Goal: Task Accomplishment & Management: Manage account settings

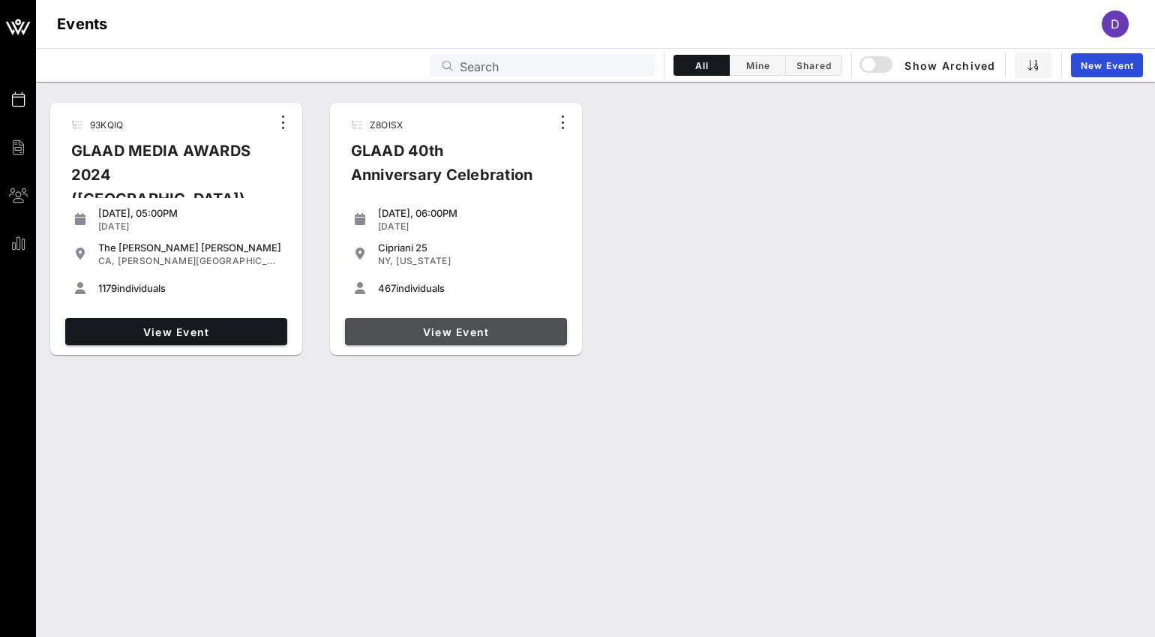
click at [476, 332] on span "View Event" at bounding box center [456, 332] width 210 height 13
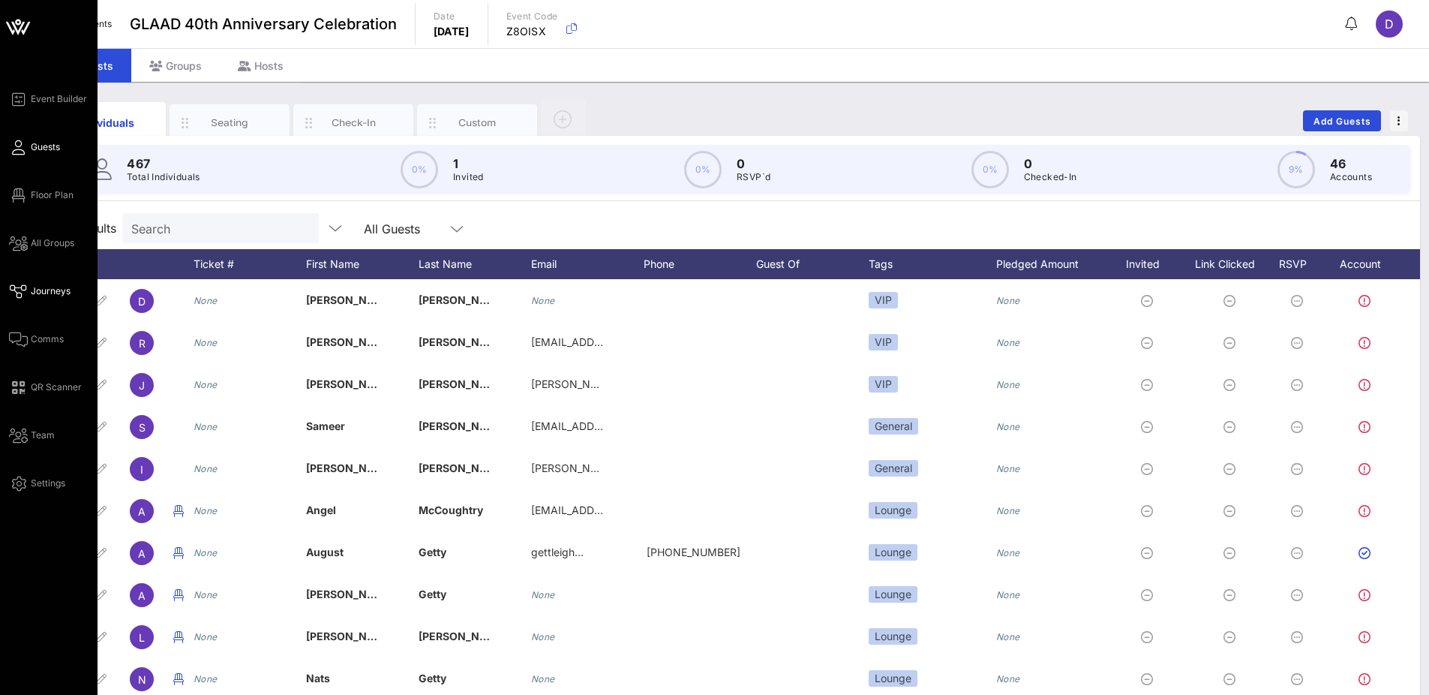
click at [35, 287] on span "Journeys" at bounding box center [51, 291] width 40 height 14
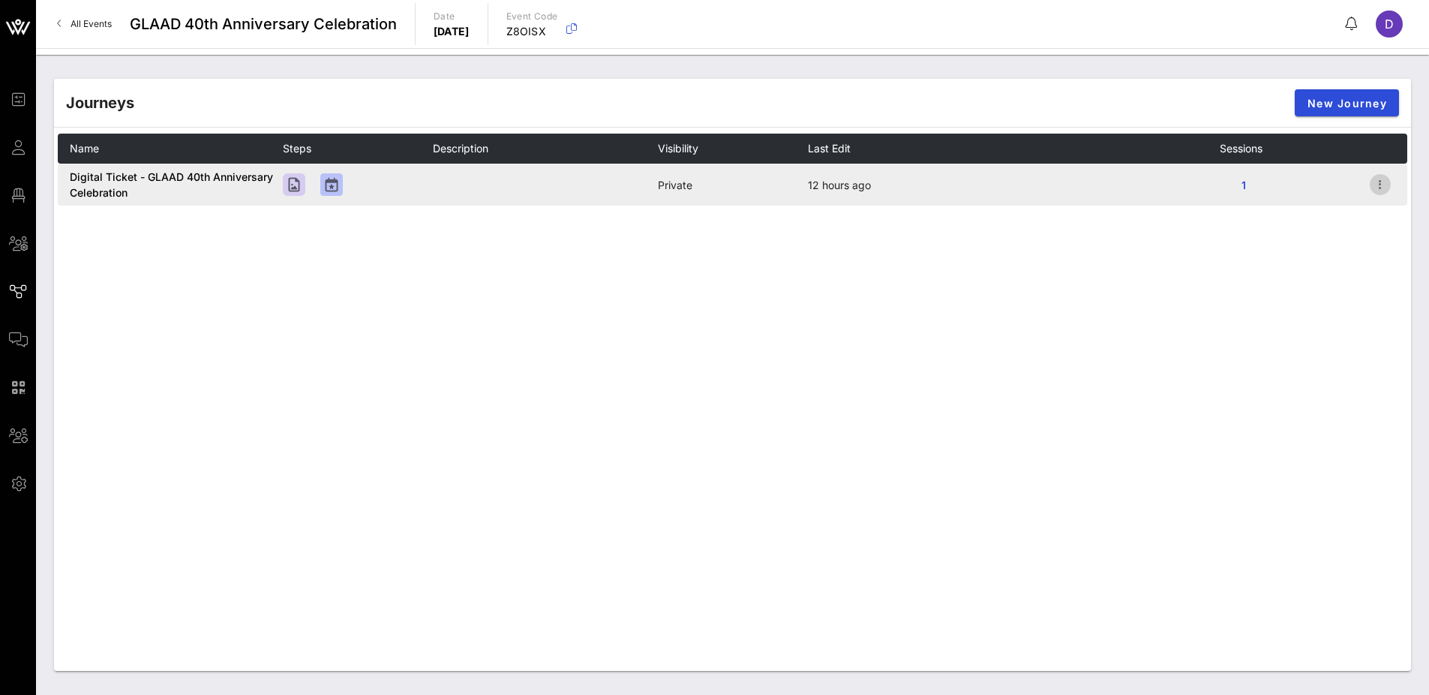
click at [1154, 179] on icon "button" at bounding box center [1380, 185] width 18 height 18
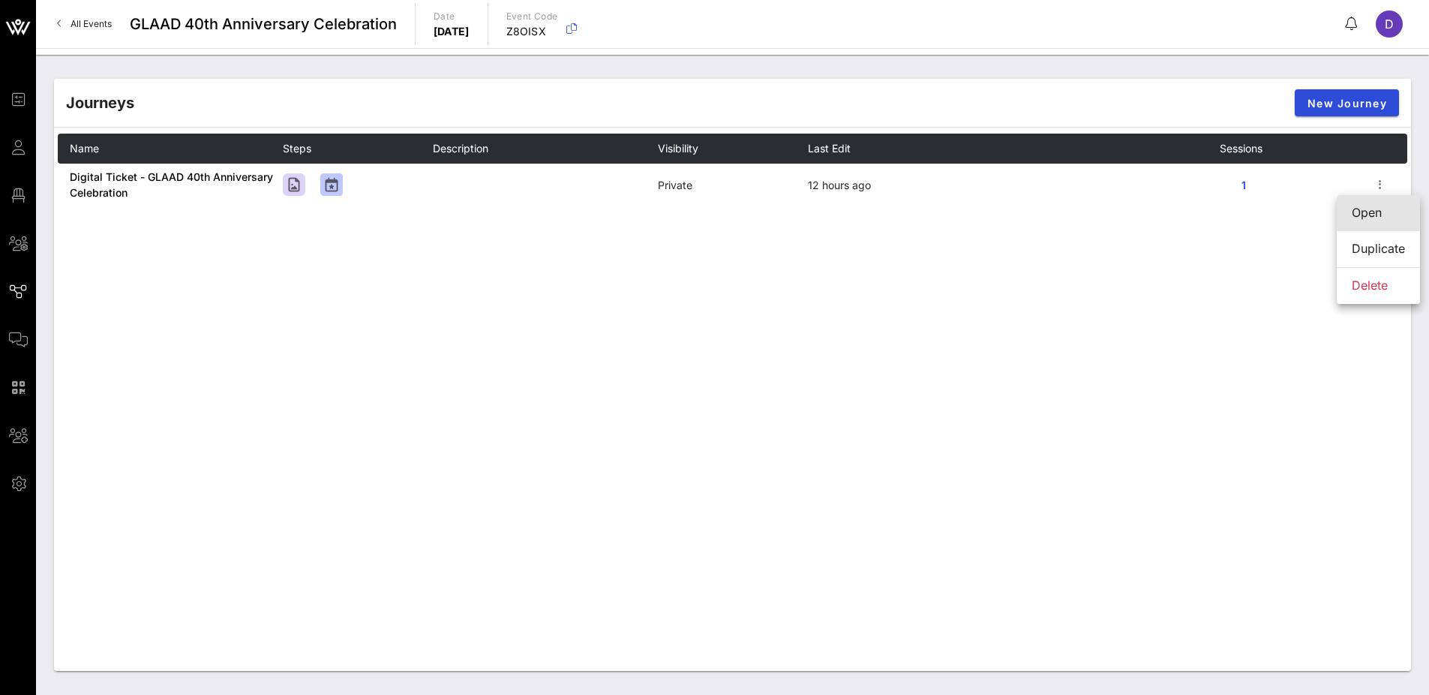
click at [1154, 209] on div "Open" at bounding box center [1378, 213] width 53 height 14
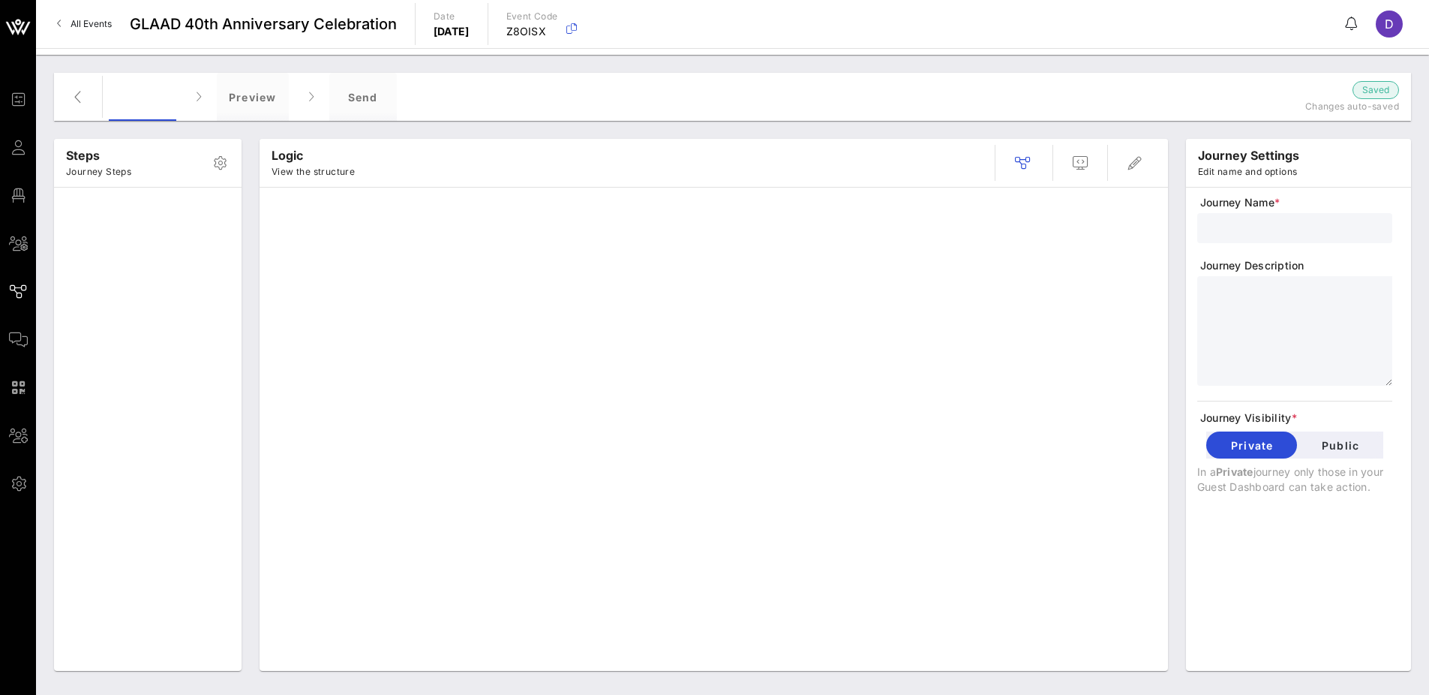
type input "Digital Ticket - GLAAD 40th Anniversary Celebration"
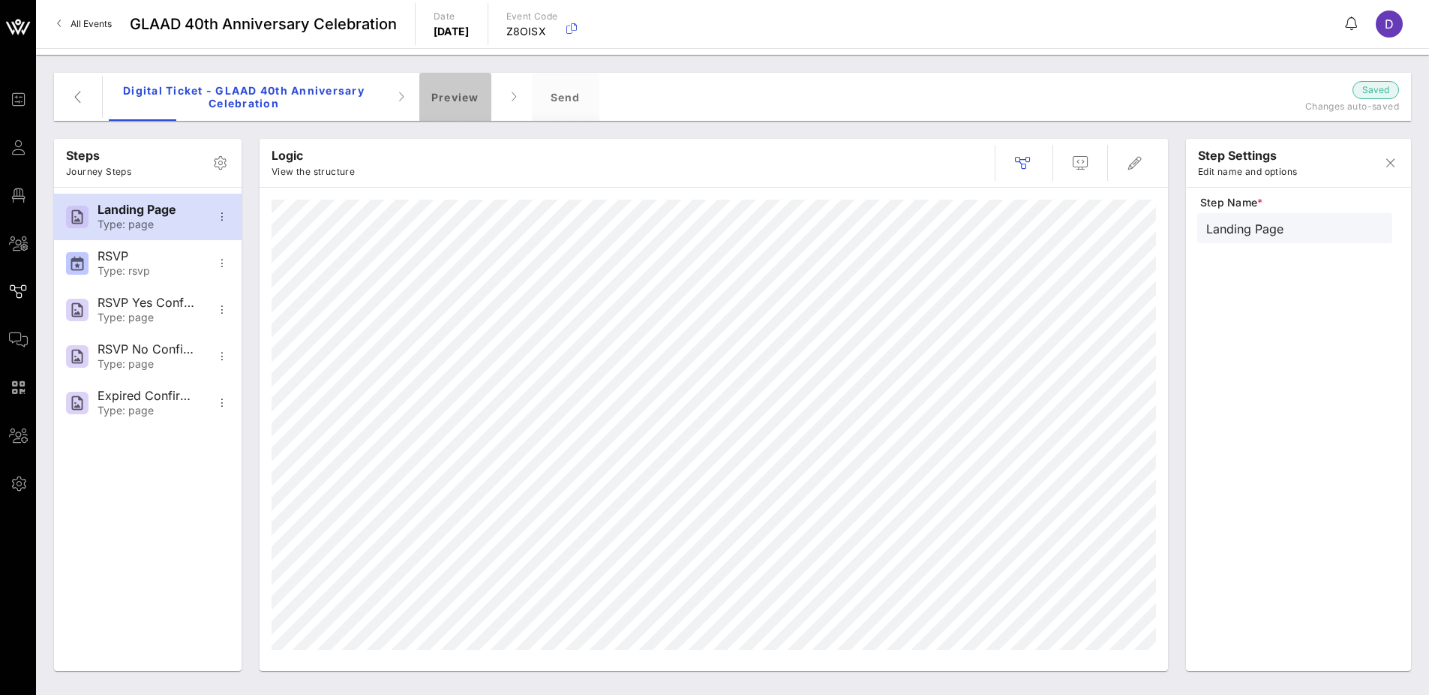
click at [482, 92] on div "Preview" at bounding box center [455, 97] width 72 height 48
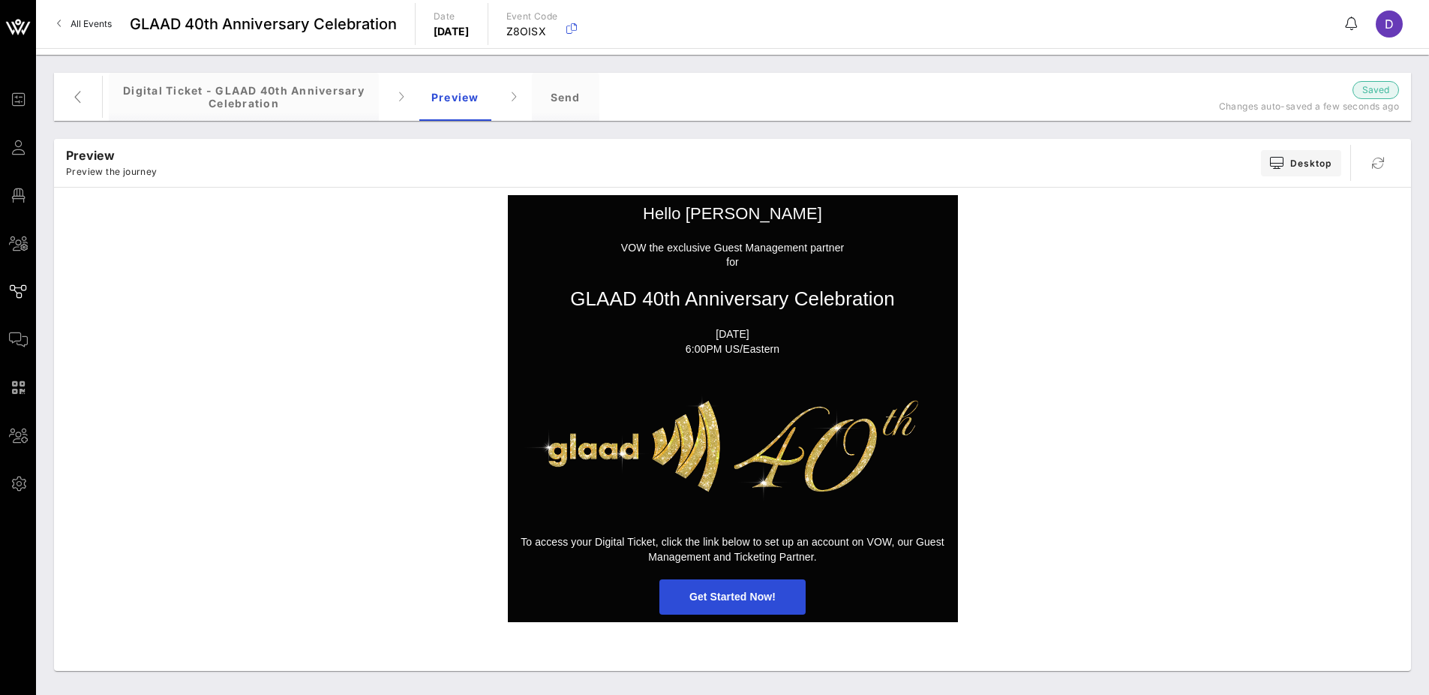
click at [740, 599] on span "Get Started Now!" at bounding box center [732, 596] width 86 height 12
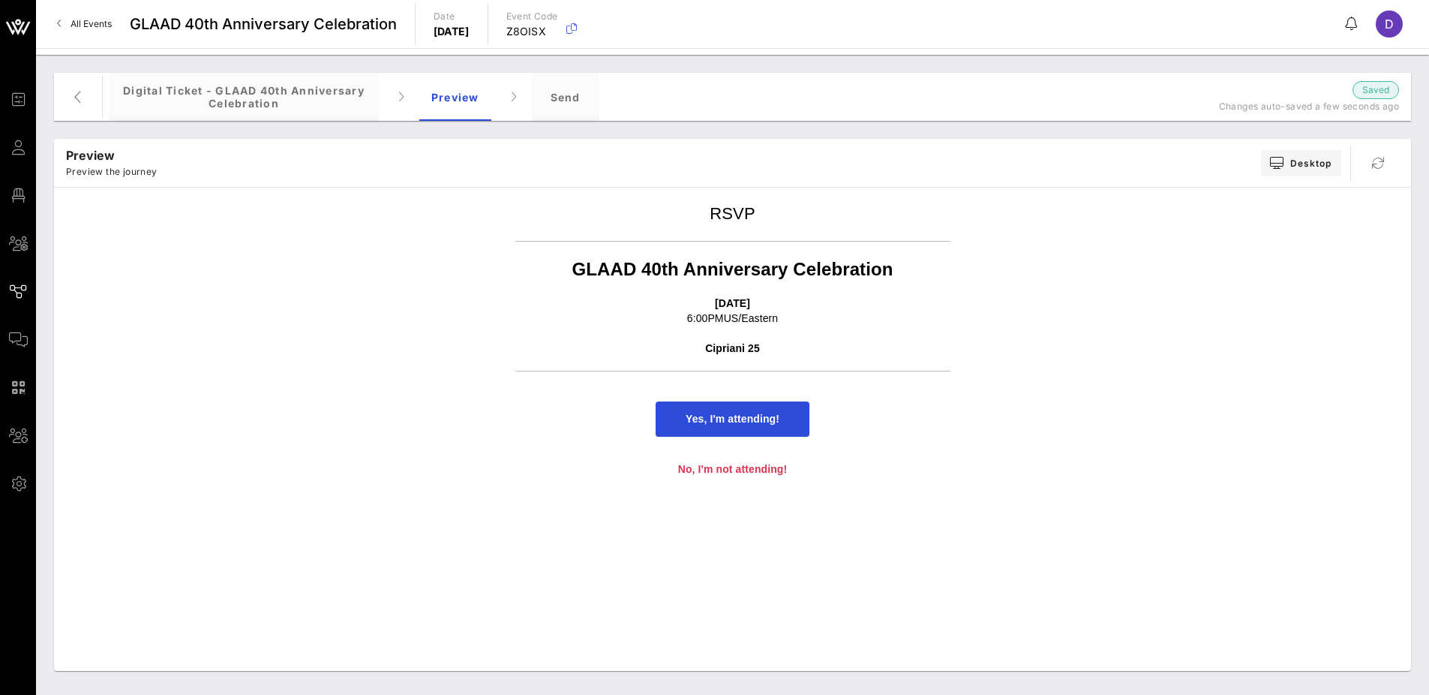
click at [758, 425] on span "Yes, I'm attending!" at bounding box center [733, 418] width 154 height 35
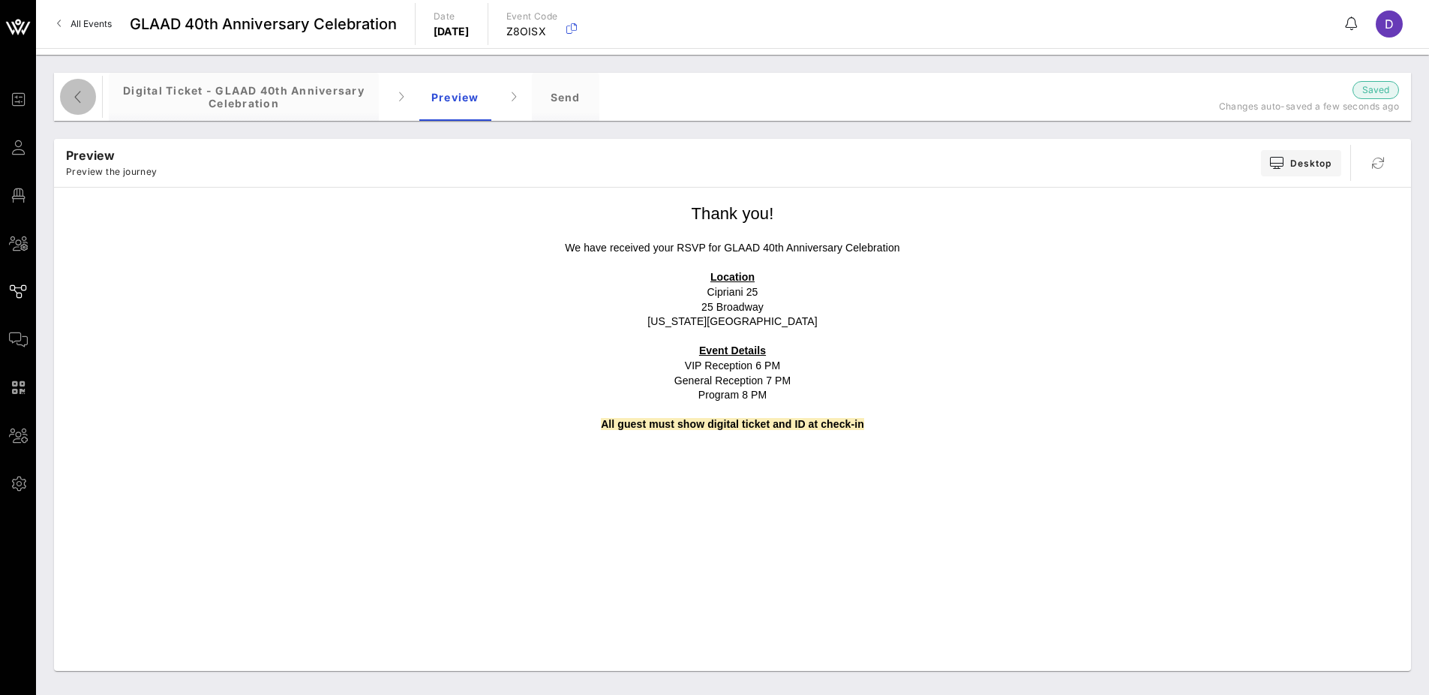
click at [70, 103] on icon "button" at bounding box center [78, 97] width 18 height 18
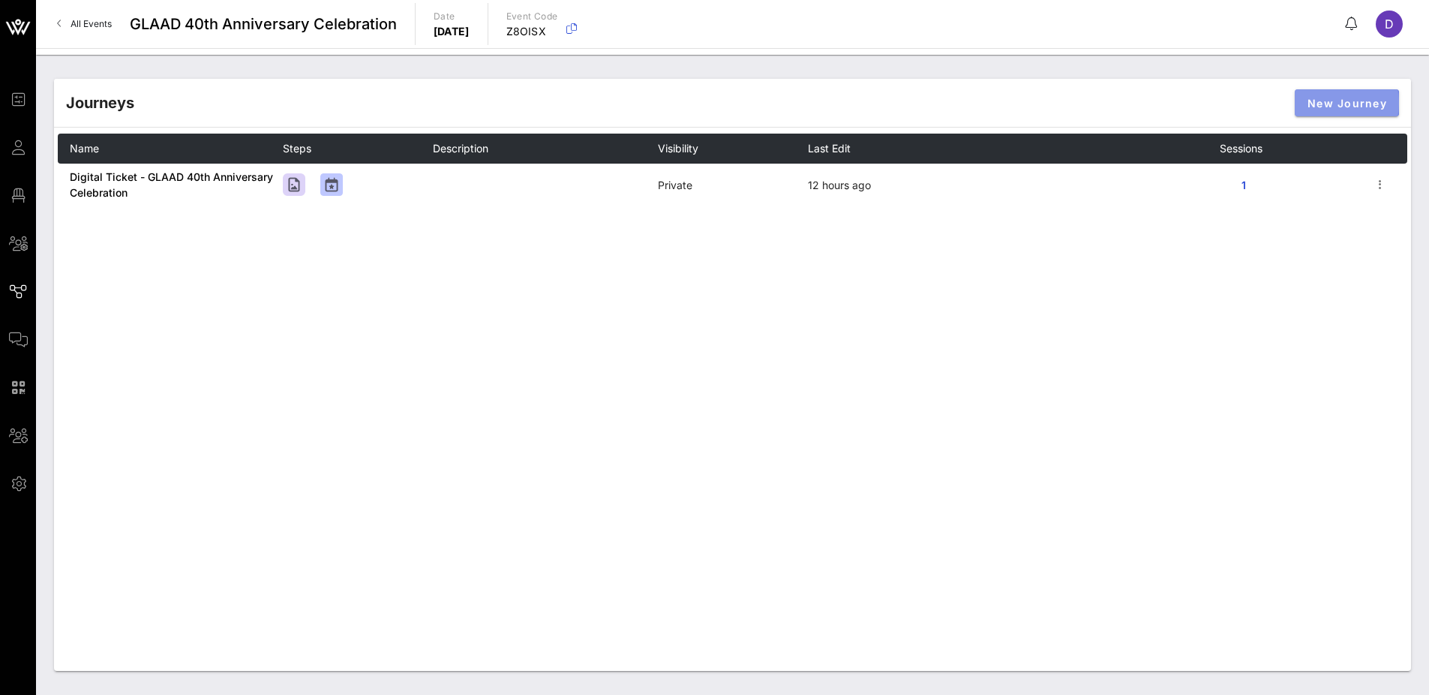
click at [1154, 108] on span "New Journey" at bounding box center [1347, 103] width 80 height 13
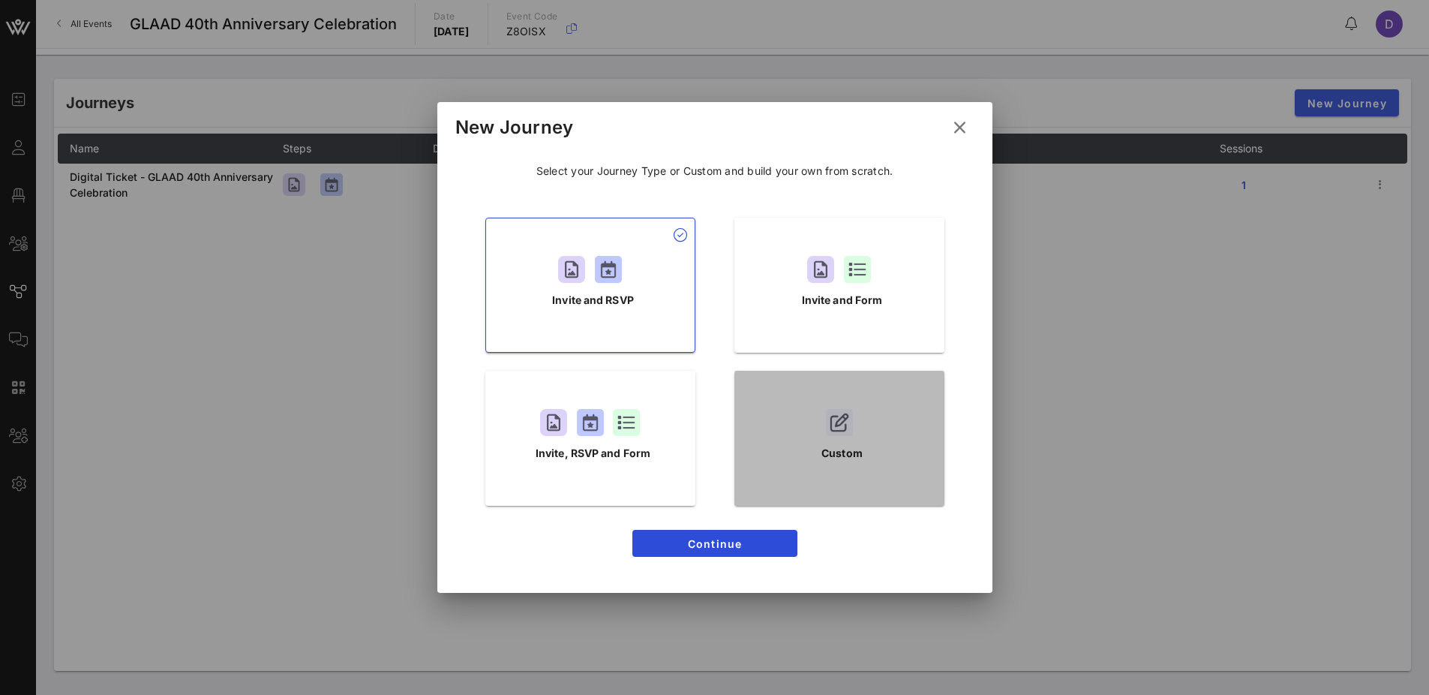
click at [853, 487] on div "Custom" at bounding box center [839, 438] width 210 height 135
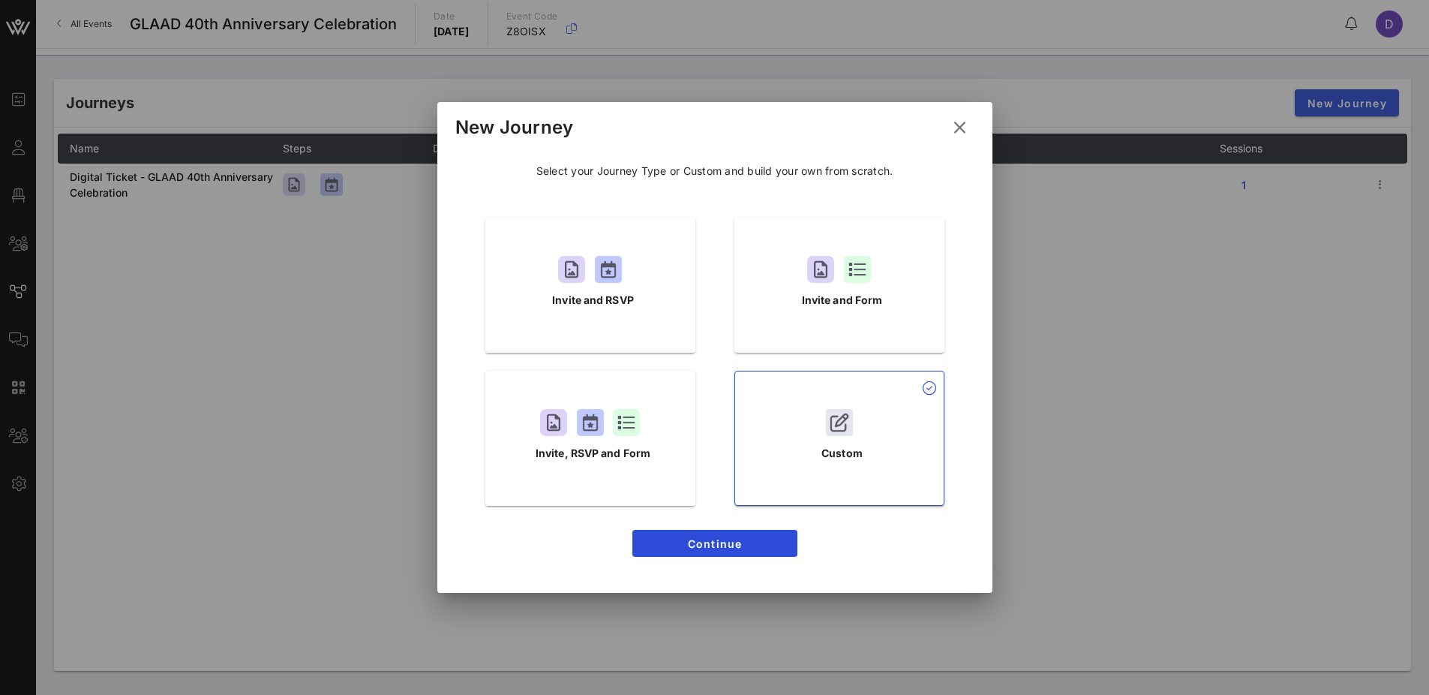
click at [966, 130] on icon at bounding box center [959, 127] width 19 height 21
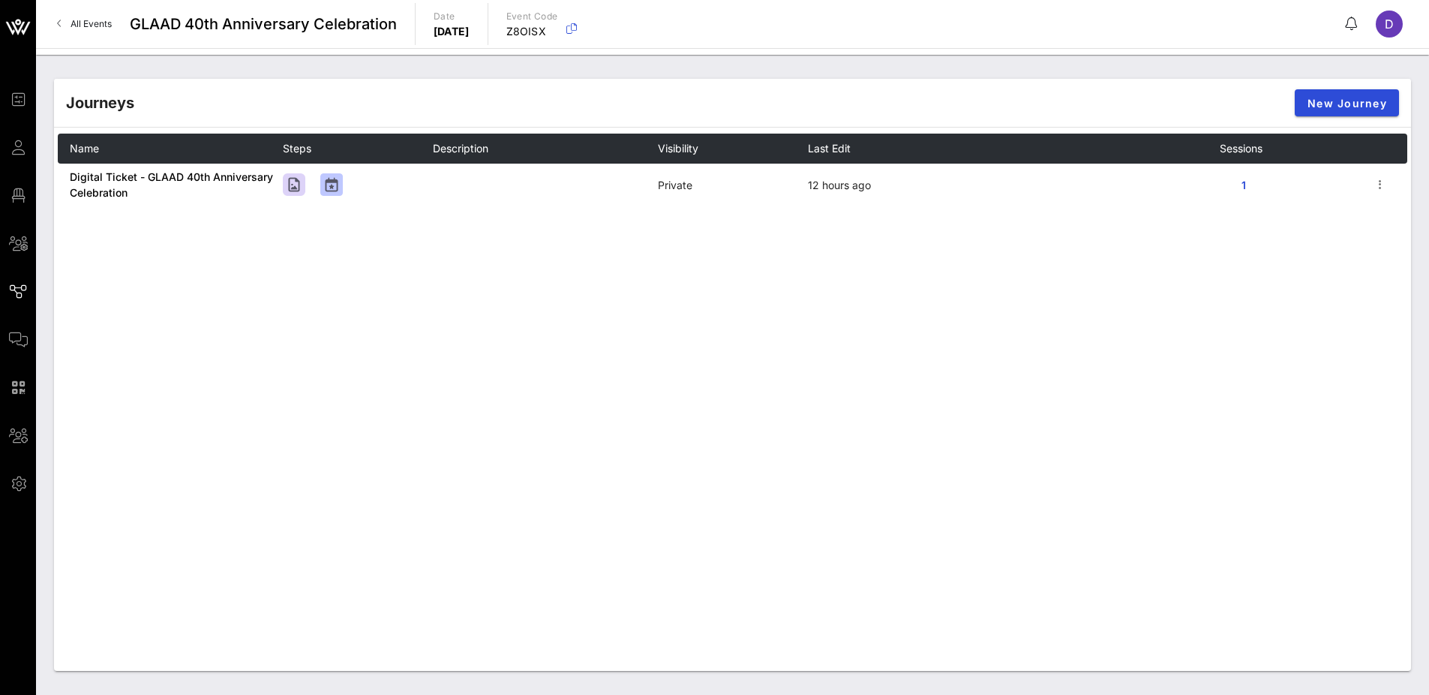
click at [945, 513] on div "Name Steps Description Visibility Last Edit Sessions Digital Ticket - GLAAD 40t…" at bounding box center [733, 359] width 1350 height 450
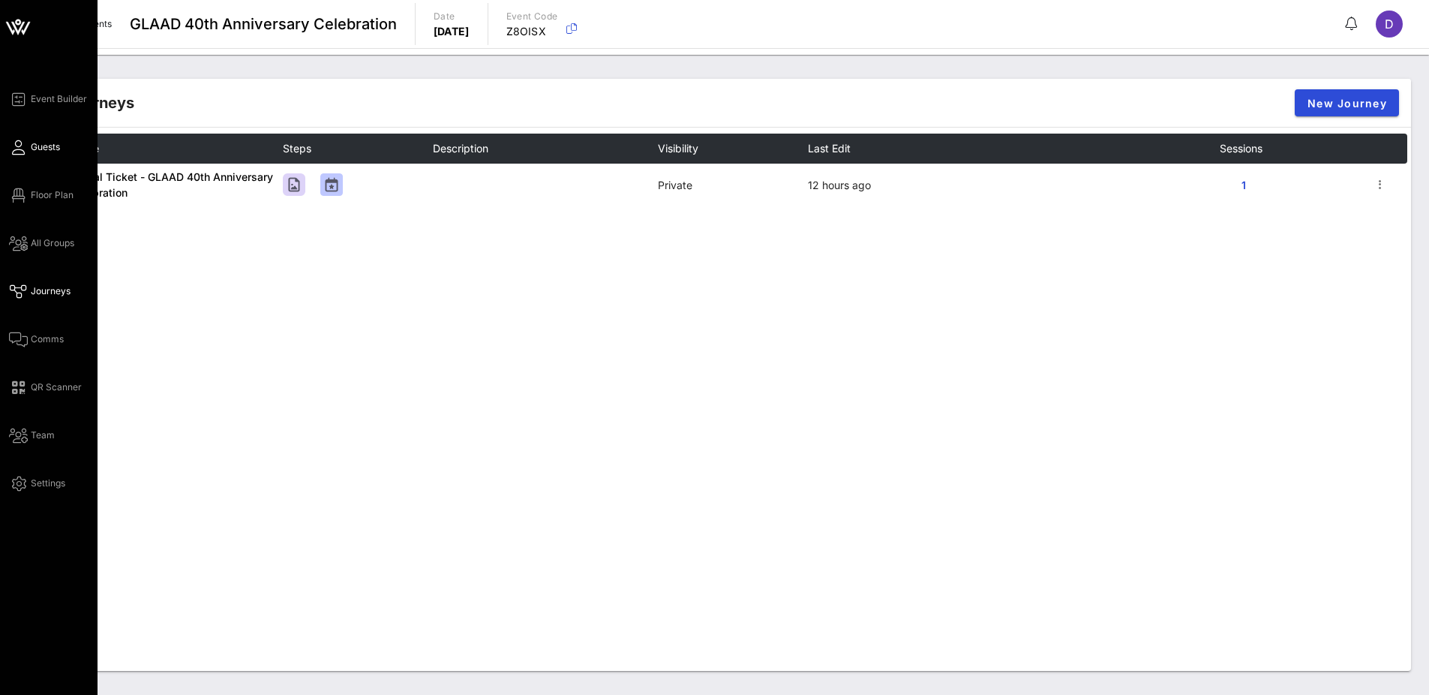
click at [38, 139] on link "Guests" at bounding box center [34, 147] width 51 height 18
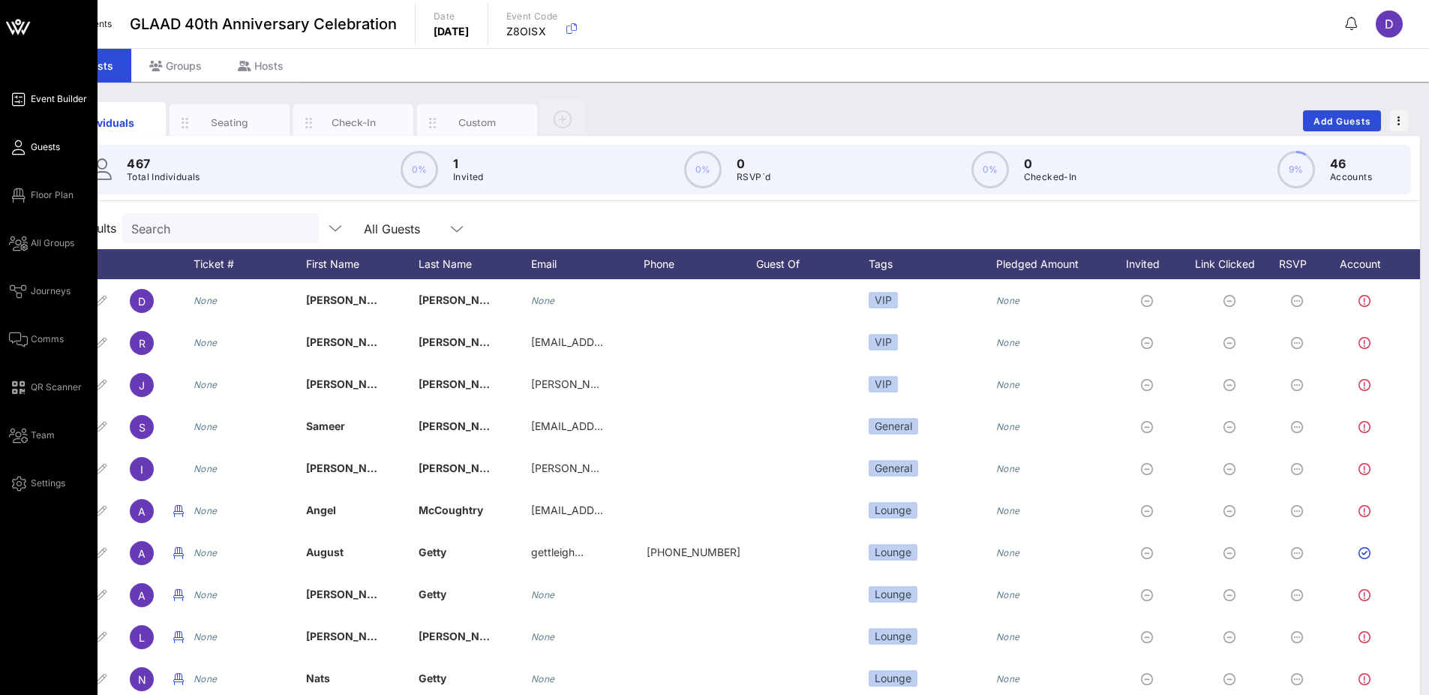
click at [36, 100] on span "Event Builder" at bounding box center [59, 99] width 56 height 14
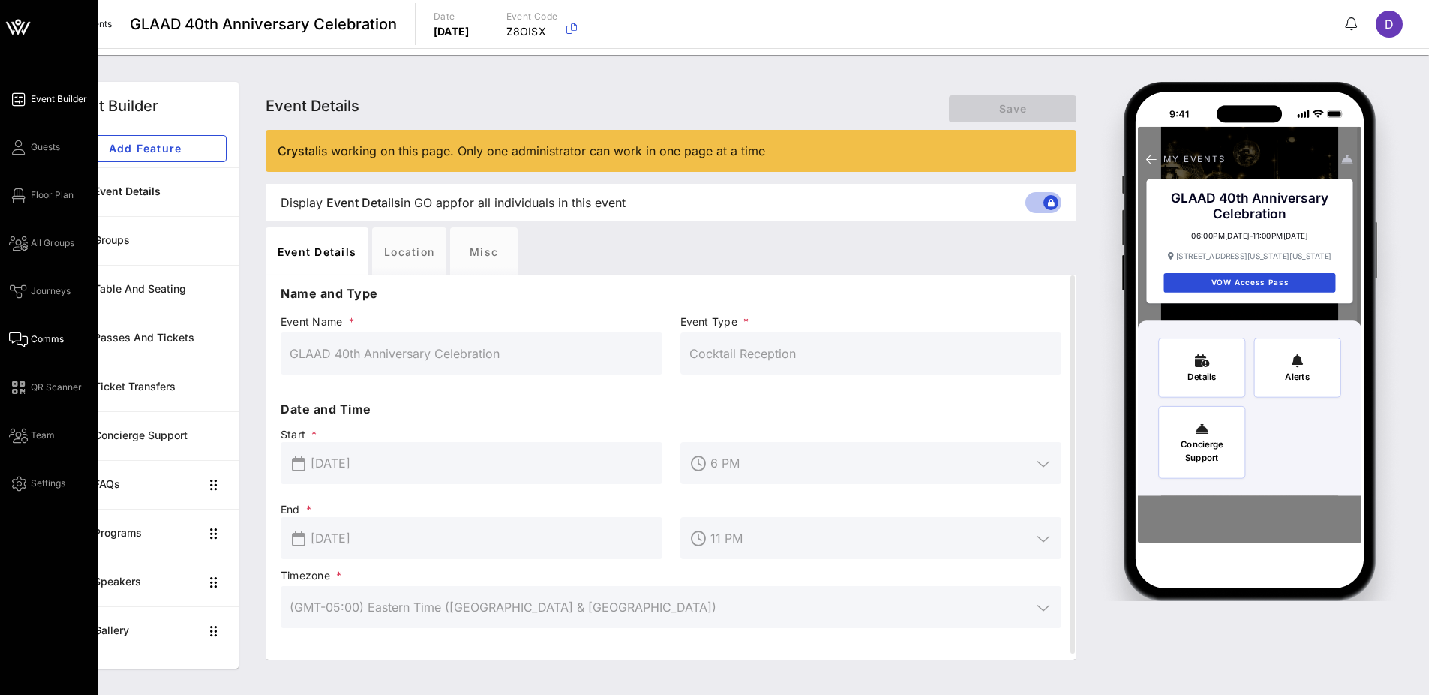
click at [44, 341] on span "Comms" at bounding box center [47, 339] width 33 height 14
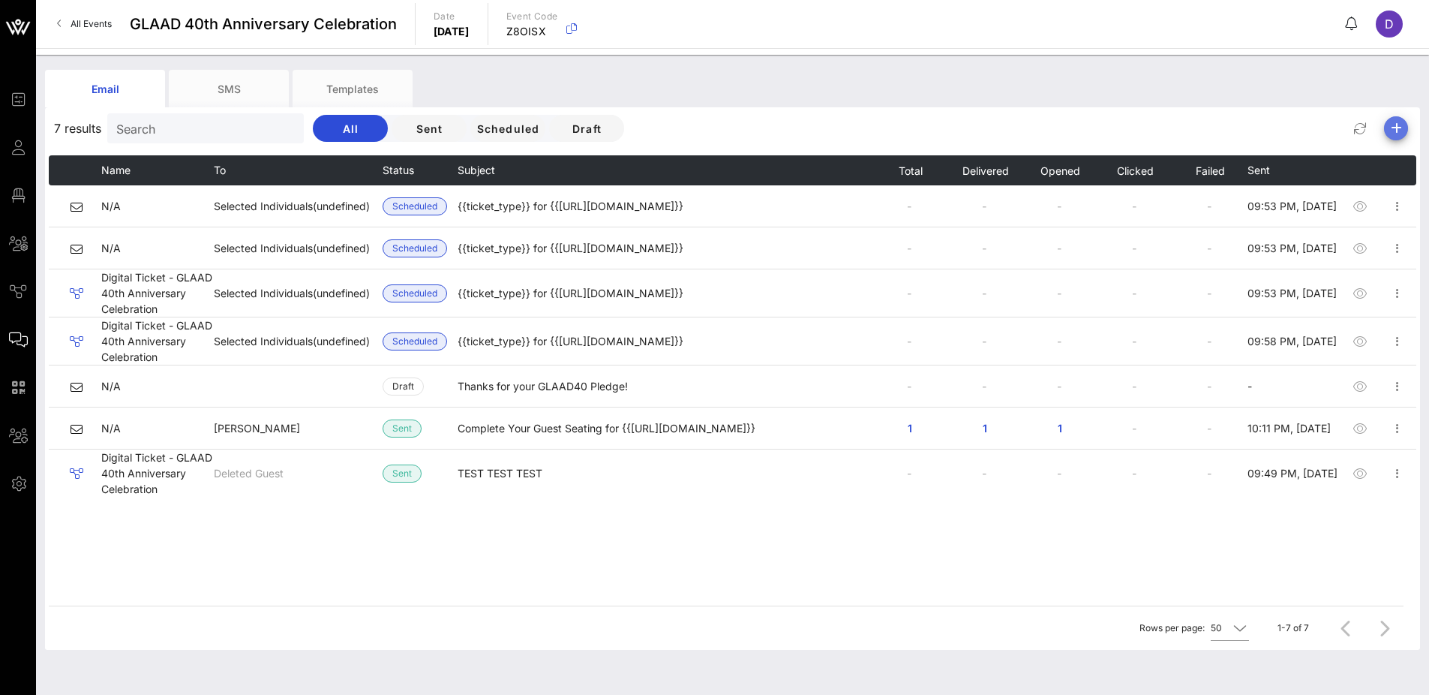
click at [1154, 124] on icon "button" at bounding box center [1396, 128] width 18 height 18
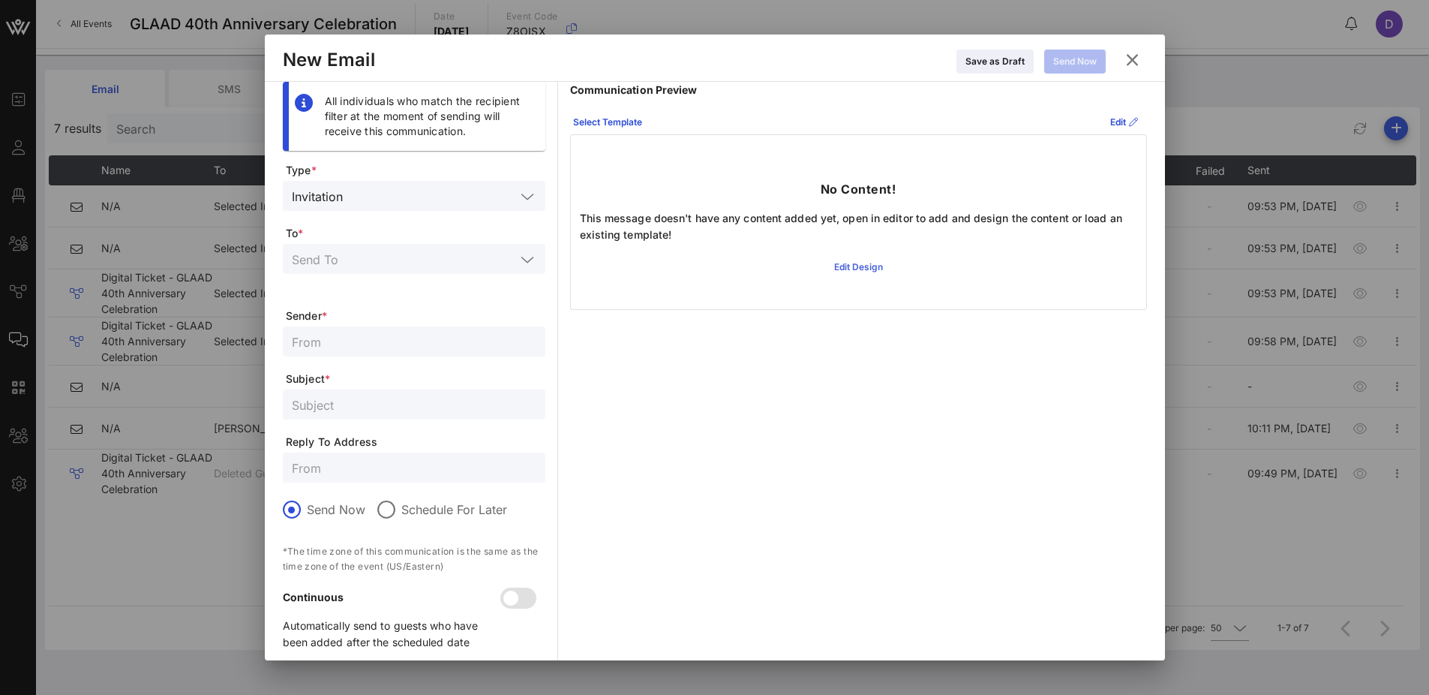
click at [840, 264] on div "Edit Design" at bounding box center [858, 267] width 49 height 15
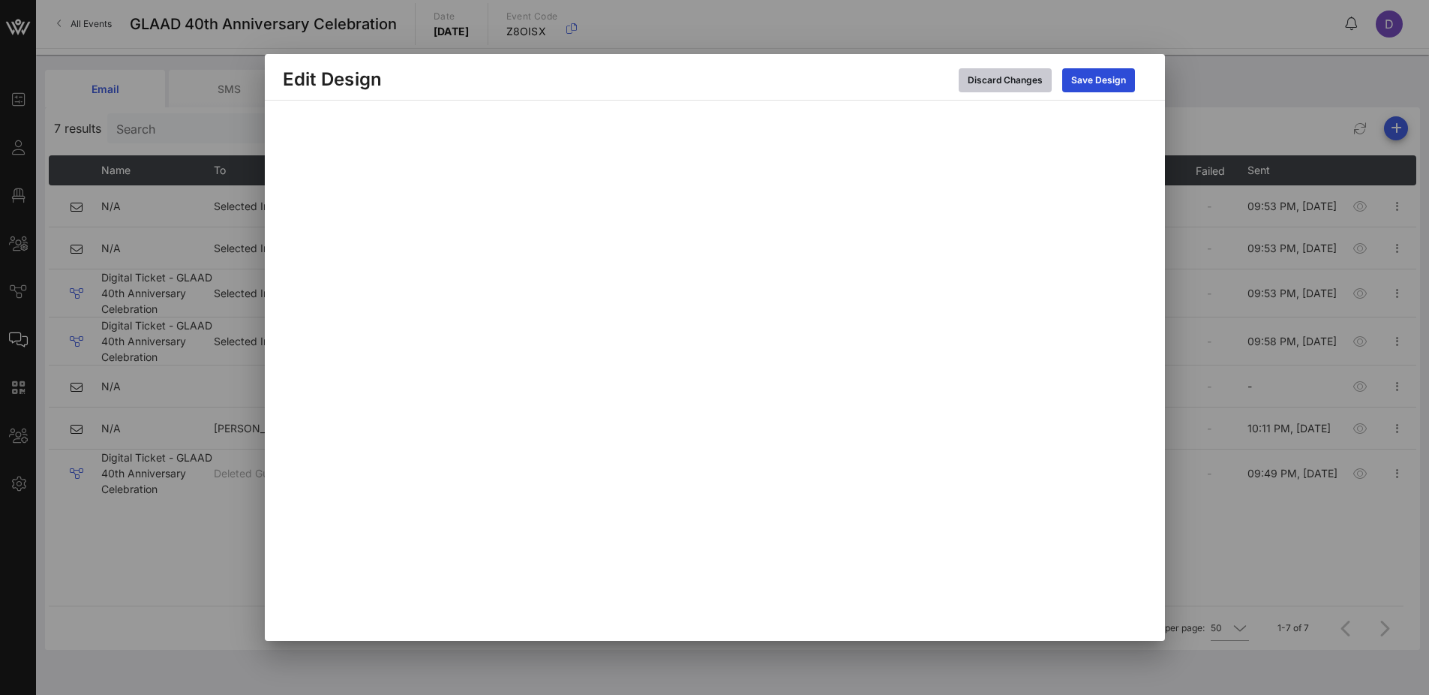
click at [991, 75] on div "Discard Changes" at bounding box center [1005, 80] width 75 height 15
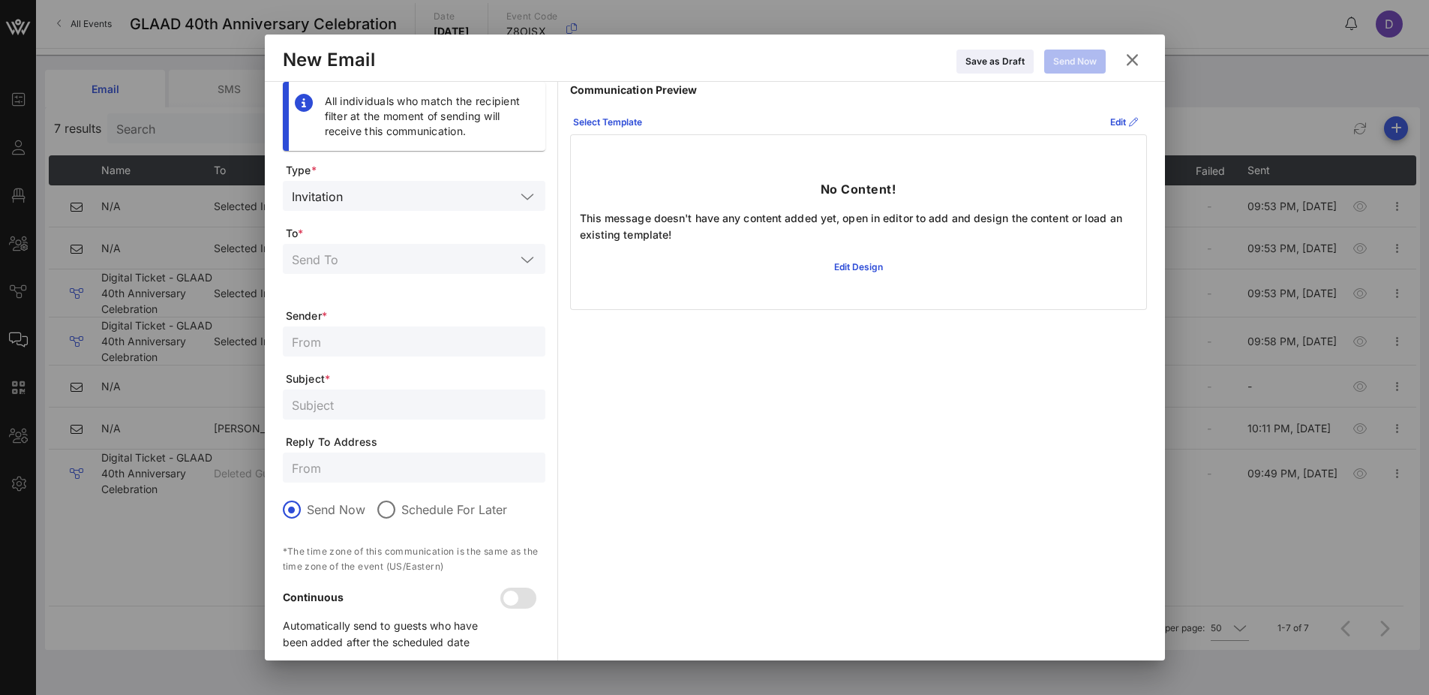
click at [1134, 56] on icon at bounding box center [1132, 60] width 26 height 24
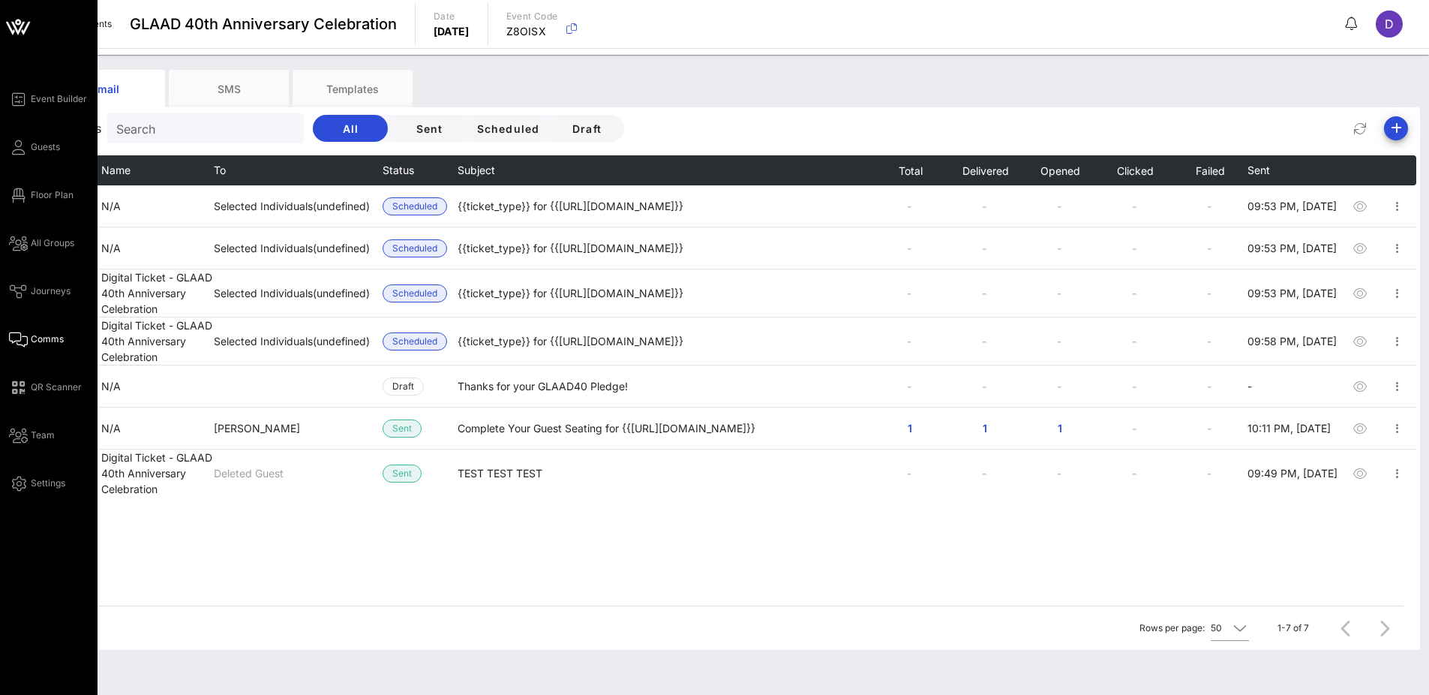
click at [45, 86] on div "Event Builder Guests Floor Plan All Groups Journeys Comms QR Scanner Team Setti…" at bounding box center [49, 356] width 98 height 713
click at [48, 101] on span "Event Builder" at bounding box center [59, 99] width 56 height 14
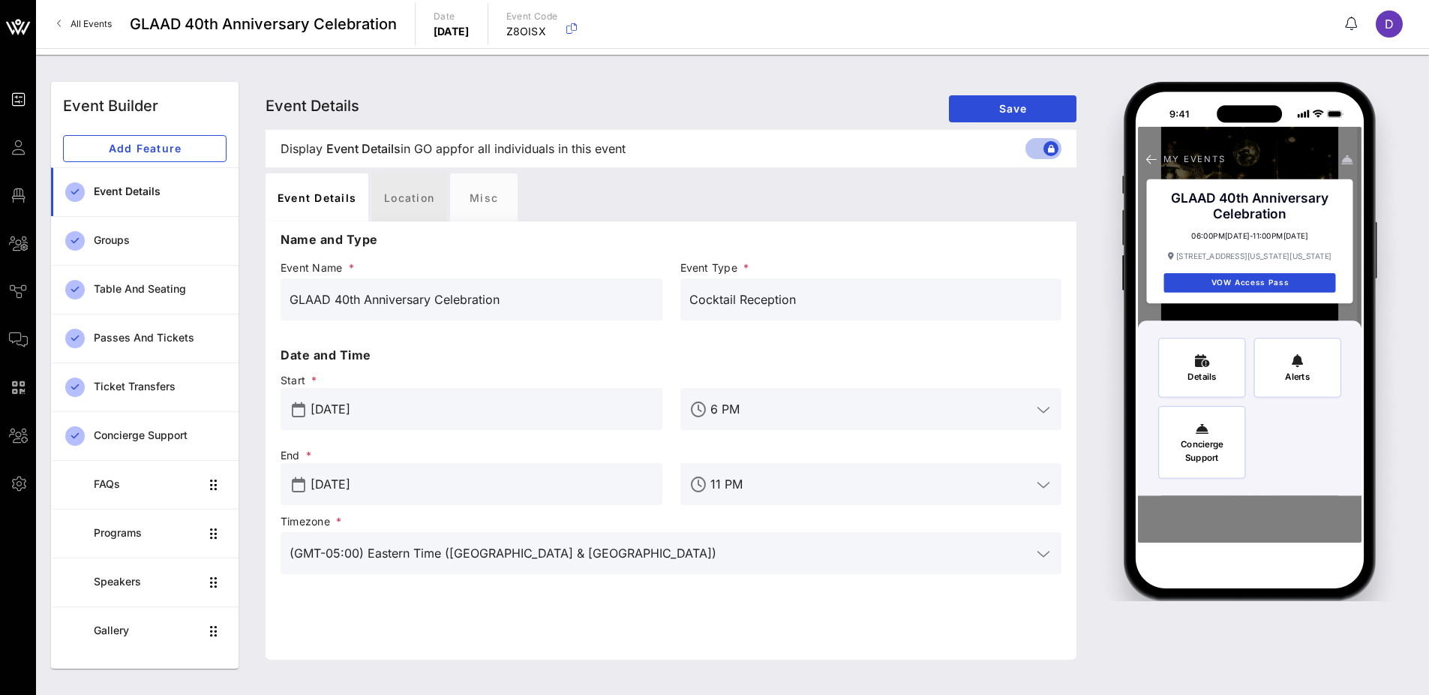
click at [407, 203] on div "Location" at bounding box center [409, 197] width 74 height 48
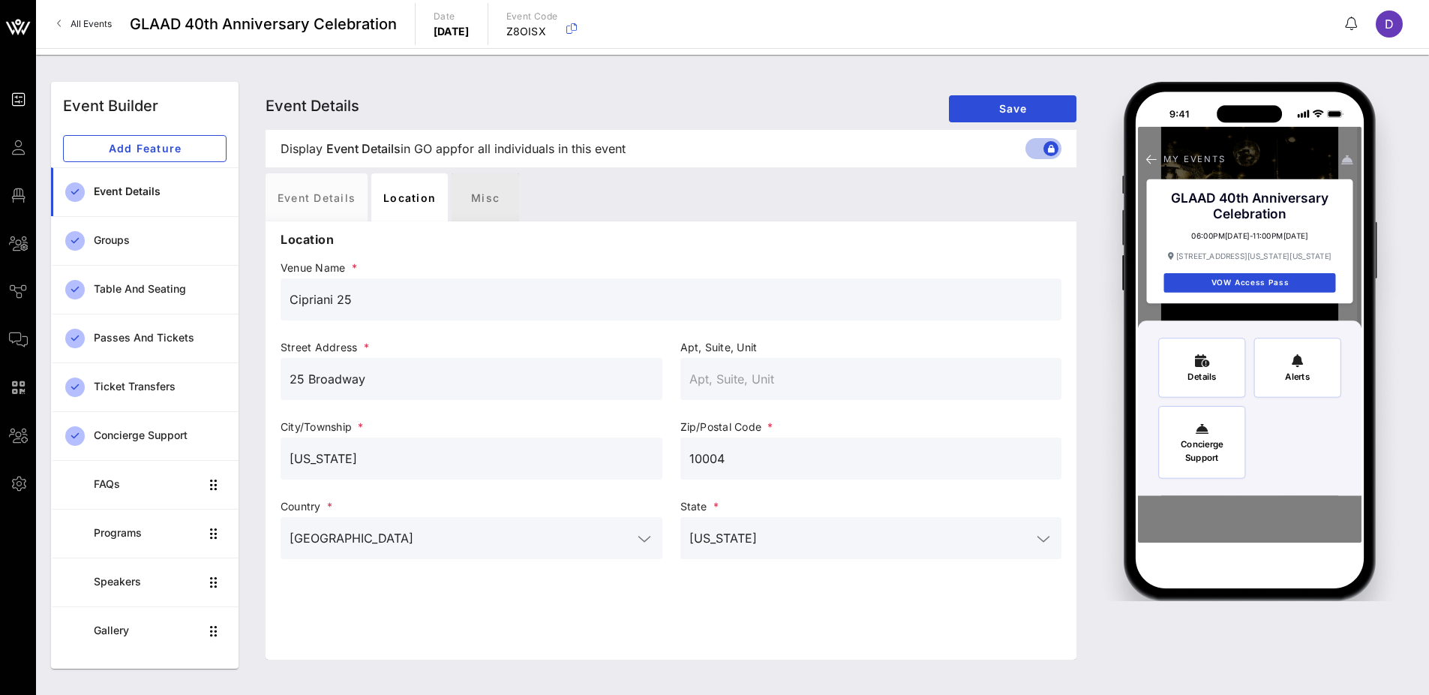
click at [462, 202] on div "Misc" at bounding box center [486, 197] width 68 height 48
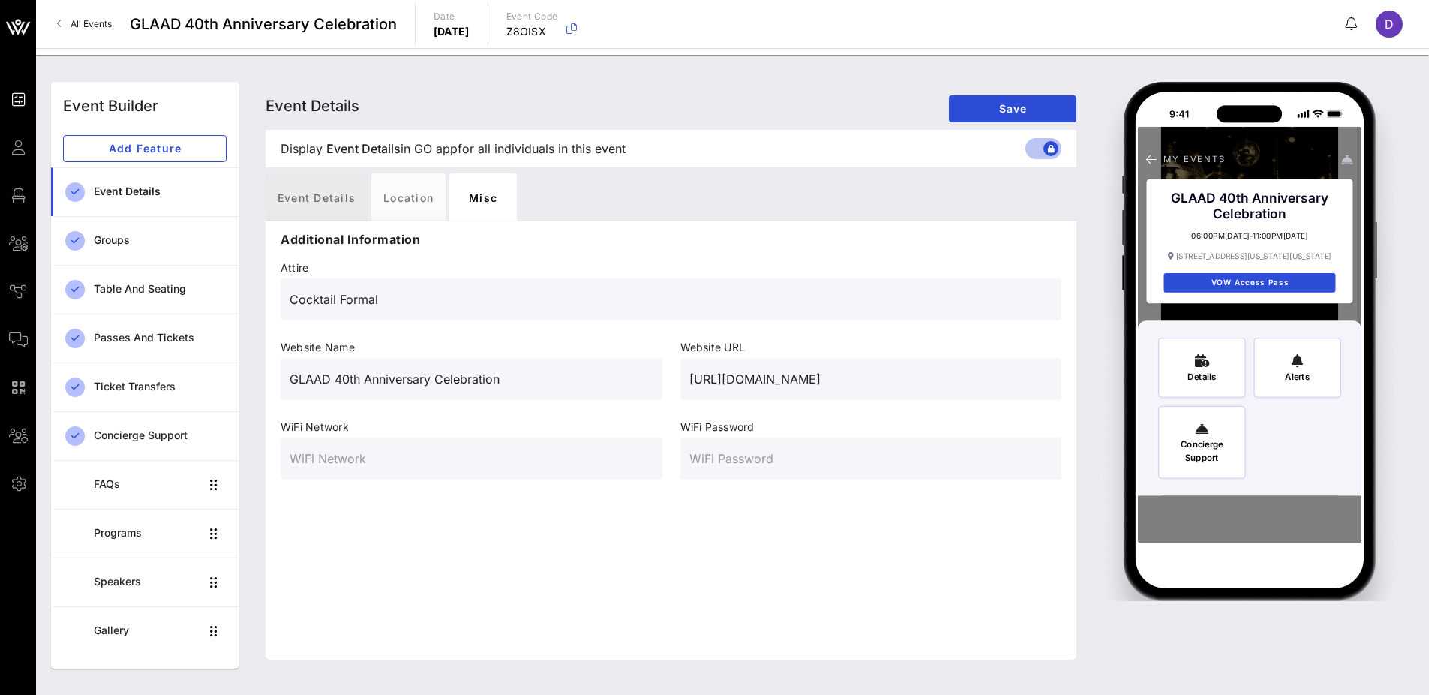
click at [341, 199] on div "Event Details" at bounding box center [317, 197] width 102 height 48
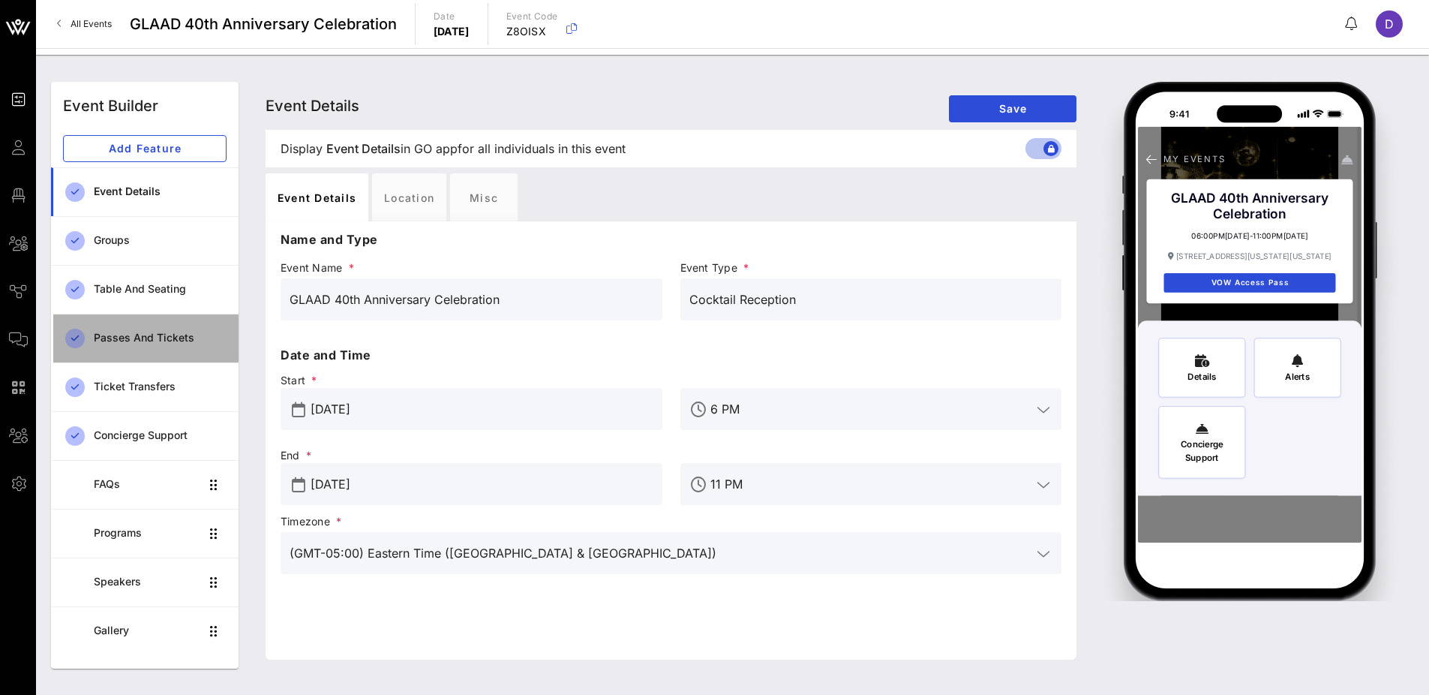
click at [165, 325] on div "Passes and Tickets" at bounding box center [160, 338] width 133 height 31
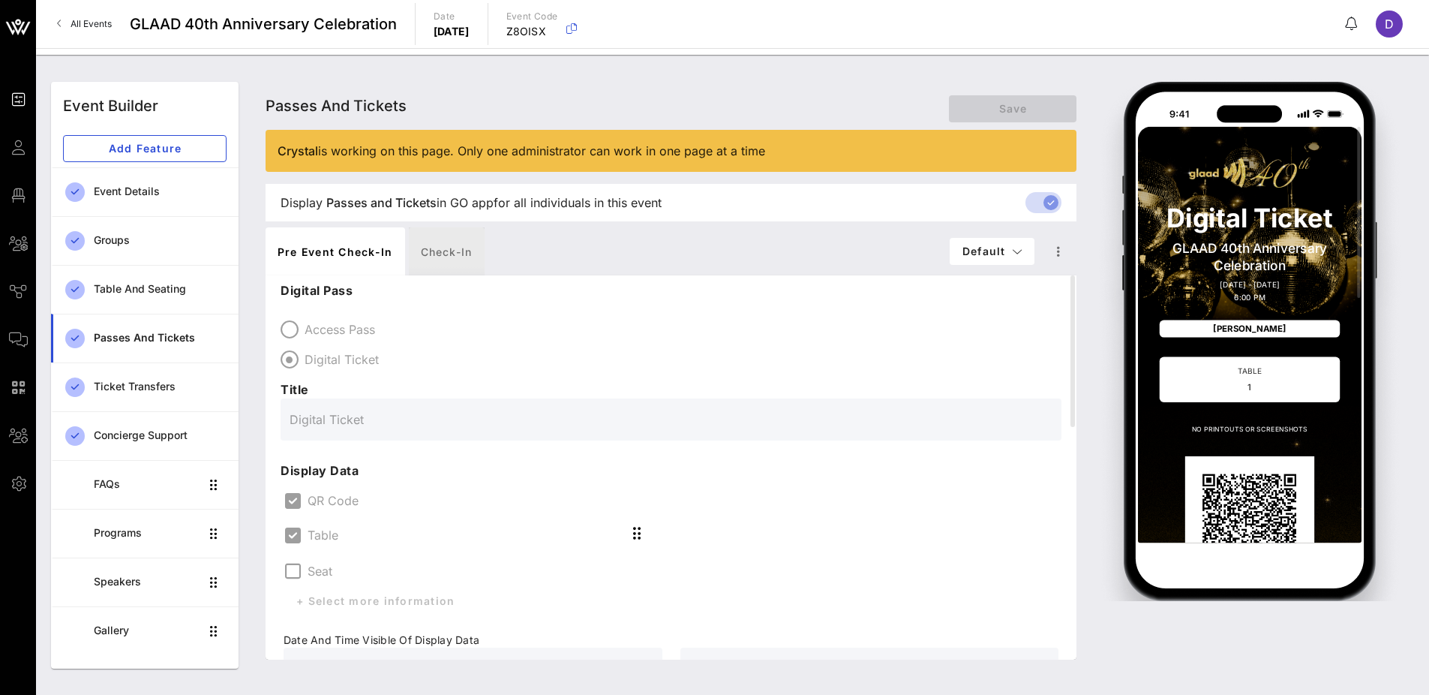
click at [435, 254] on div "Check-in" at bounding box center [447, 251] width 76 height 48
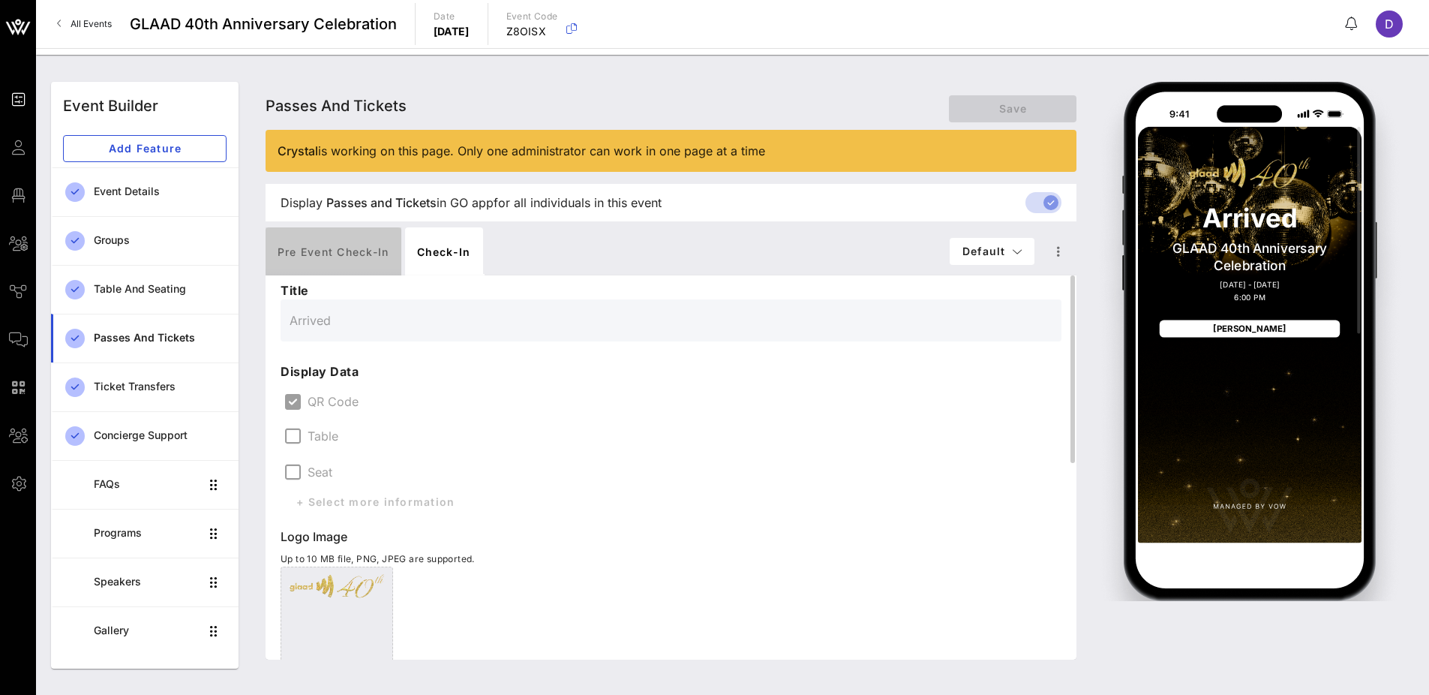
click at [350, 252] on div "Pre Event Check-in" at bounding box center [334, 251] width 136 height 48
type input "Digital Ticket"
type input "#2D23D7"
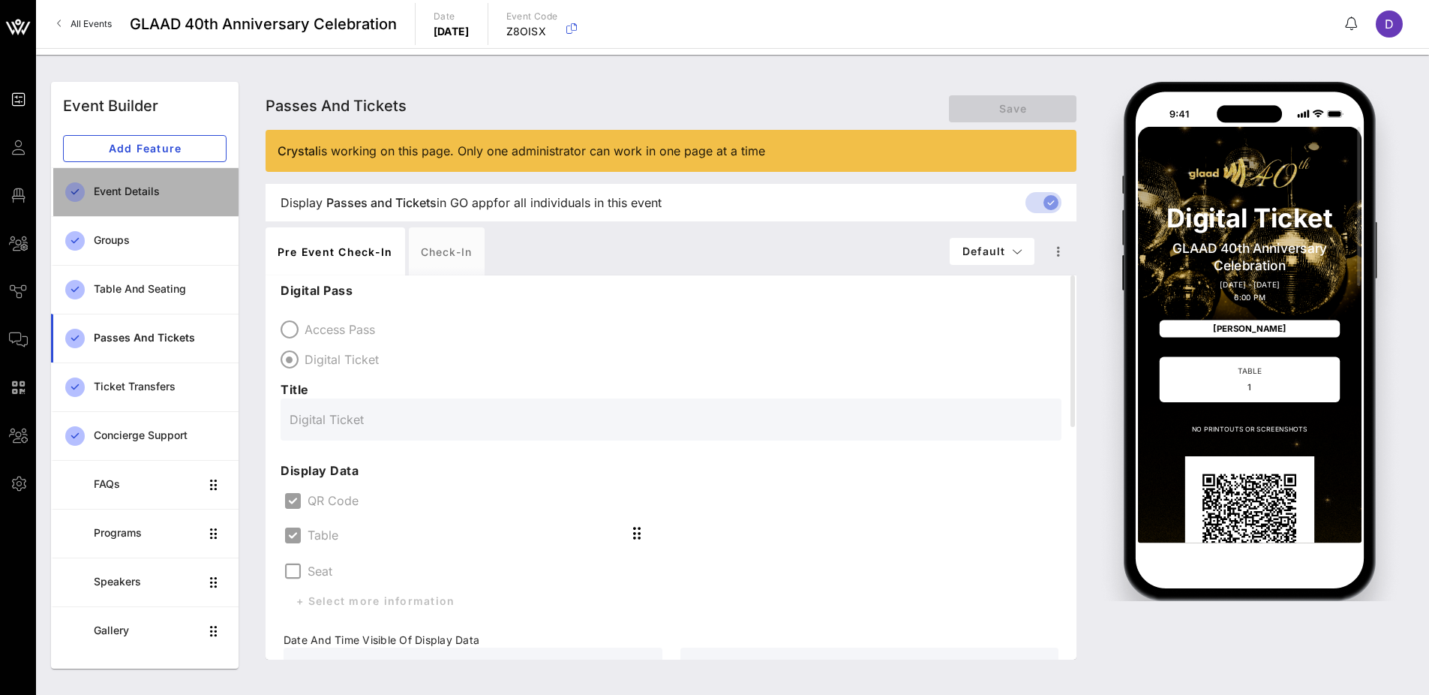
click at [143, 186] on div "Event Details" at bounding box center [160, 191] width 133 height 13
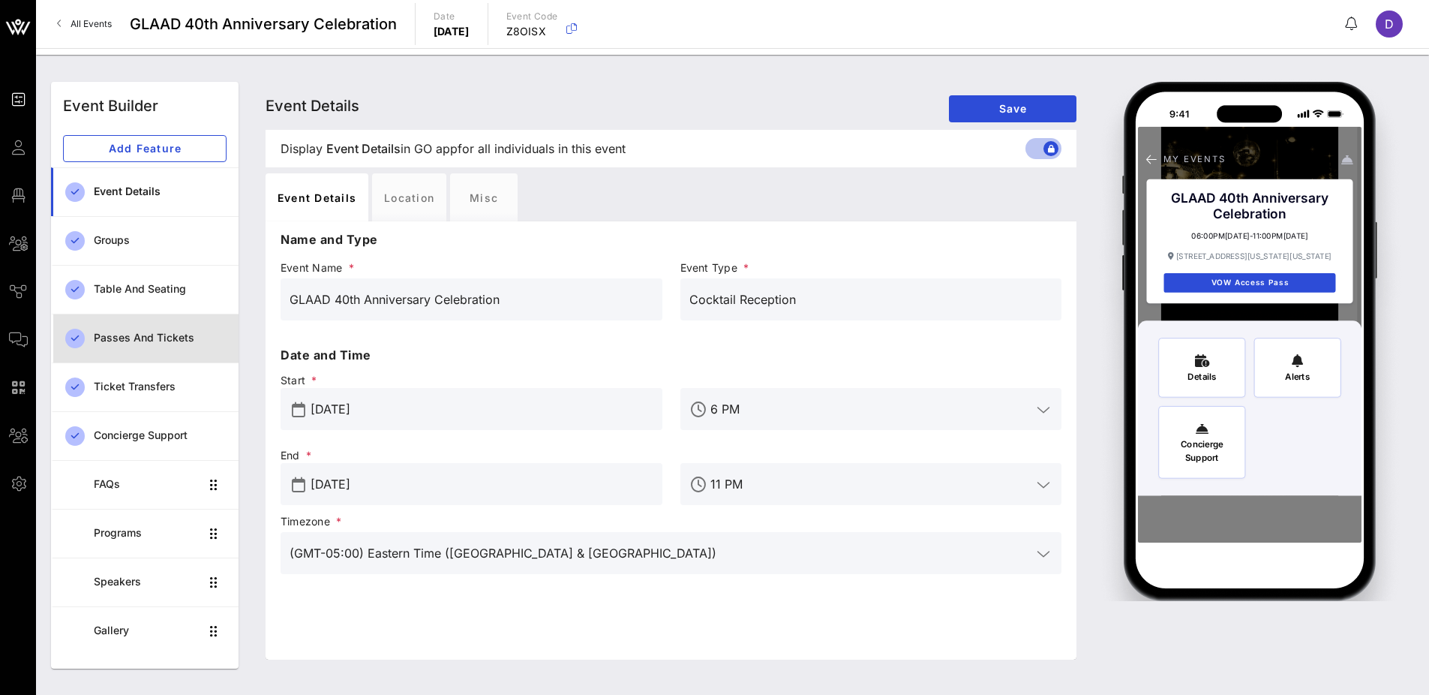
click at [135, 349] on div "Passes and Tickets" at bounding box center [160, 338] width 133 height 31
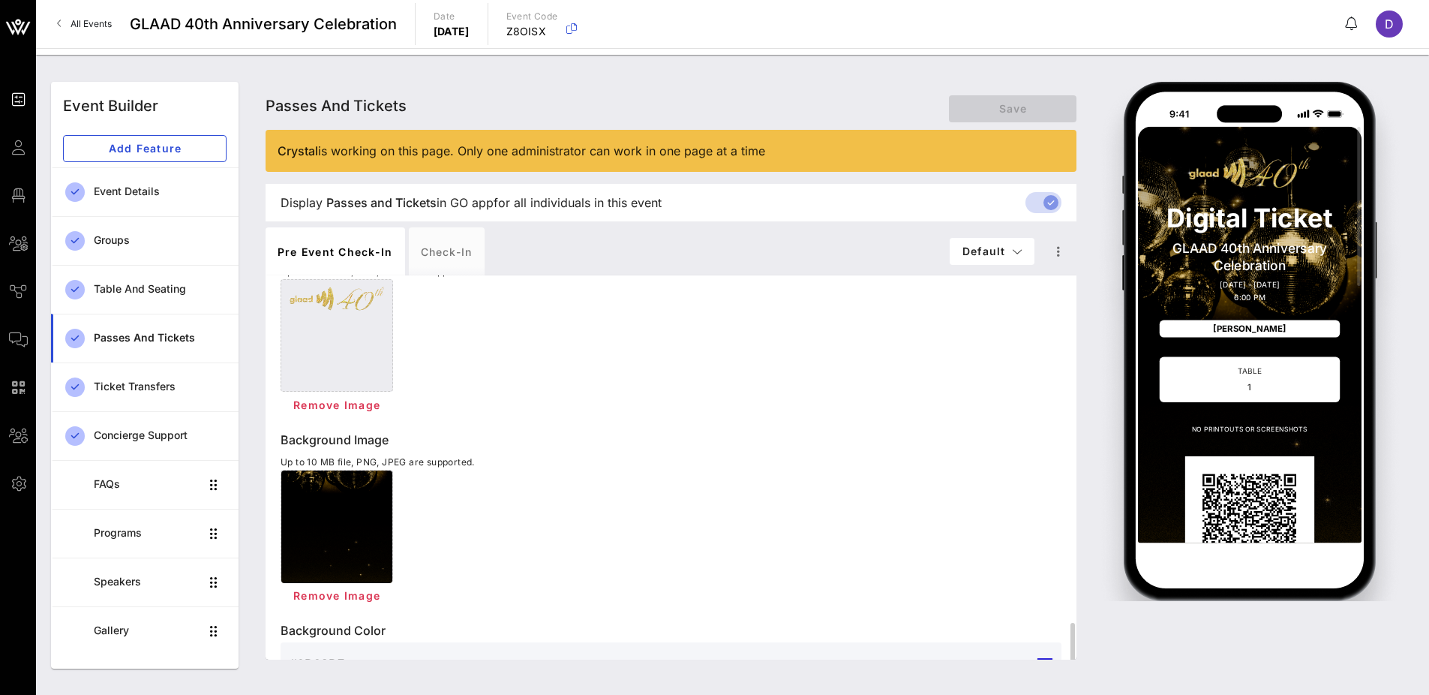
scroll to position [589, 0]
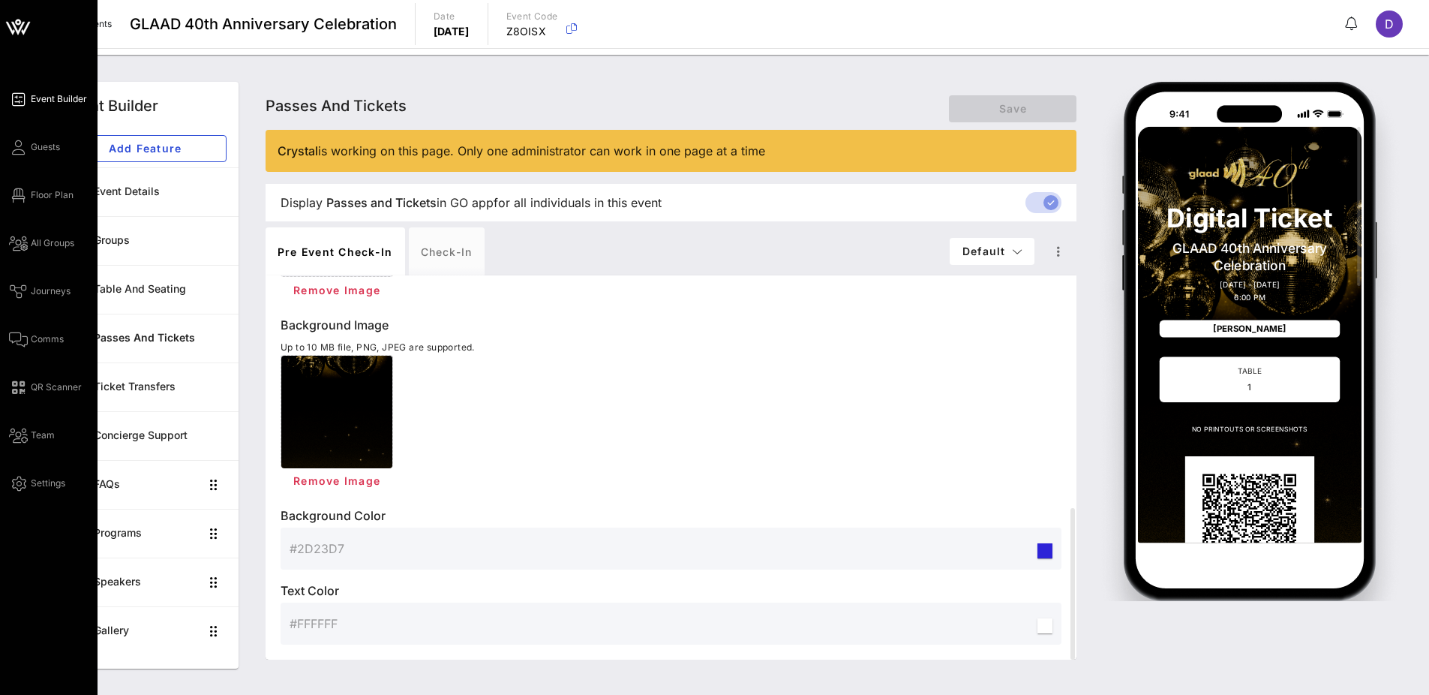
click at [53, 156] on div "Event Builder Guests Floor Plan All Groups Journeys Comms QR Scanner Team Setti…" at bounding box center [53, 291] width 89 height 402
click at [51, 146] on span "Guests" at bounding box center [45, 147] width 29 height 14
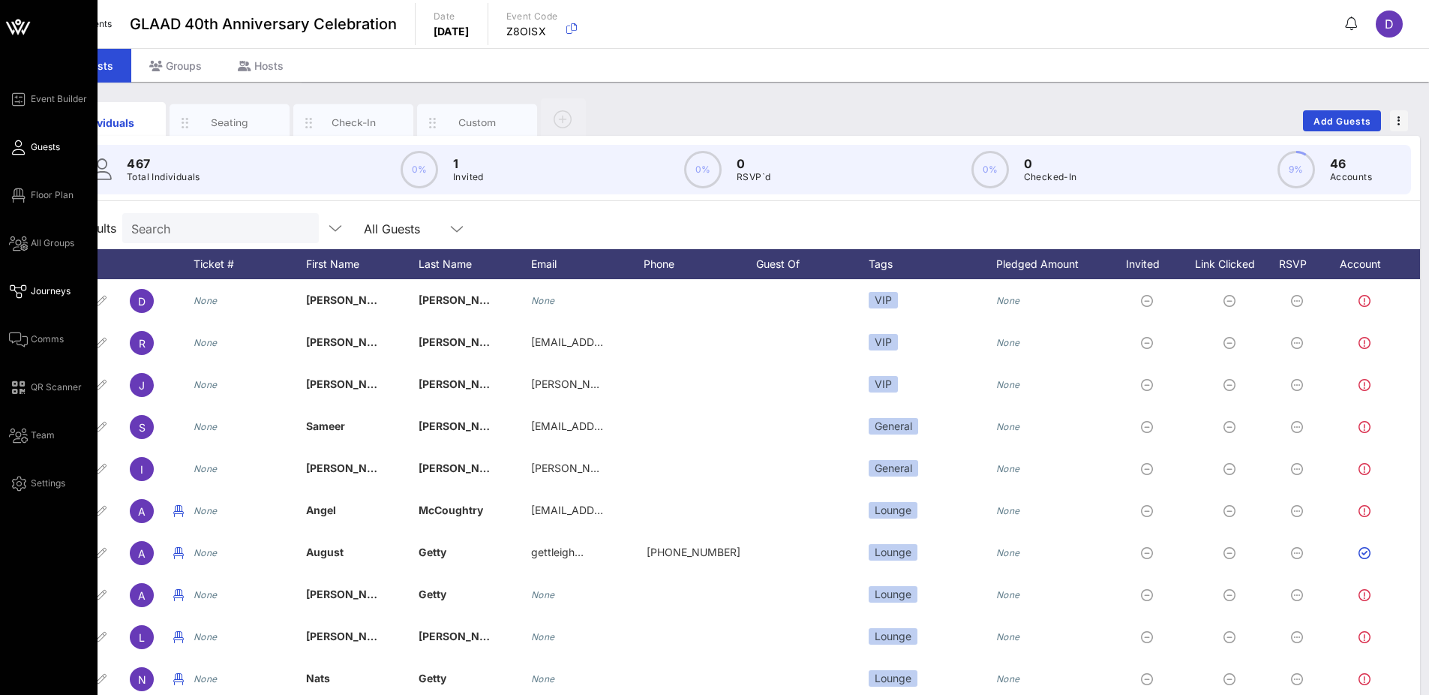
click at [50, 289] on span "Journeys" at bounding box center [51, 291] width 40 height 14
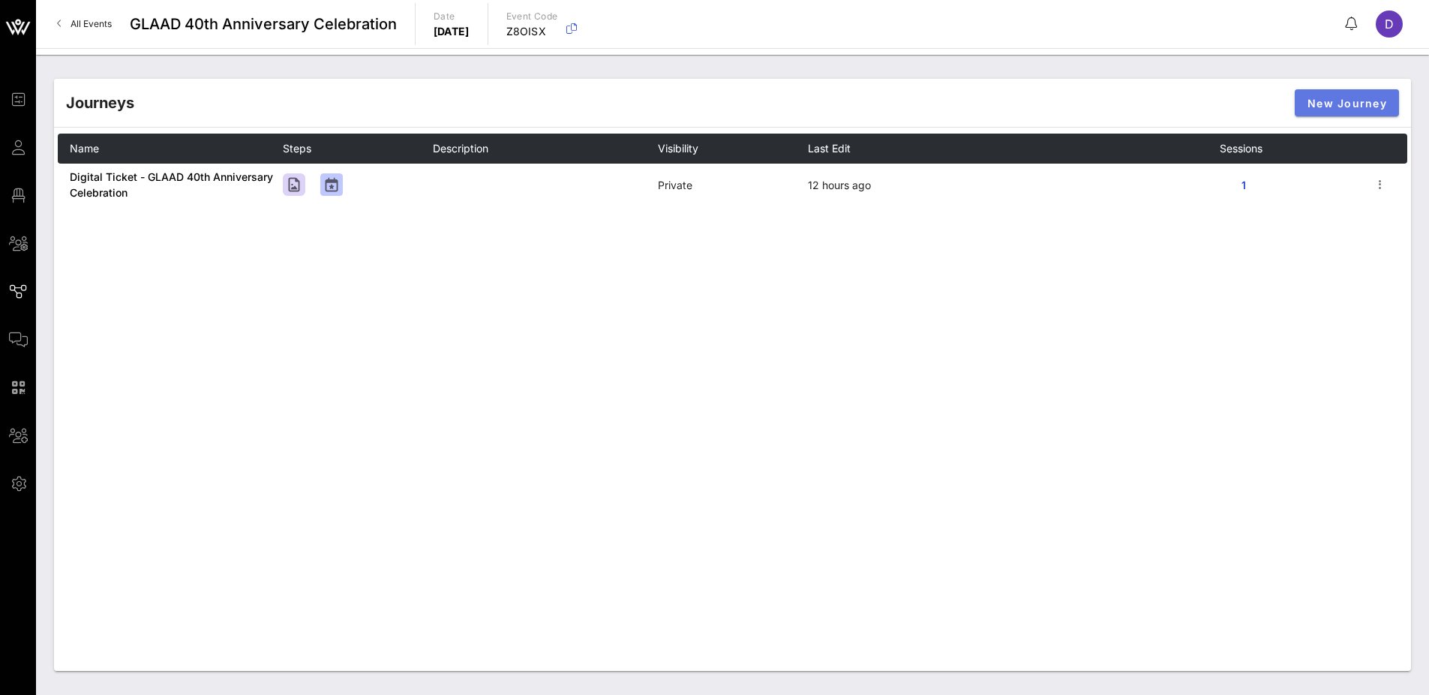
click at [1154, 106] on span "New Journey" at bounding box center [1347, 103] width 80 height 13
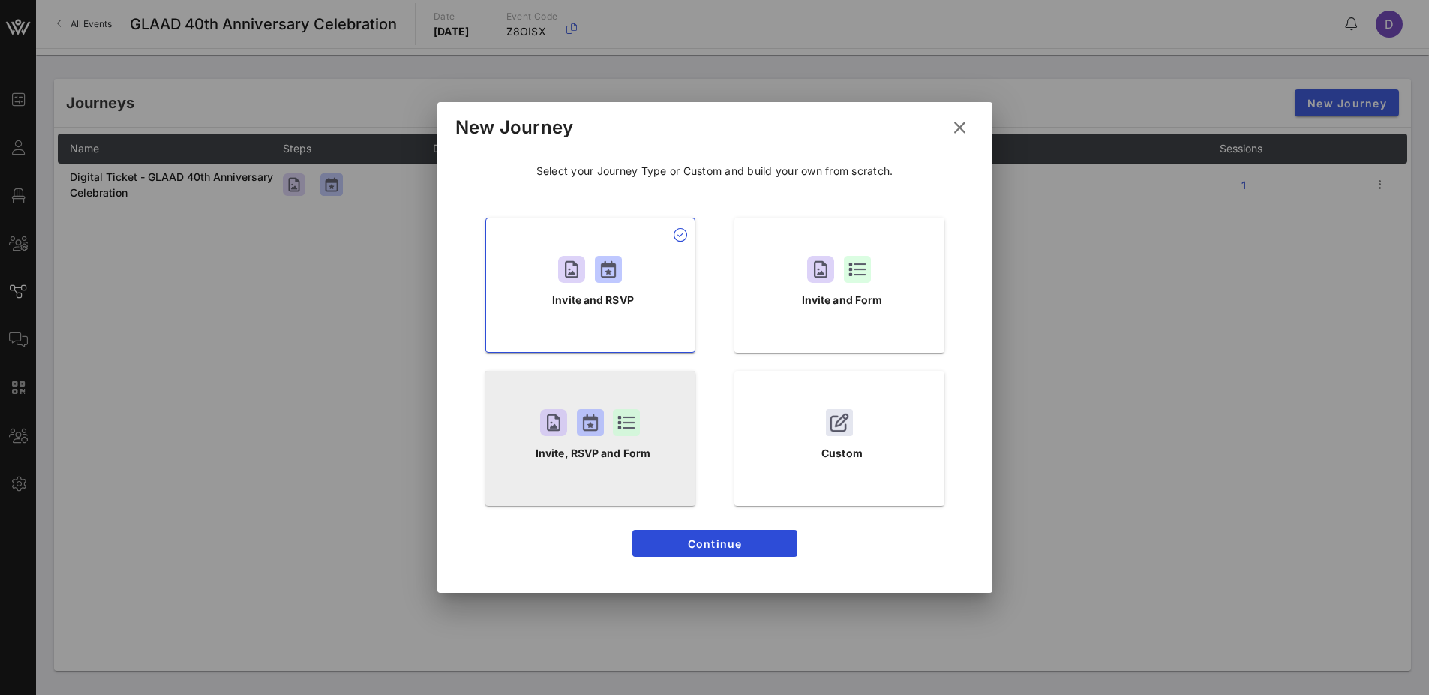
click at [600, 467] on div "Invite, RSVP and Form" at bounding box center [590, 438] width 210 height 135
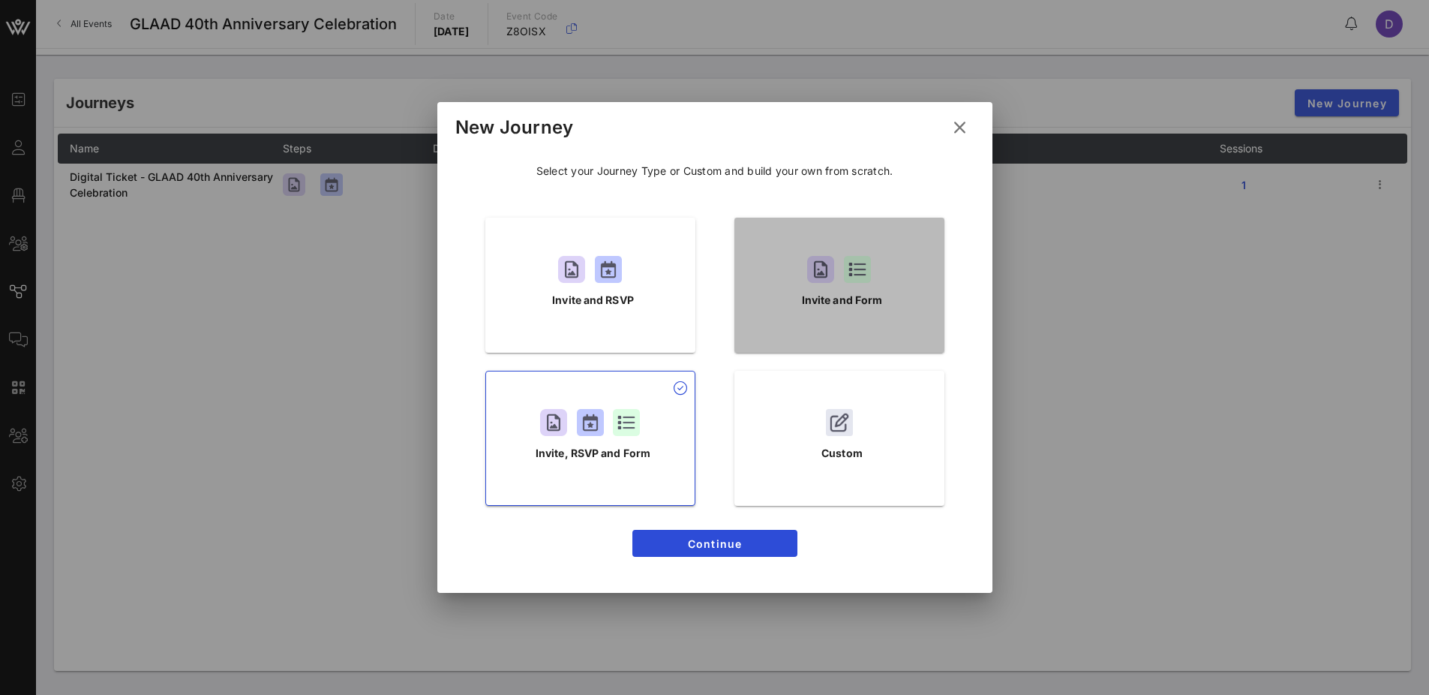
click at [773, 318] on div "Invite and Form" at bounding box center [839, 285] width 210 height 135
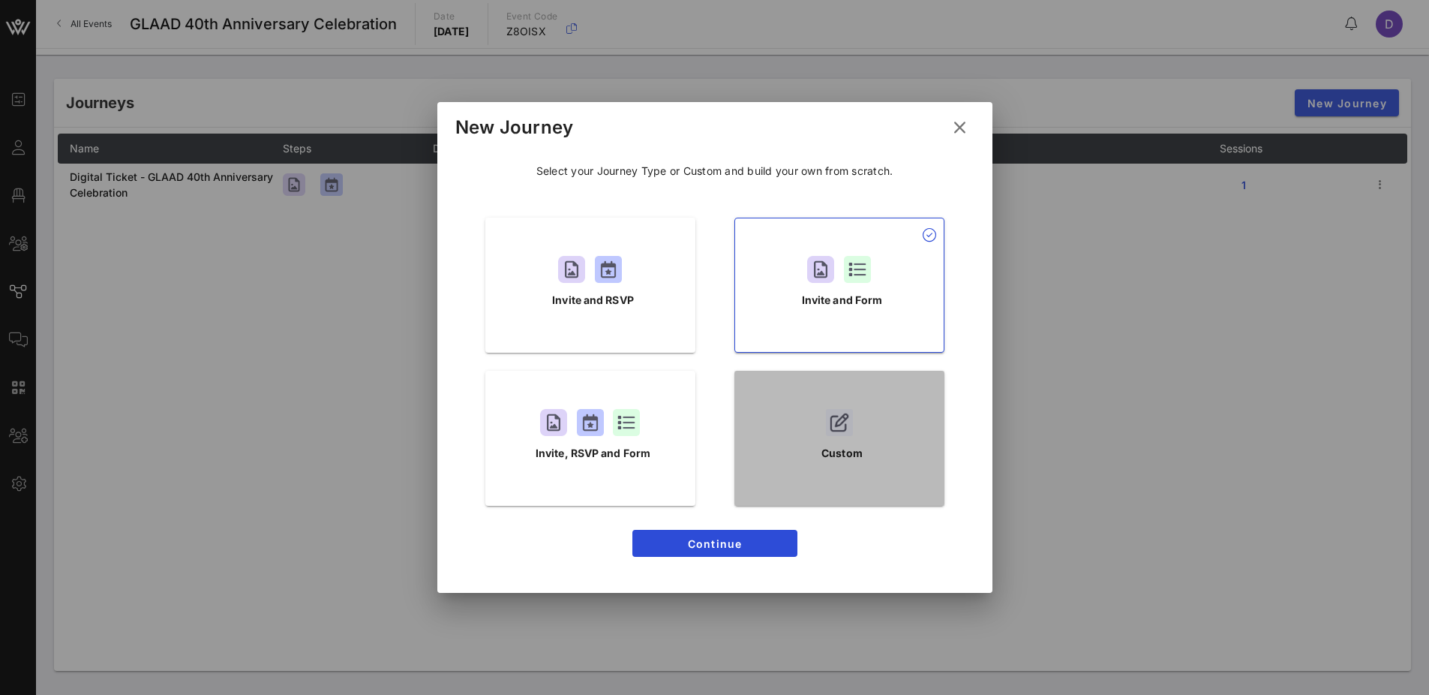
click at [806, 467] on div "Custom" at bounding box center [839, 438] width 210 height 135
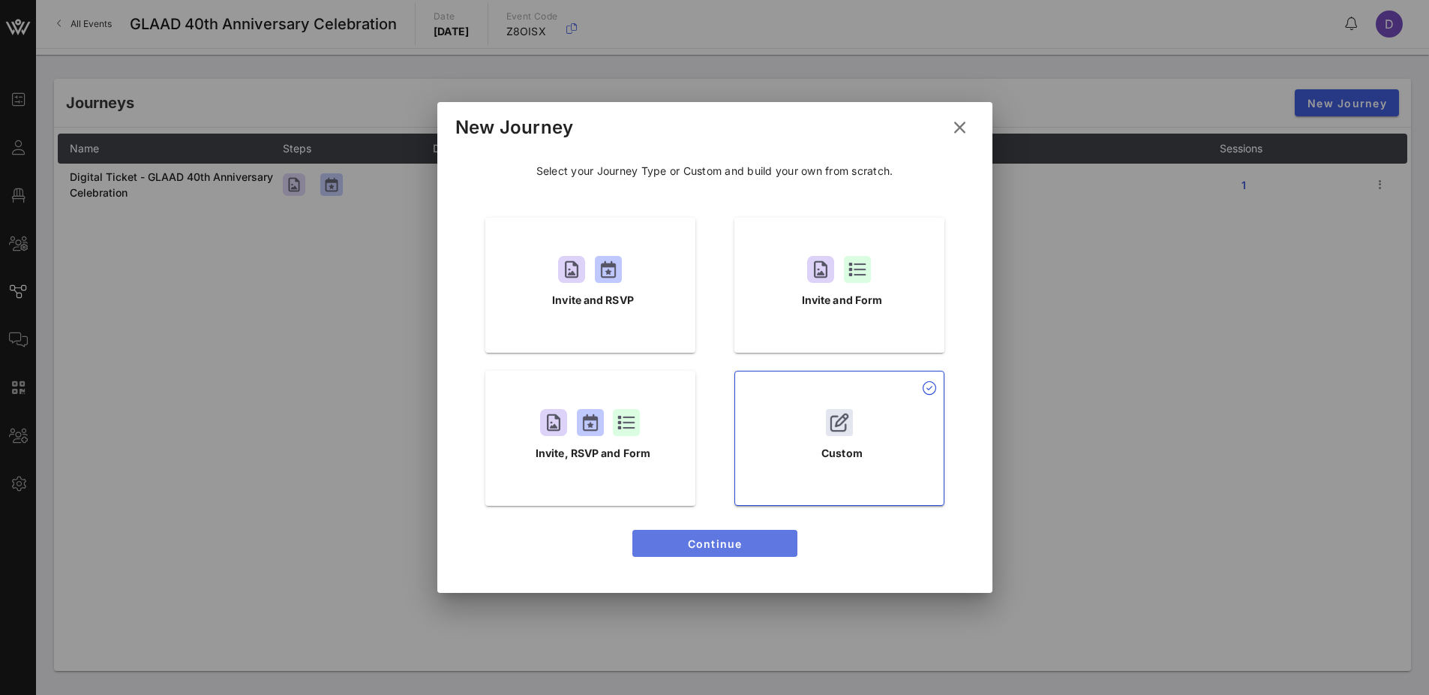
click at [746, 542] on span "Continue" at bounding box center [714, 543] width 141 height 13
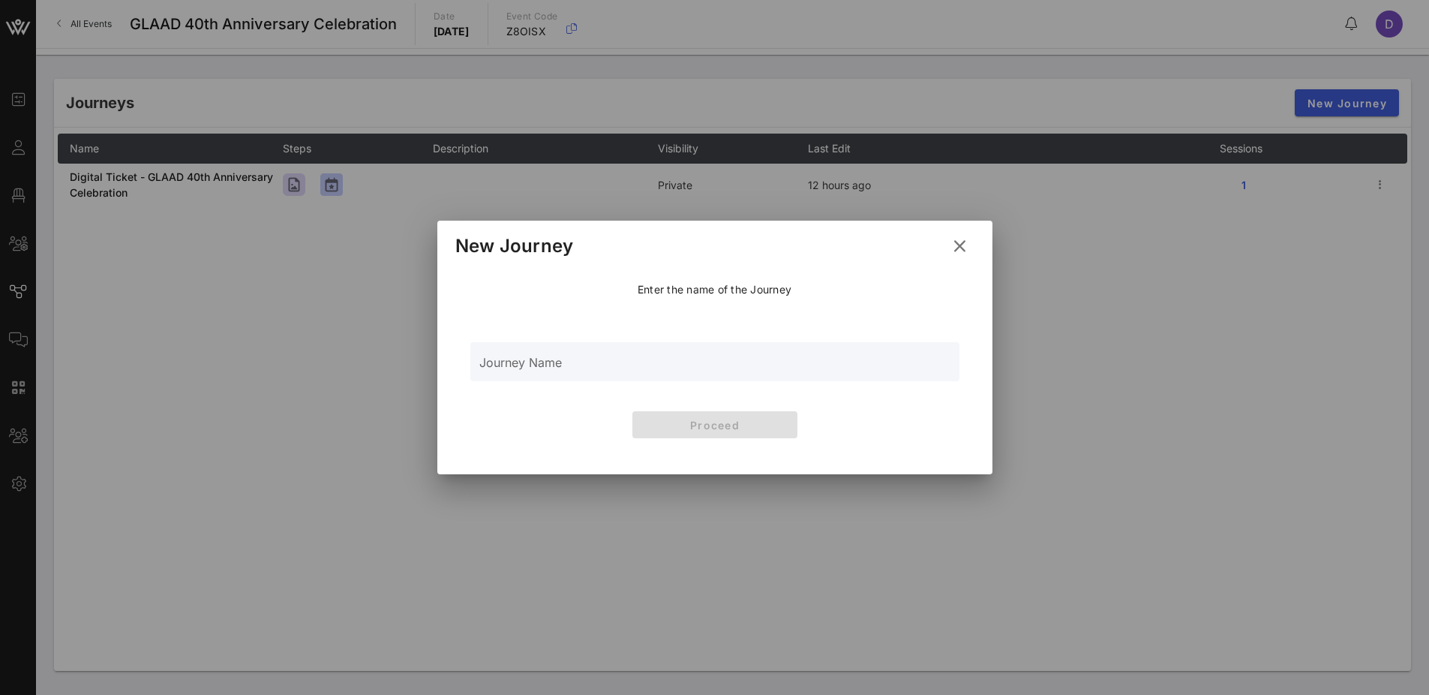
click at [652, 371] on input "Journey Name" at bounding box center [714, 370] width 471 height 23
type input "TEST SEND TICKET"
click at [704, 419] on span "Proceed" at bounding box center [714, 425] width 141 height 13
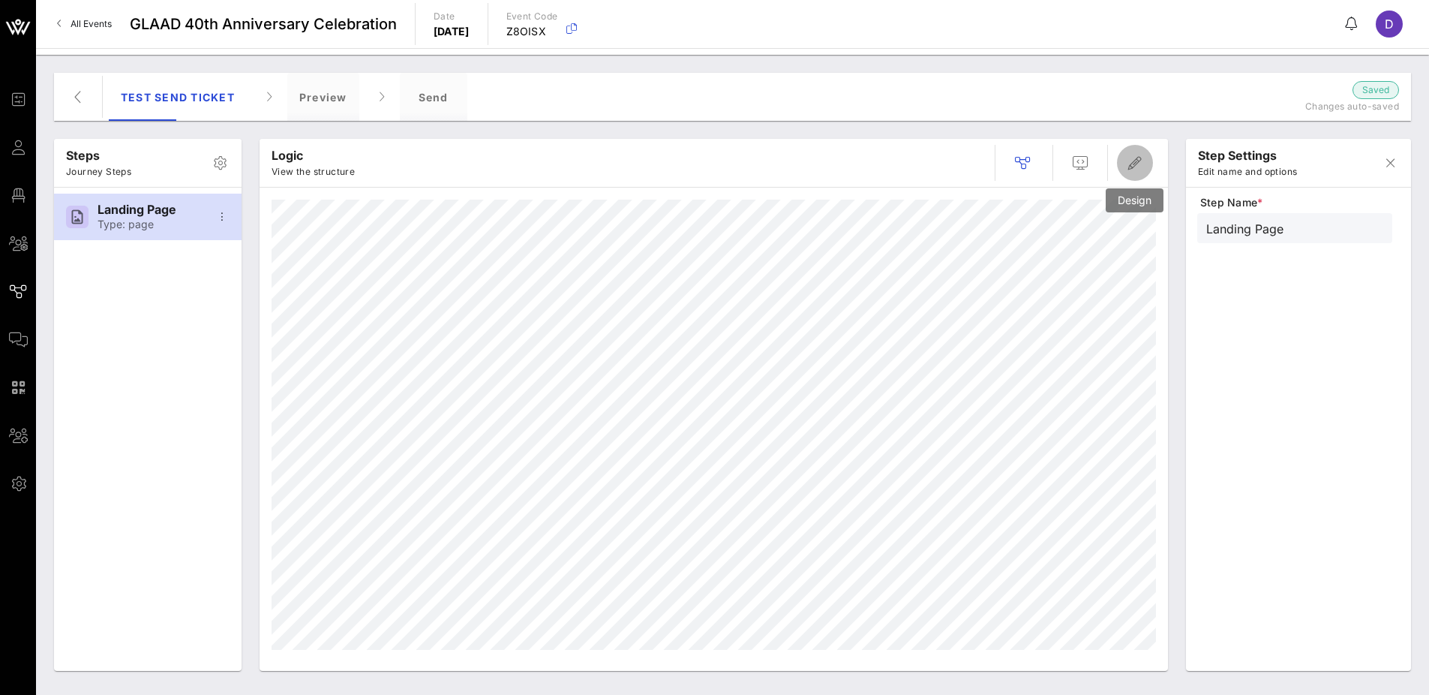
click at [1139, 167] on icon "button" at bounding box center [1135, 163] width 18 height 18
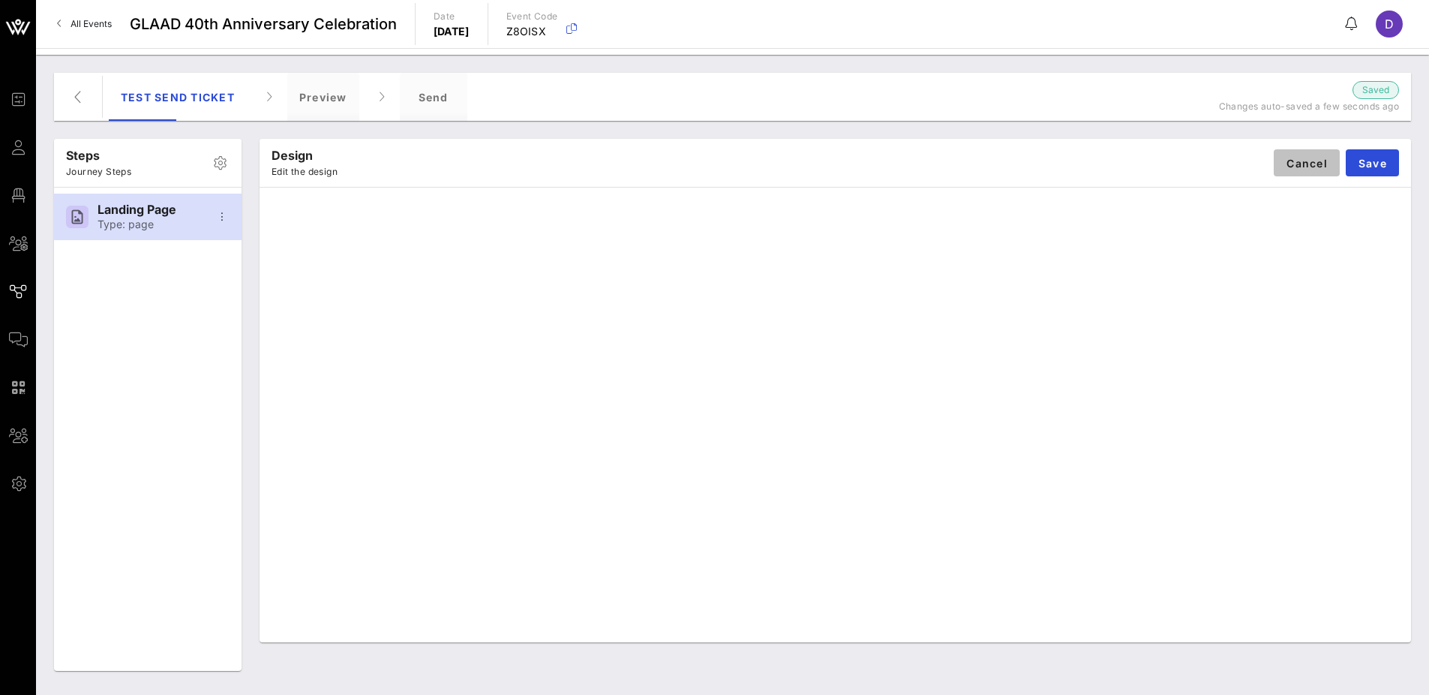
click at [1154, 164] on span "Cancel" at bounding box center [1307, 163] width 42 height 13
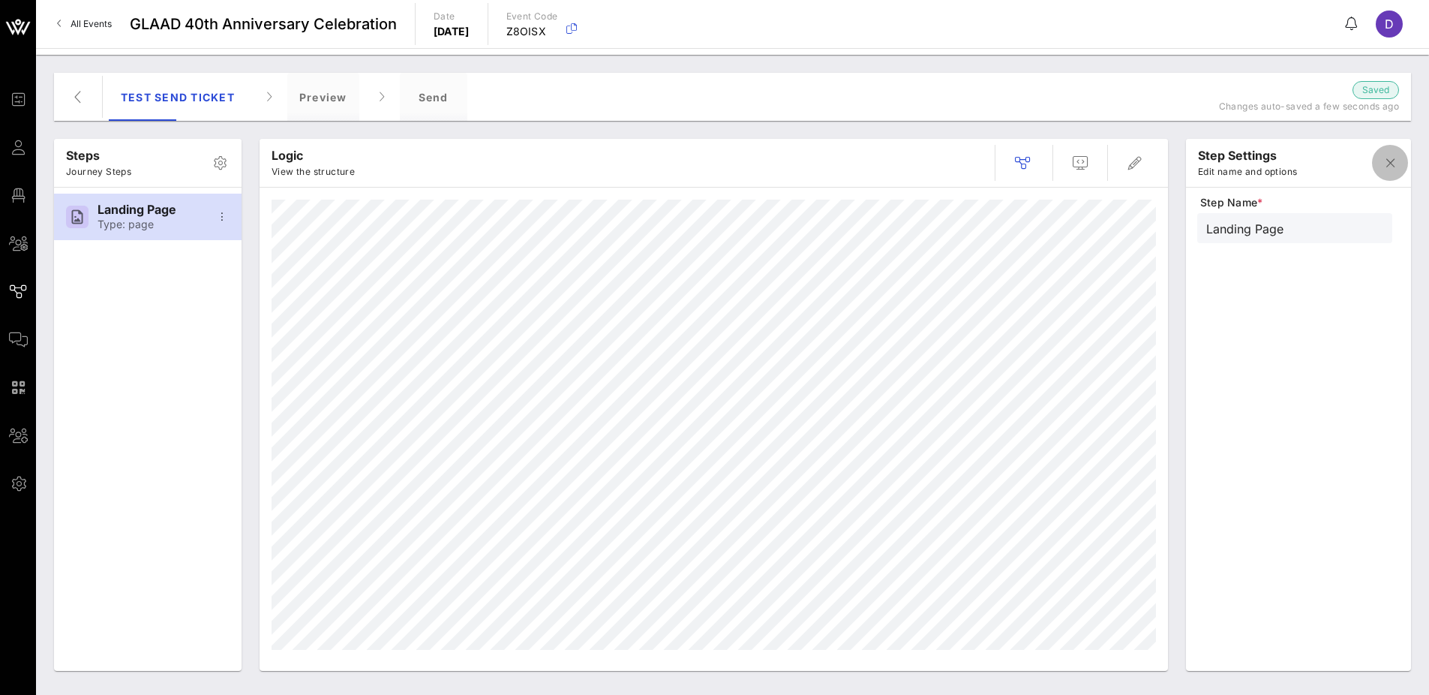
click at [1154, 161] on icon "button" at bounding box center [1390, 163] width 18 height 18
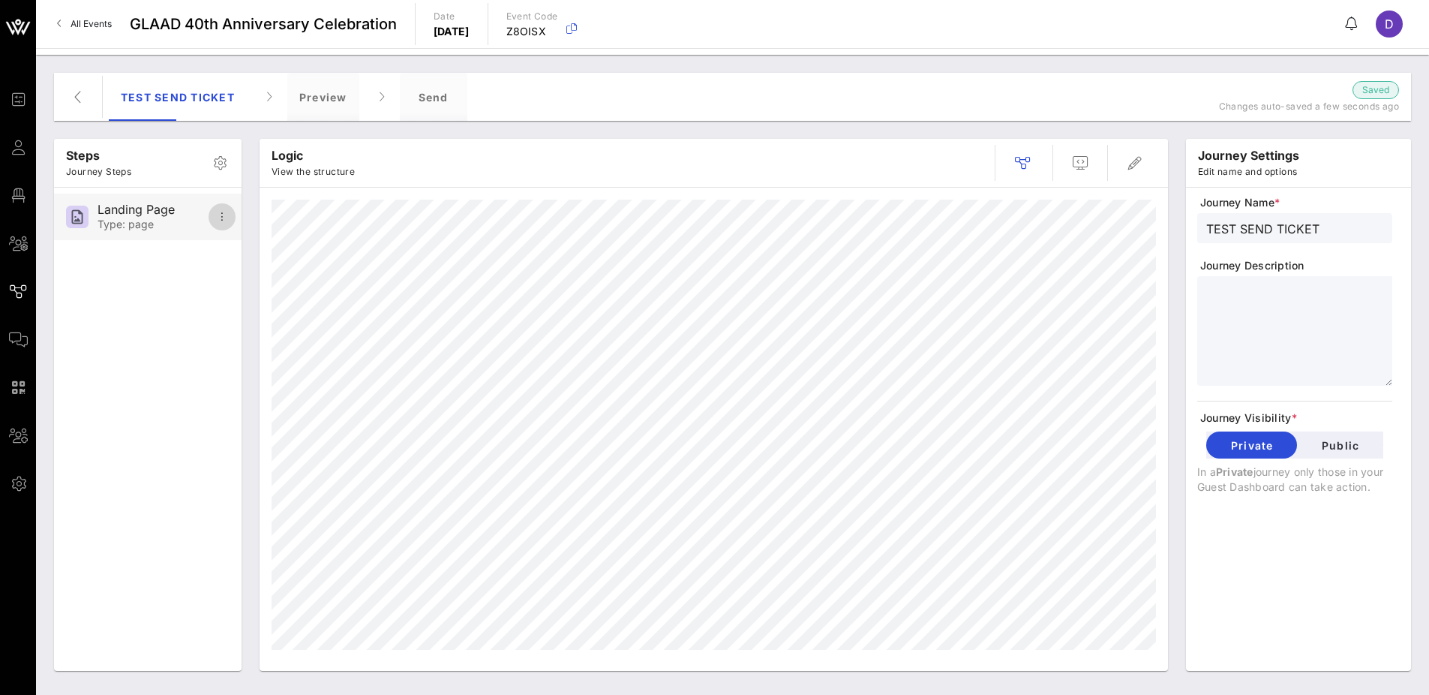
click at [227, 218] on icon "button" at bounding box center [222, 217] width 18 height 18
click at [105, 293] on div "Steps Journey Steps Landing Page Type: page" at bounding box center [148, 405] width 188 height 532
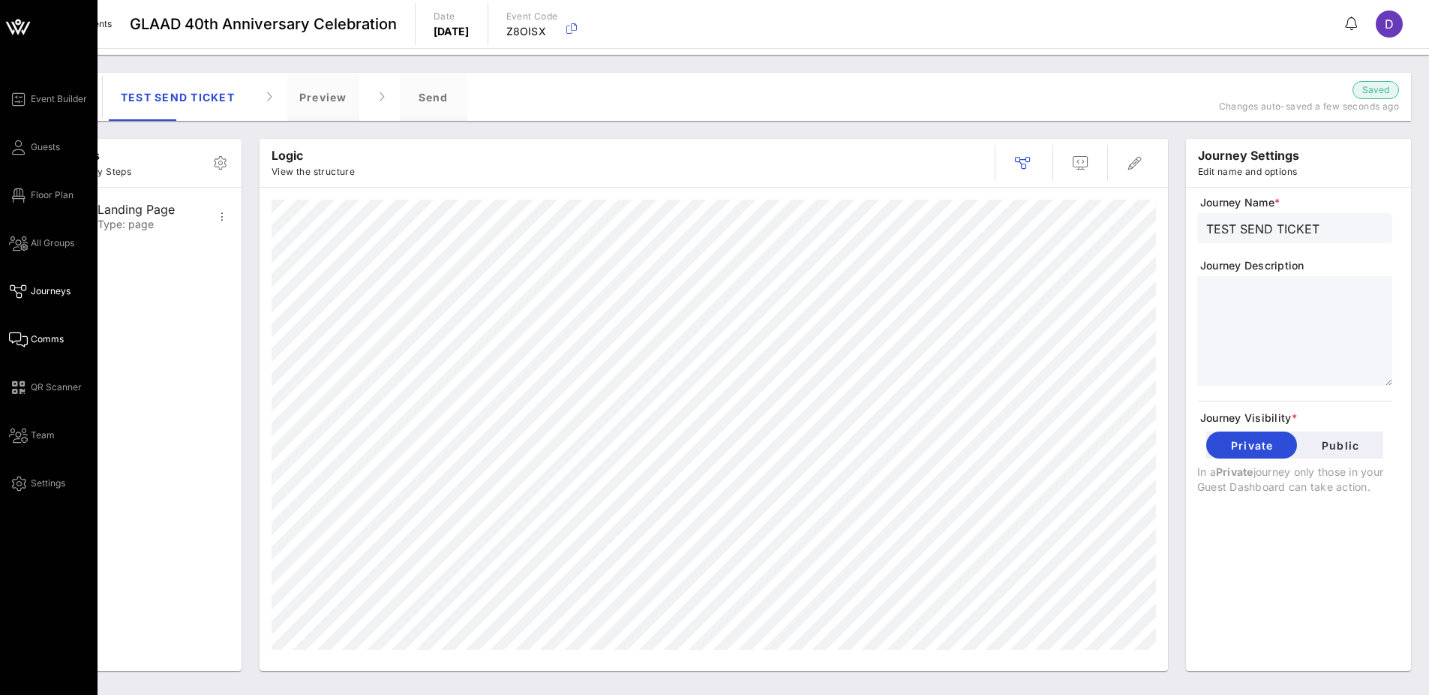
click at [23, 338] on icon at bounding box center [18, 339] width 19 height 2
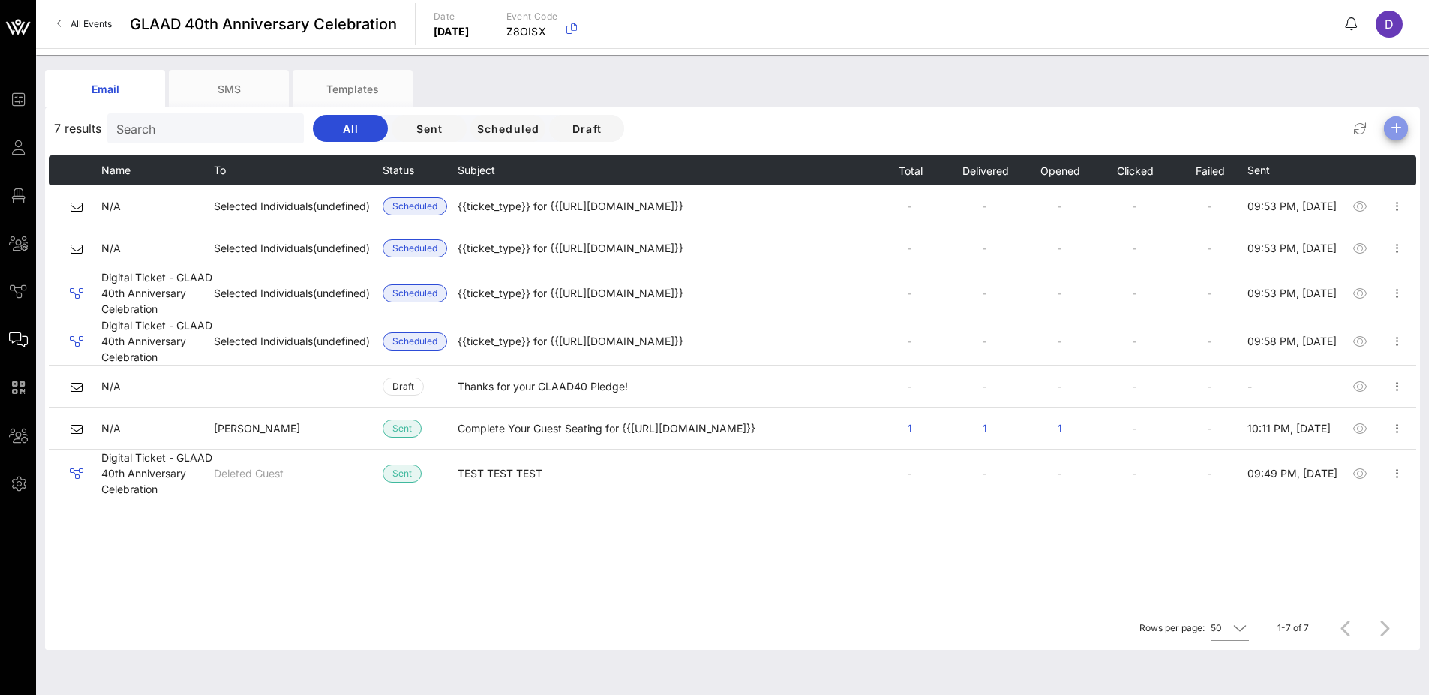
click at [1154, 130] on icon "button" at bounding box center [1396, 128] width 18 height 18
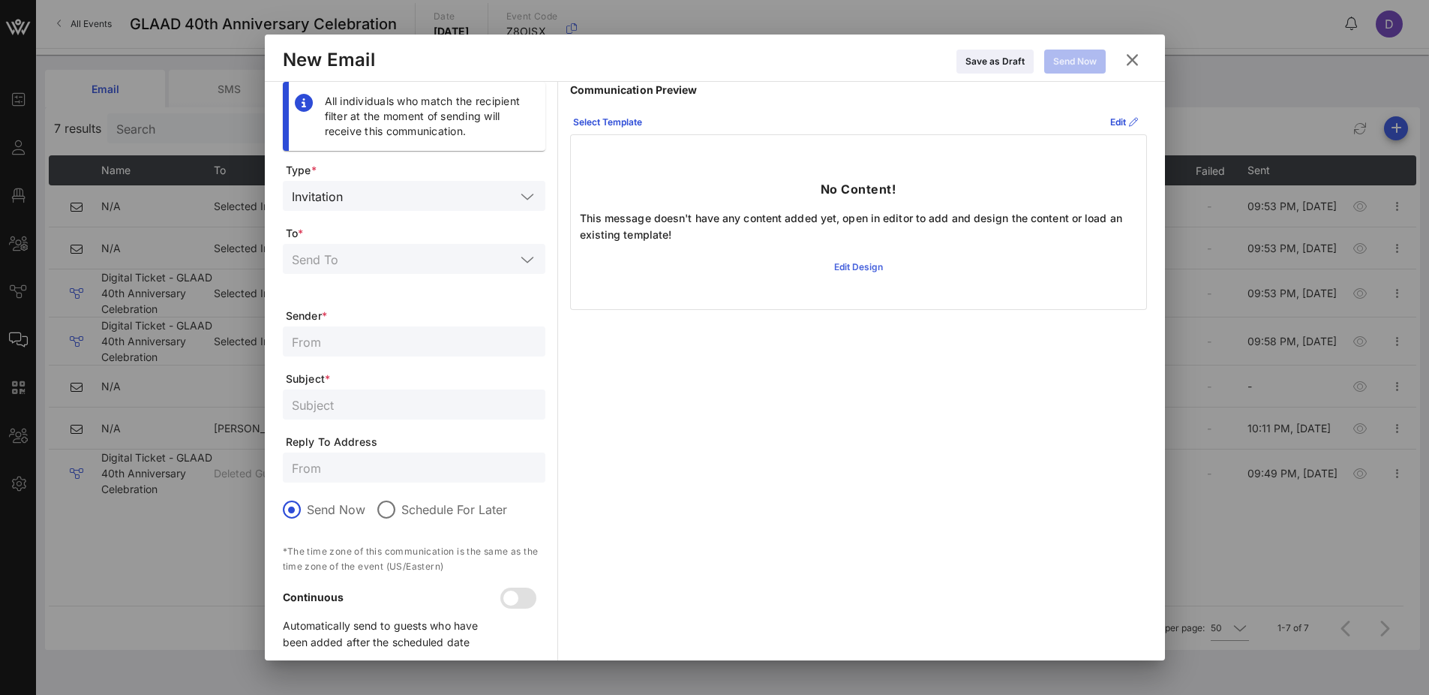
click at [866, 264] on div "Edit Design" at bounding box center [858, 267] width 49 height 15
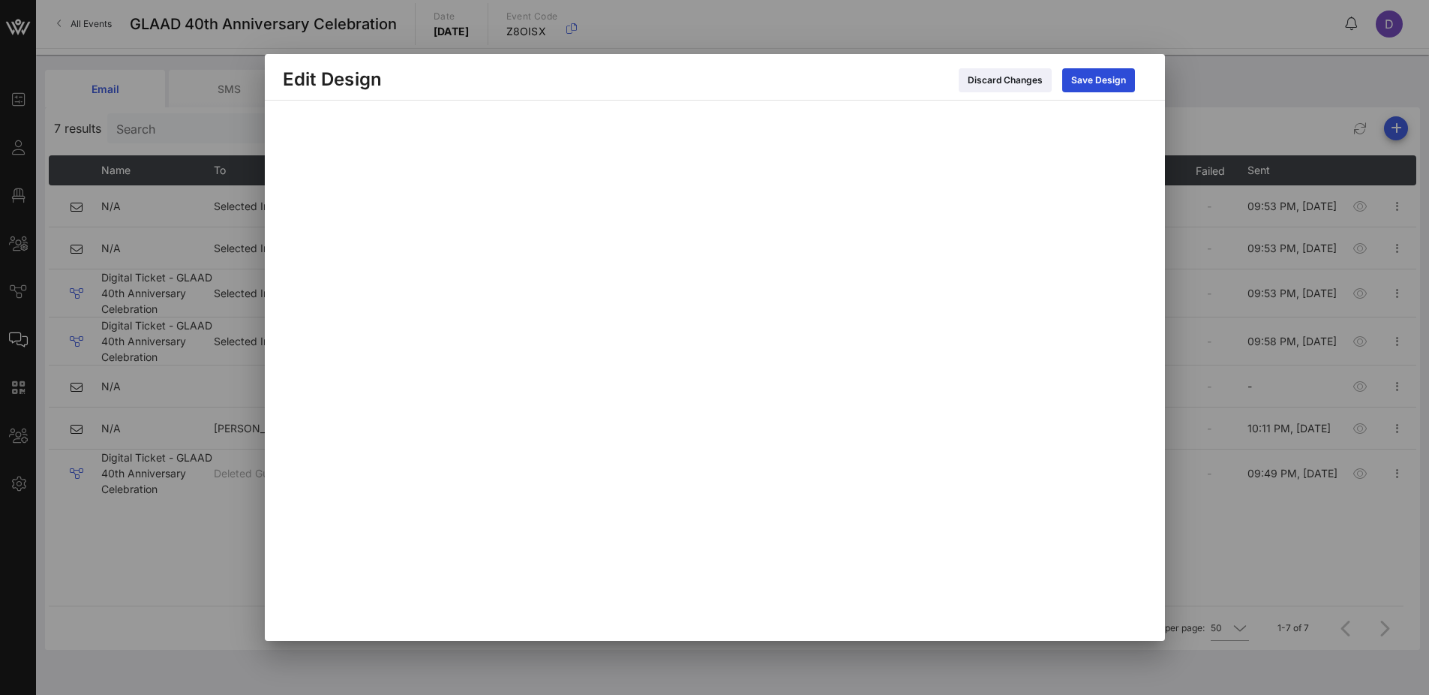
click at [588, 636] on div at bounding box center [714, 347] width 1429 height 695
click at [1032, 74] on div "Discard Changes" at bounding box center [1005, 80] width 75 height 15
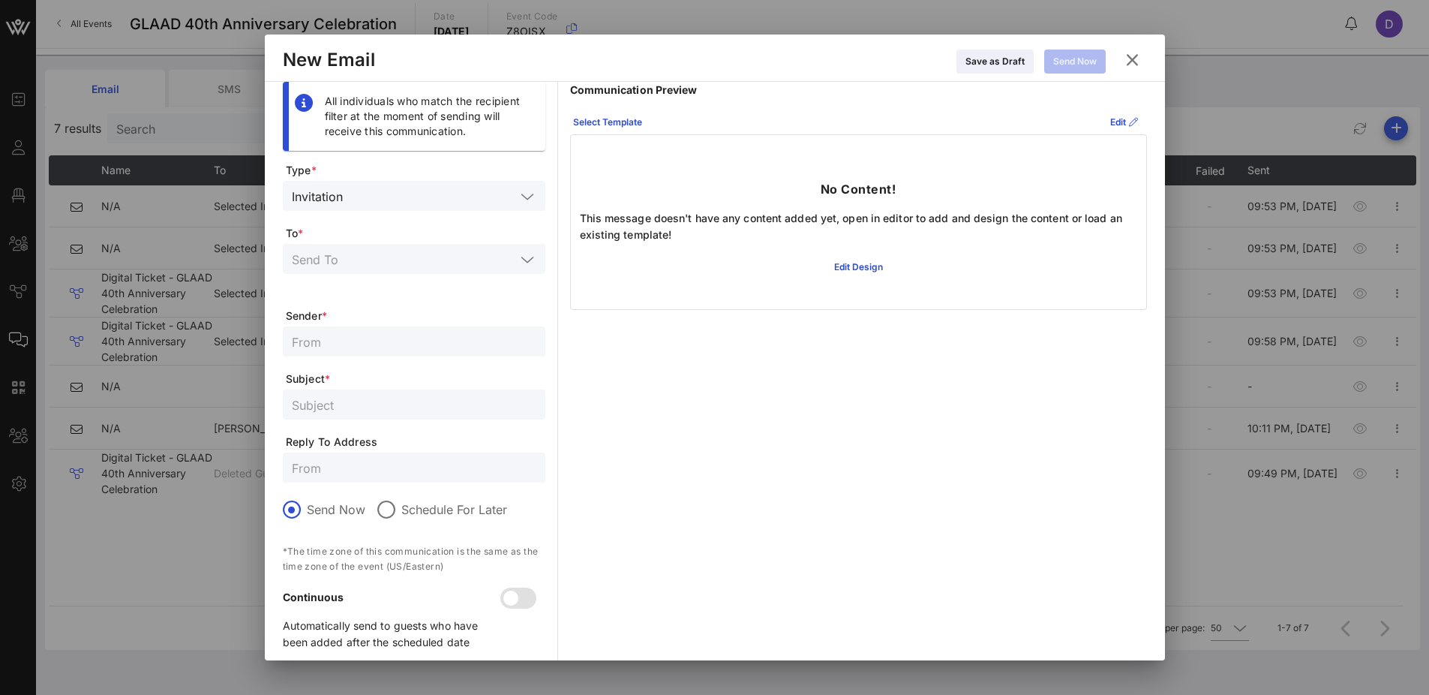
click at [1112, 62] on div "Save as Draft Send Now" at bounding box center [1036, 60] width 161 height 26
click at [1130, 59] on icon at bounding box center [1131, 60] width 26 height 27
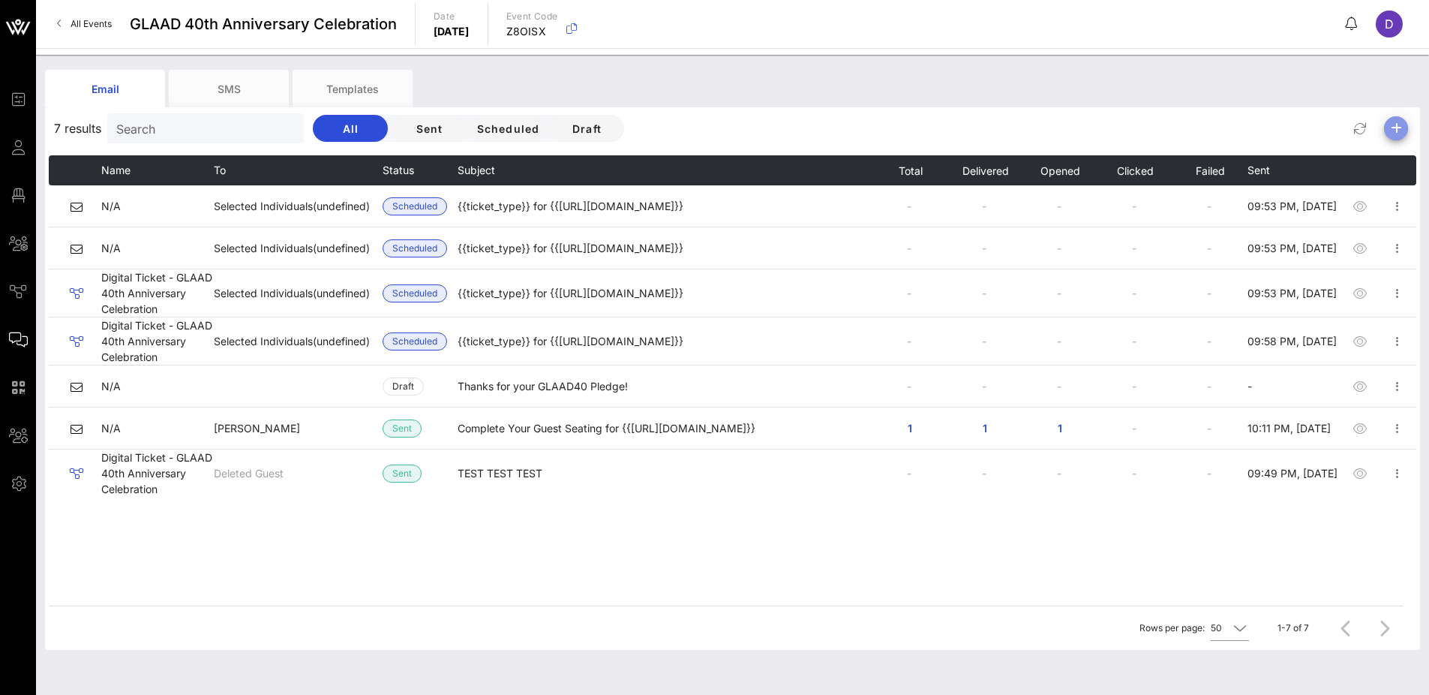
click at [1154, 130] on icon "button" at bounding box center [1396, 128] width 18 height 18
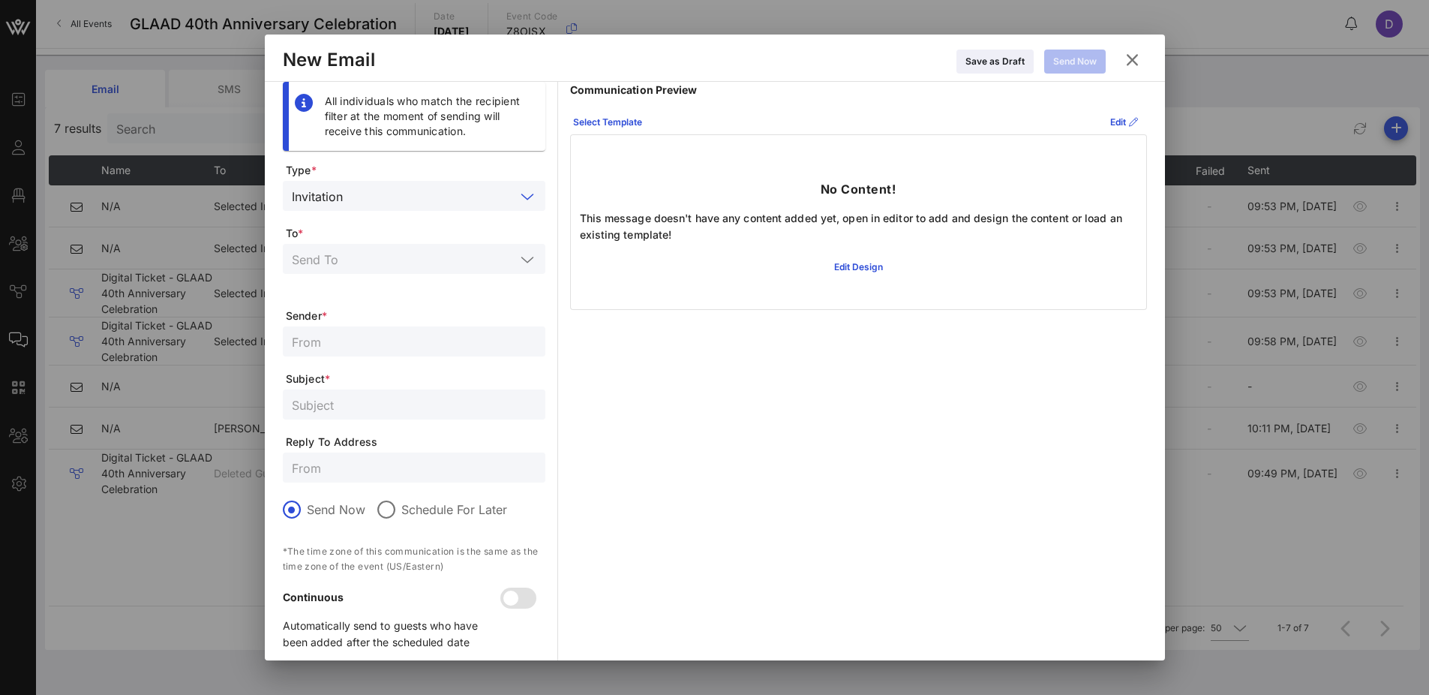
click at [358, 188] on input "text" at bounding box center [432, 196] width 167 height 20
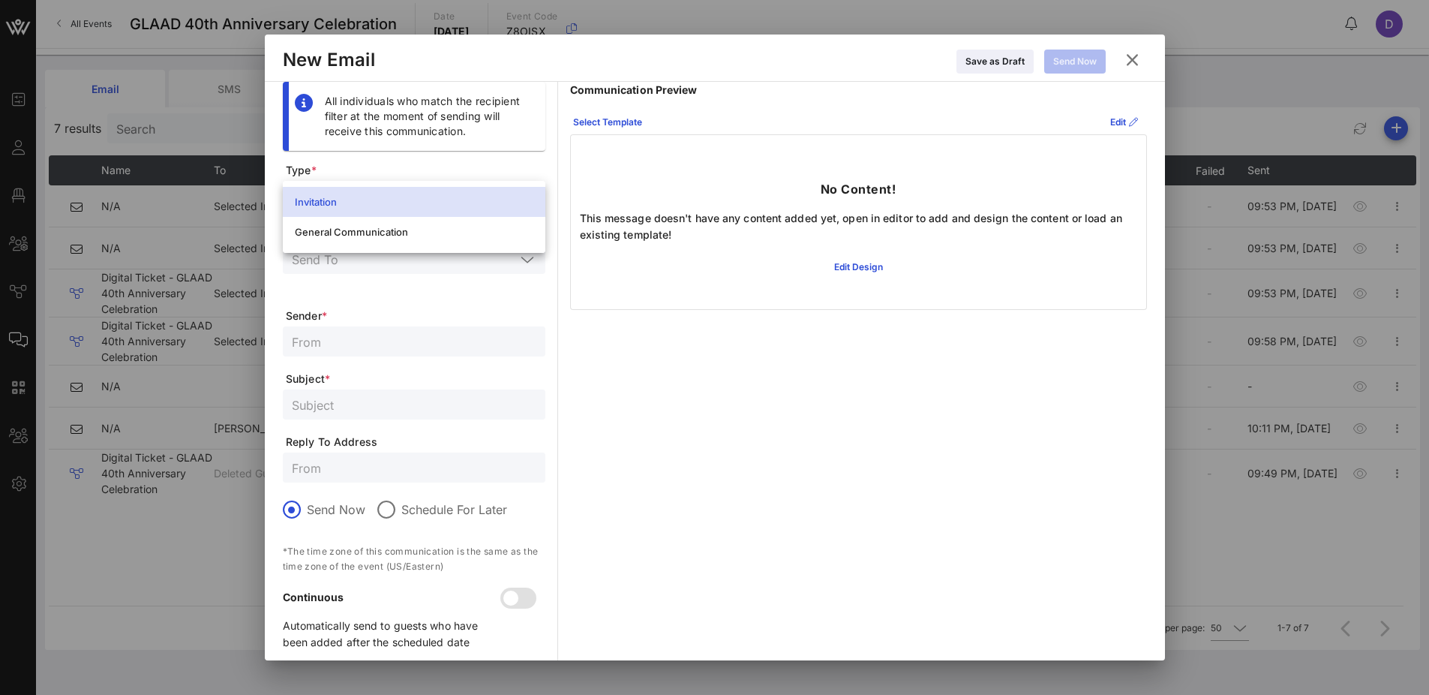
click at [371, 155] on div "All individuals who match the recipient filter at the moment of sending will re…" at bounding box center [414, 372] width 263 height 581
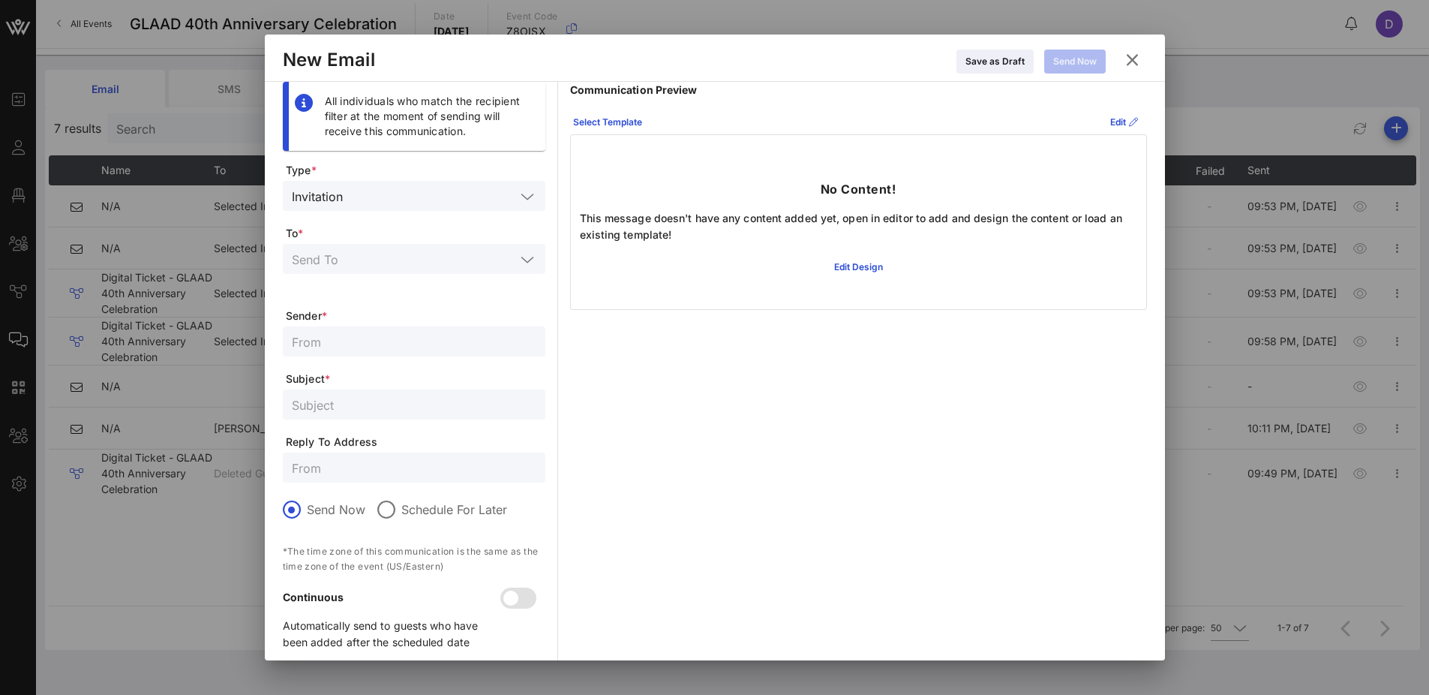
click at [1133, 62] on icon at bounding box center [1132, 60] width 24 height 23
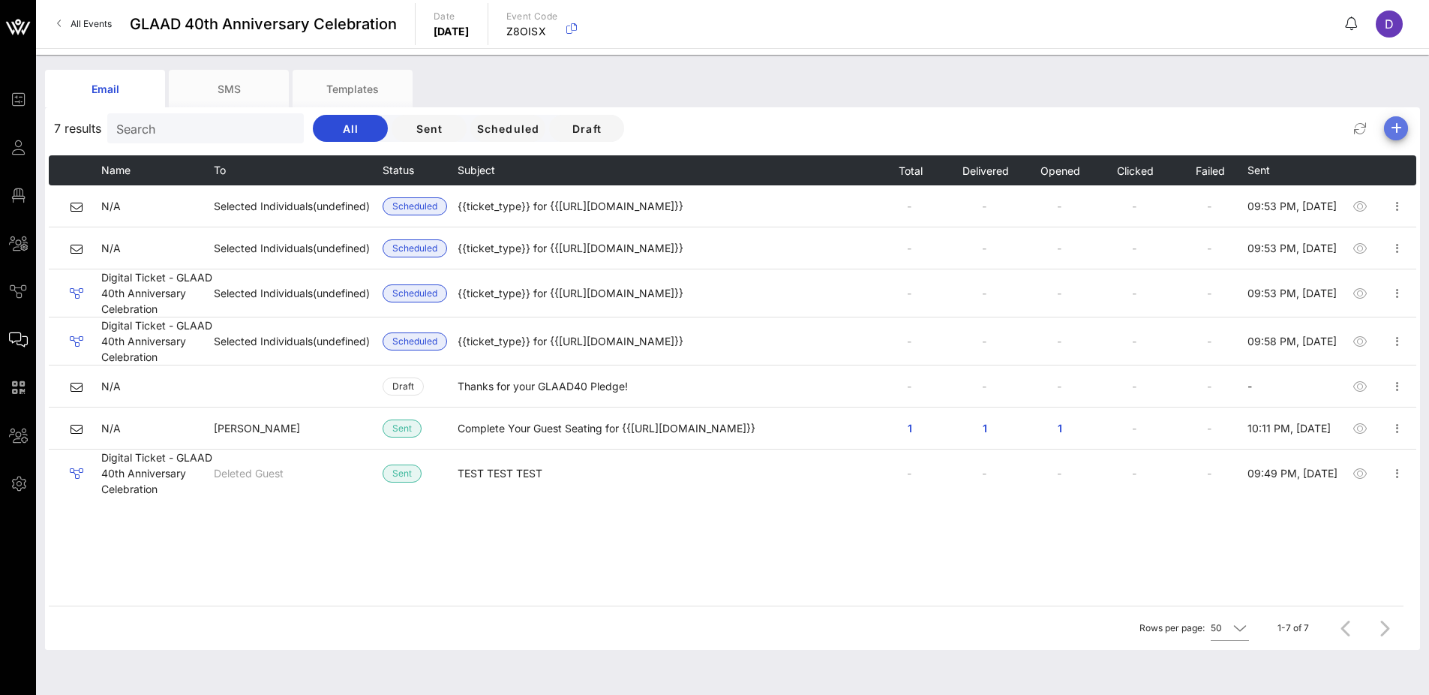
click at [1154, 130] on icon "button" at bounding box center [1396, 128] width 18 height 18
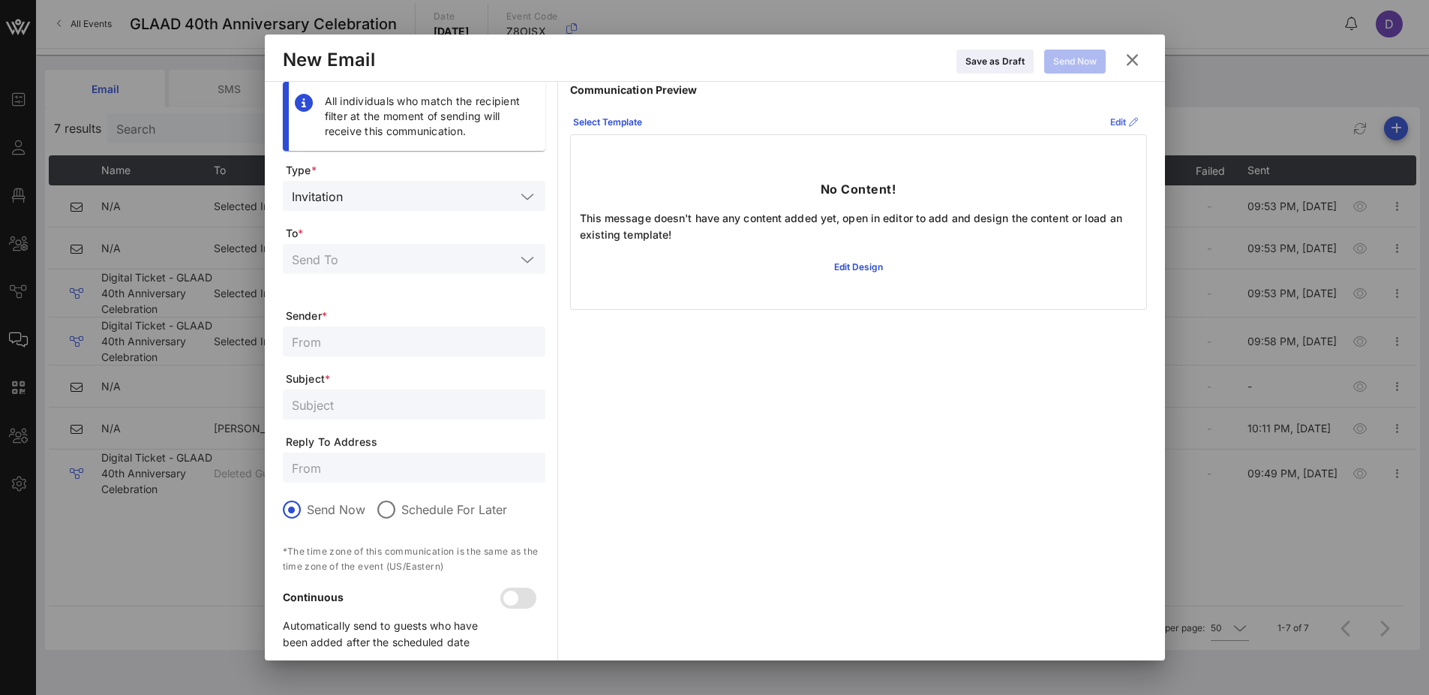
click at [1117, 119] on icon at bounding box center [1124, 122] width 14 height 13
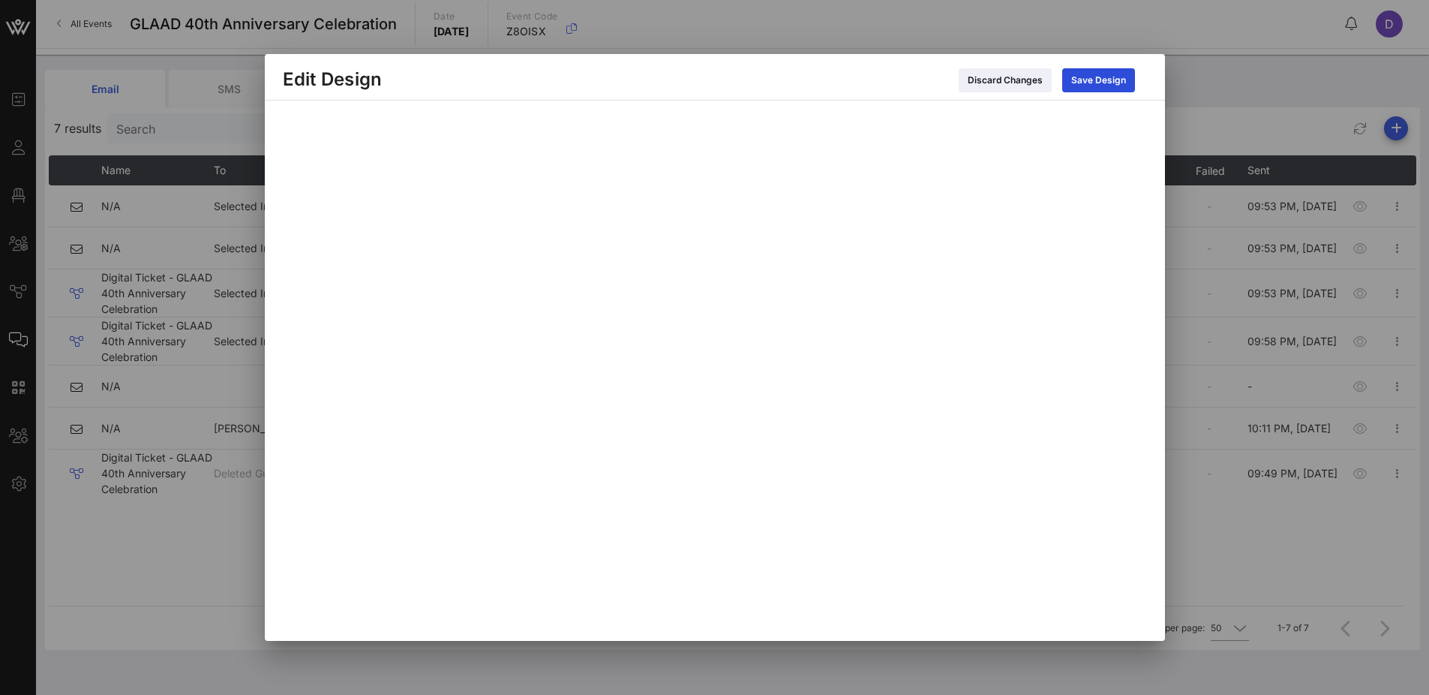
click at [1154, 407] on div at bounding box center [714, 347] width 1429 height 695
click at [1028, 83] on div "Discard Changes" at bounding box center [1005, 80] width 75 height 15
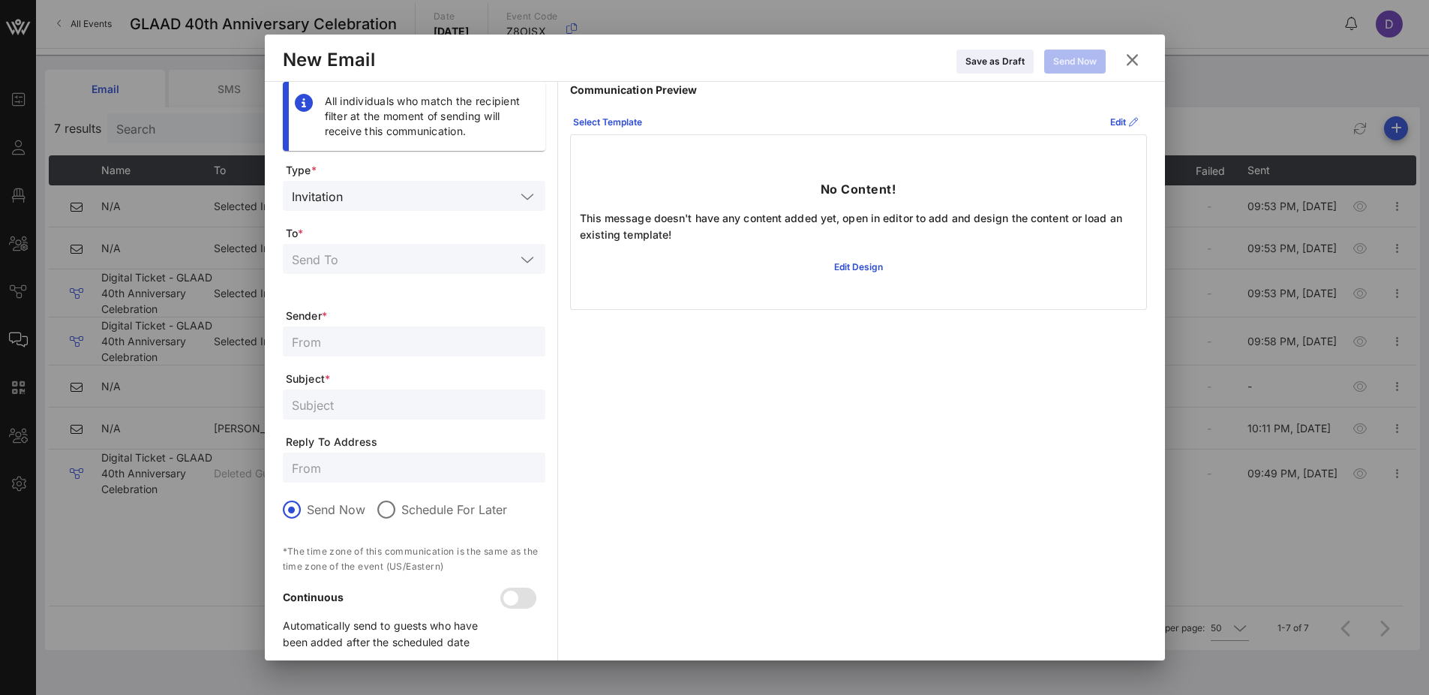
click at [1136, 52] on icon at bounding box center [1132, 60] width 25 height 26
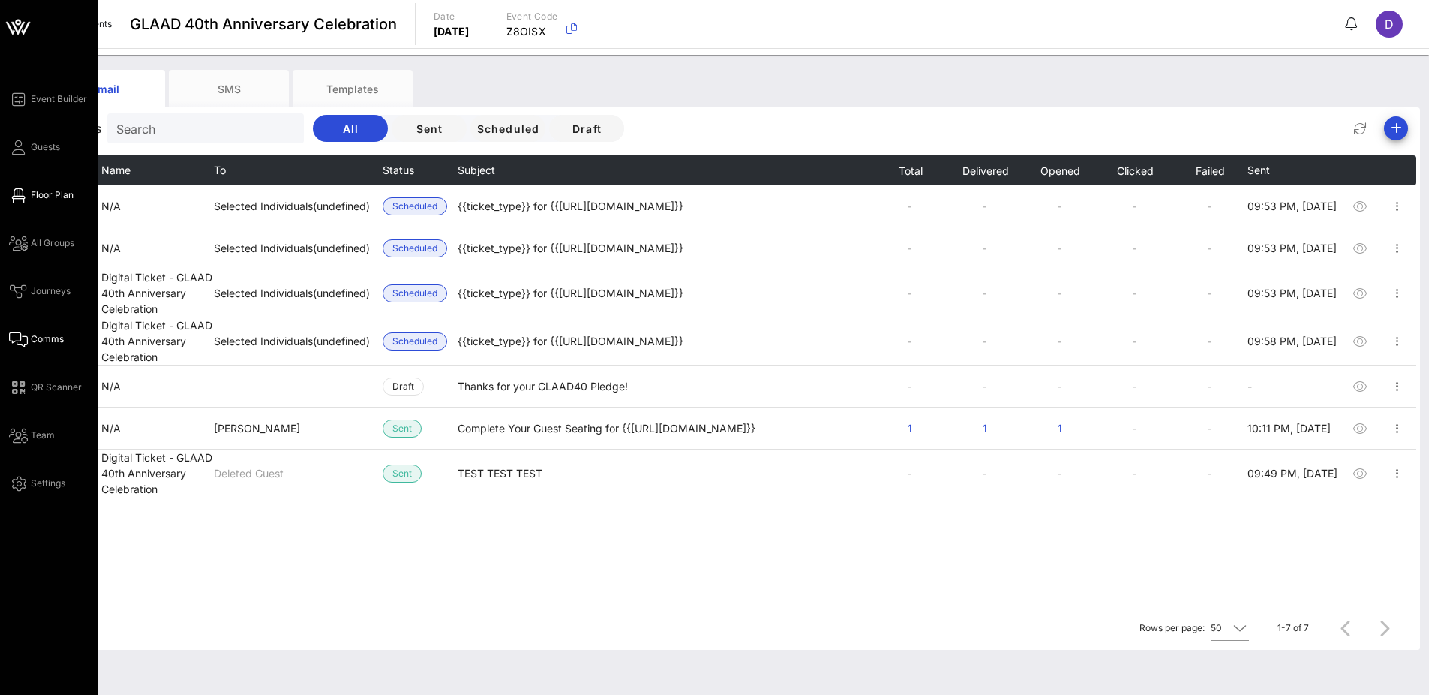
click at [51, 198] on span "Floor Plan" at bounding box center [52, 195] width 43 height 14
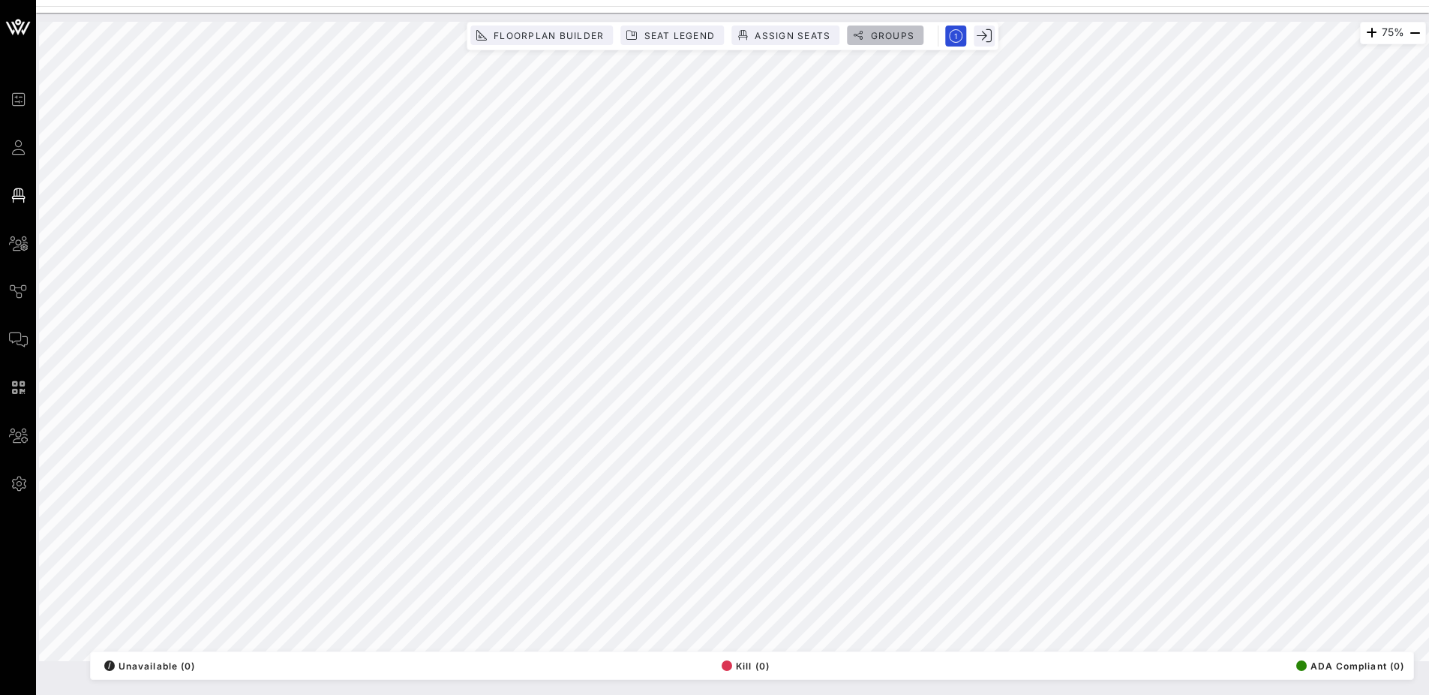
click at [897, 30] on span "Groups" at bounding box center [891, 35] width 45 height 11
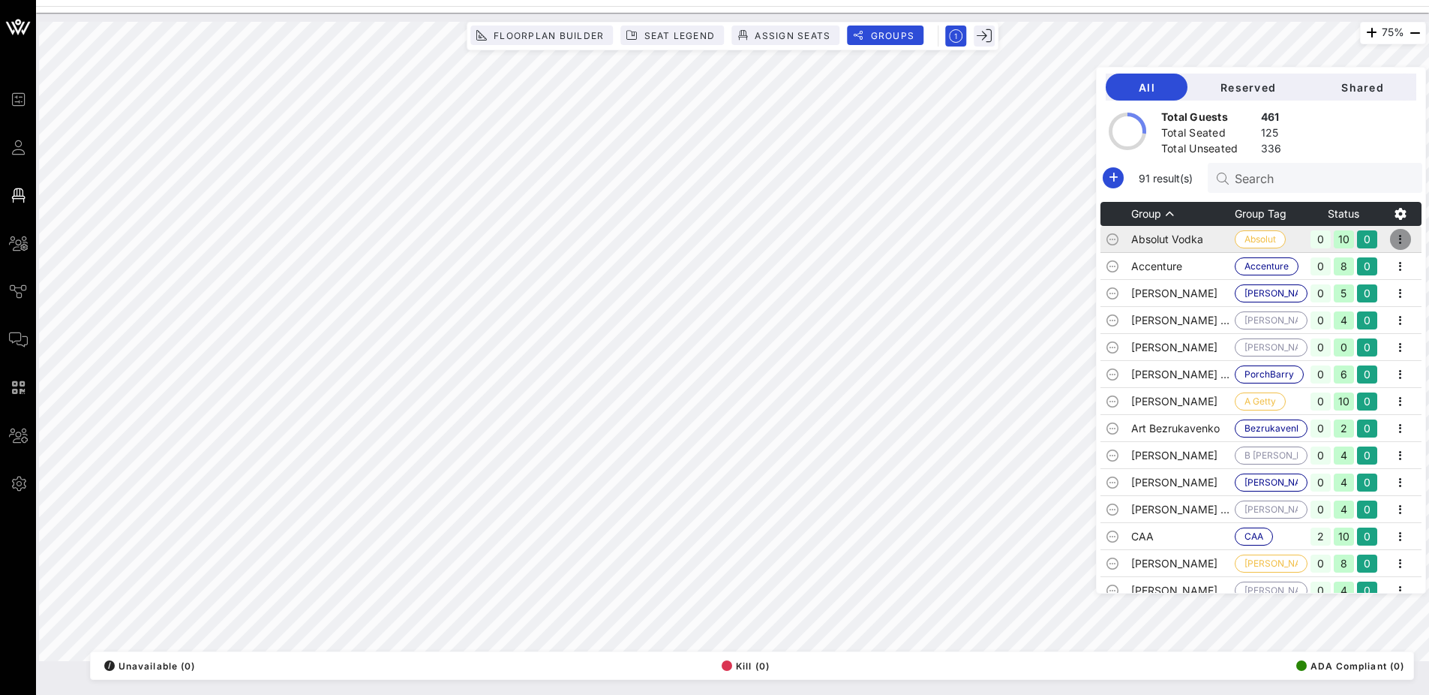
click at [1154, 242] on icon "button" at bounding box center [1401, 239] width 18 height 18
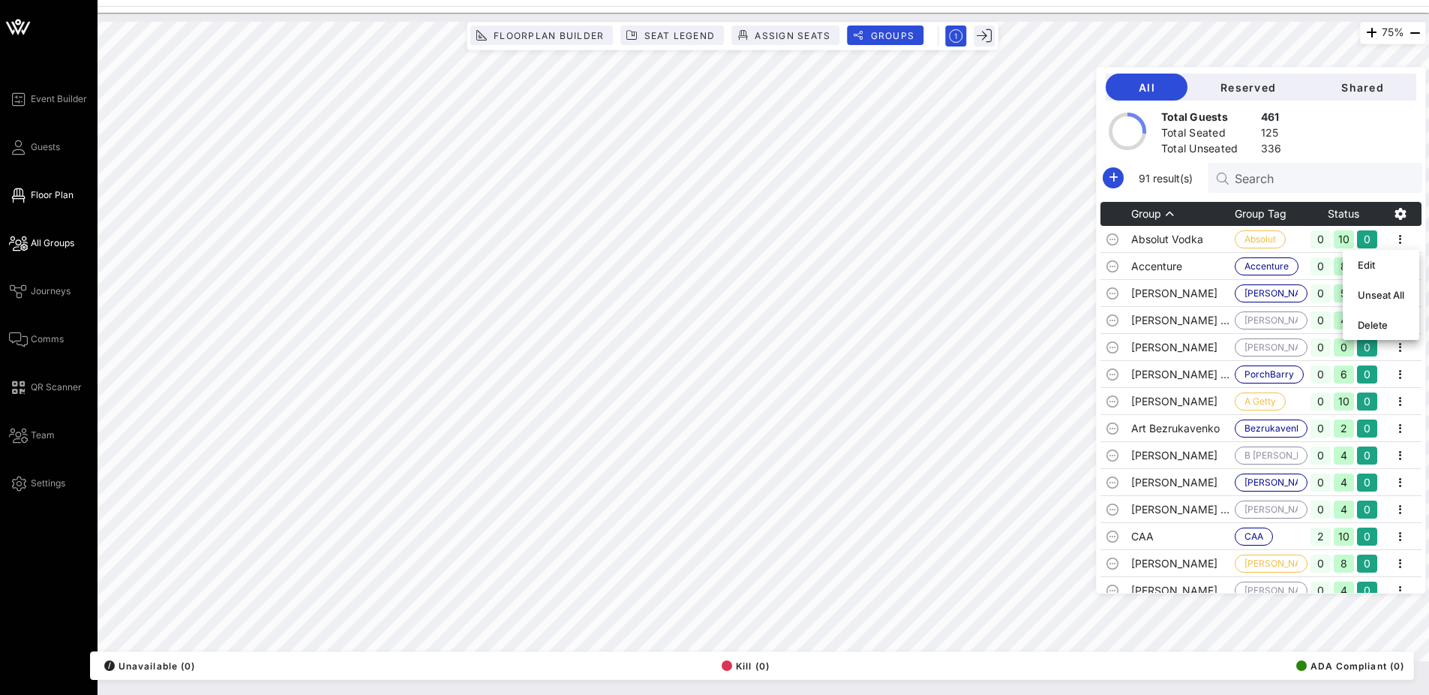
click at [66, 243] on span "All Groups" at bounding box center [53, 243] width 44 height 14
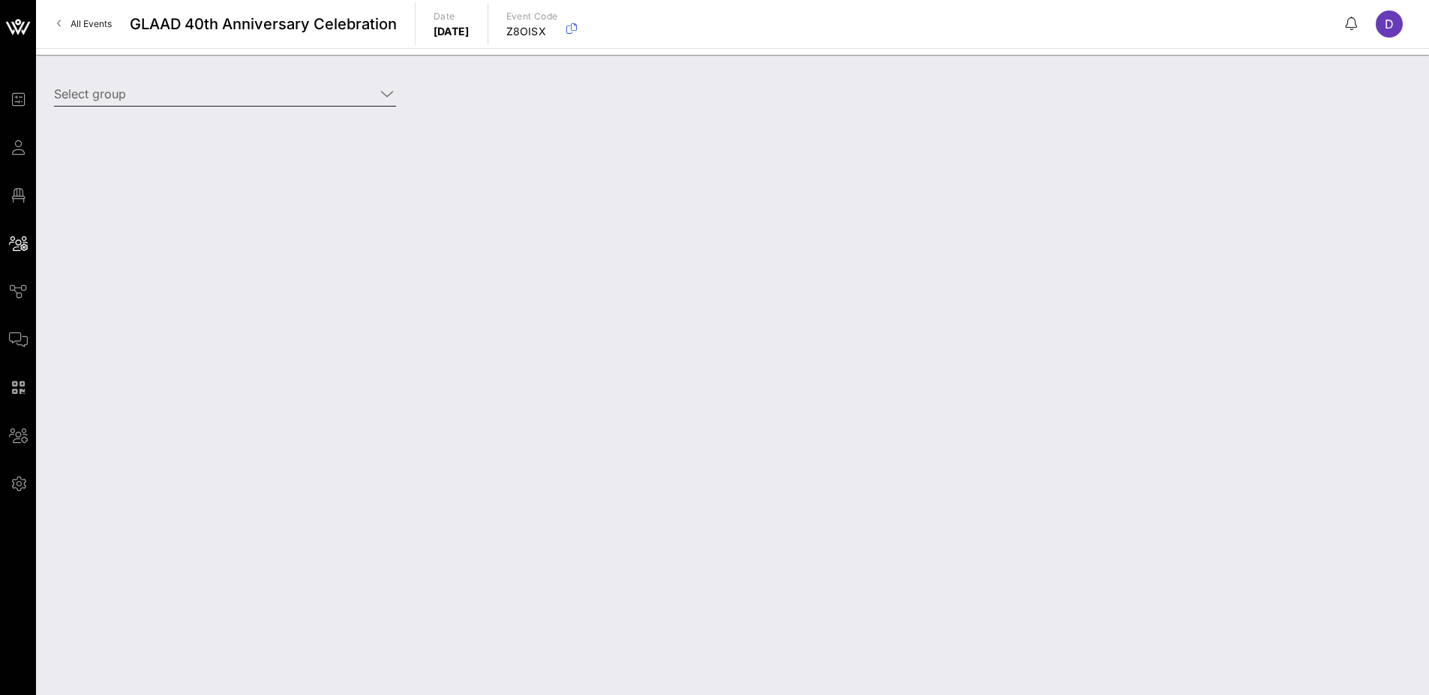
click at [158, 90] on input "Select group" at bounding box center [214, 94] width 321 height 24
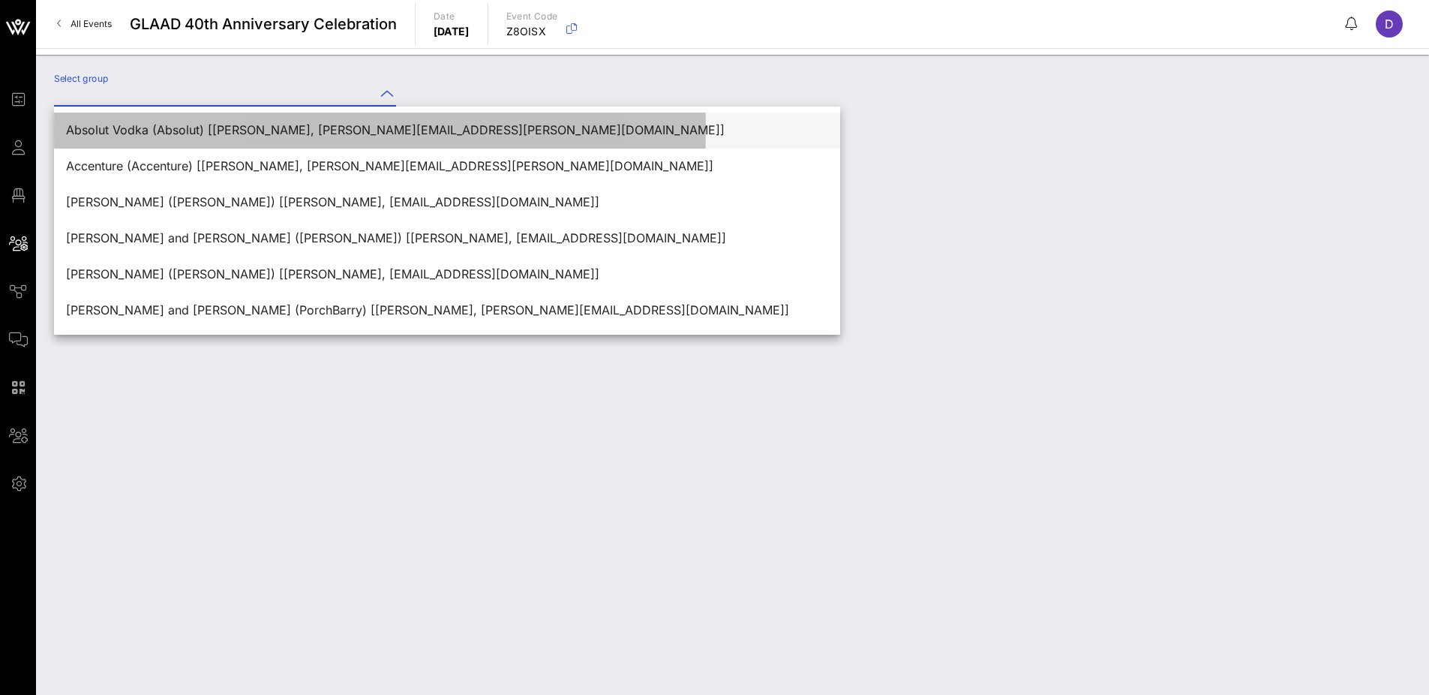
click at [186, 129] on div "Absolut Vodka (Absolut) [[PERSON_NAME], [PERSON_NAME][EMAIL_ADDRESS][PERSON_NAM…" at bounding box center [447, 130] width 762 height 14
type input "Absolut Vodka (Absolut) [[PERSON_NAME], [PERSON_NAME][EMAIL_ADDRESS][PERSON_NAM…"
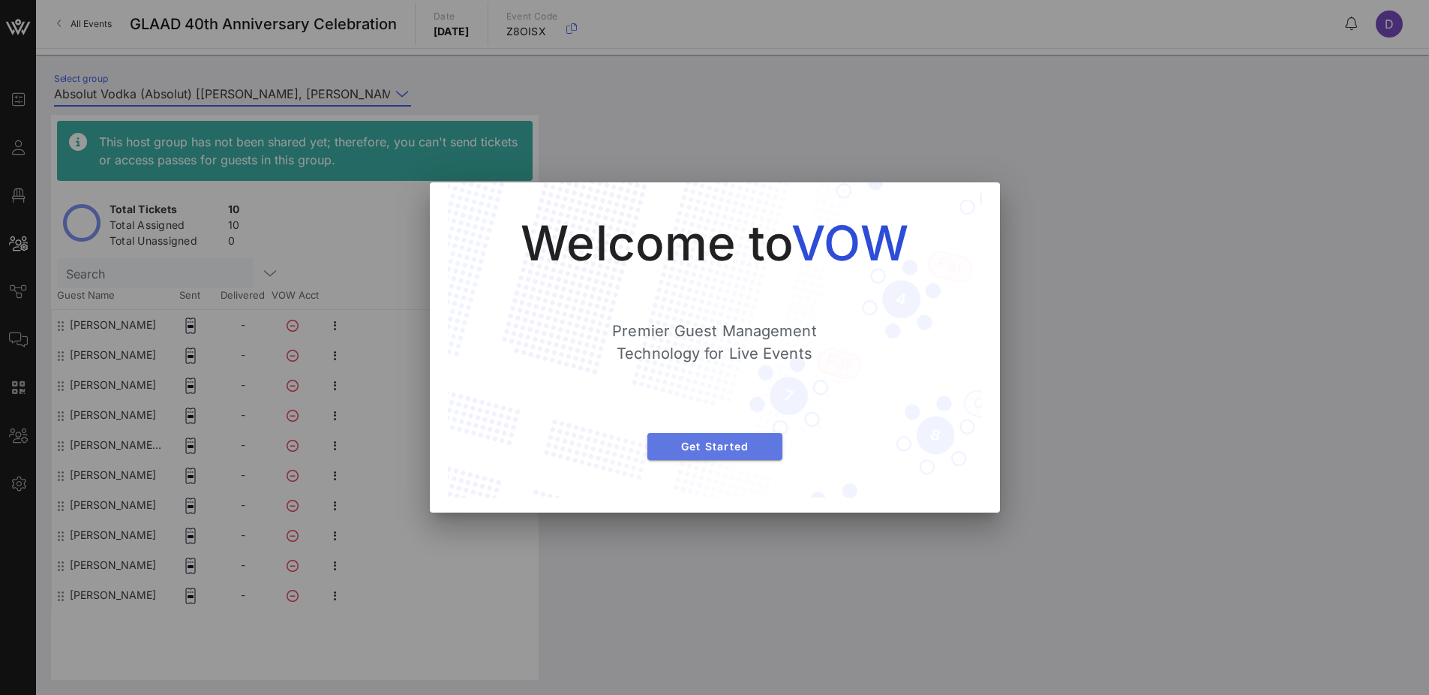
click at [699, 443] on span "Get Started" at bounding box center [714, 446] width 111 height 13
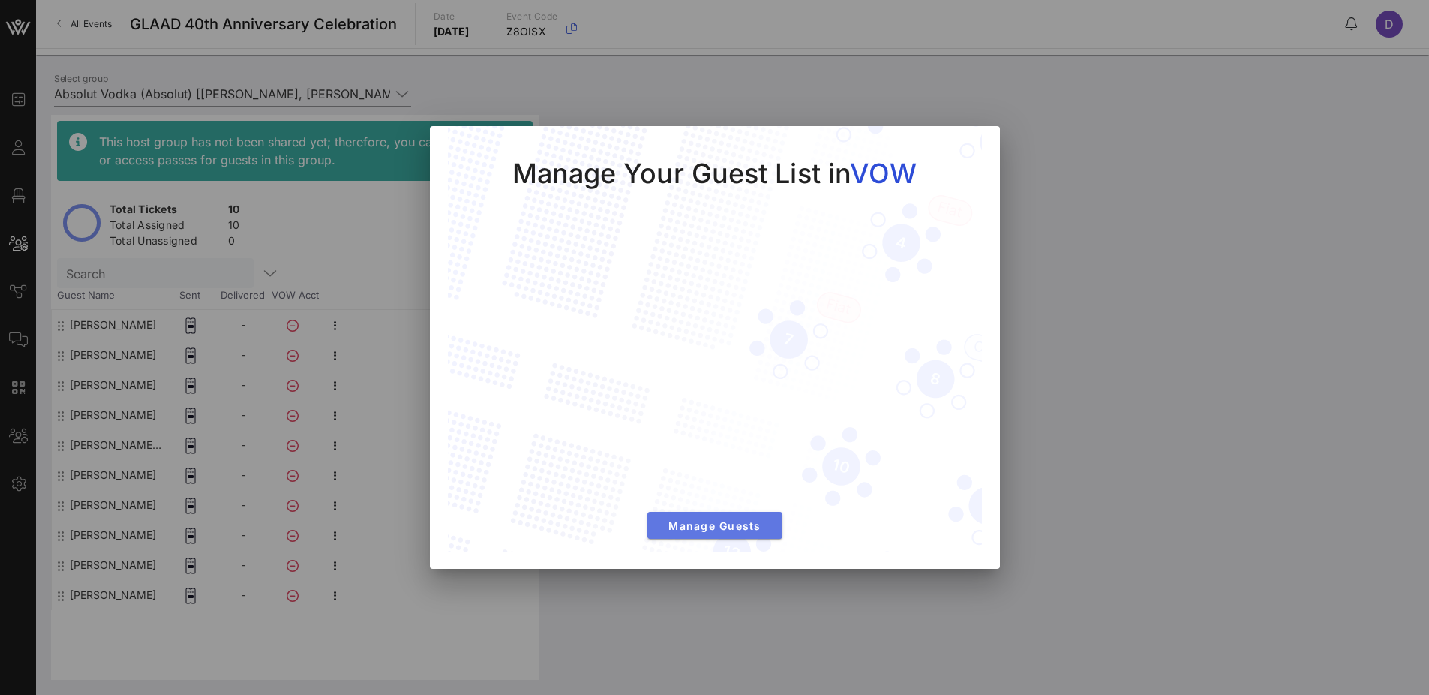
click at [757, 528] on span "Manage Guests" at bounding box center [714, 525] width 111 height 13
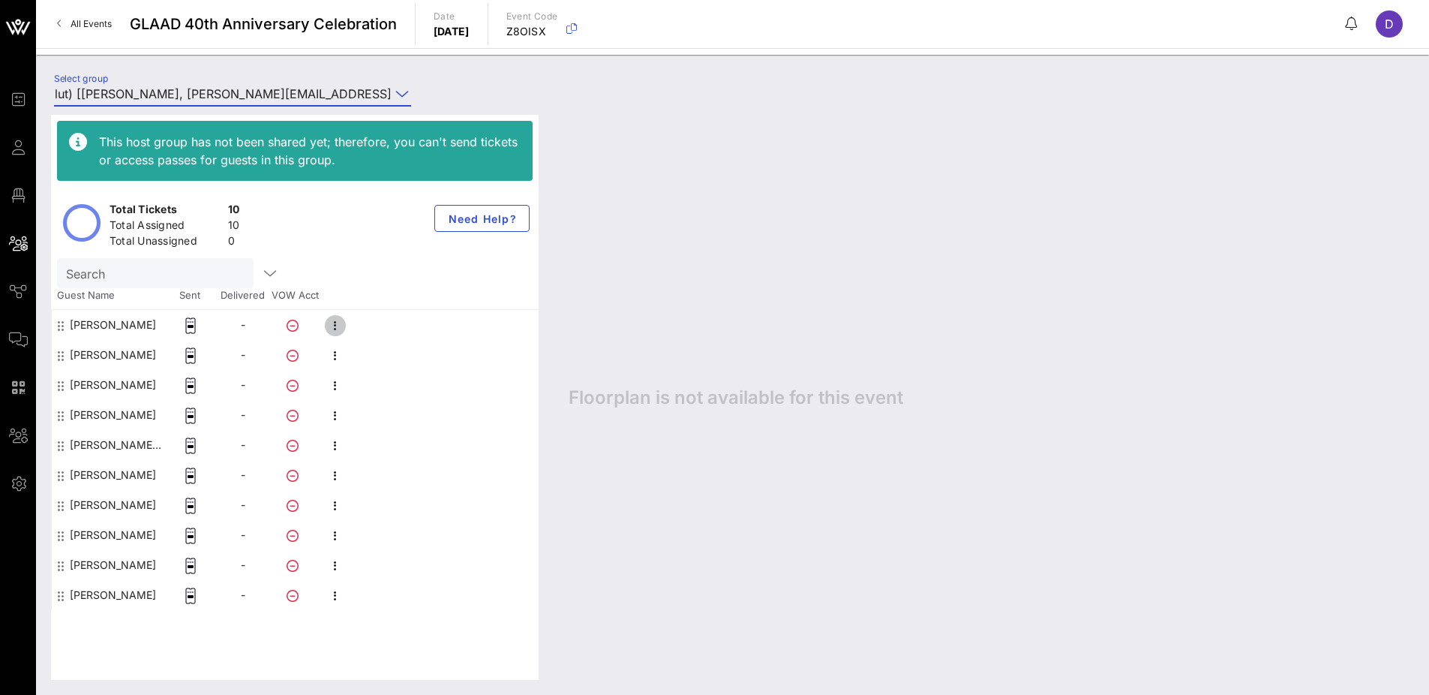
click at [332, 320] on icon "button" at bounding box center [335, 326] width 18 height 18
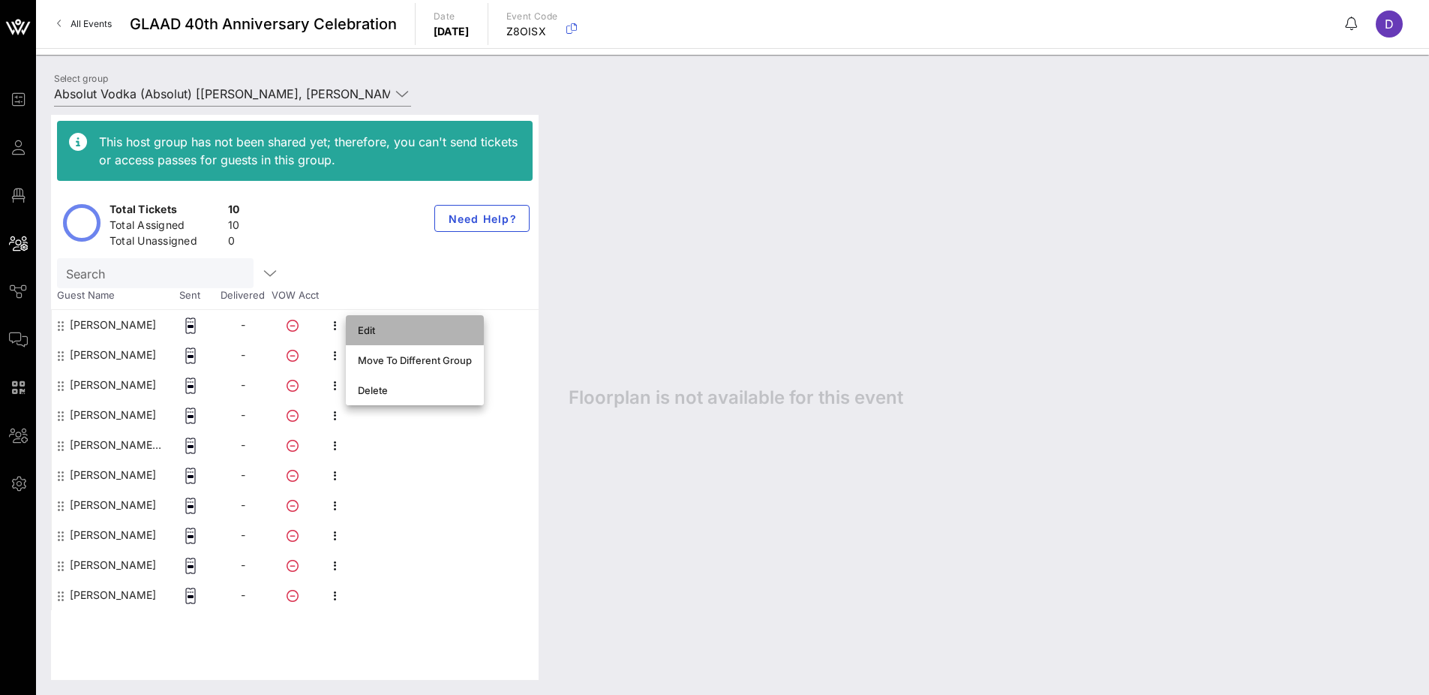
click at [368, 329] on div "Edit" at bounding box center [415, 330] width 114 height 12
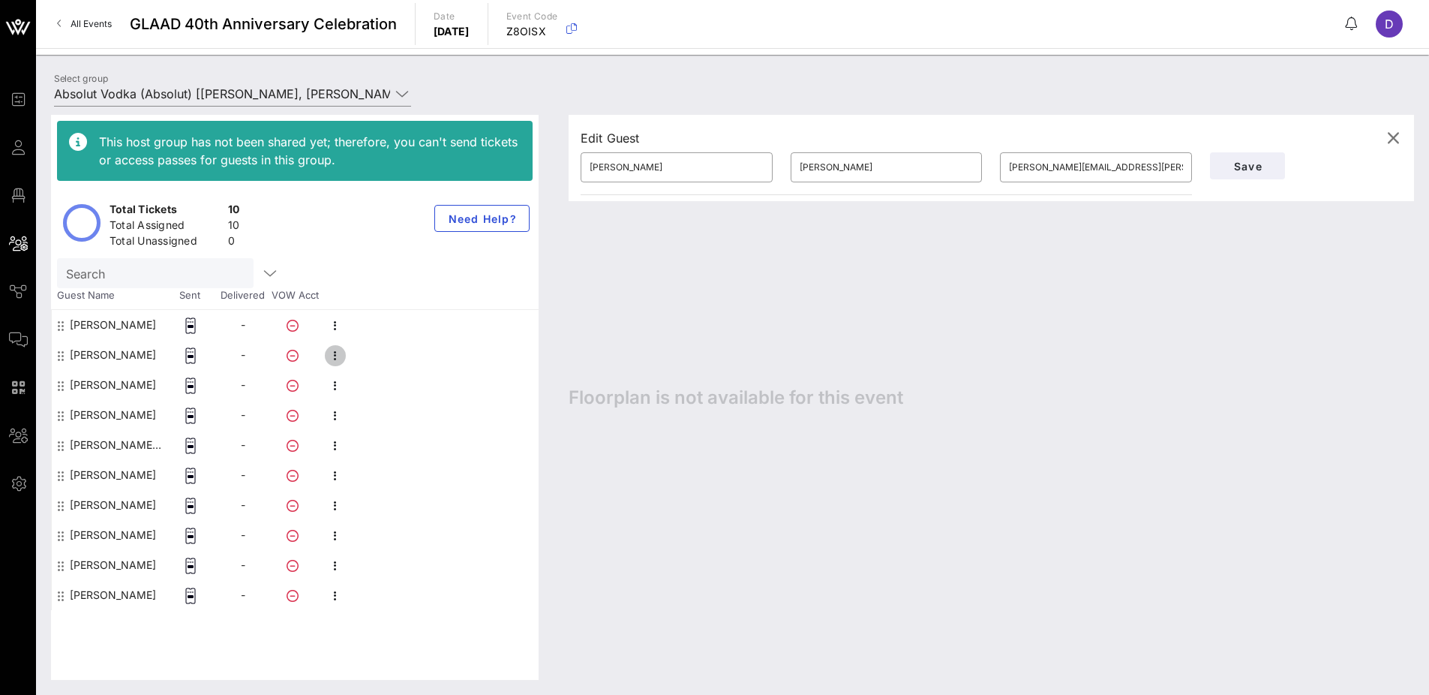
click at [335, 356] on icon "button" at bounding box center [335, 356] width 18 height 18
click at [422, 295] on div "Guest Name Sent Delivered VOW Acct" at bounding box center [295, 299] width 488 height 22
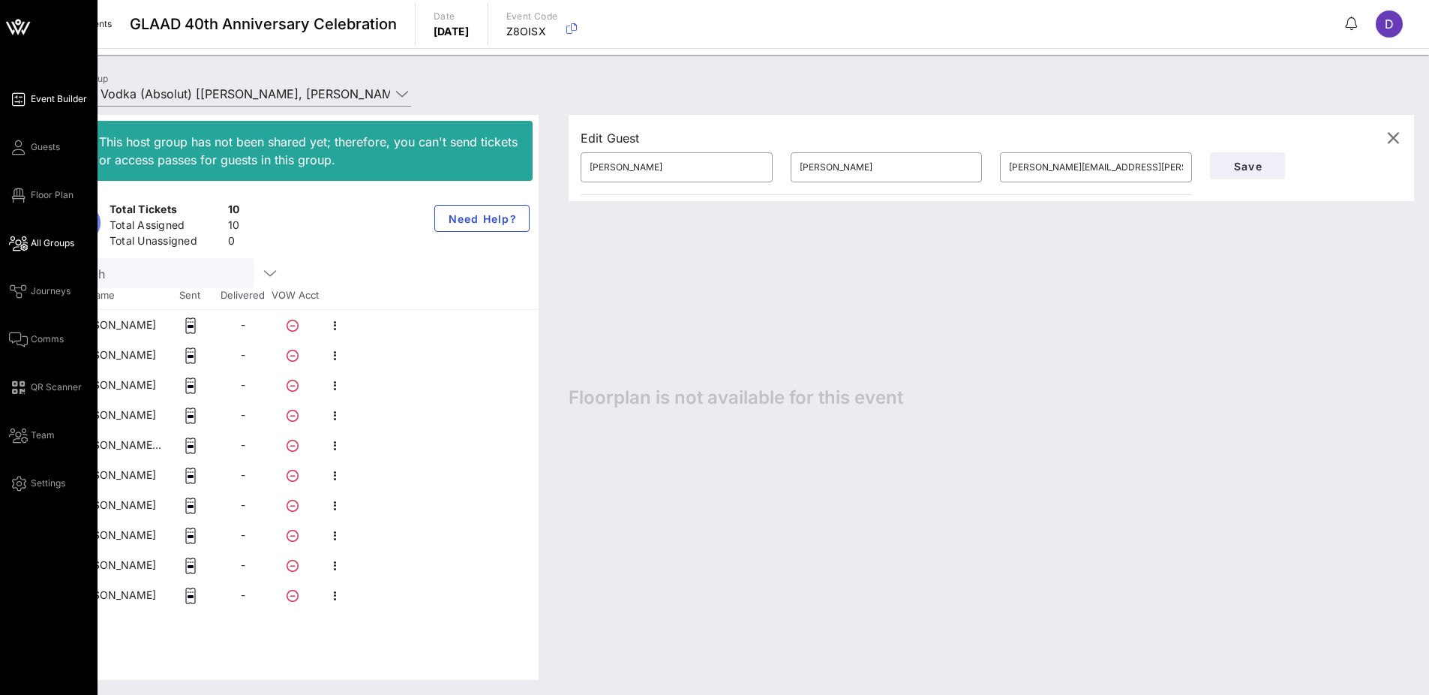
click at [56, 95] on span "Event Builder" at bounding box center [59, 99] width 56 height 14
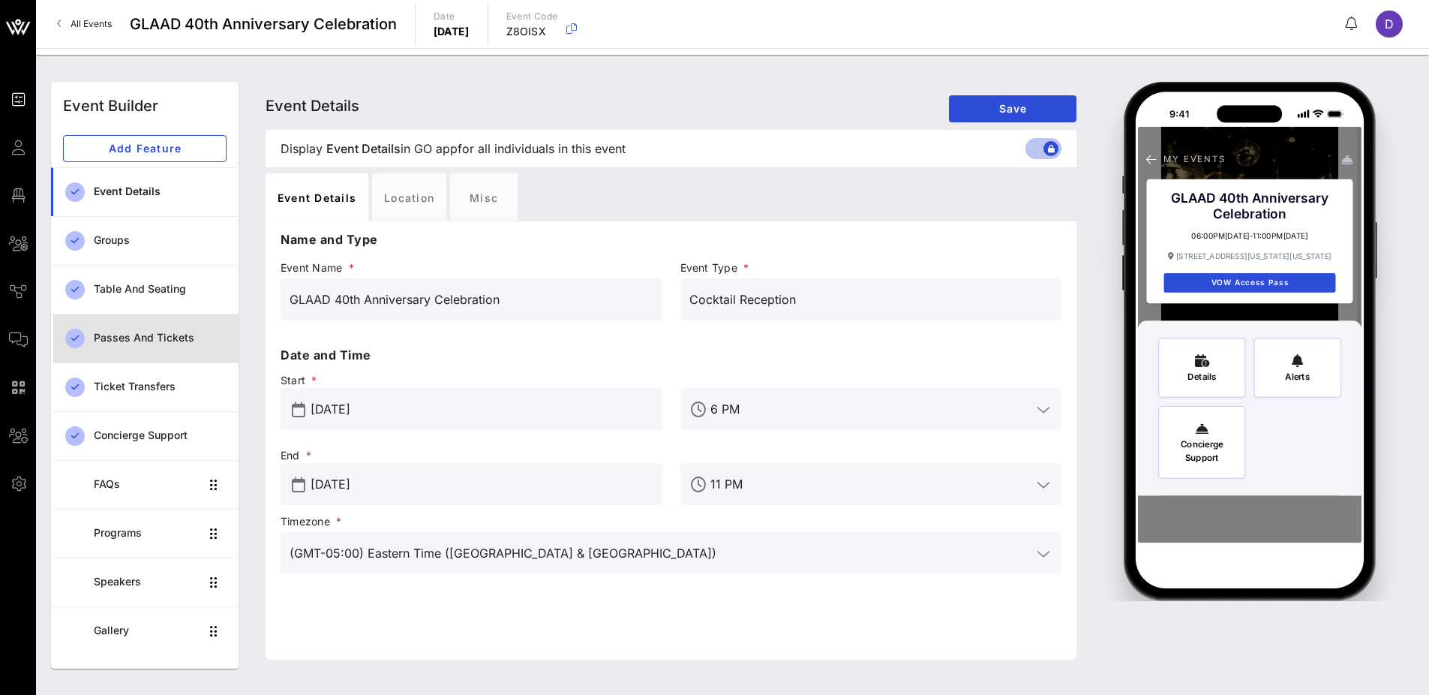
click at [128, 340] on div "Passes and Tickets" at bounding box center [160, 338] width 133 height 13
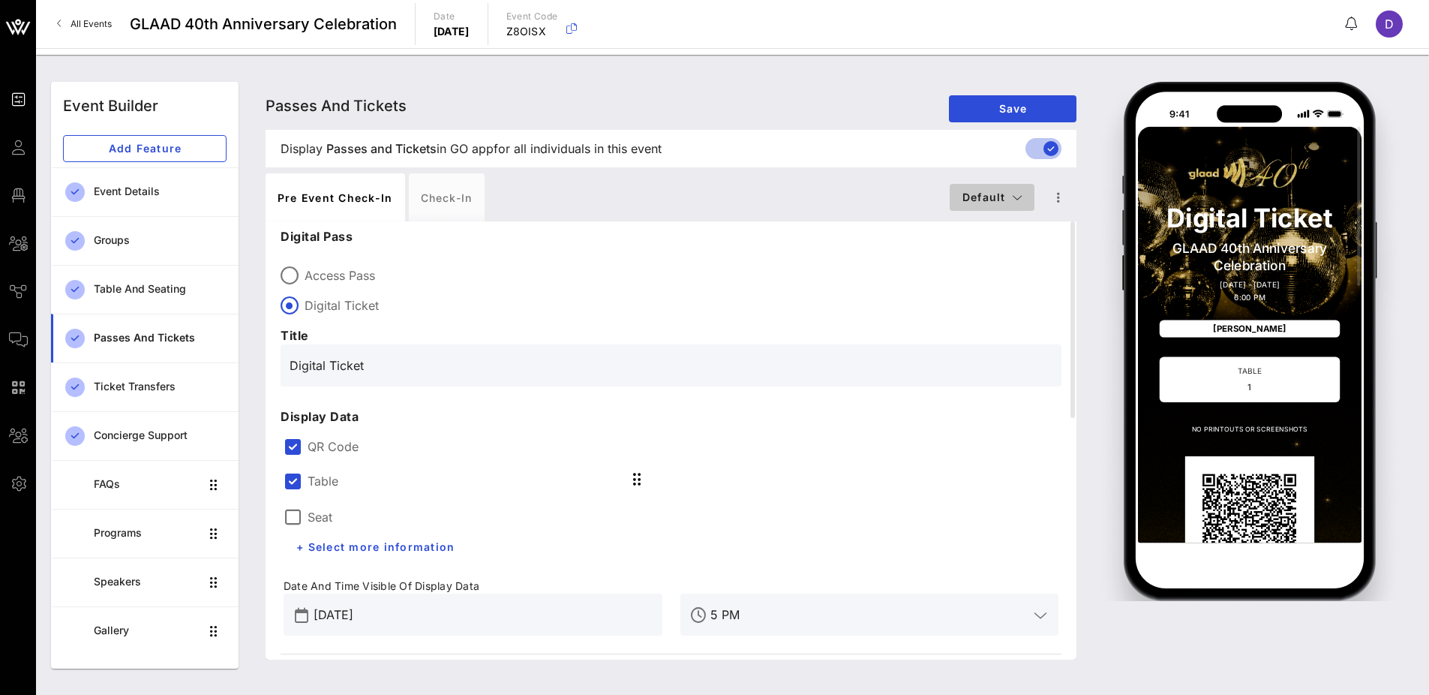
click at [1005, 191] on span "Default" at bounding box center [992, 197] width 61 height 13
click at [1054, 197] on icon "button" at bounding box center [1058, 197] width 18 height 18
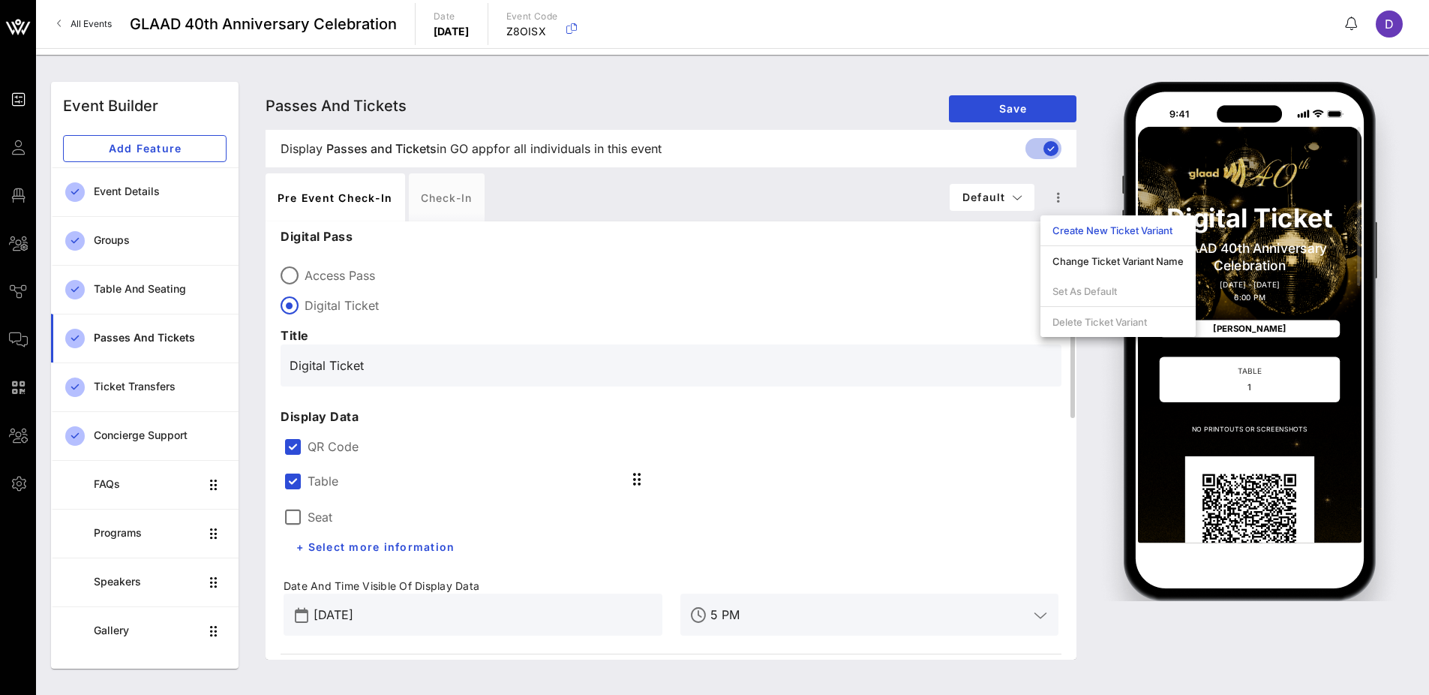
click at [781, 290] on div "Access Pass Digital Ticket" at bounding box center [671, 287] width 781 height 54
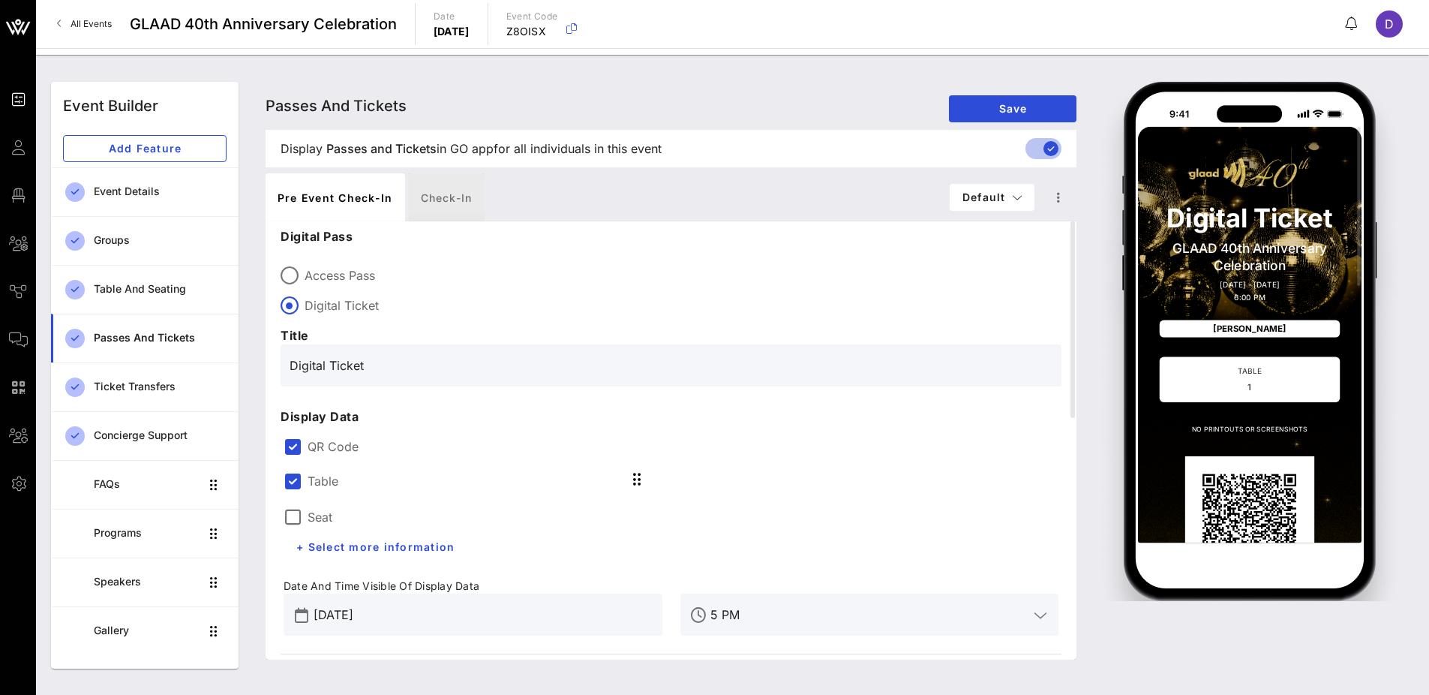
click at [443, 191] on div "Check-in" at bounding box center [447, 197] width 76 height 48
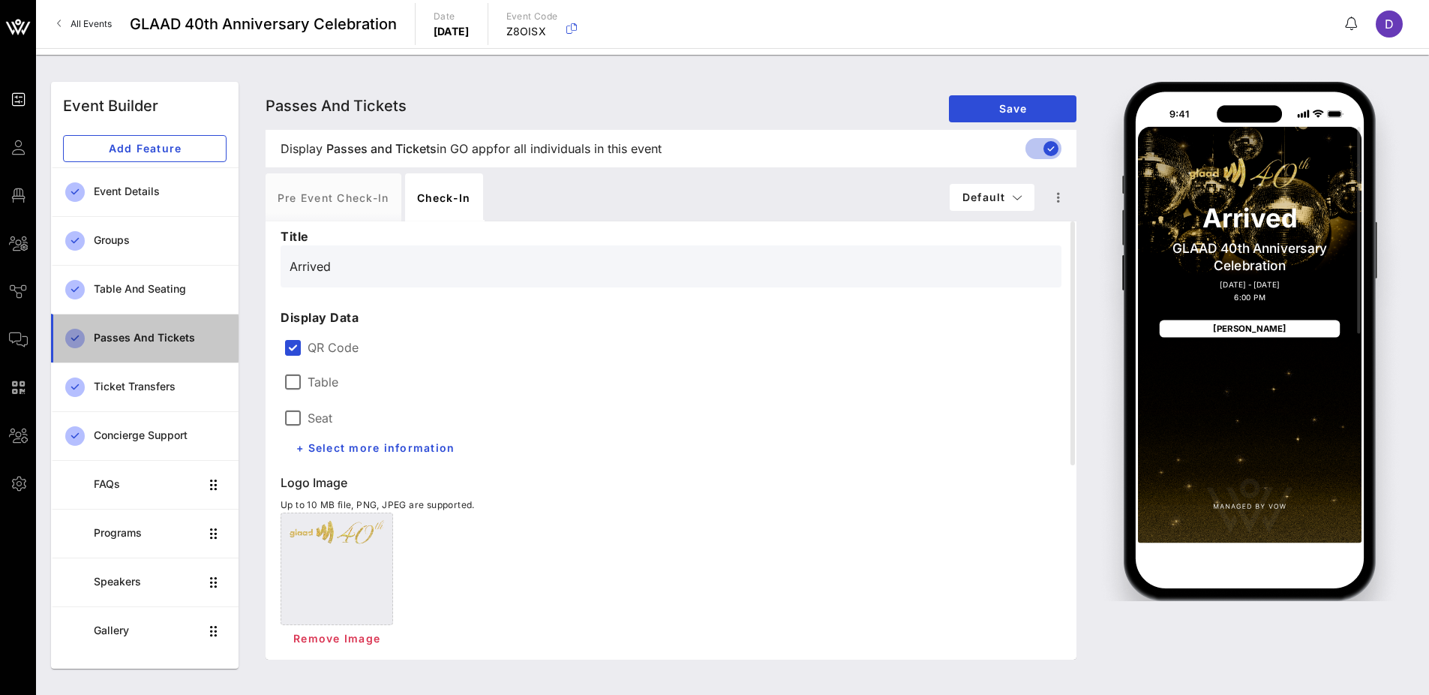
click at [136, 332] on div "Passes and Tickets" at bounding box center [160, 338] width 133 height 13
click at [491, 158] on div "Display Passes and Tickets Passes and Tickets in GO app for all individuals in …" at bounding box center [671, 149] width 805 height 38
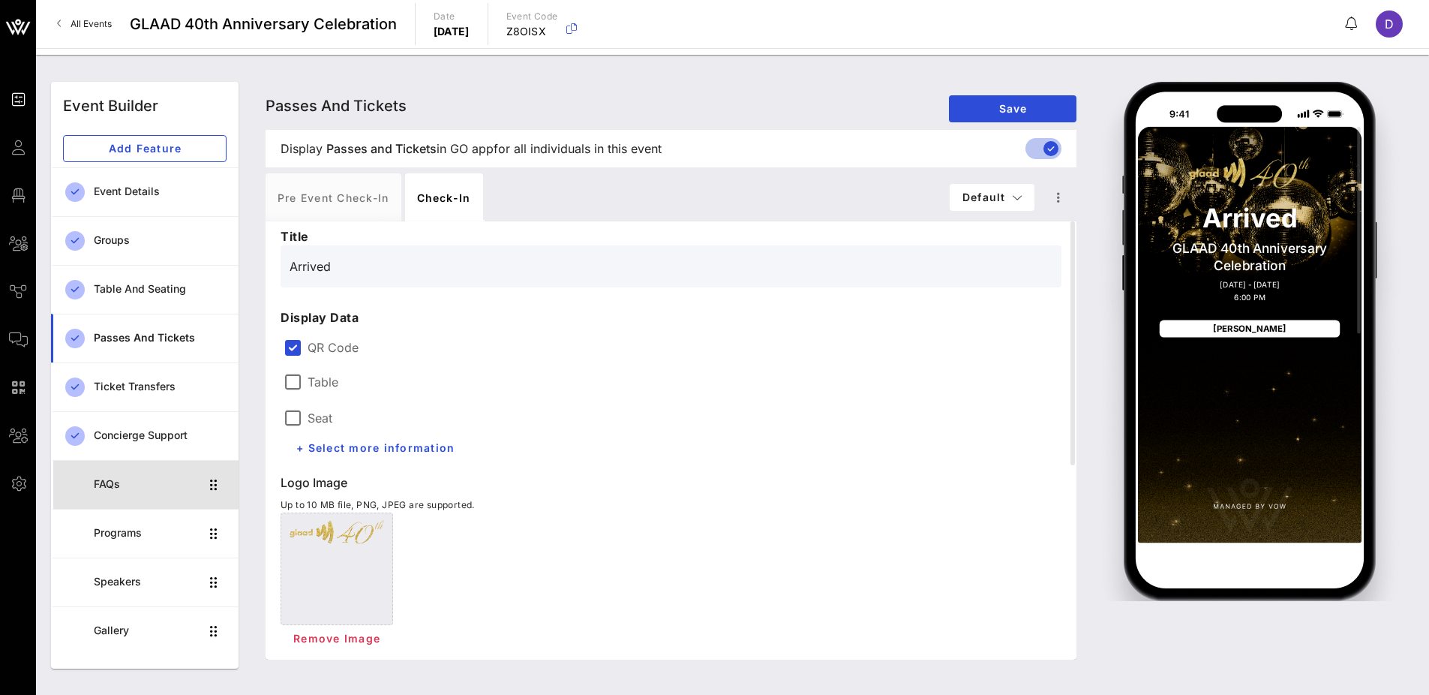
click at [142, 491] on div "FAQs" at bounding box center [147, 484] width 106 height 31
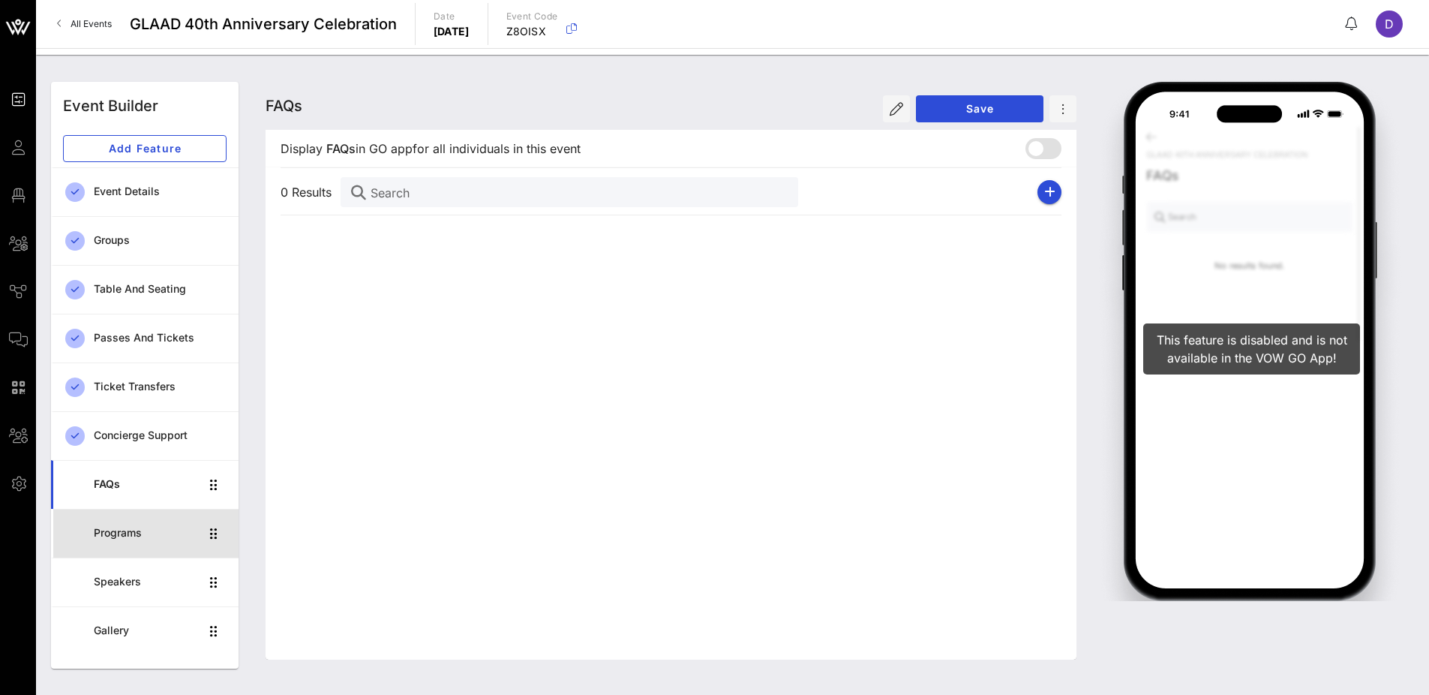
click at [145, 530] on div "Programs" at bounding box center [147, 533] width 106 height 13
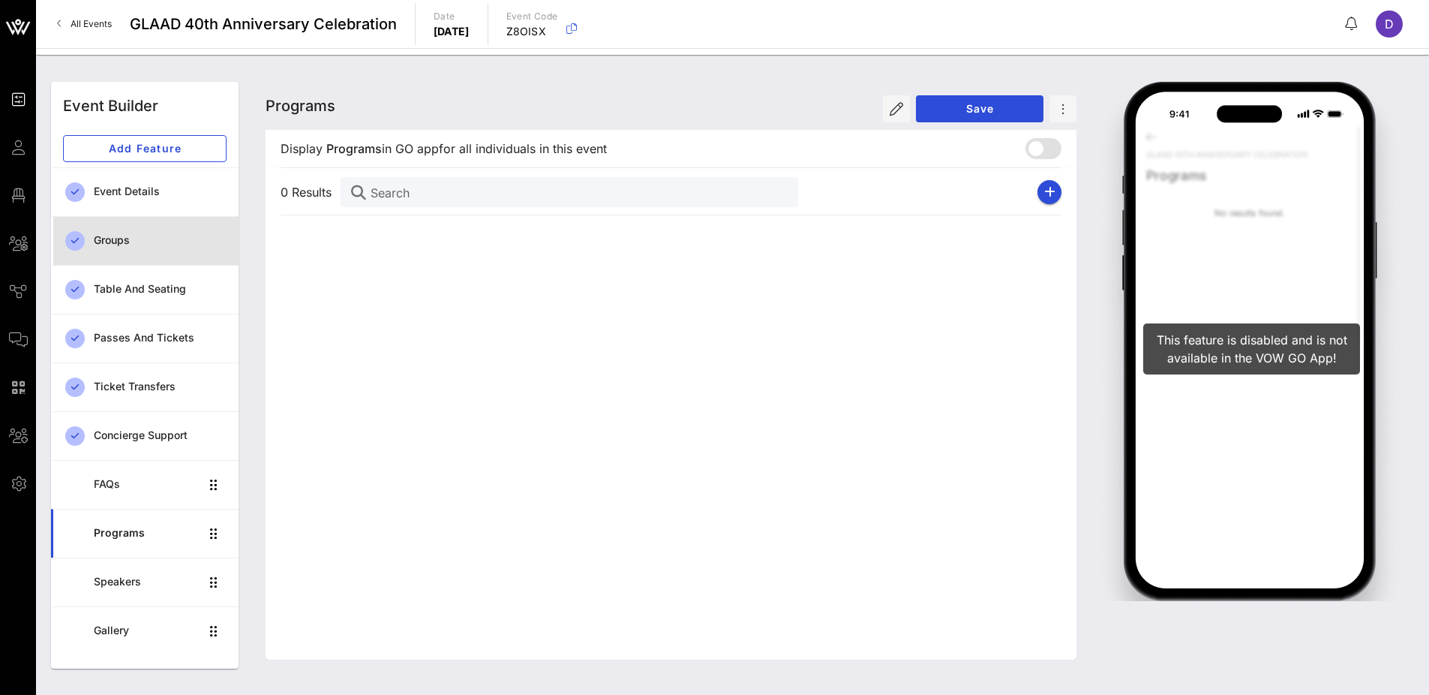
click at [126, 234] on div "Groups" at bounding box center [160, 240] width 133 height 13
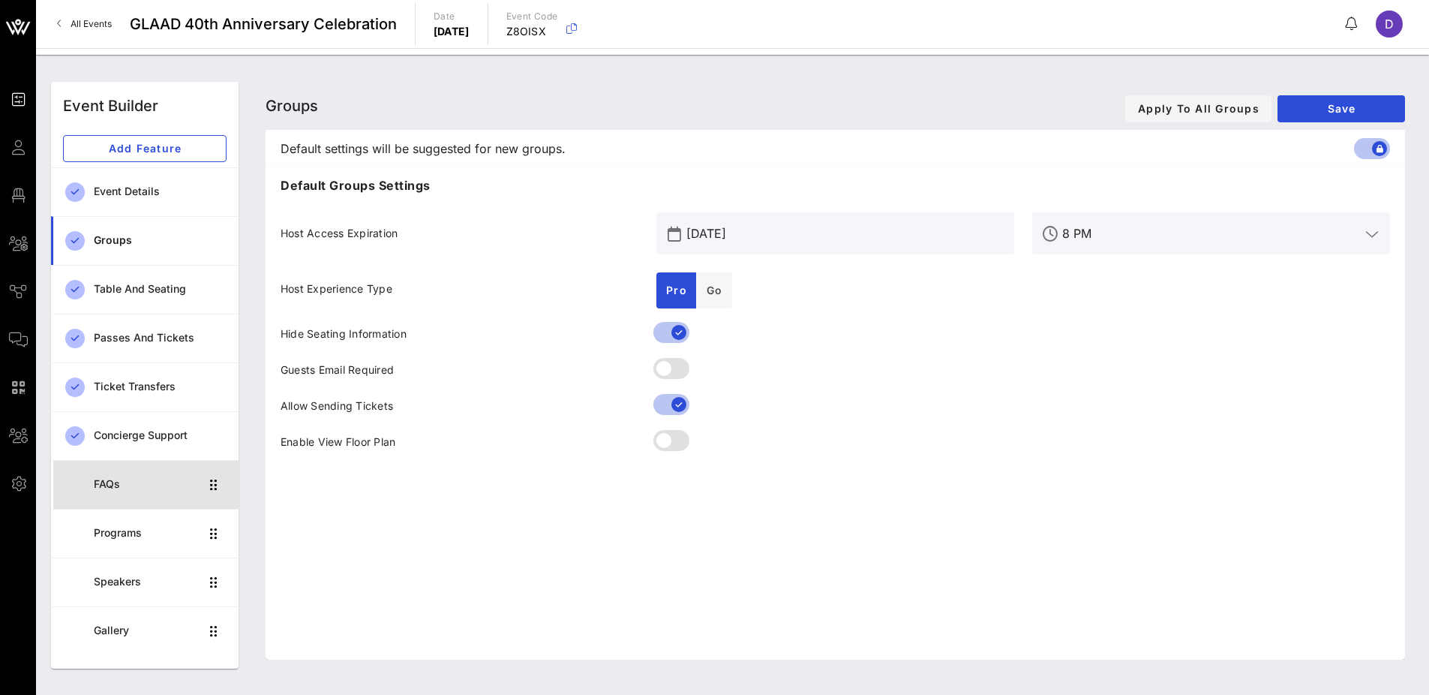
click at [167, 493] on div "FAQs" at bounding box center [147, 484] width 106 height 31
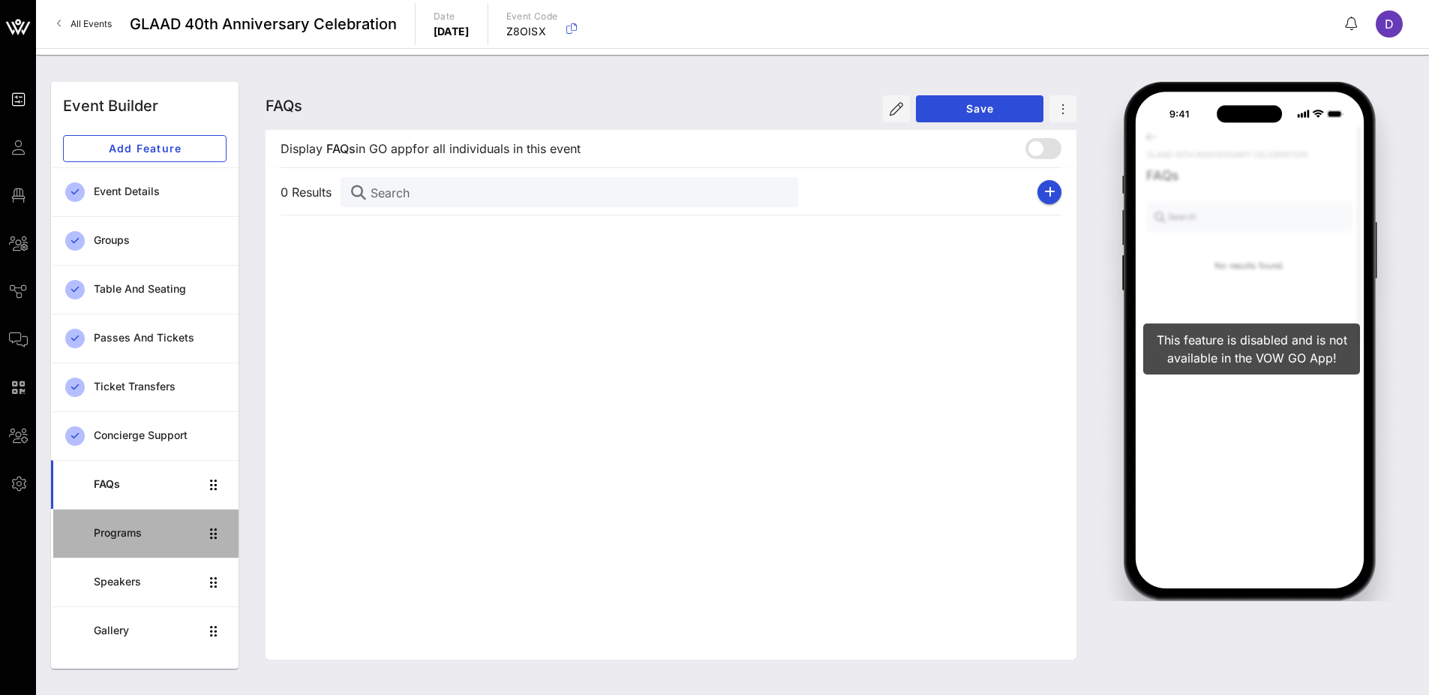
click at [166, 536] on div "Programs" at bounding box center [147, 533] width 106 height 13
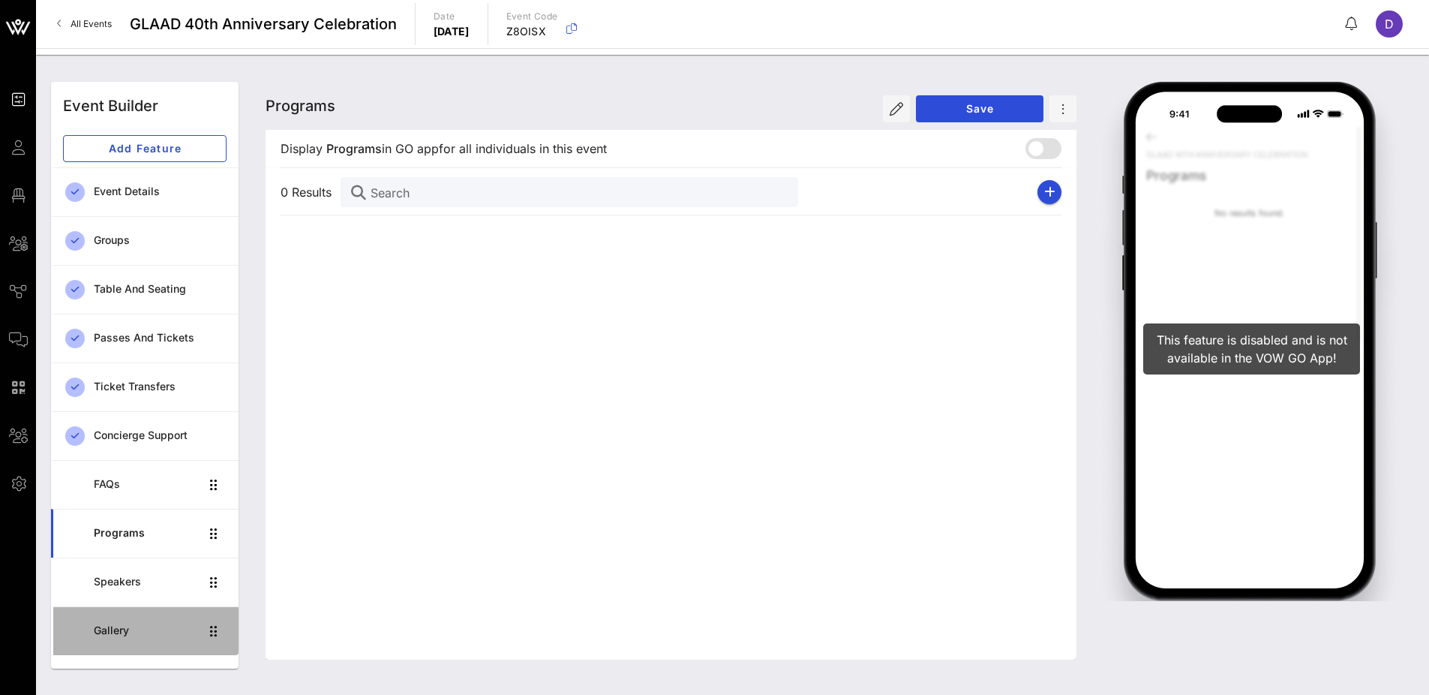
click at [175, 636] on div "Gallery" at bounding box center [147, 630] width 106 height 31
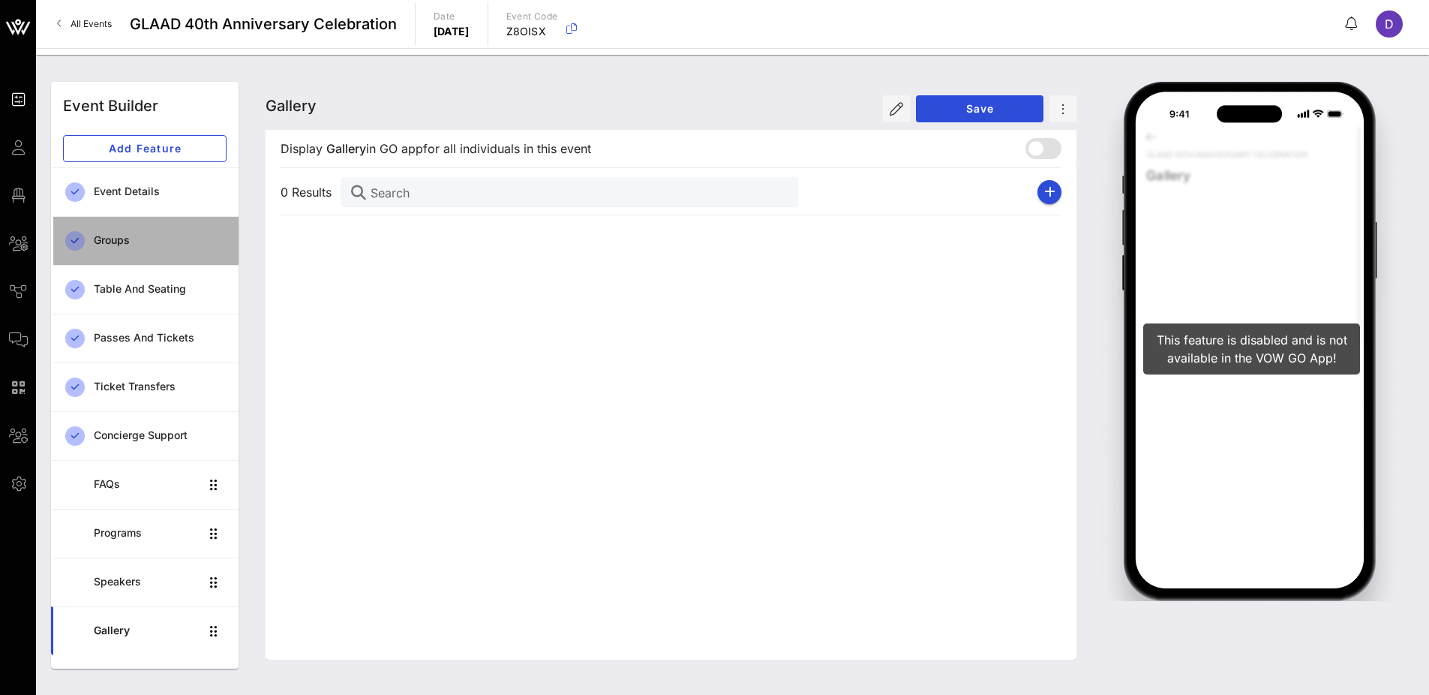
click at [167, 234] on div "Groups" at bounding box center [160, 240] width 133 height 13
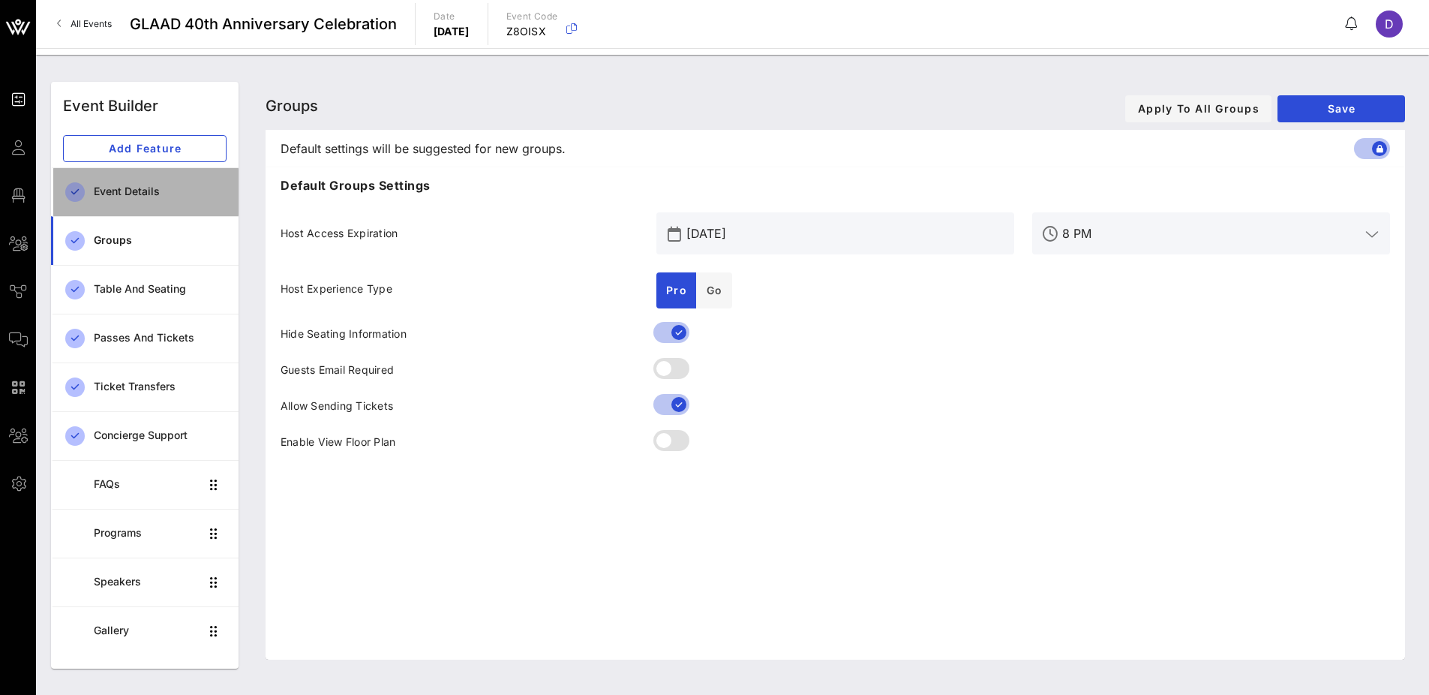
click at [134, 194] on div "Event Details" at bounding box center [160, 191] width 133 height 13
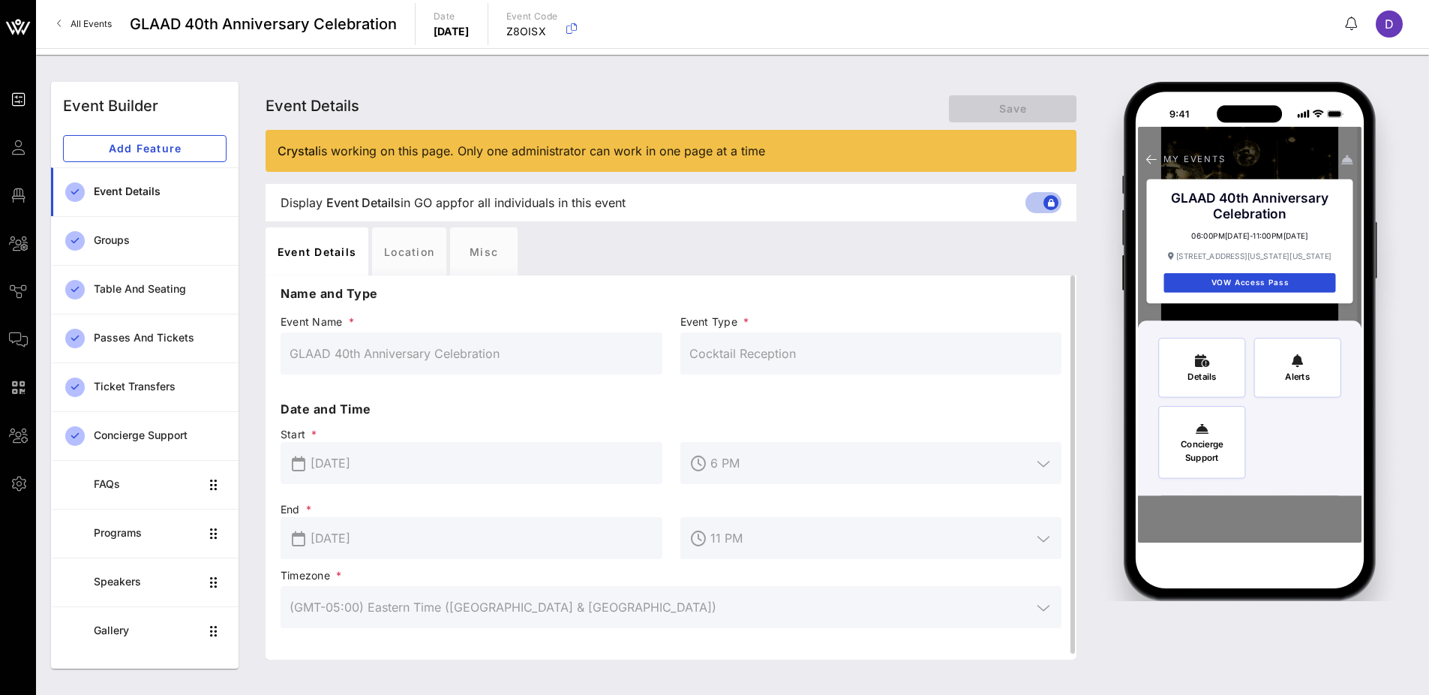
scroll to position [6, 0]
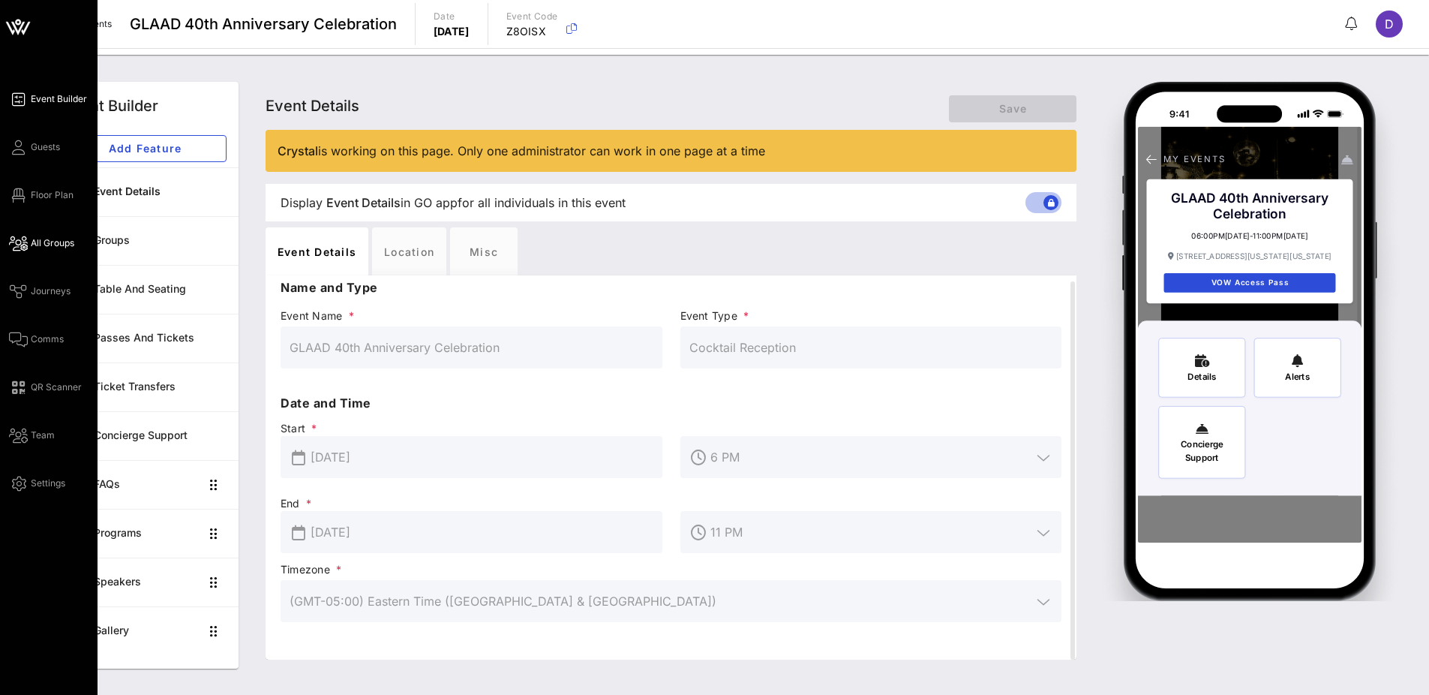
click at [29, 243] on link "All Groups" at bounding box center [41, 243] width 65 height 18
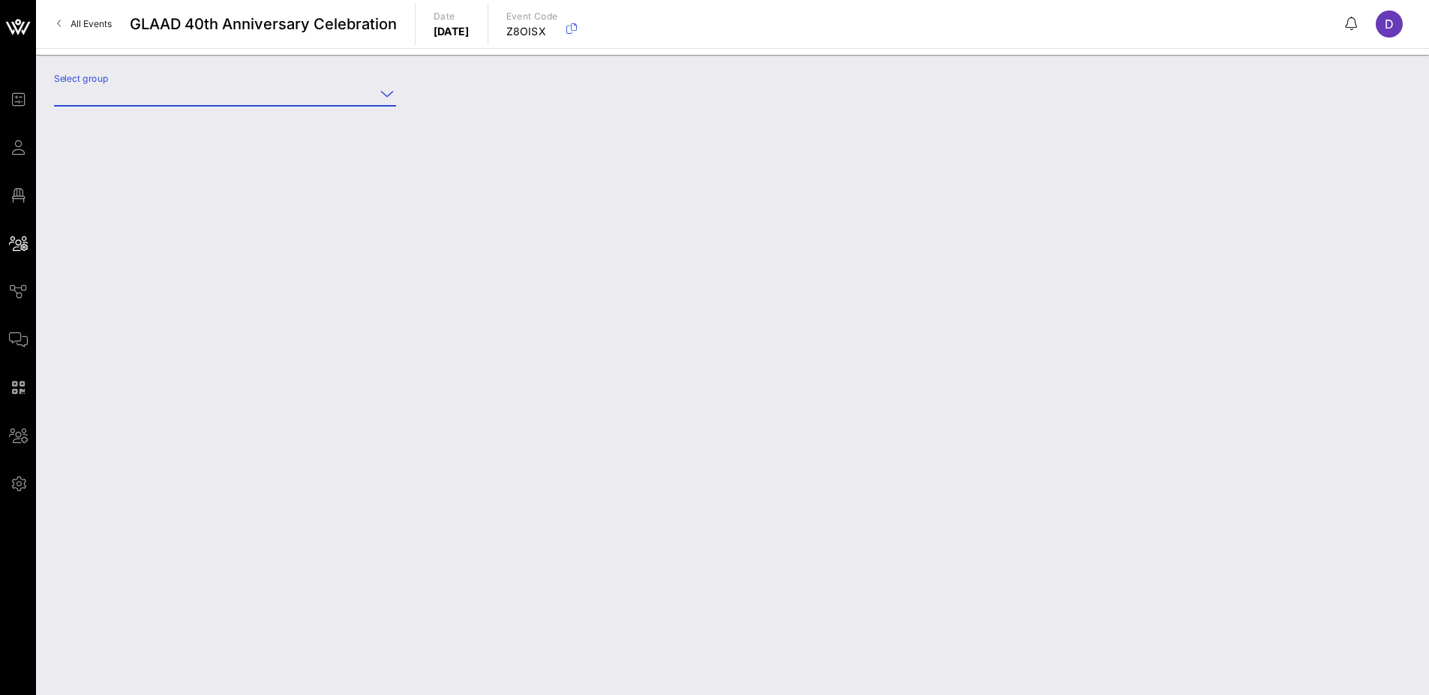
click at [329, 92] on input "Select group" at bounding box center [214, 94] width 321 height 24
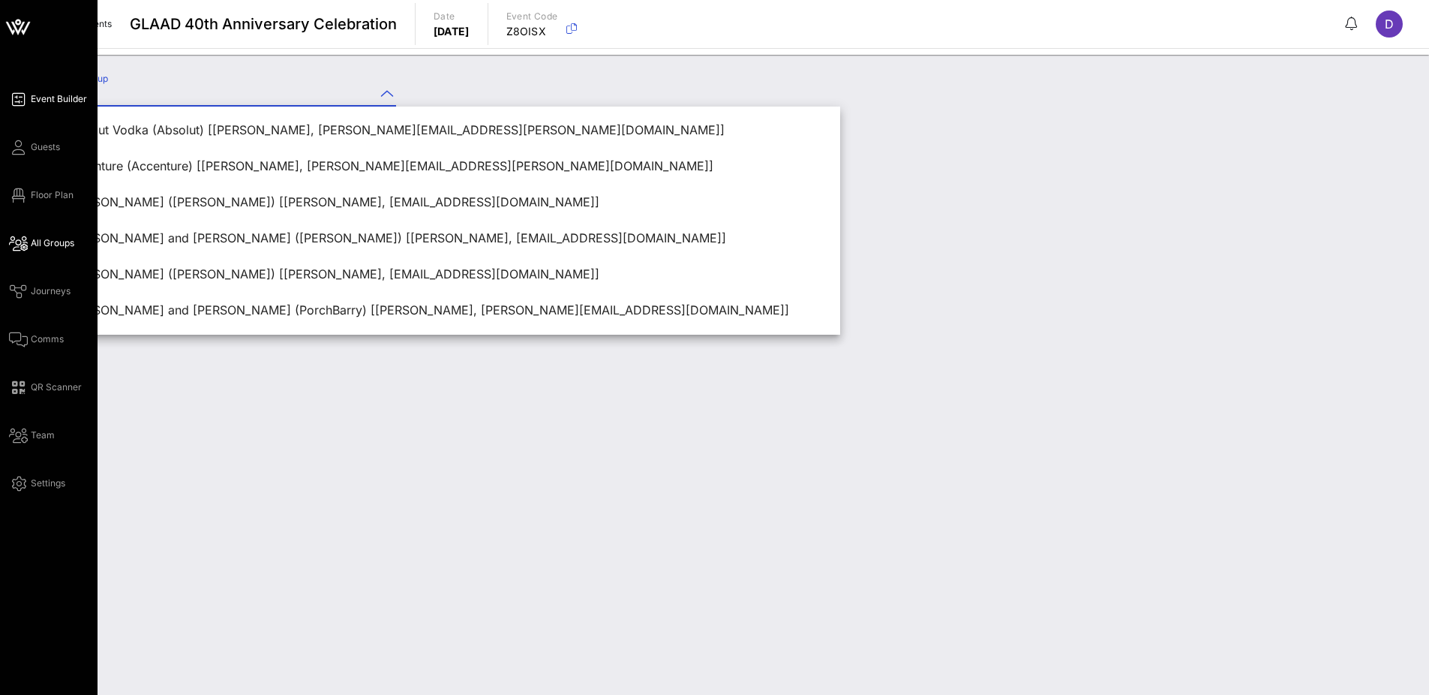
click at [50, 95] on span "Event Builder" at bounding box center [59, 99] width 56 height 14
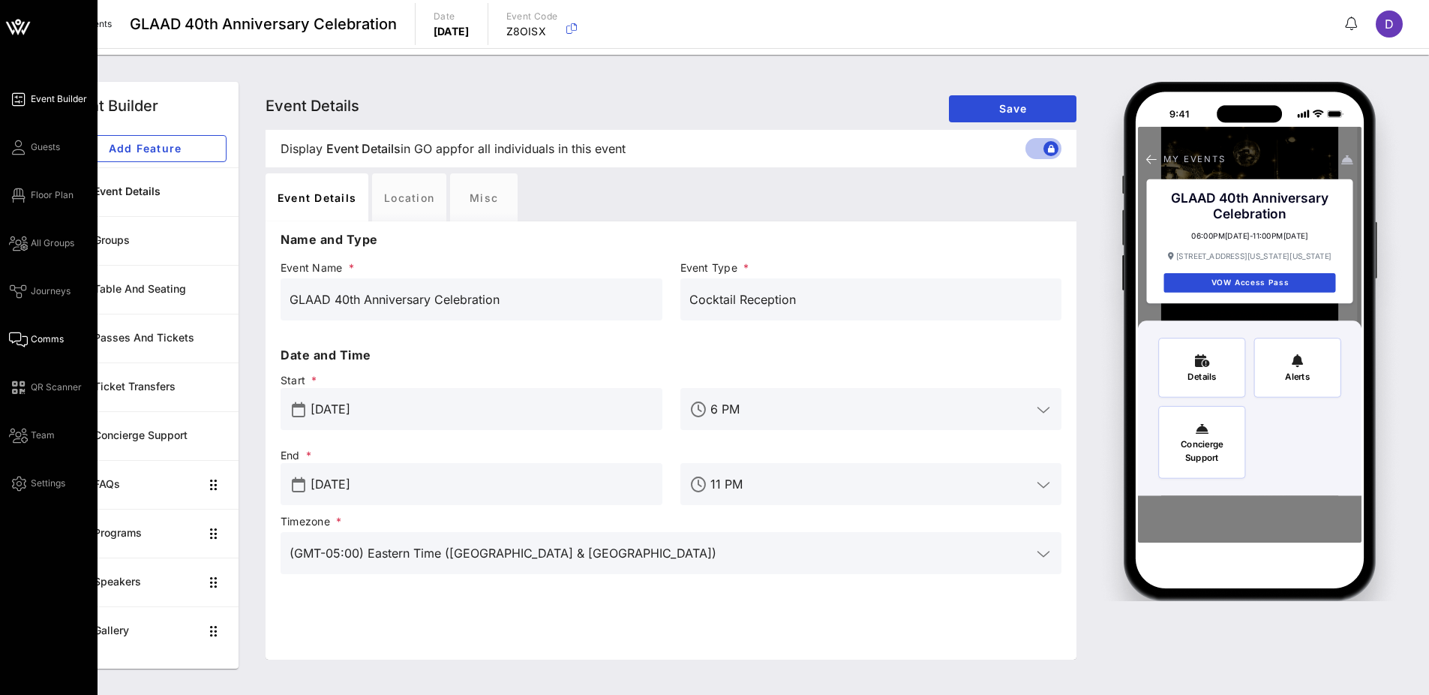
click at [15, 339] on icon at bounding box center [18, 339] width 19 height 2
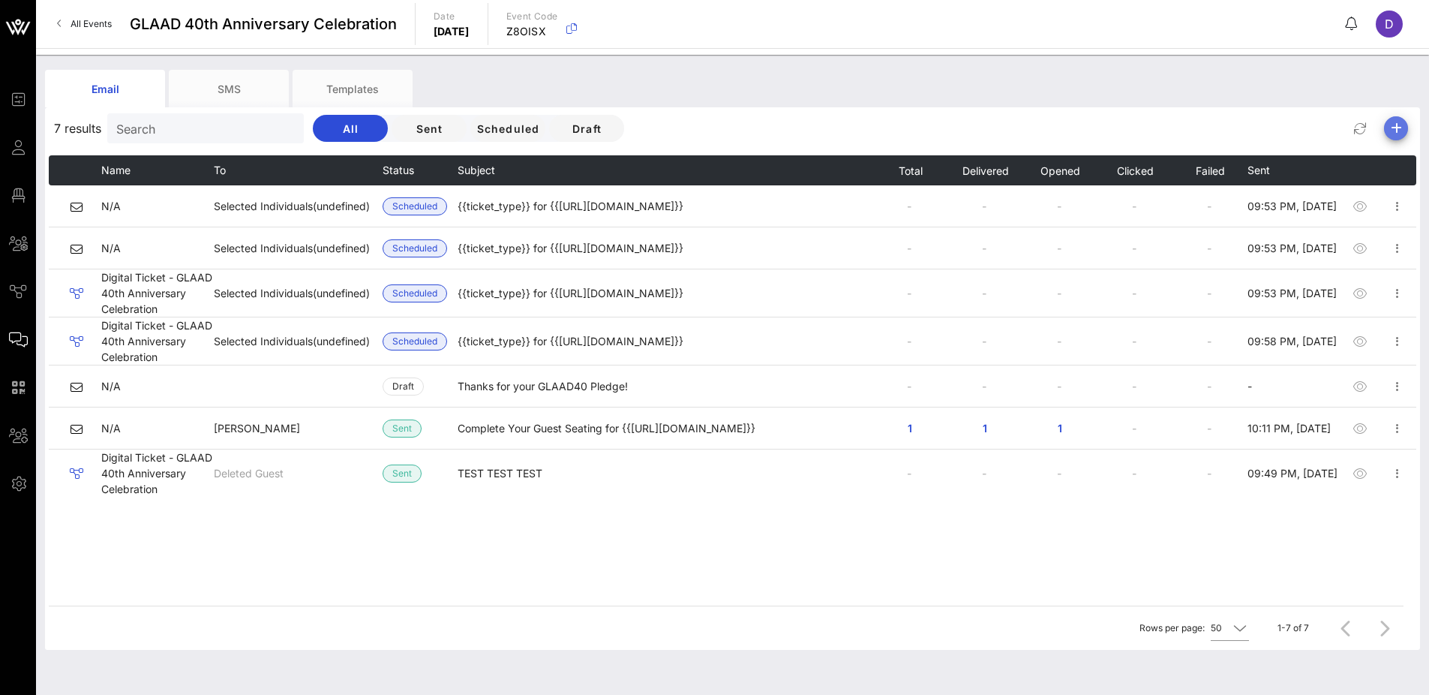
click at [1154, 126] on icon "button" at bounding box center [1396, 128] width 18 height 18
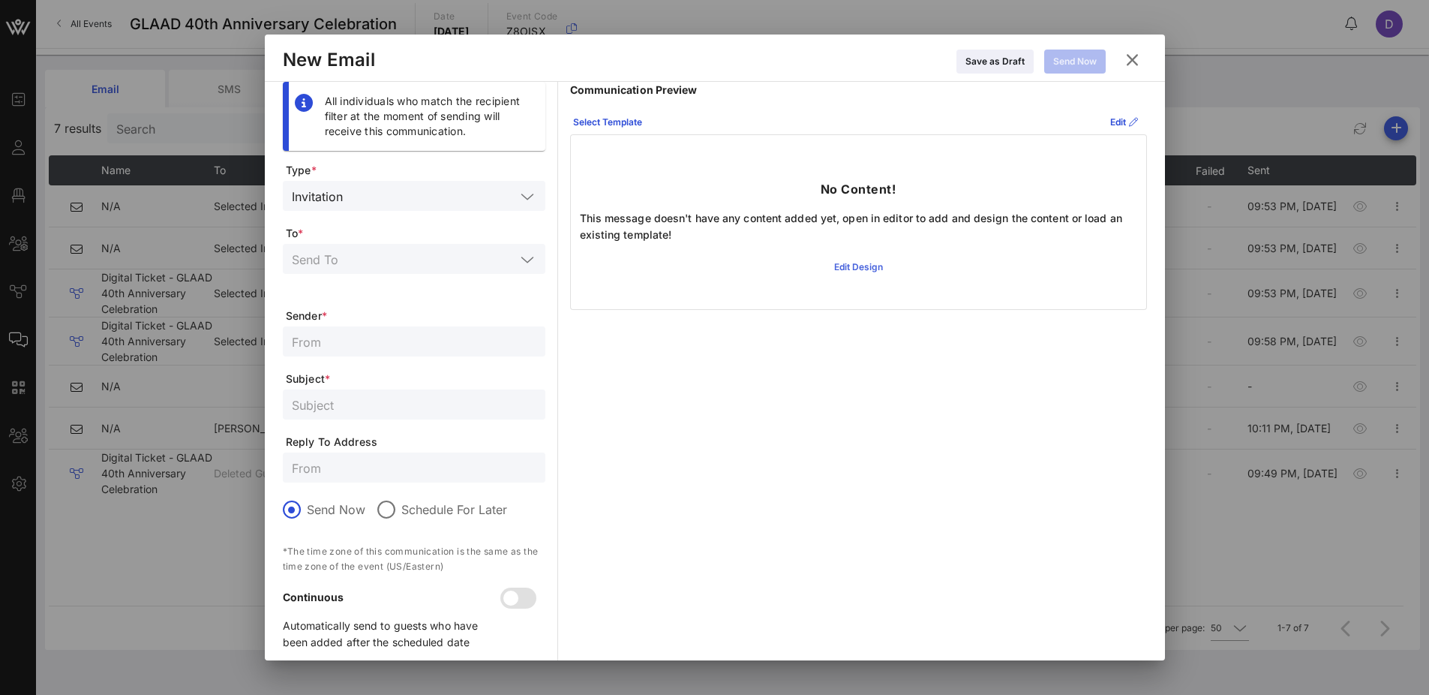
click at [851, 268] on icon at bounding box center [857, 267] width 13 height 14
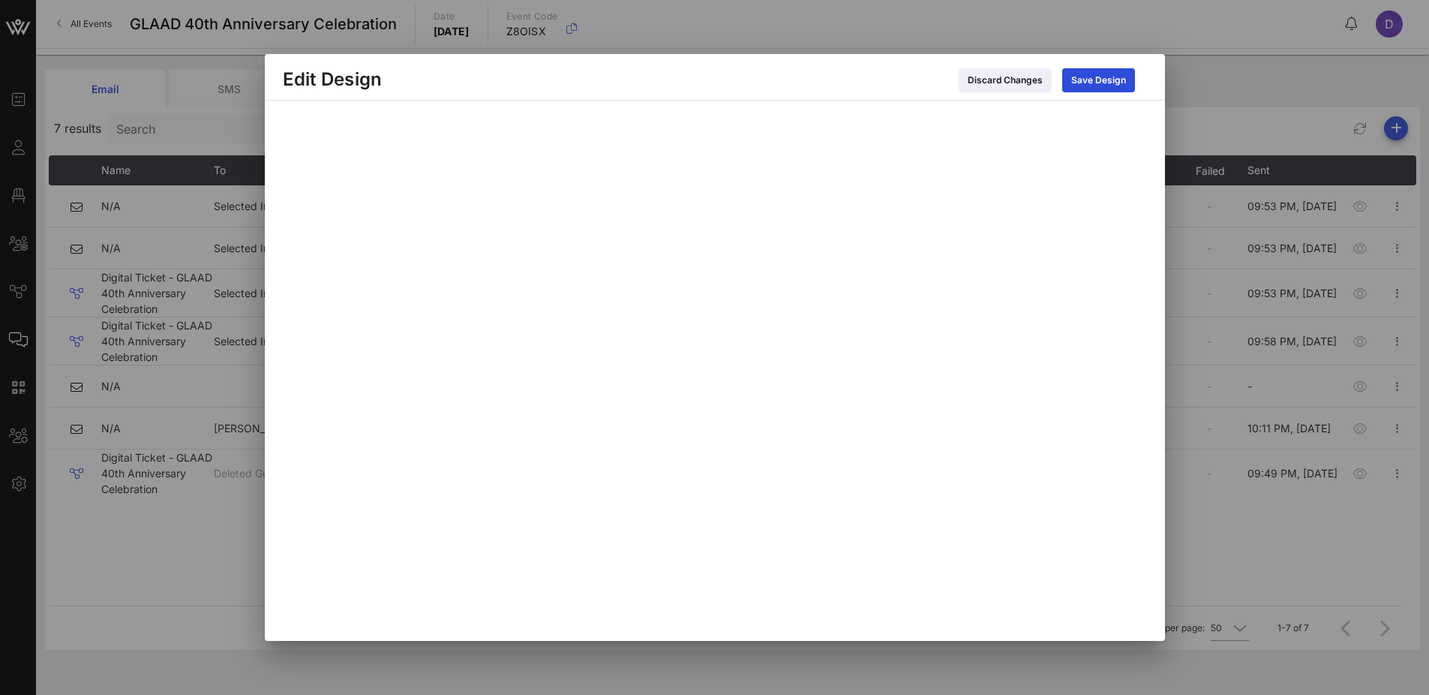
scroll to position [18, 0]
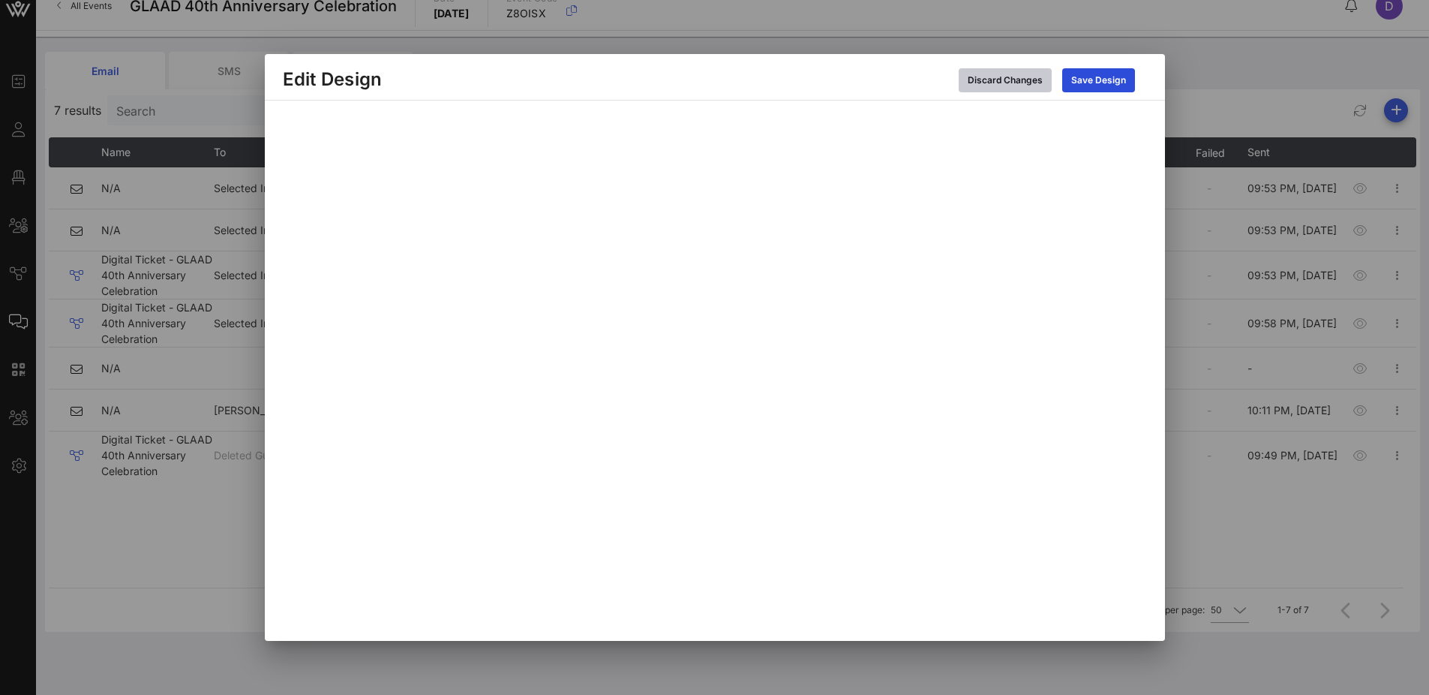
click at [977, 85] on div "Discard Changes" at bounding box center [1005, 80] width 75 height 15
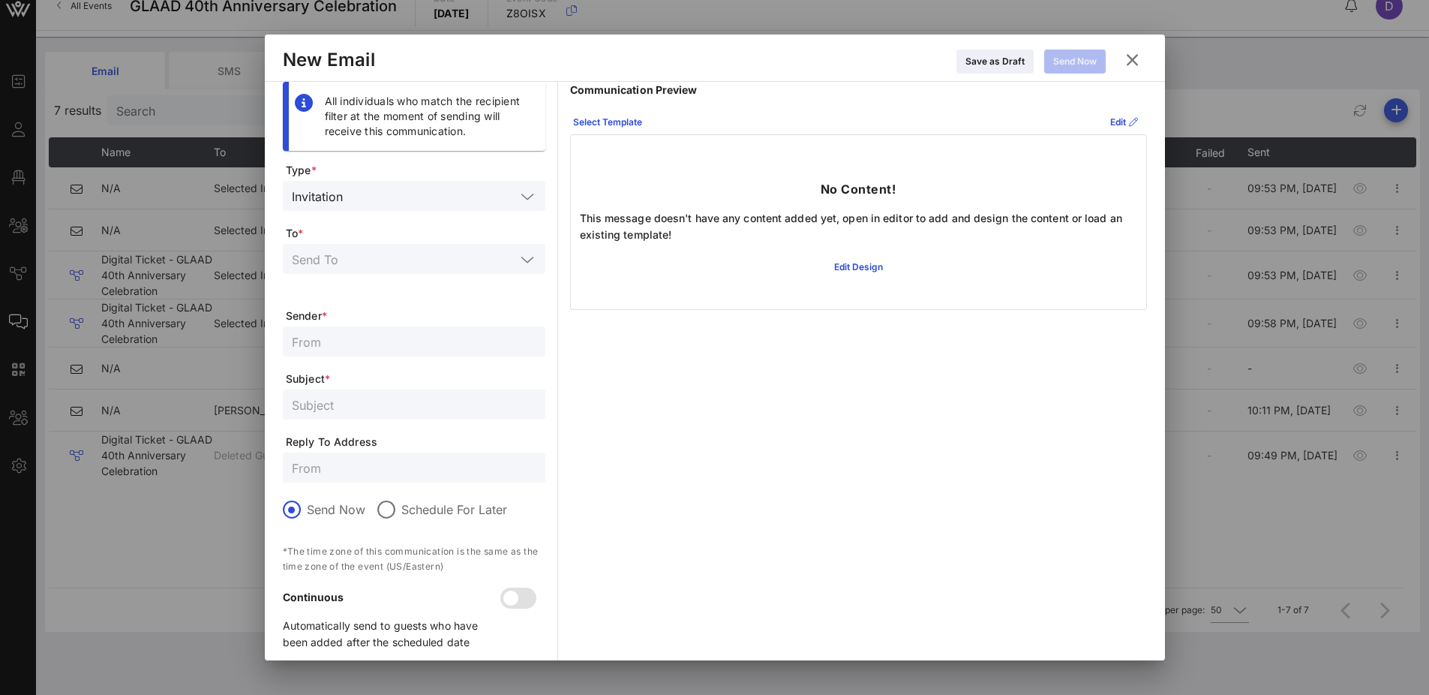
click at [1134, 60] on icon at bounding box center [1131, 60] width 26 height 27
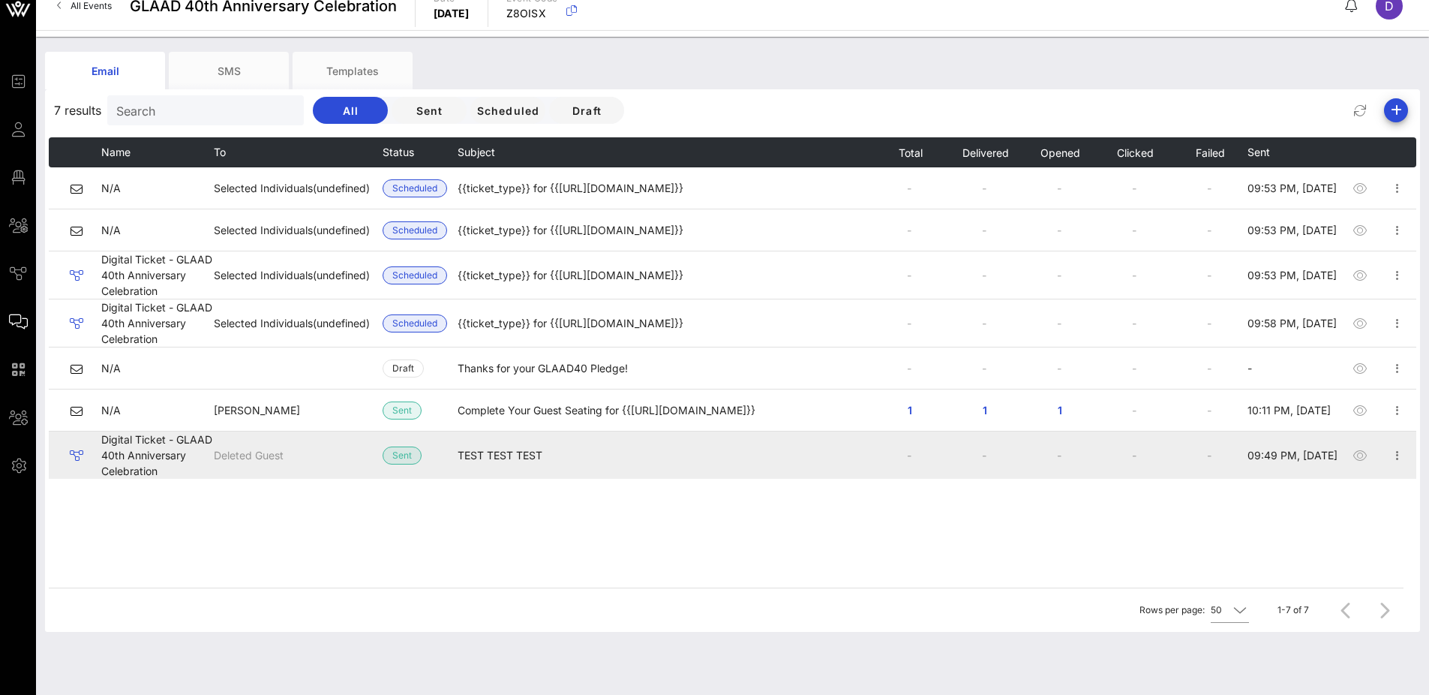
click at [875, 438] on td "-" at bounding box center [909, 454] width 75 height 47
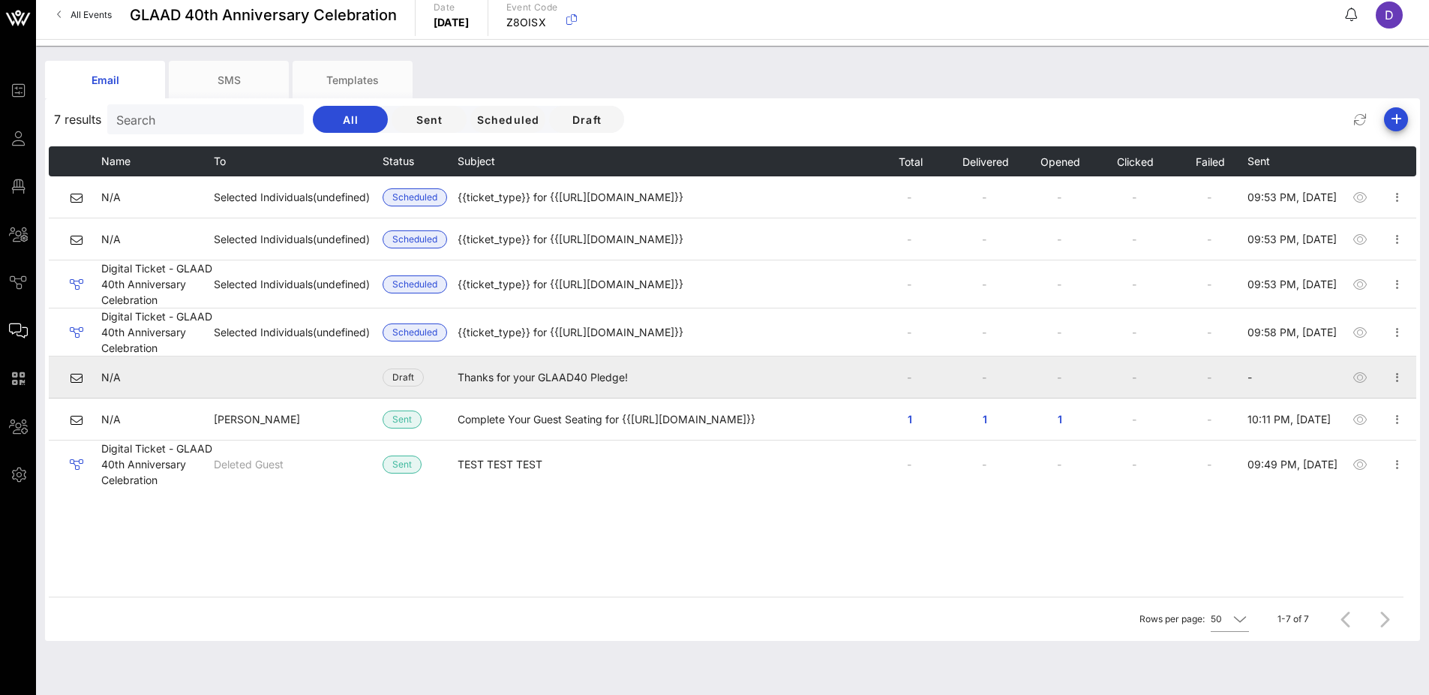
scroll to position [0, 0]
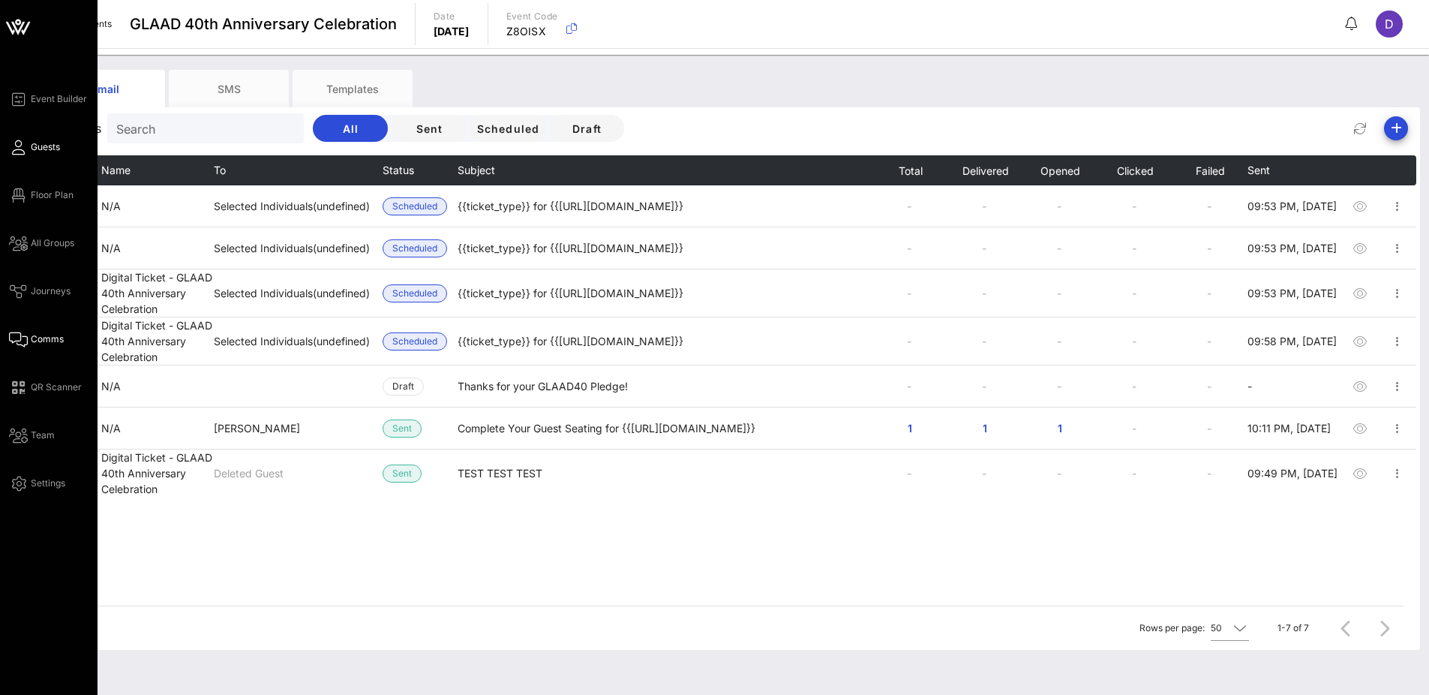
click at [54, 152] on span "Guests" at bounding box center [45, 147] width 29 height 14
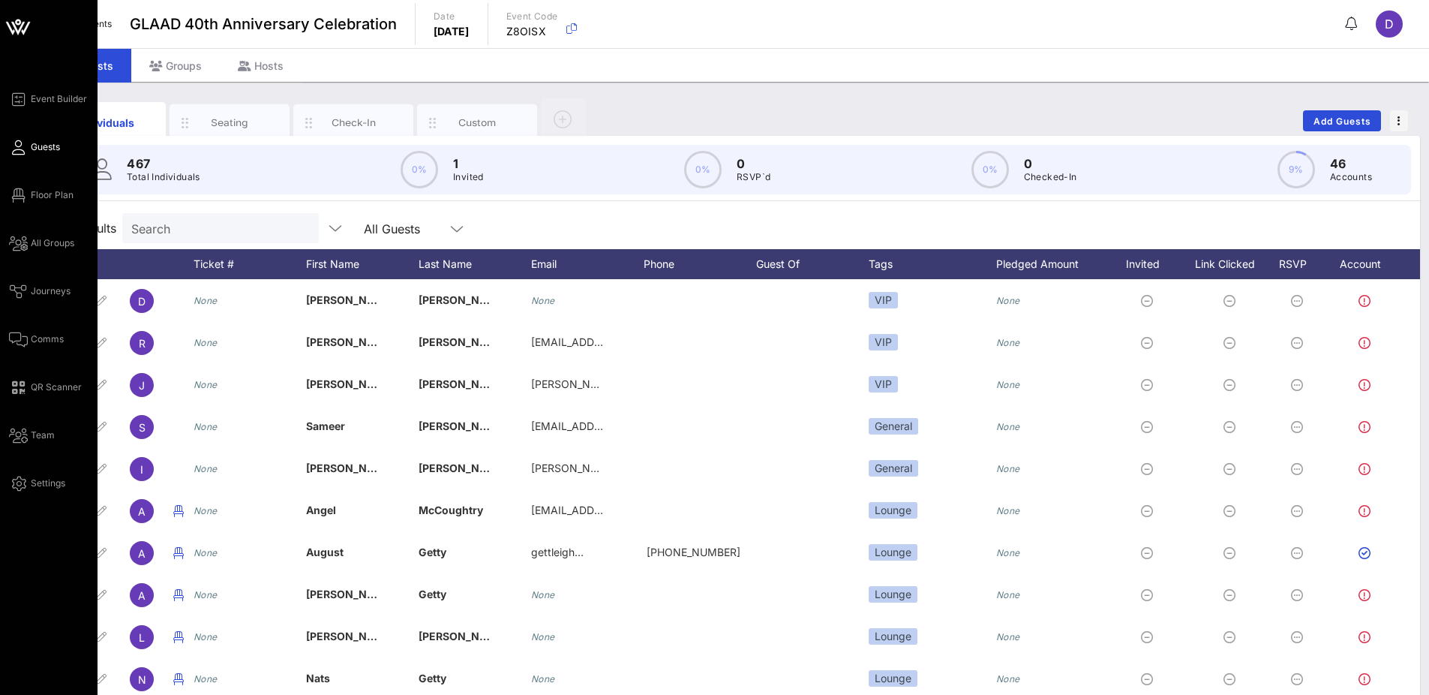
click at [40, 278] on div "Event Builder Guests Floor Plan All Groups Journeys Comms QR Scanner Team Setti…" at bounding box center [53, 291] width 89 height 402
click at [40, 292] on span "Journeys" at bounding box center [51, 291] width 40 height 14
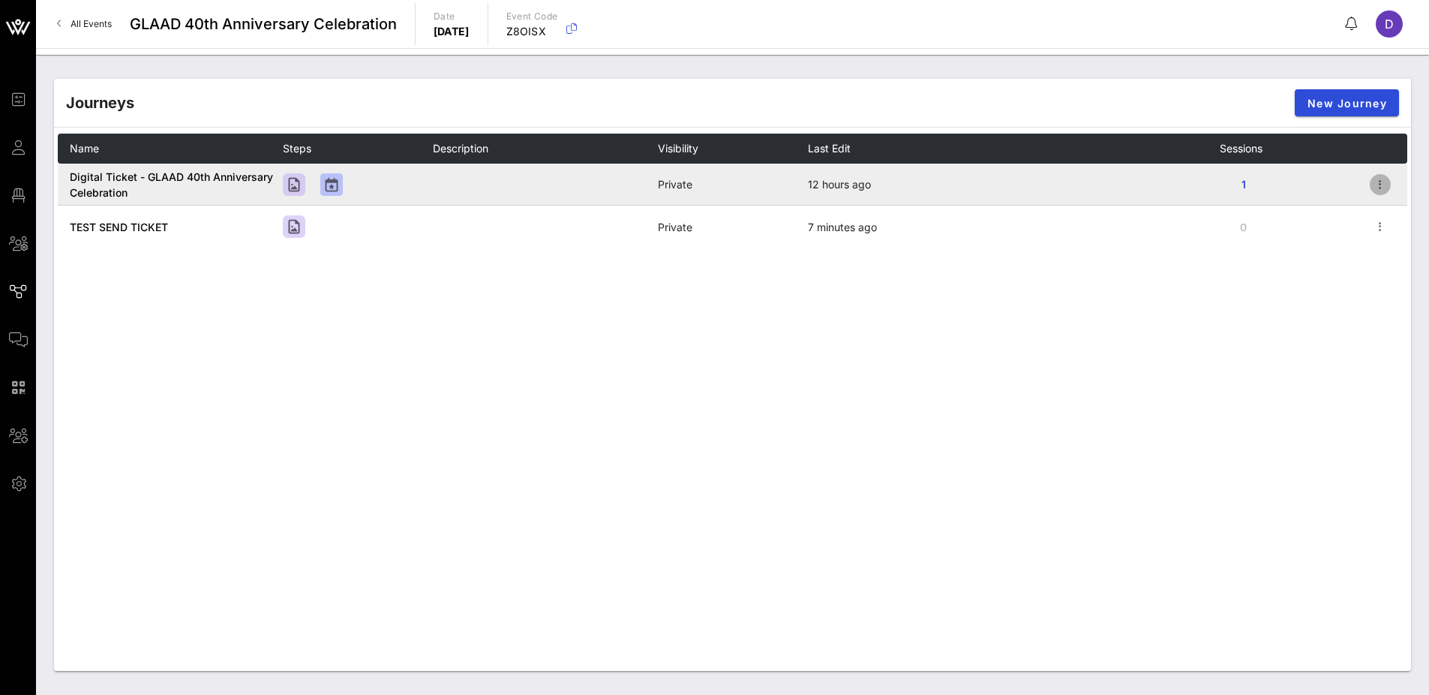
click at [1154, 187] on icon "button" at bounding box center [1380, 185] width 18 height 18
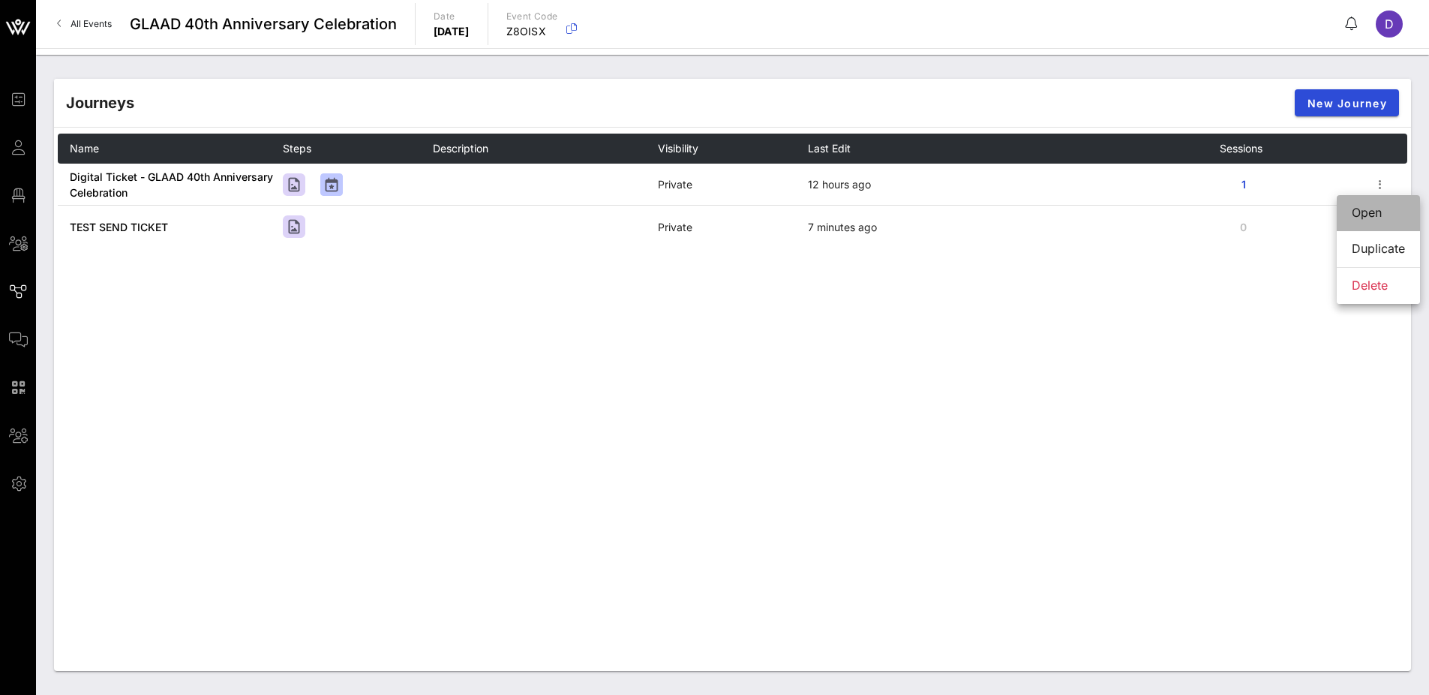
click at [1154, 218] on div "Open" at bounding box center [1378, 213] width 53 height 14
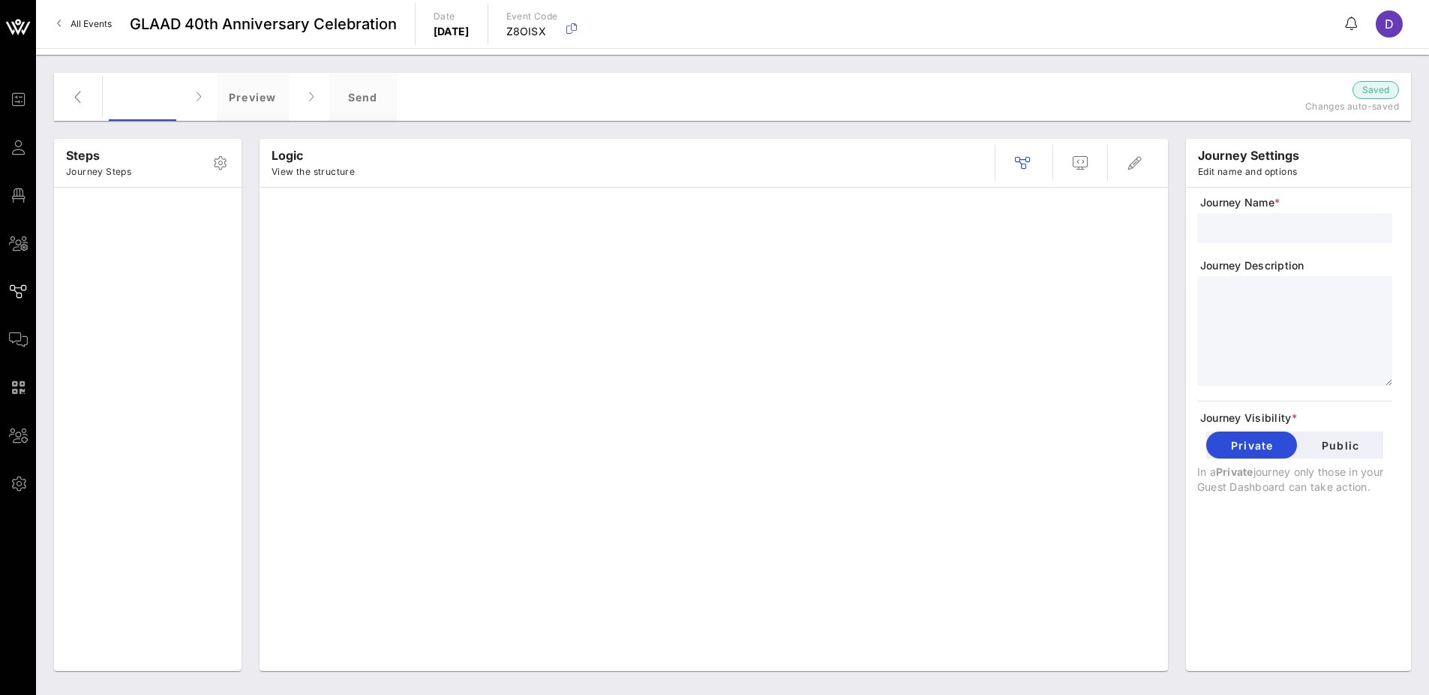
type input "Digital Ticket - GLAAD 40th Anniversary Celebration"
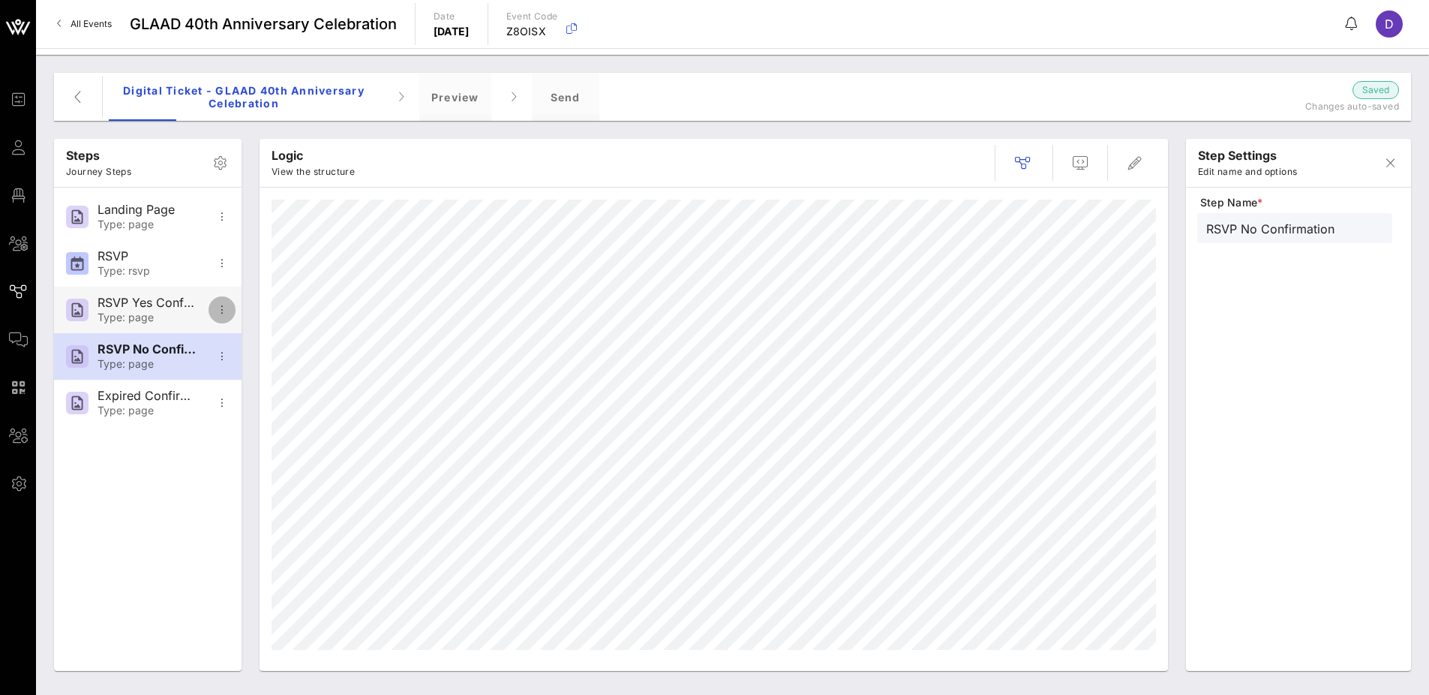
click at [216, 309] on icon "button" at bounding box center [222, 310] width 18 height 18
click at [234, 344] on div "Add Step" at bounding box center [270, 347] width 98 height 14
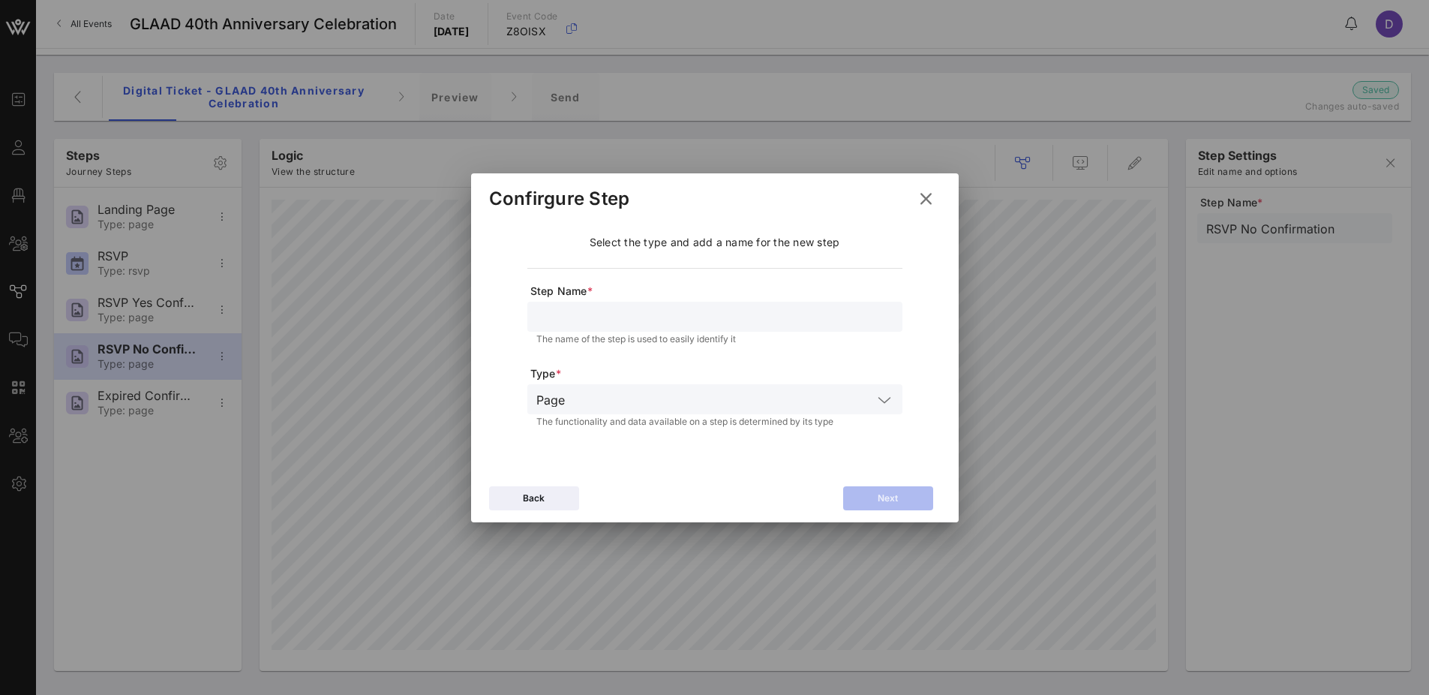
click at [618, 318] on input "text" at bounding box center [714, 317] width 357 height 20
click at [612, 401] on input "text" at bounding box center [722, 399] width 302 height 20
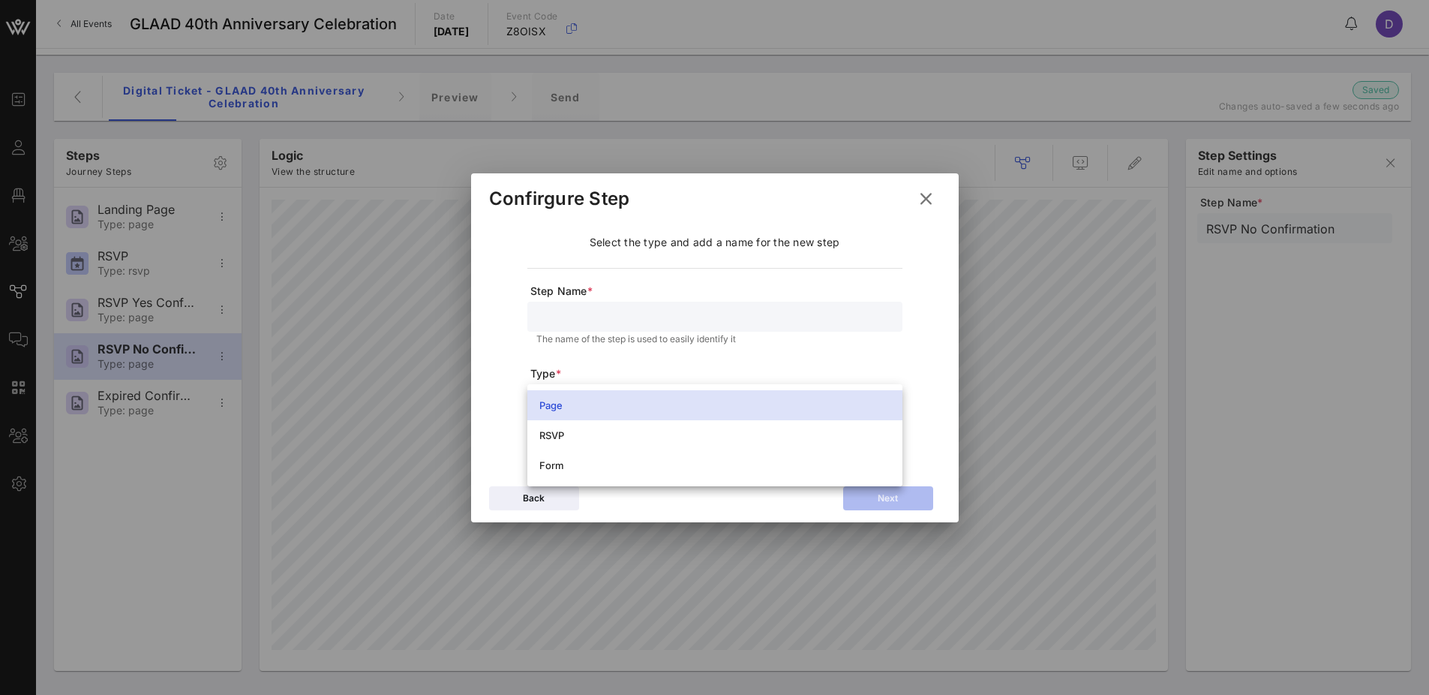
click at [623, 368] on span "Type *" at bounding box center [716, 373] width 372 height 15
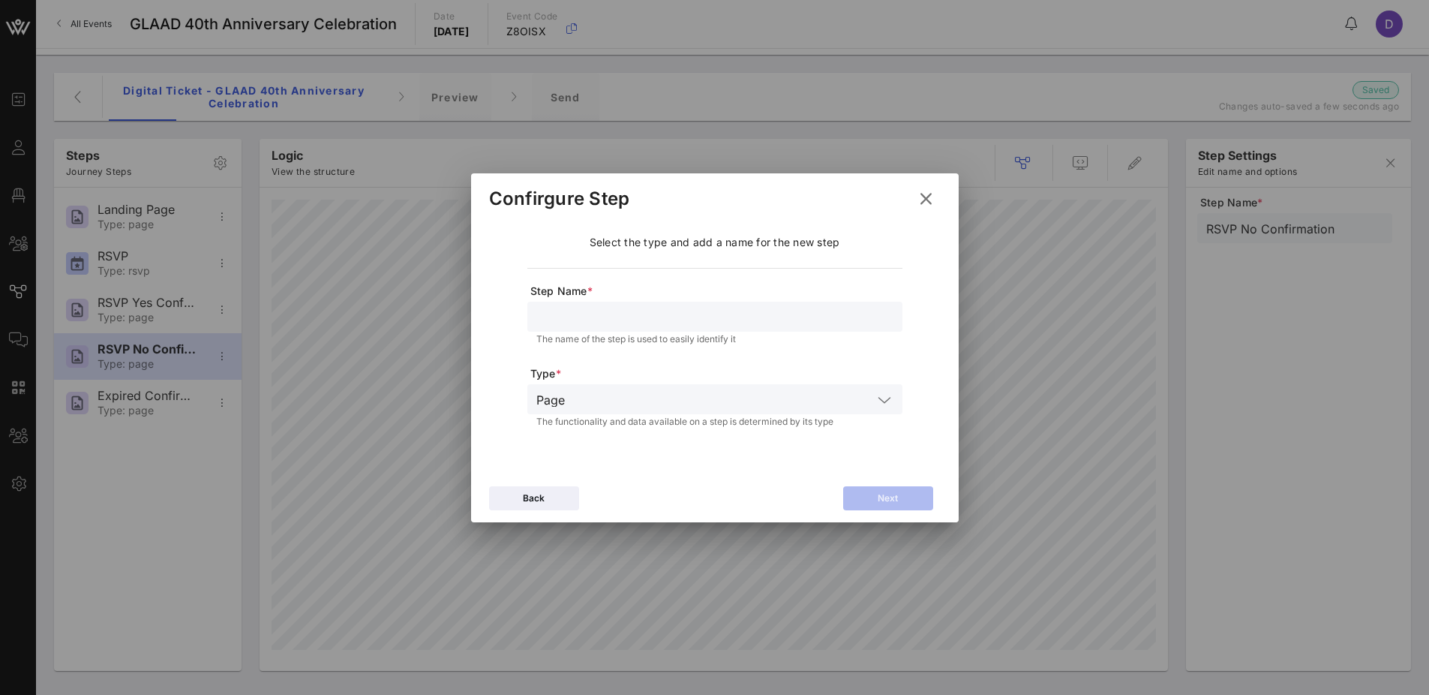
click at [929, 202] on icon at bounding box center [925, 198] width 27 height 27
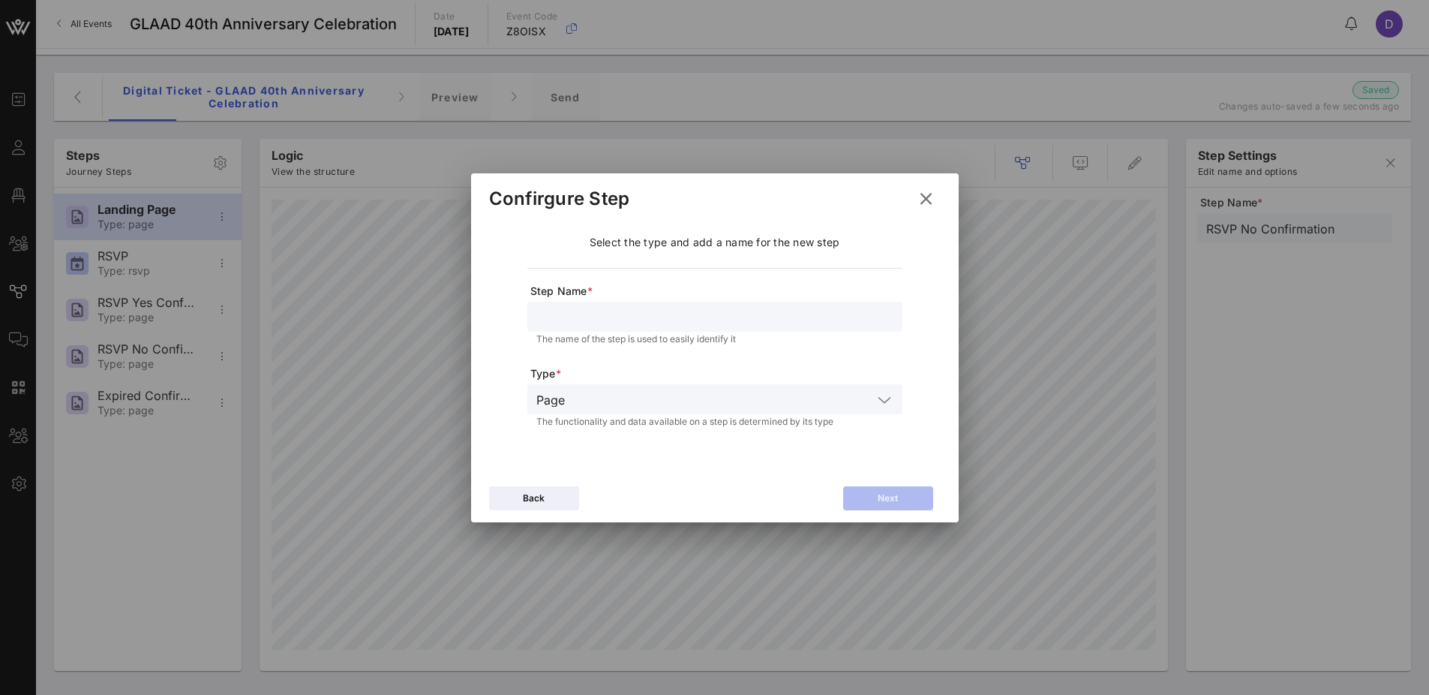
type input "Landing Page"
click at [765, 332] on div "Event Builder Guests Floor Plan All Groups Journeys Comms QR Scanner Team Setti…" at bounding box center [714, 347] width 1429 height 695
click at [923, 198] on icon at bounding box center [926, 198] width 26 height 26
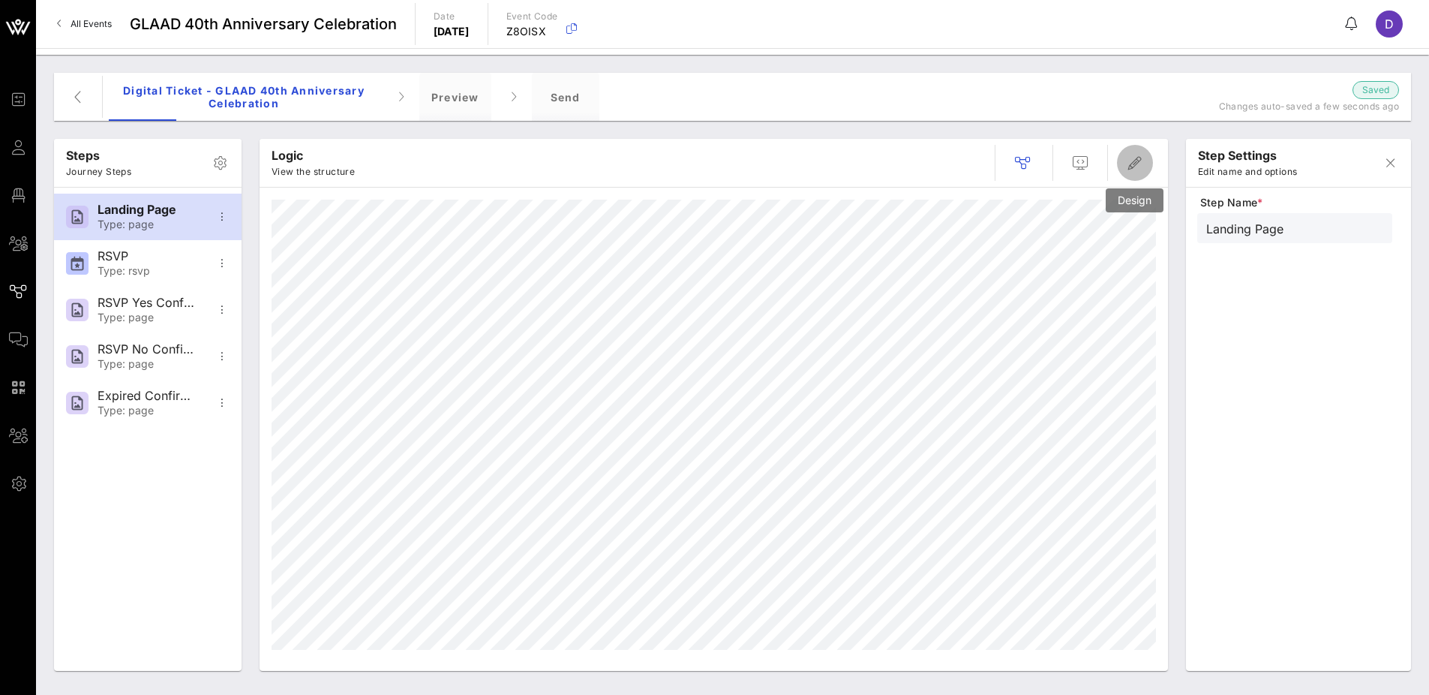
click at [1136, 161] on icon "button" at bounding box center [1135, 163] width 18 height 18
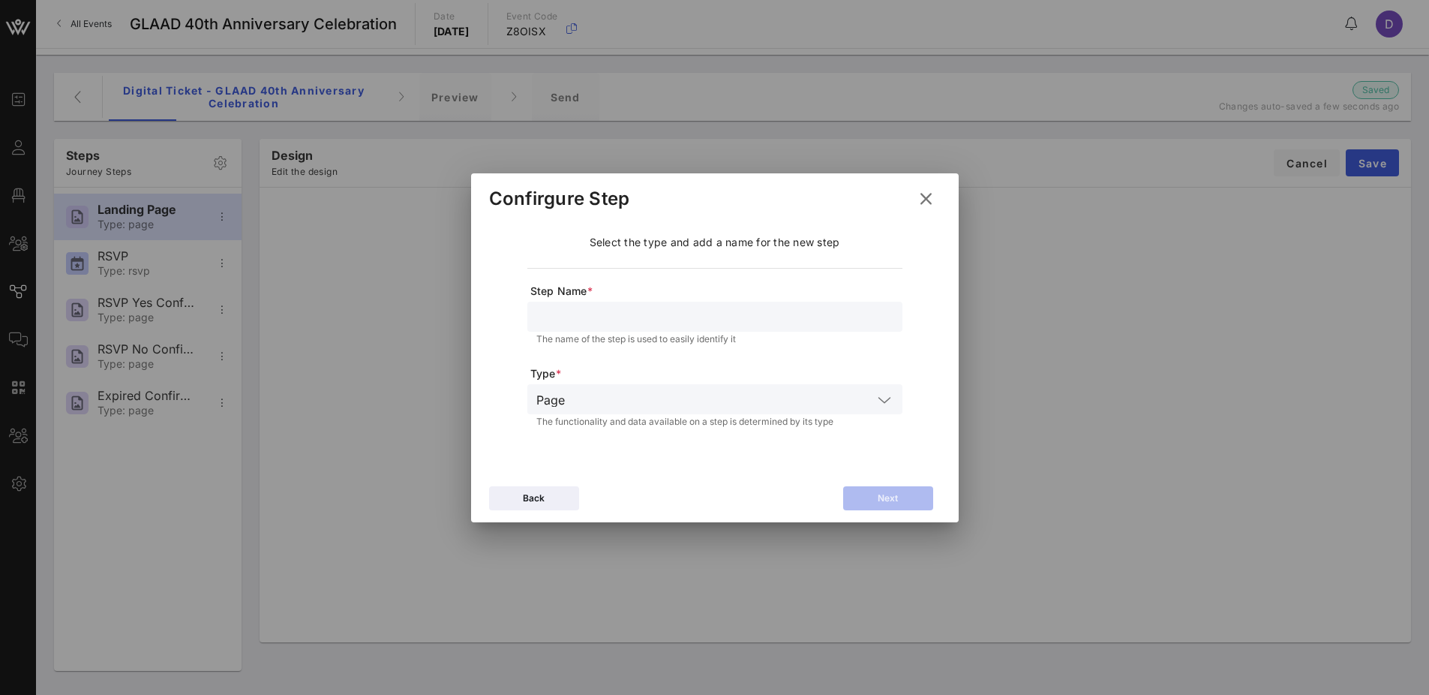
click at [935, 190] on button at bounding box center [925, 198] width 29 height 27
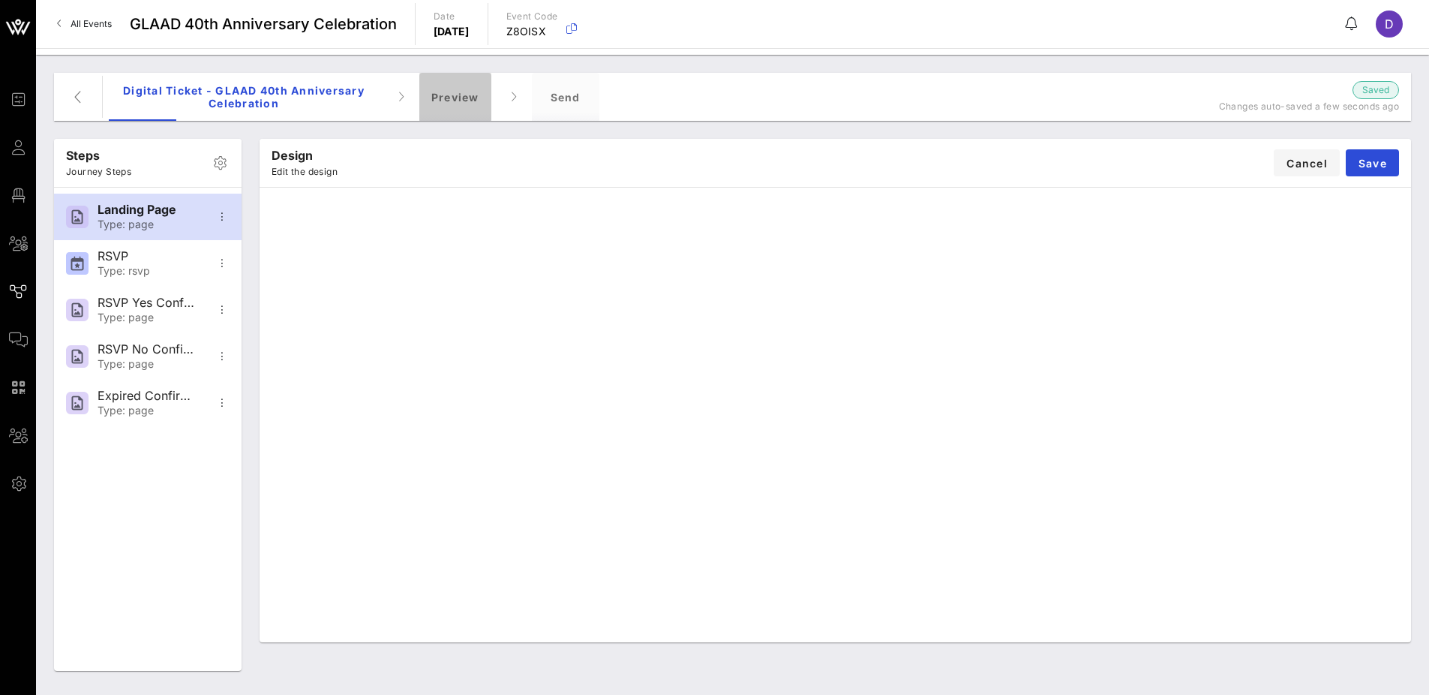
click at [455, 98] on div "Preview" at bounding box center [455, 97] width 72 height 48
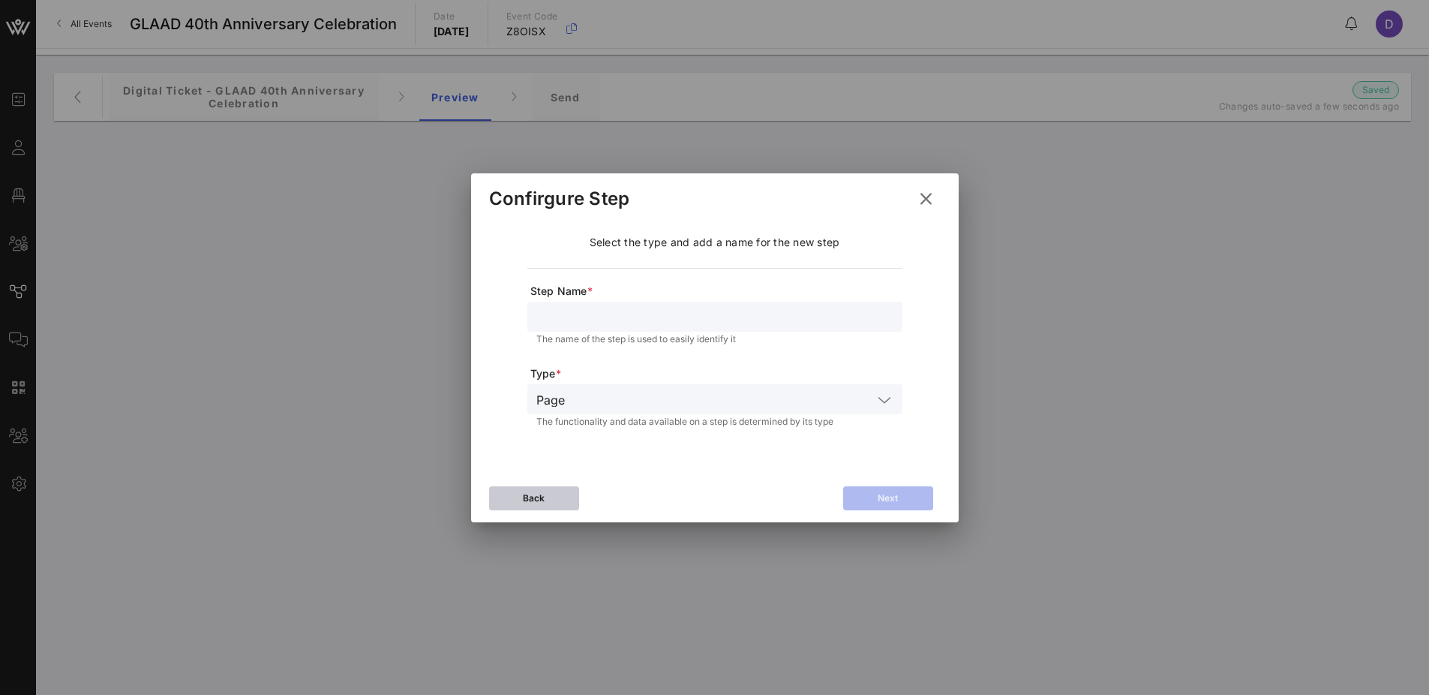
click at [527, 491] on div "Back" at bounding box center [534, 498] width 22 height 15
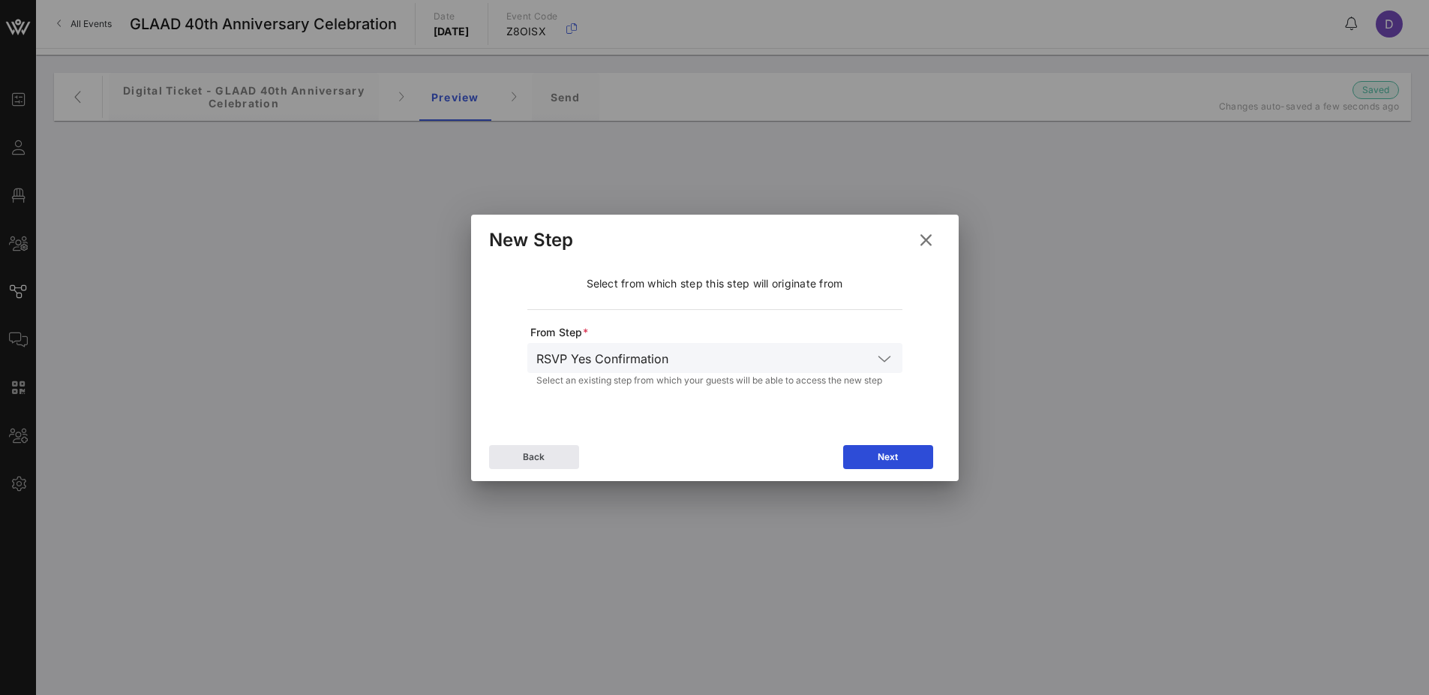
click at [928, 242] on icon at bounding box center [926, 240] width 25 height 26
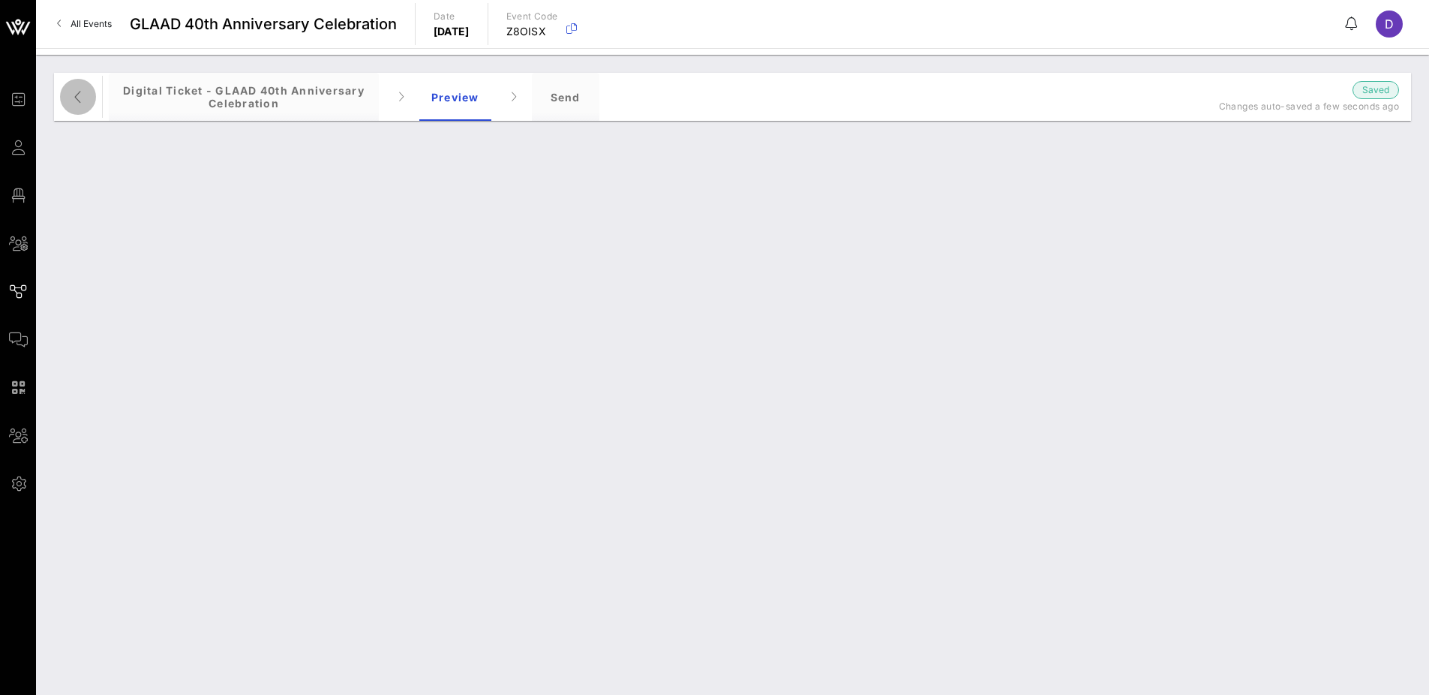
click at [78, 92] on icon "button" at bounding box center [78, 97] width 18 height 18
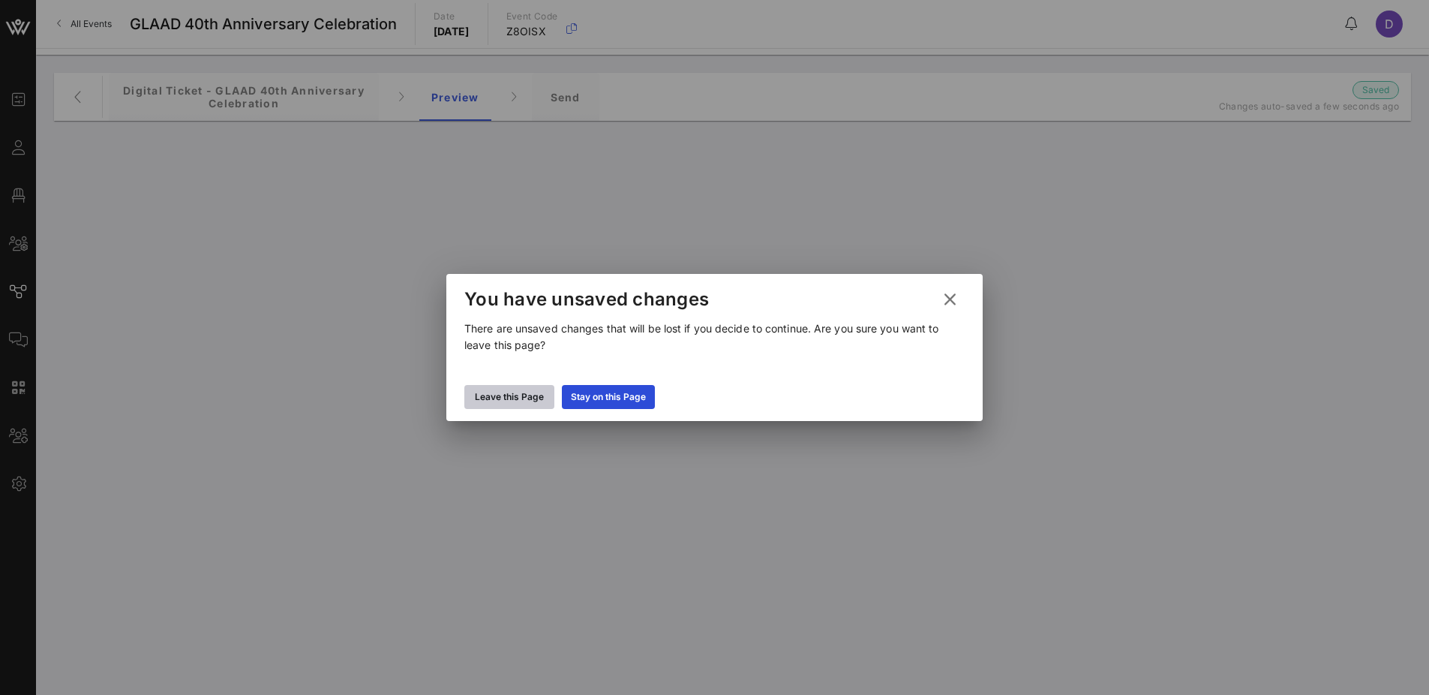
click at [510, 395] on icon at bounding box center [510, 397] width 14 height 13
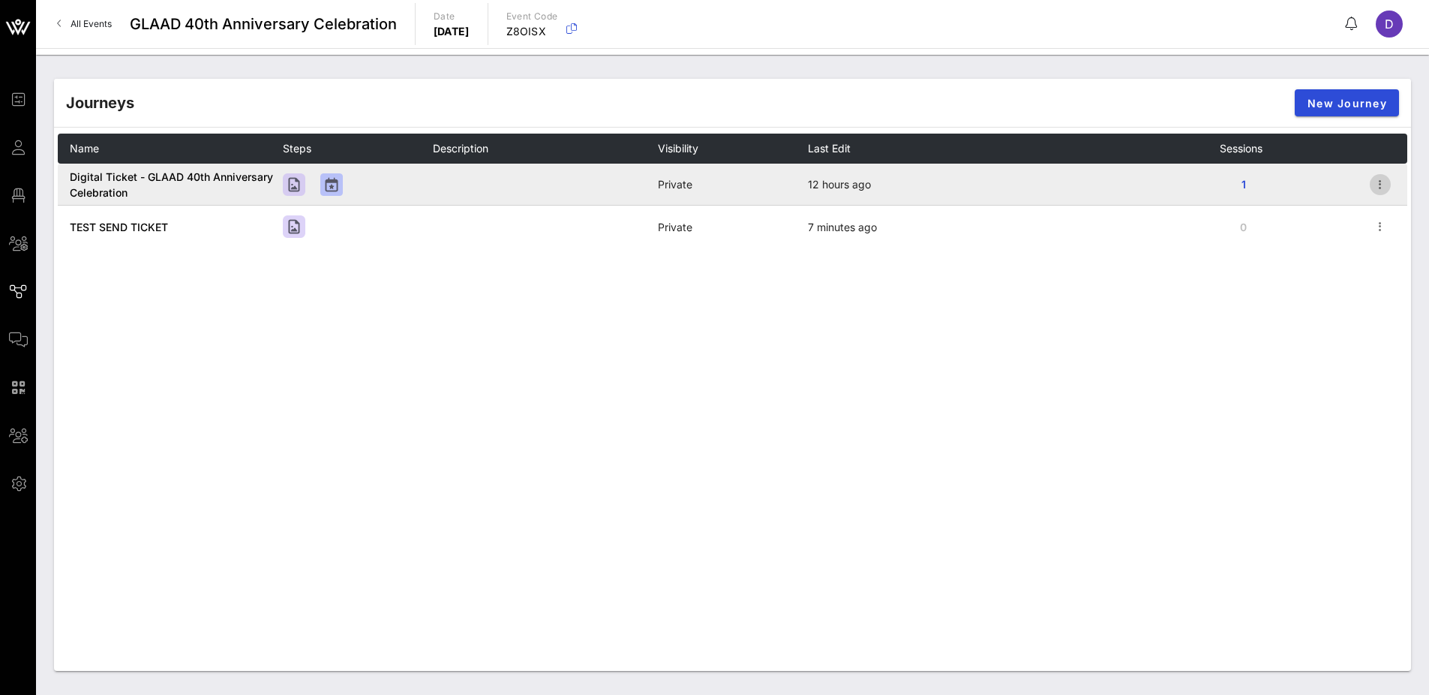
click at [1154, 183] on icon "button" at bounding box center [1380, 185] width 18 height 18
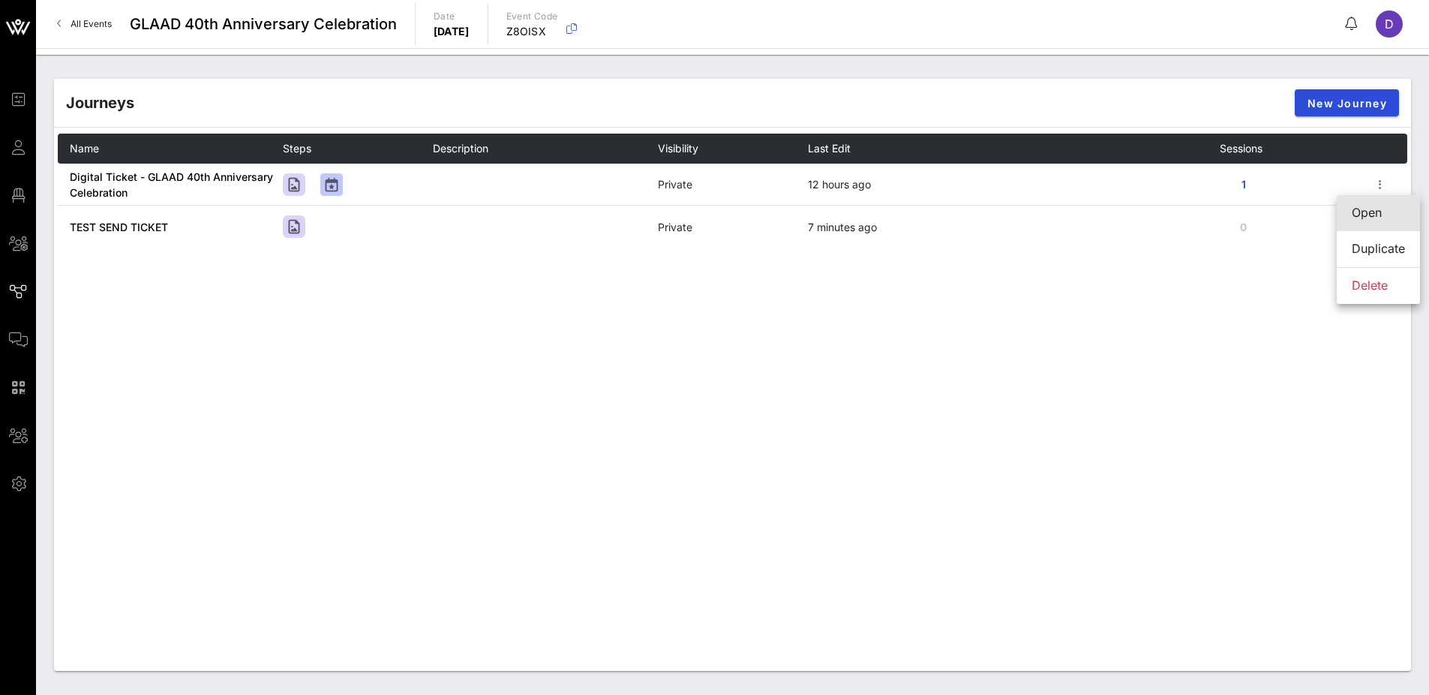
click at [1154, 212] on div "Open" at bounding box center [1378, 213] width 53 height 14
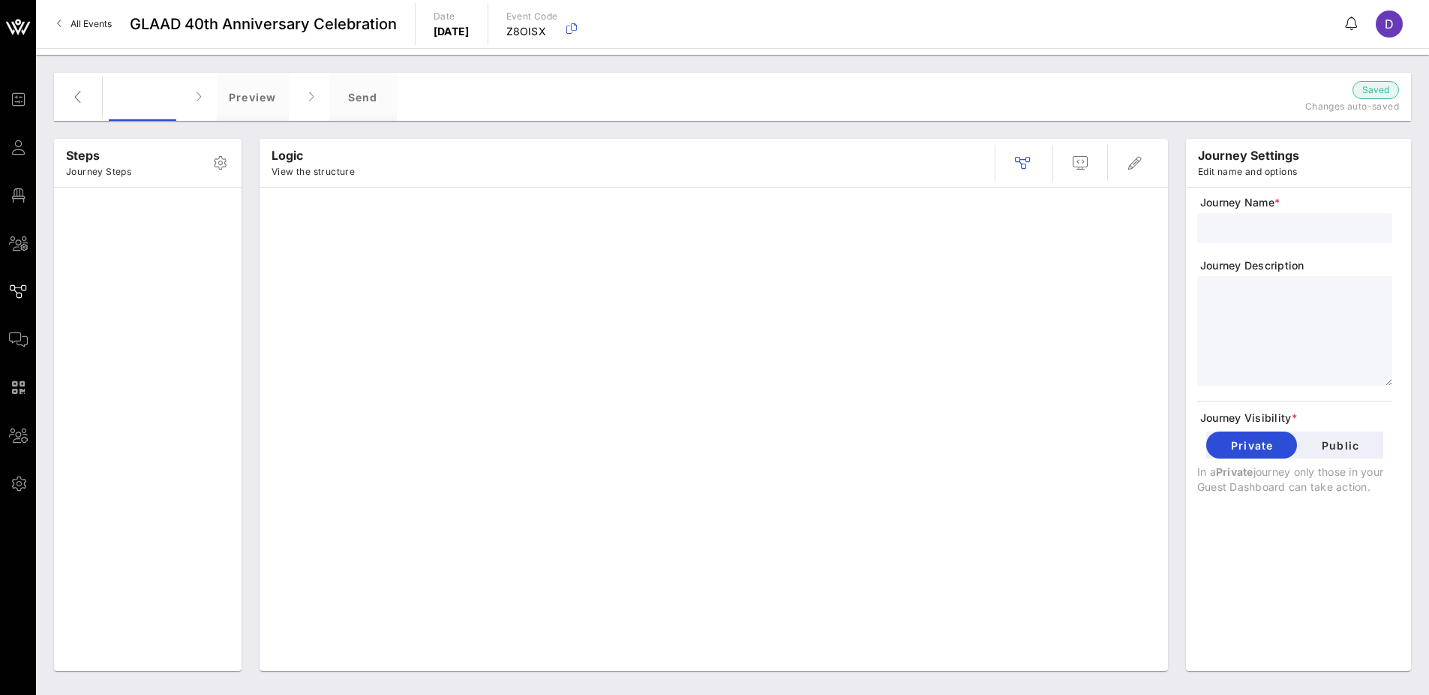
type input "Digital Ticket - GLAAD 40th Anniversary Celebration"
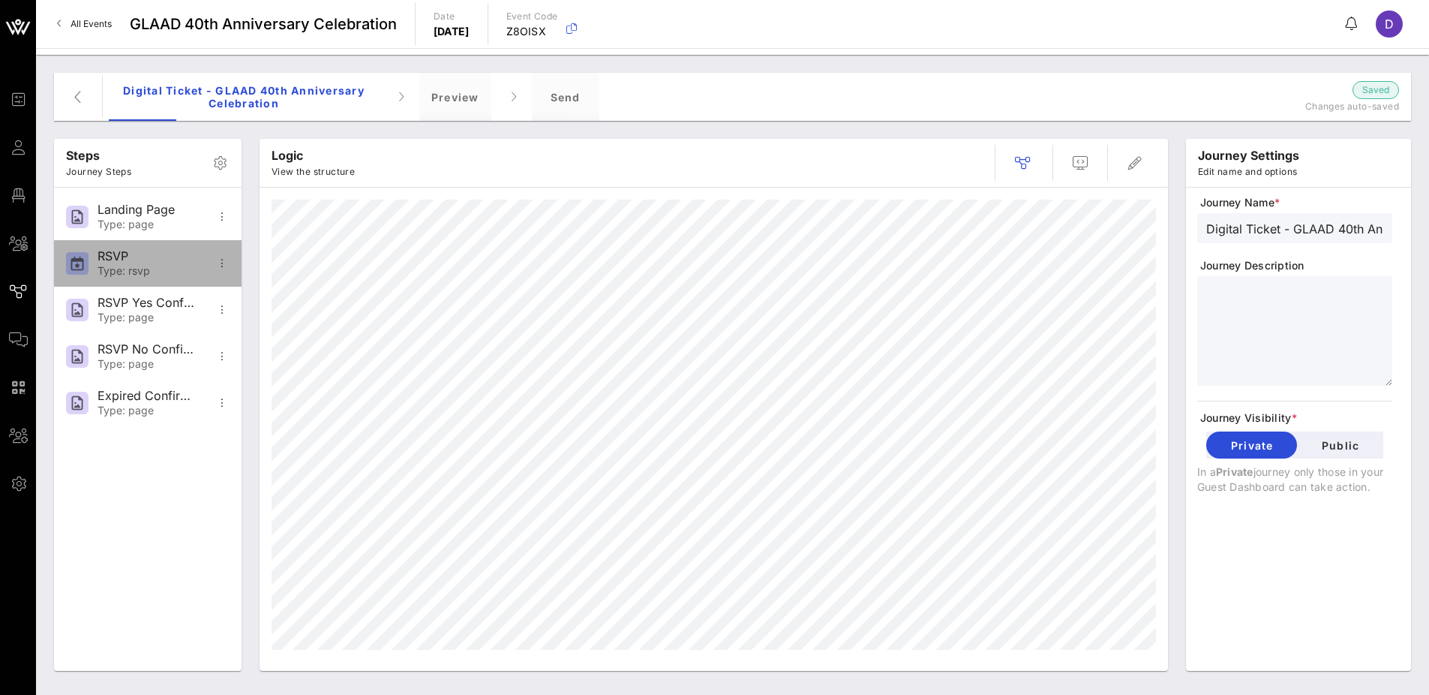
click at [134, 258] on div "RSVP" at bounding box center [147, 256] width 99 height 14
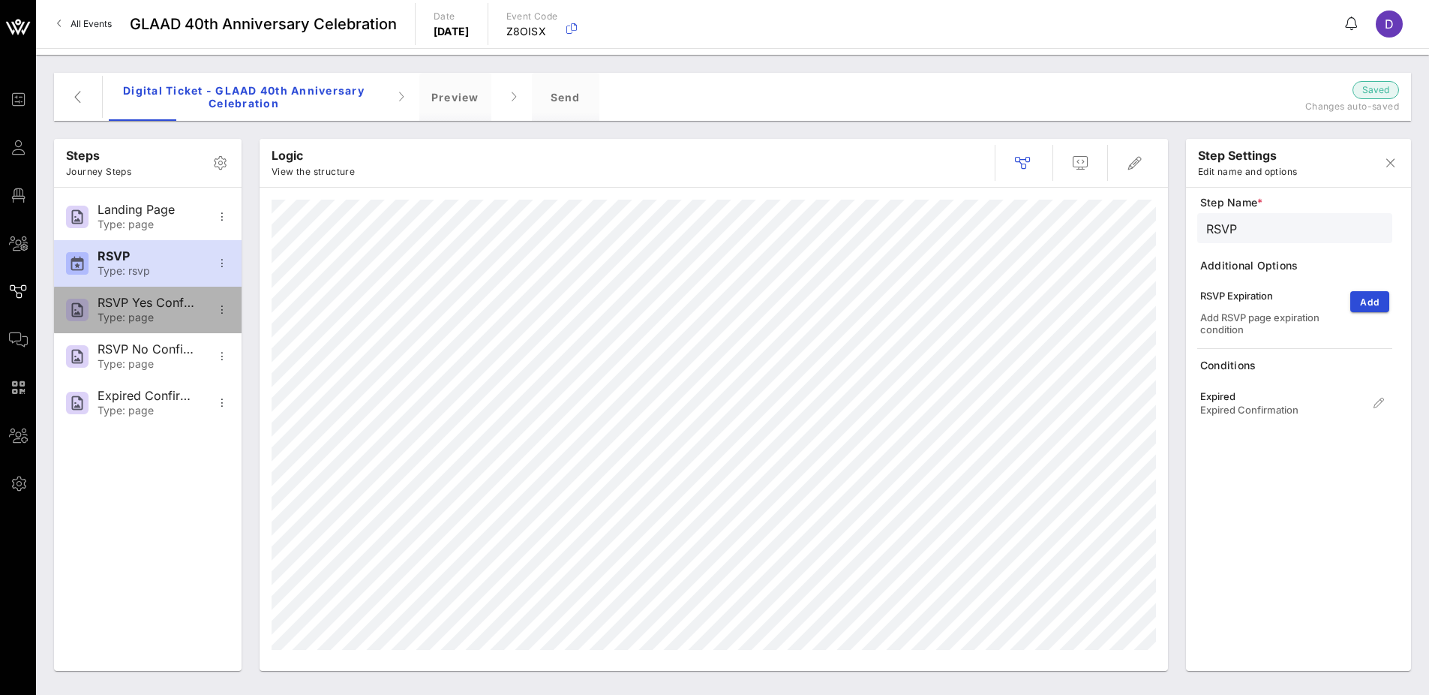
click at [137, 300] on div "RSVP Yes Confirmation" at bounding box center [147, 303] width 99 height 14
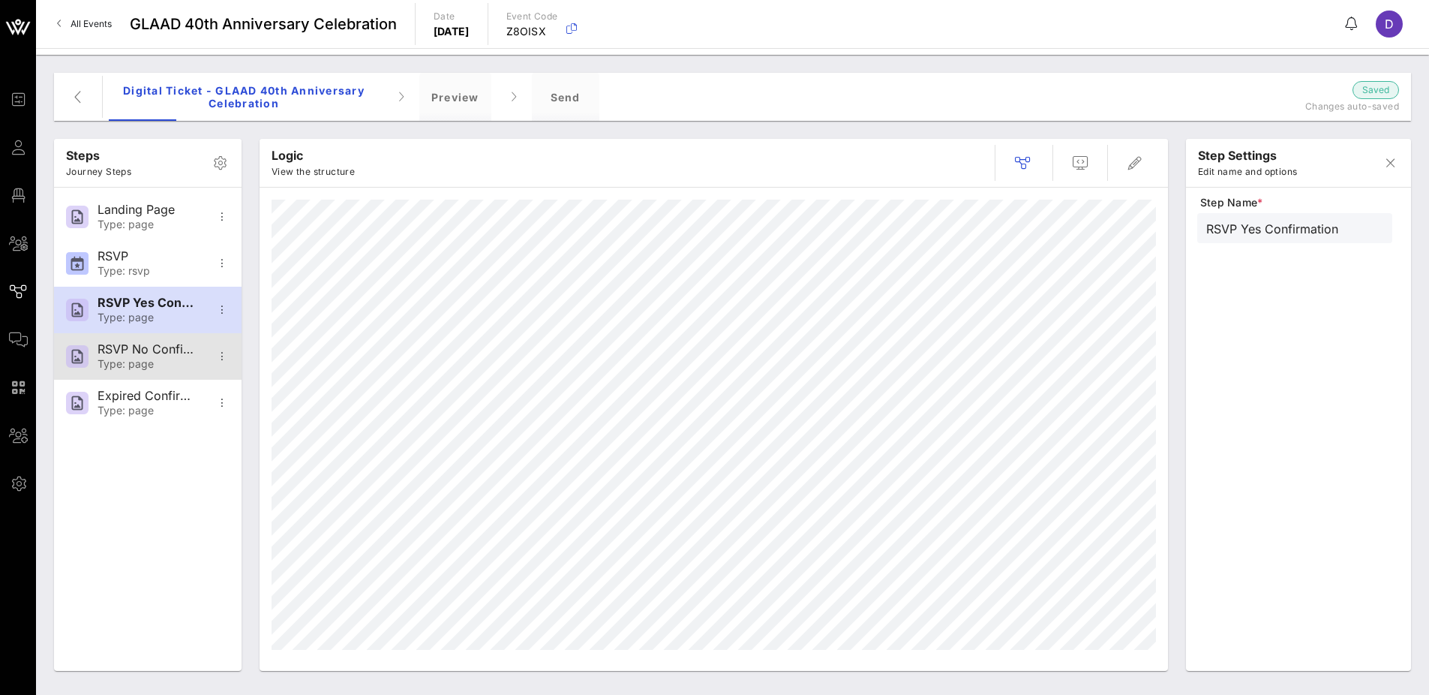
click at [137, 339] on div "RSVP No Confirmation Type: page" at bounding box center [147, 356] width 99 height 47
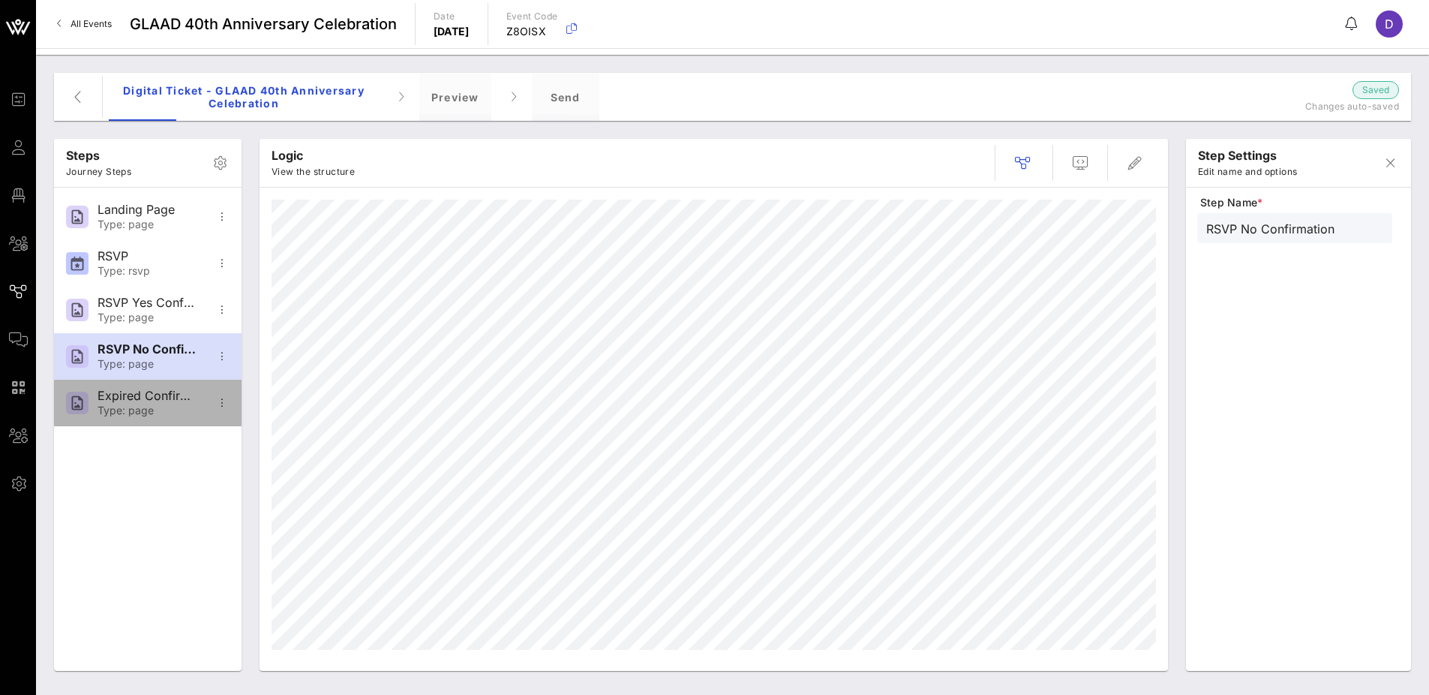
click at [141, 396] on div "Expired Confirmation" at bounding box center [147, 396] width 99 height 14
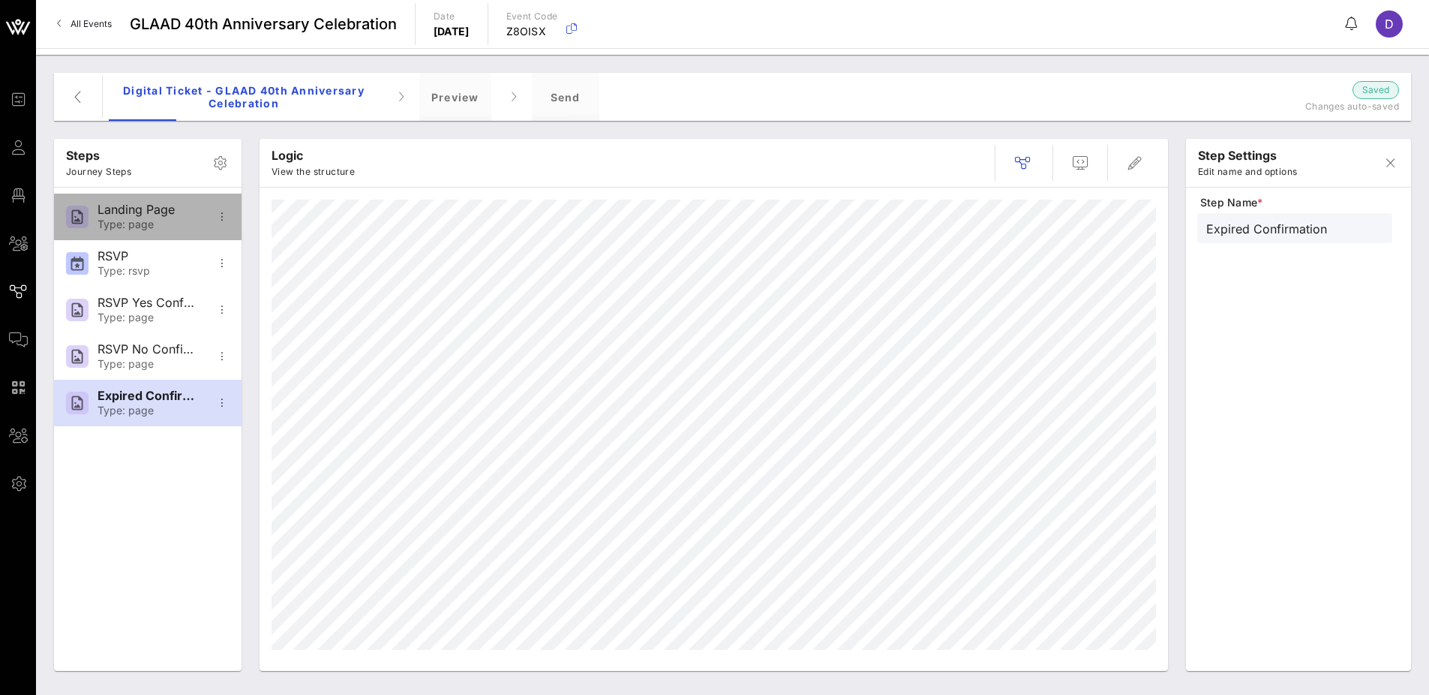
click at [149, 218] on div "Type: page" at bounding box center [147, 224] width 99 height 13
type input "Landing Page"
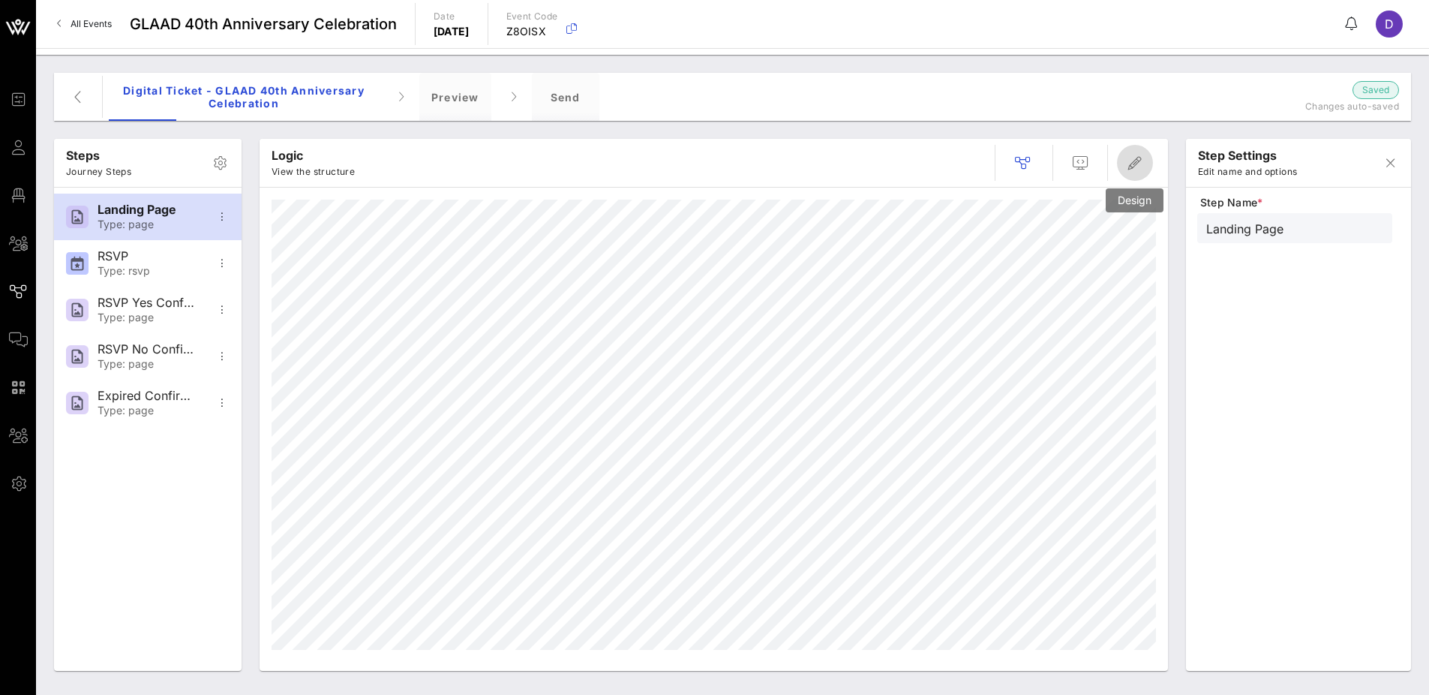
click at [1136, 156] on icon "button" at bounding box center [1135, 163] width 18 height 18
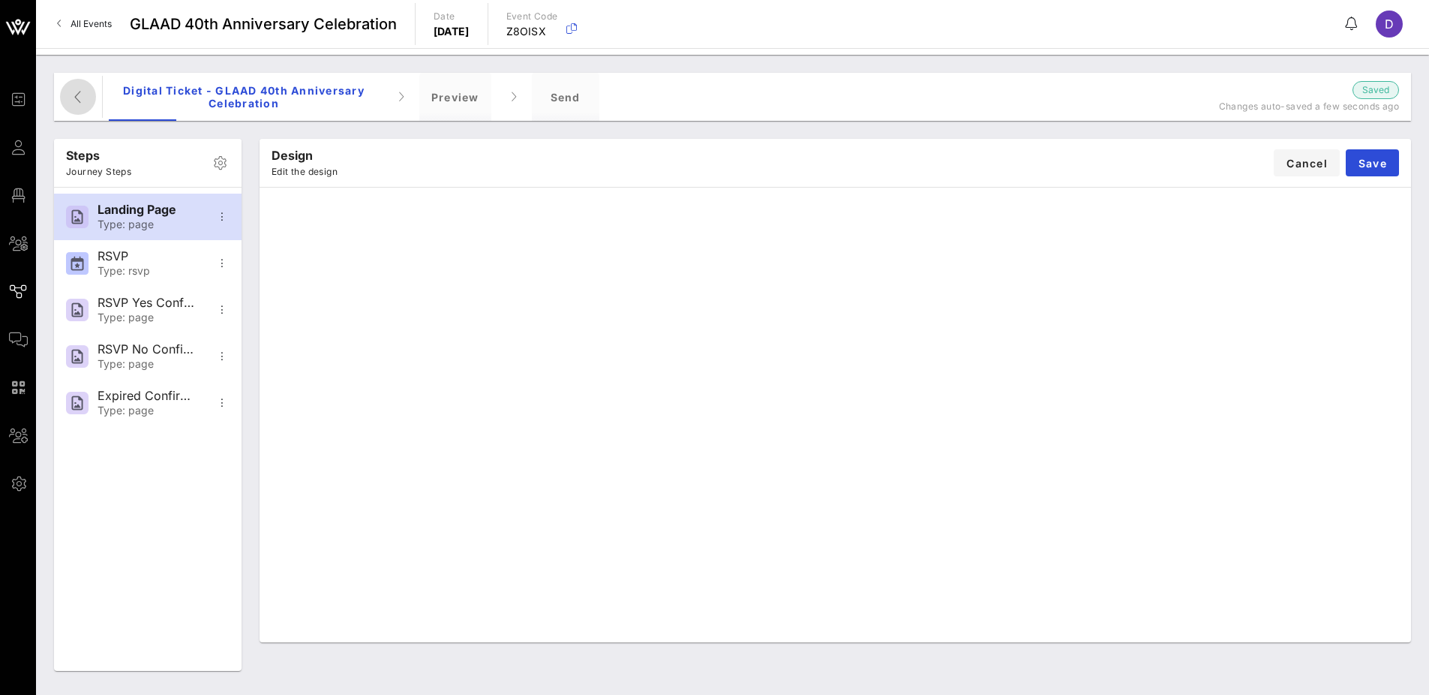
click at [79, 93] on icon "button" at bounding box center [78, 97] width 18 height 18
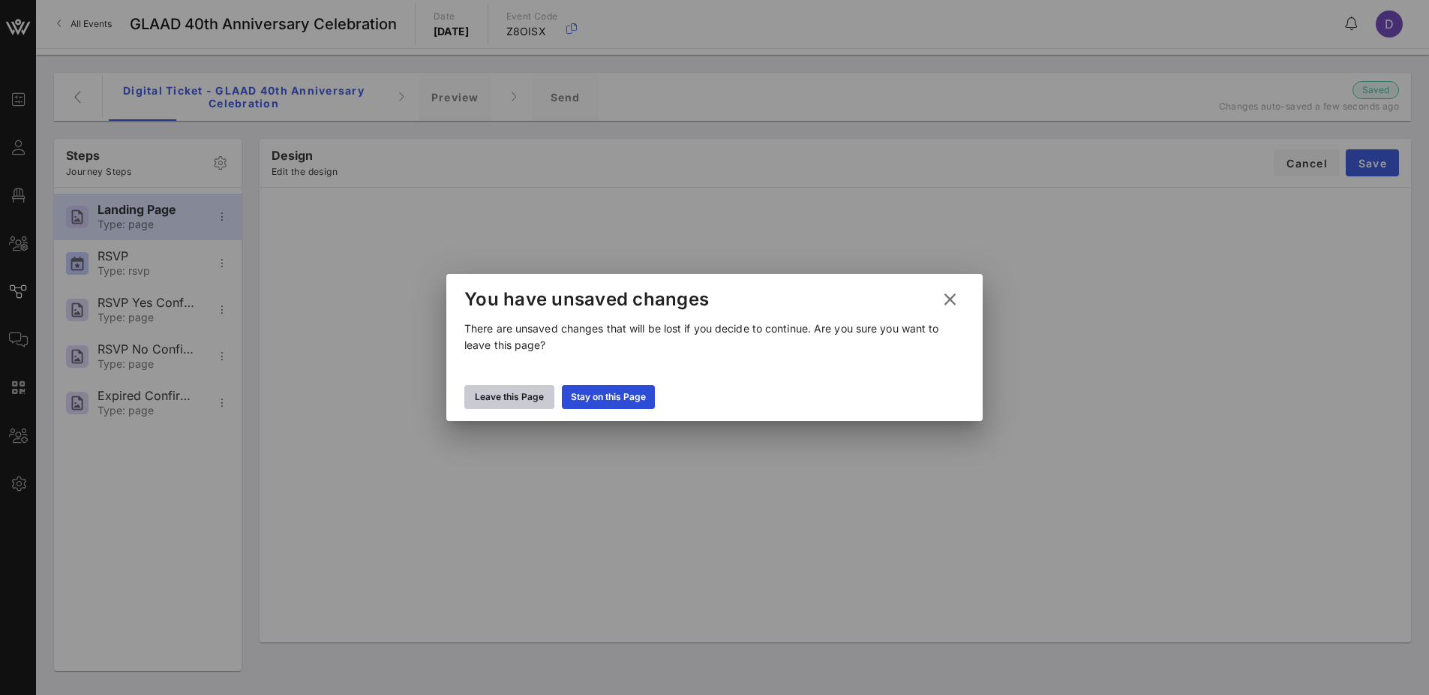
click at [515, 397] on div "Leave this Page" at bounding box center [509, 396] width 69 height 15
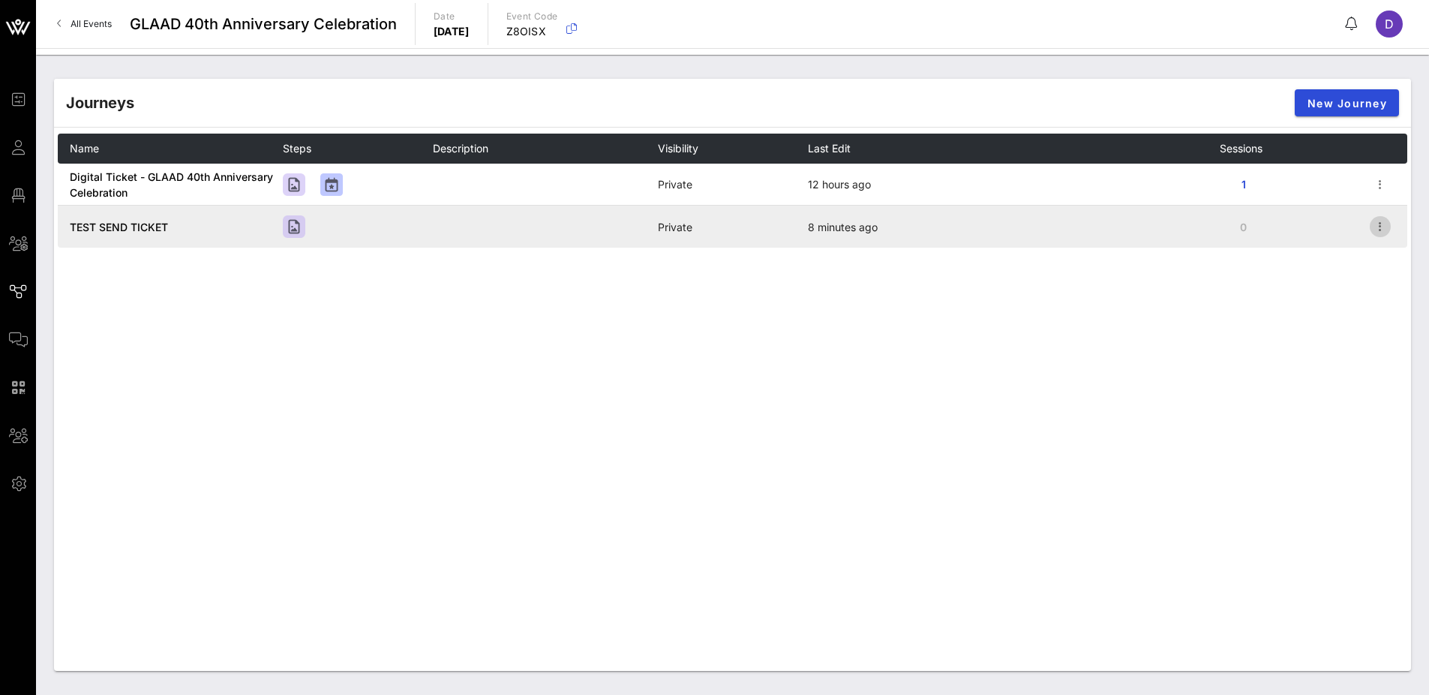
click at [1154, 230] on icon "button" at bounding box center [1380, 227] width 18 height 18
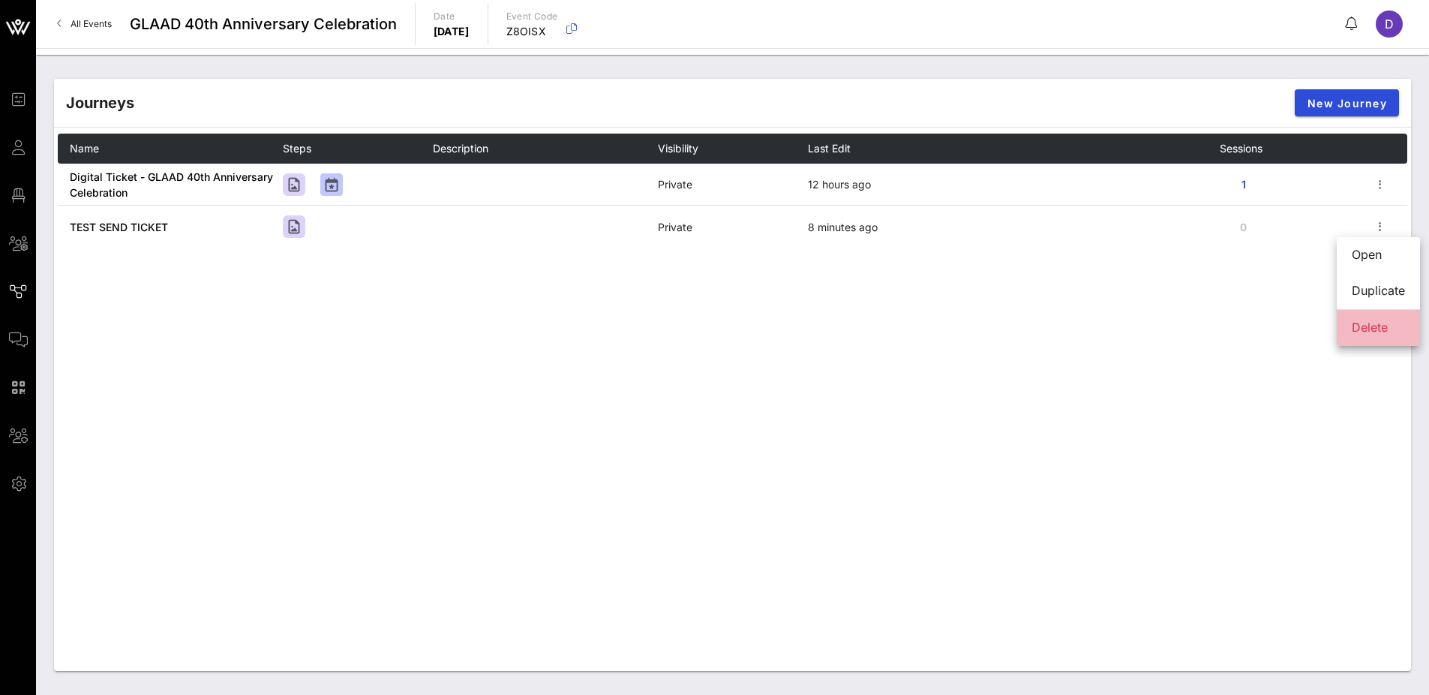
click at [1154, 326] on div "Delete" at bounding box center [1378, 327] width 53 height 14
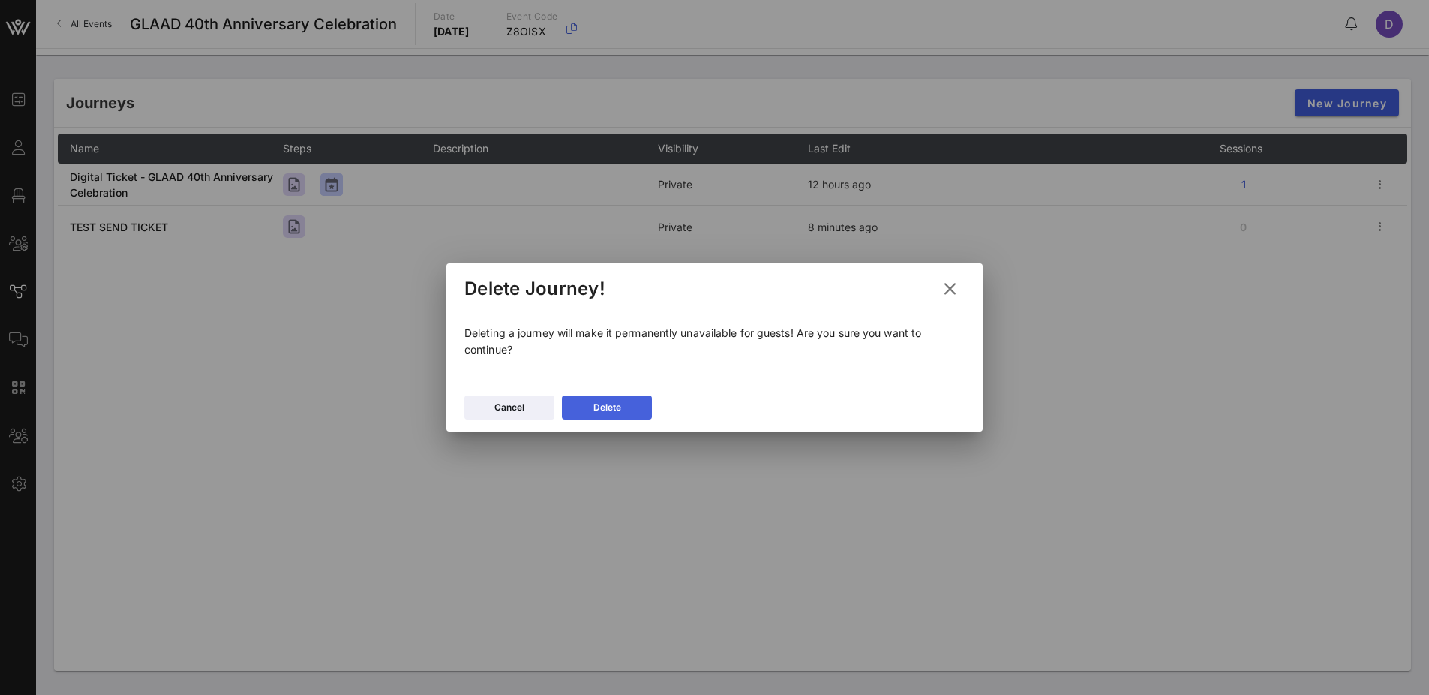
click at [599, 406] on button "Delete" at bounding box center [607, 407] width 90 height 24
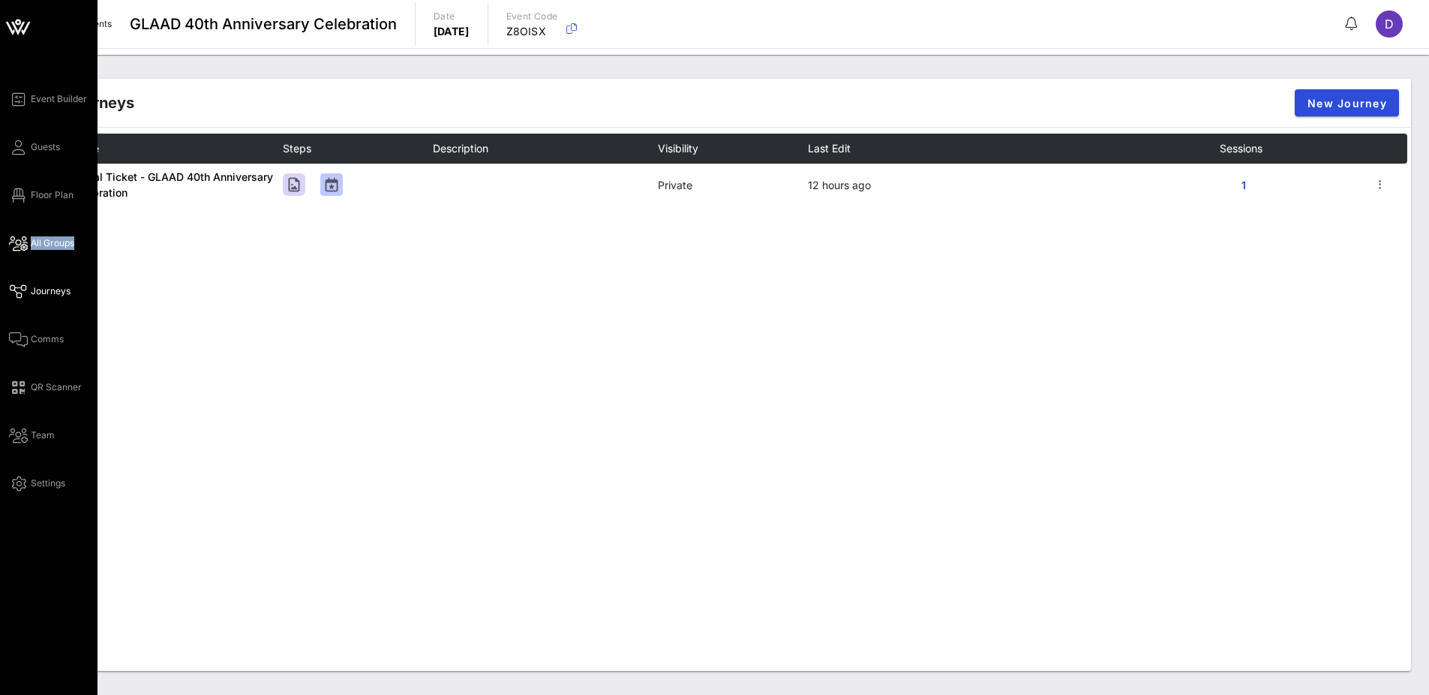
click at [42, 246] on span "All Groups" at bounding box center [53, 243] width 44 height 14
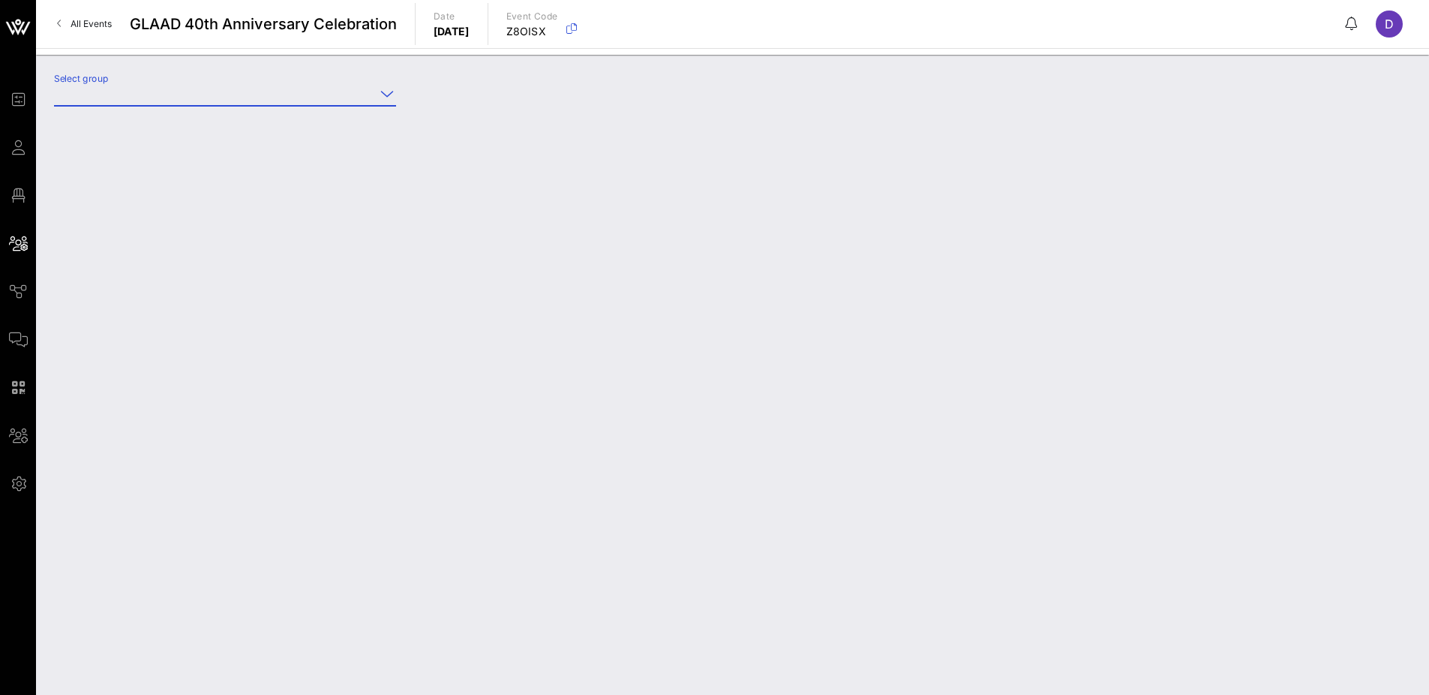
click at [201, 102] on input "Select group" at bounding box center [214, 94] width 321 height 24
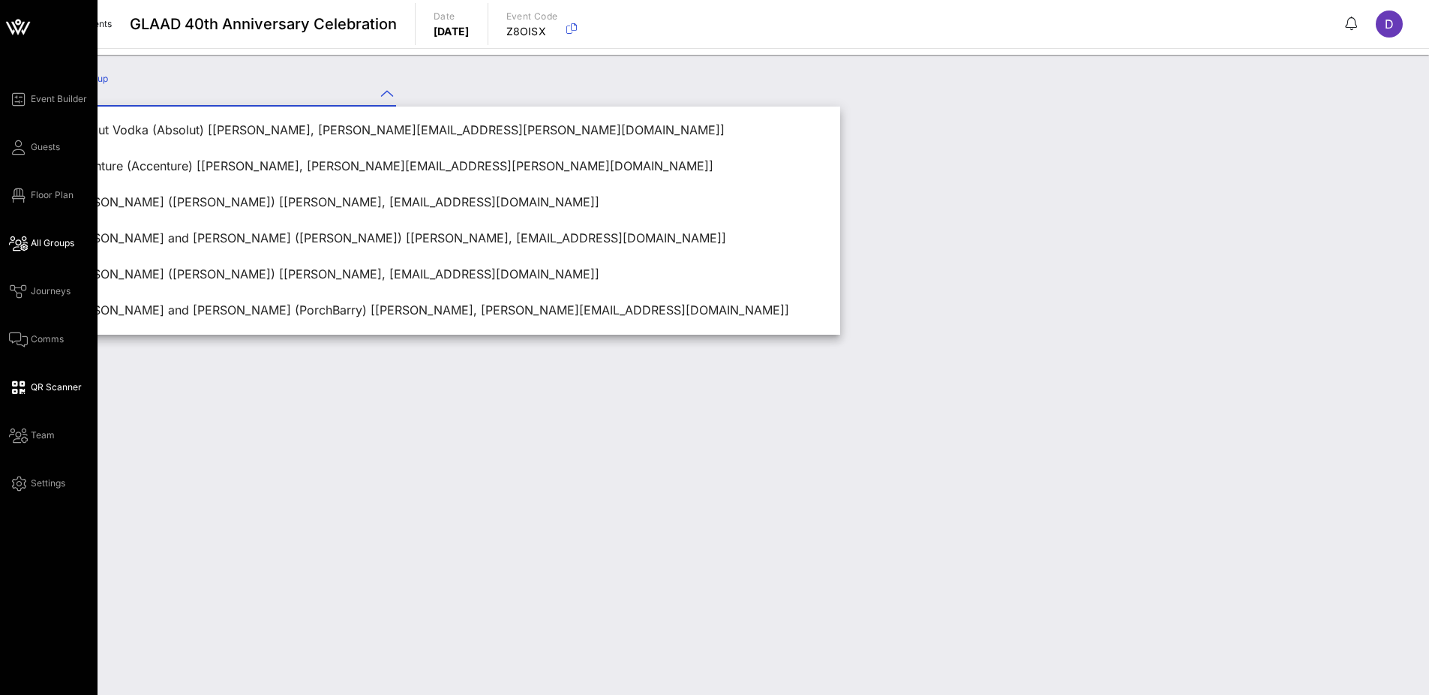
click at [32, 388] on span "QR Scanner" at bounding box center [56, 387] width 51 height 14
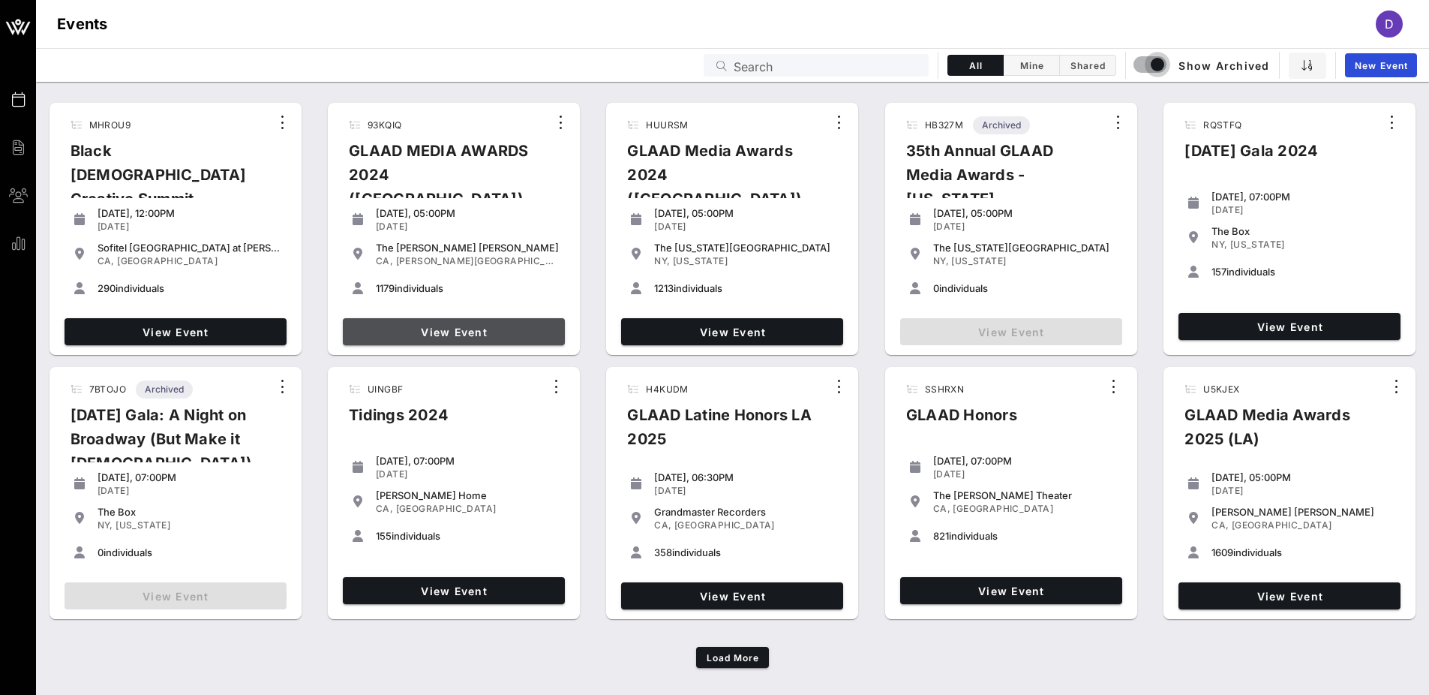
click at [404, 323] on link "View Event" at bounding box center [454, 331] width 222 height 27
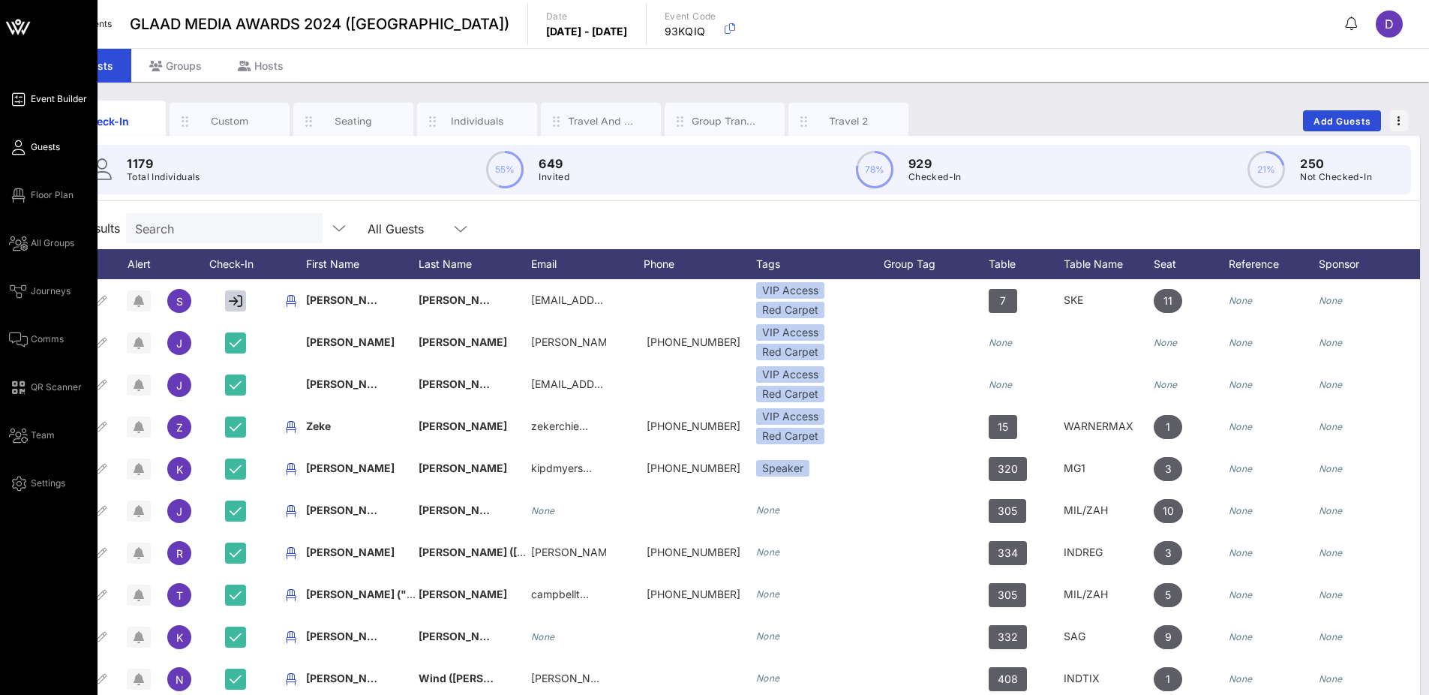
click at [58, 98] on span "Event Builder" at bounding box center [59, 99] width 56 height 14
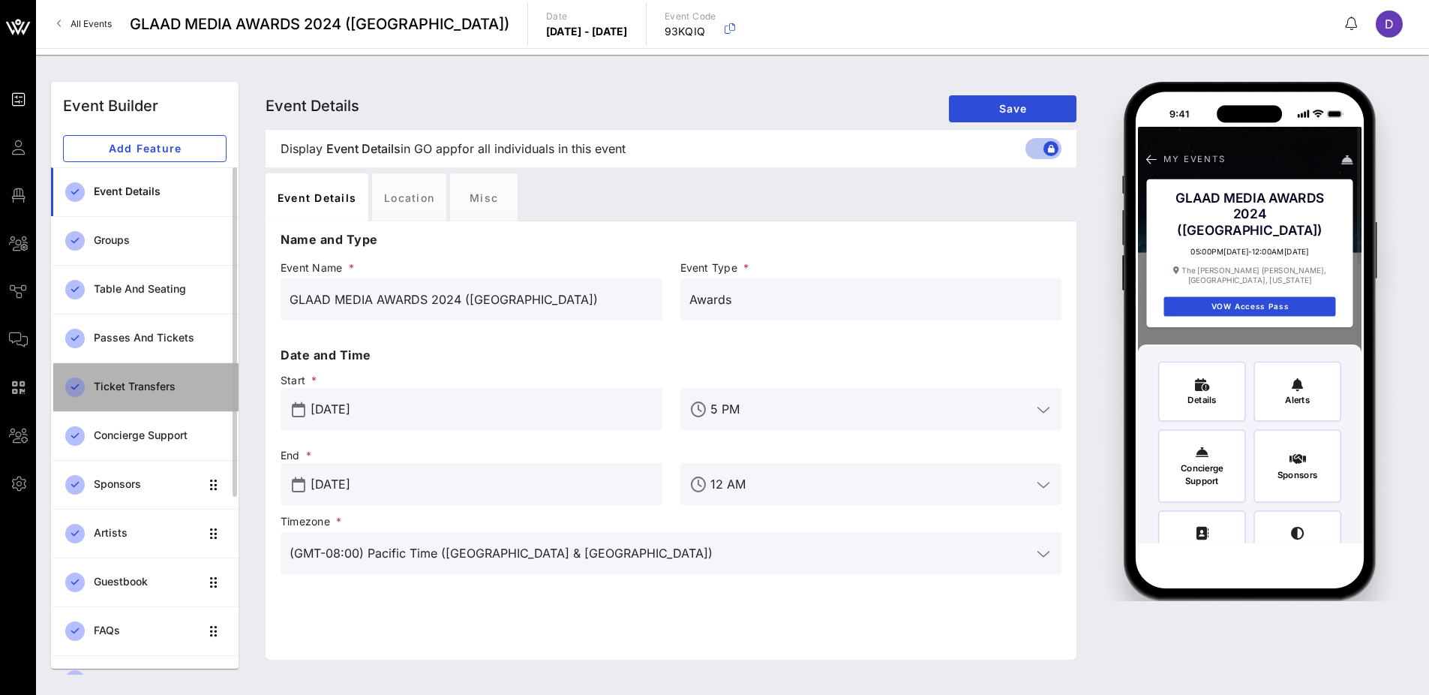
click at [150, 378] on div "Ticket Transfers" at bounding box center [160, 386] width 133 height 31
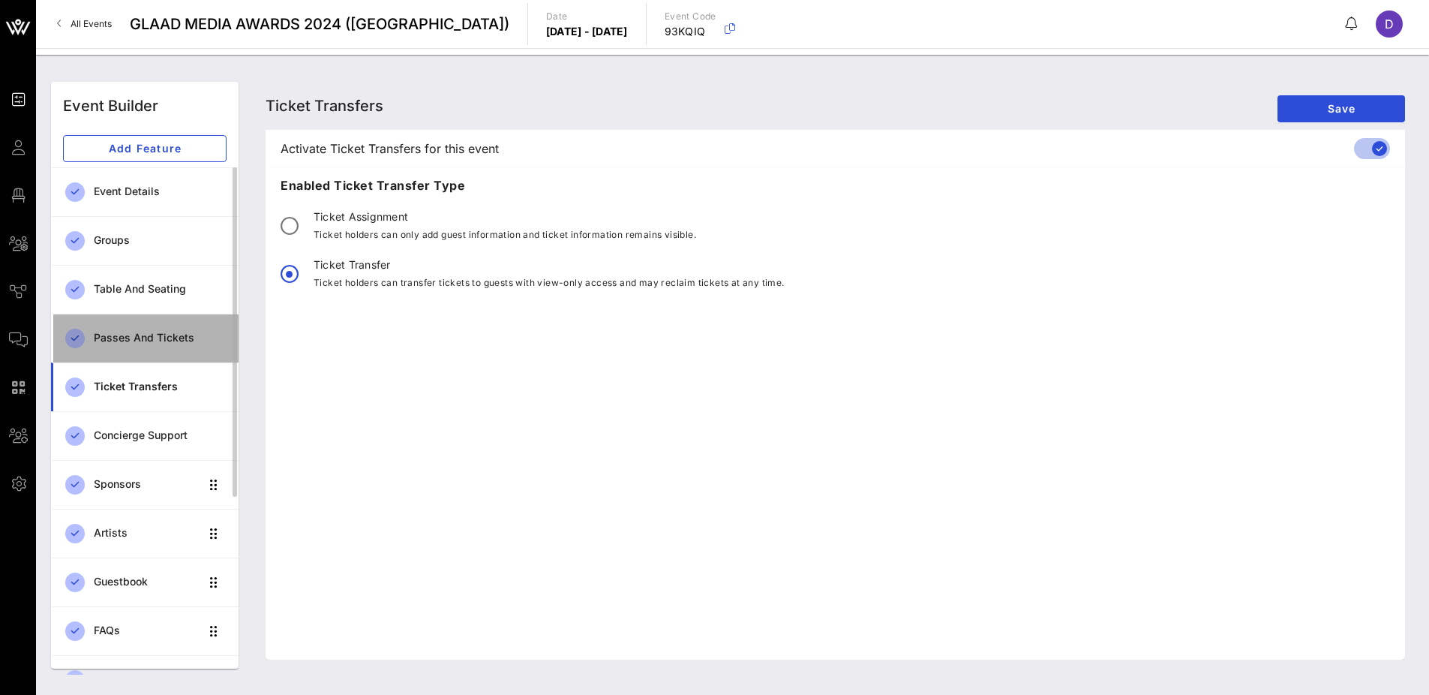
click at [164, 338] on div "Passes and Tickets" at bounding box center [160, 338] width 133 height 13
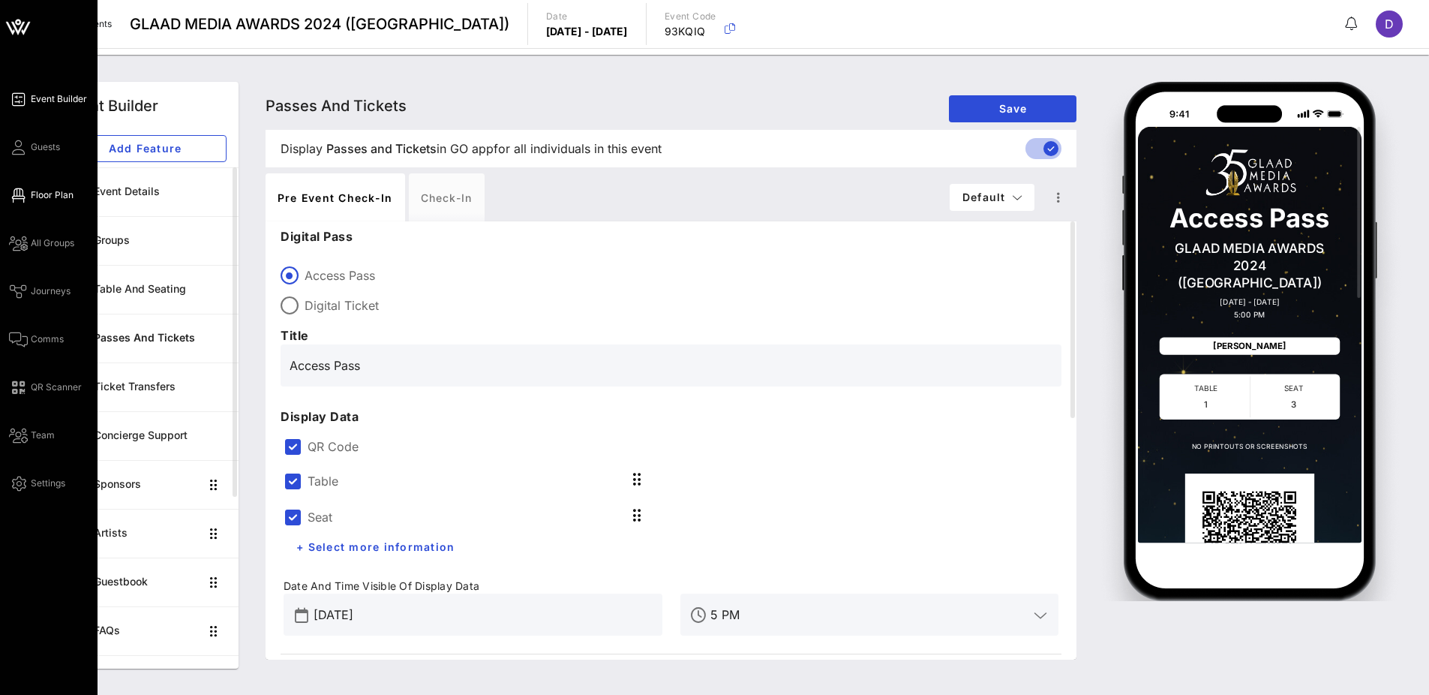
click at [44, 192] on span "Floor Plan" at bounding box center [52, 195] width 43 height 14
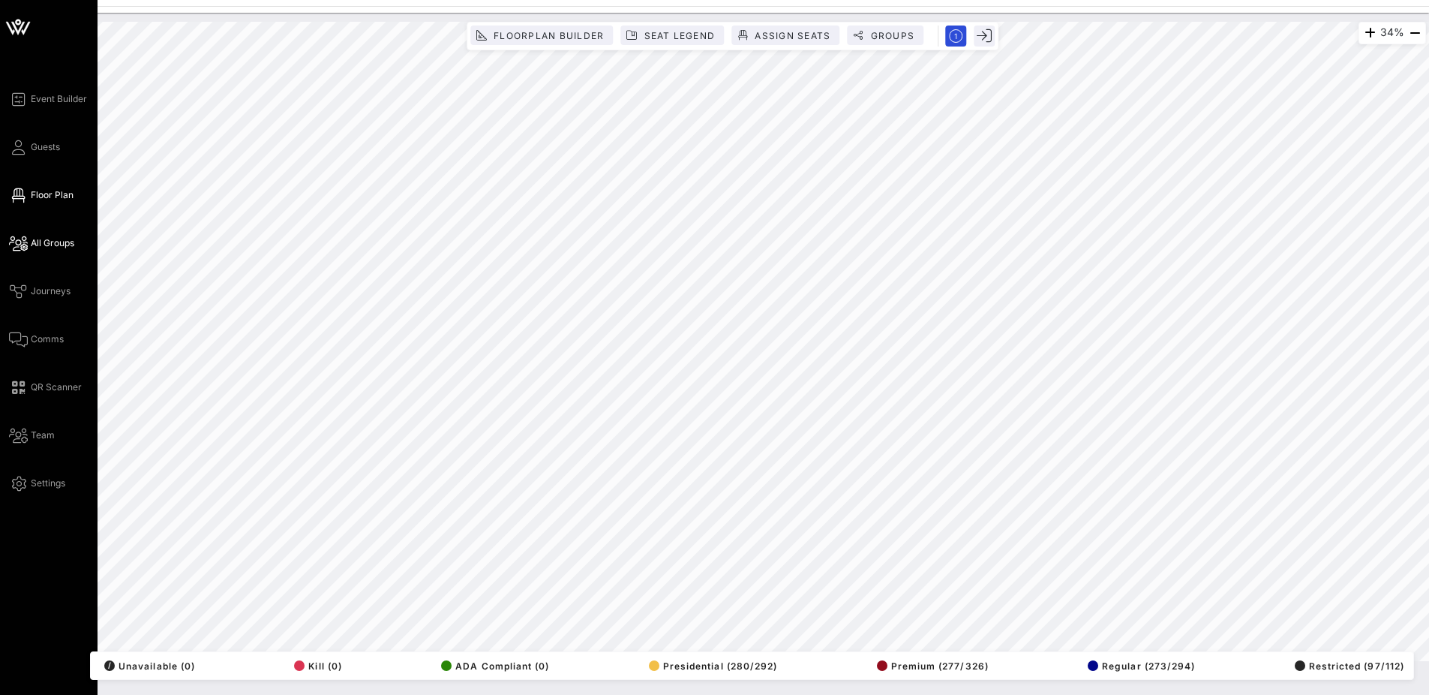
click at [46, 247] on span "All Groups" at bounding box center [53, 243] width 44 height 14
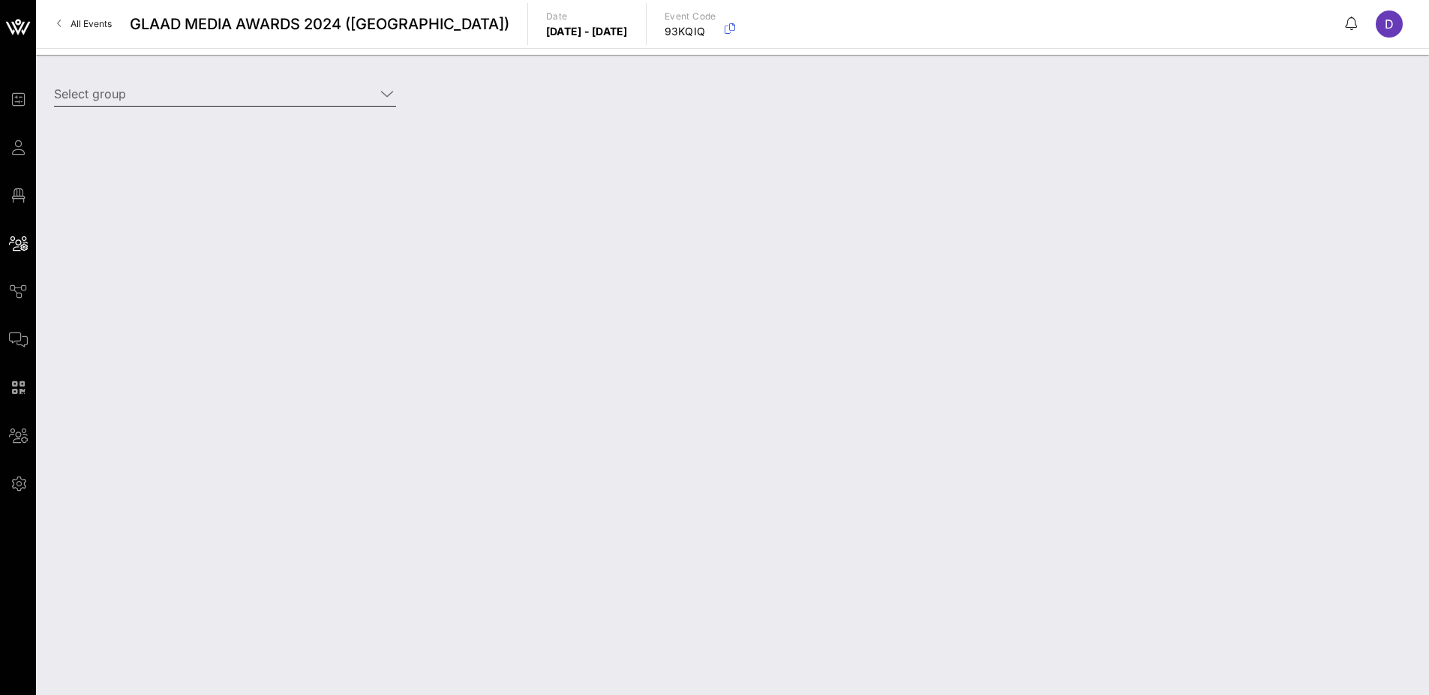
click at [164, 97] on input "Select group" at bounding box center [214, 94] width 321 height 24
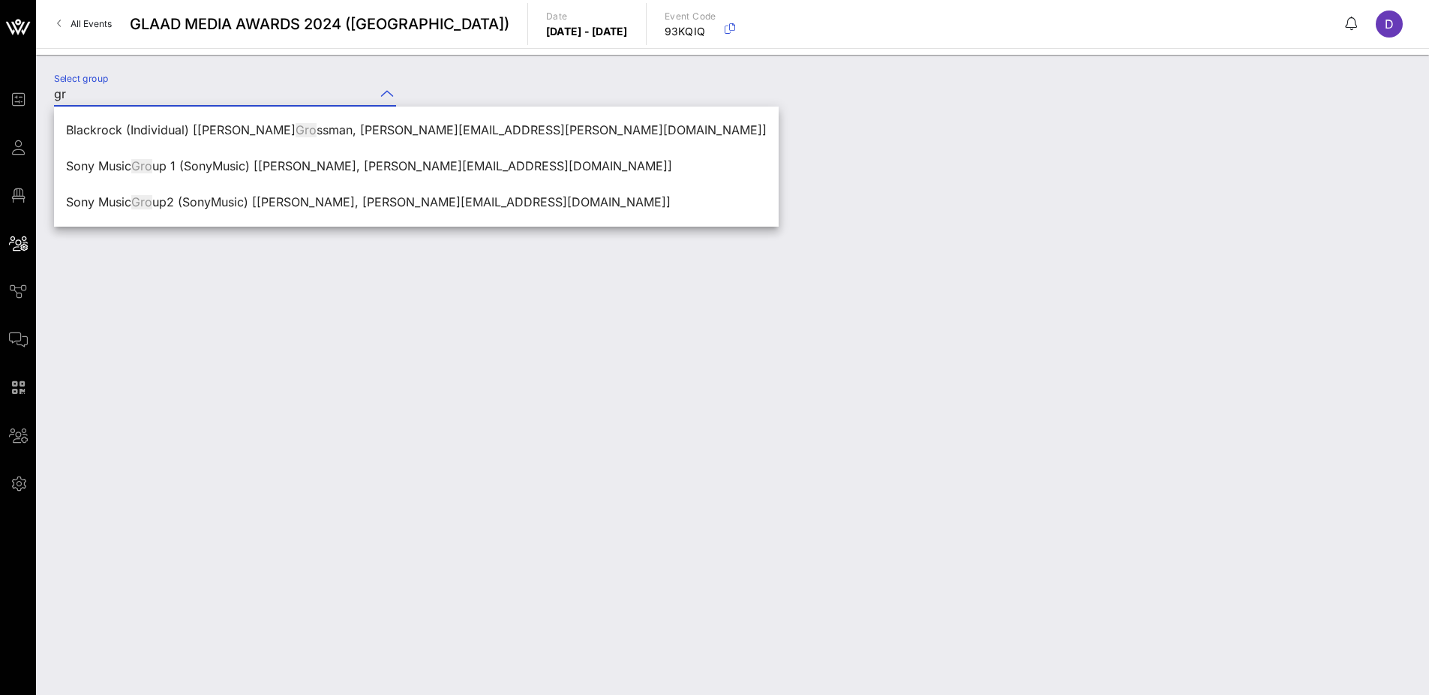
type input "g"
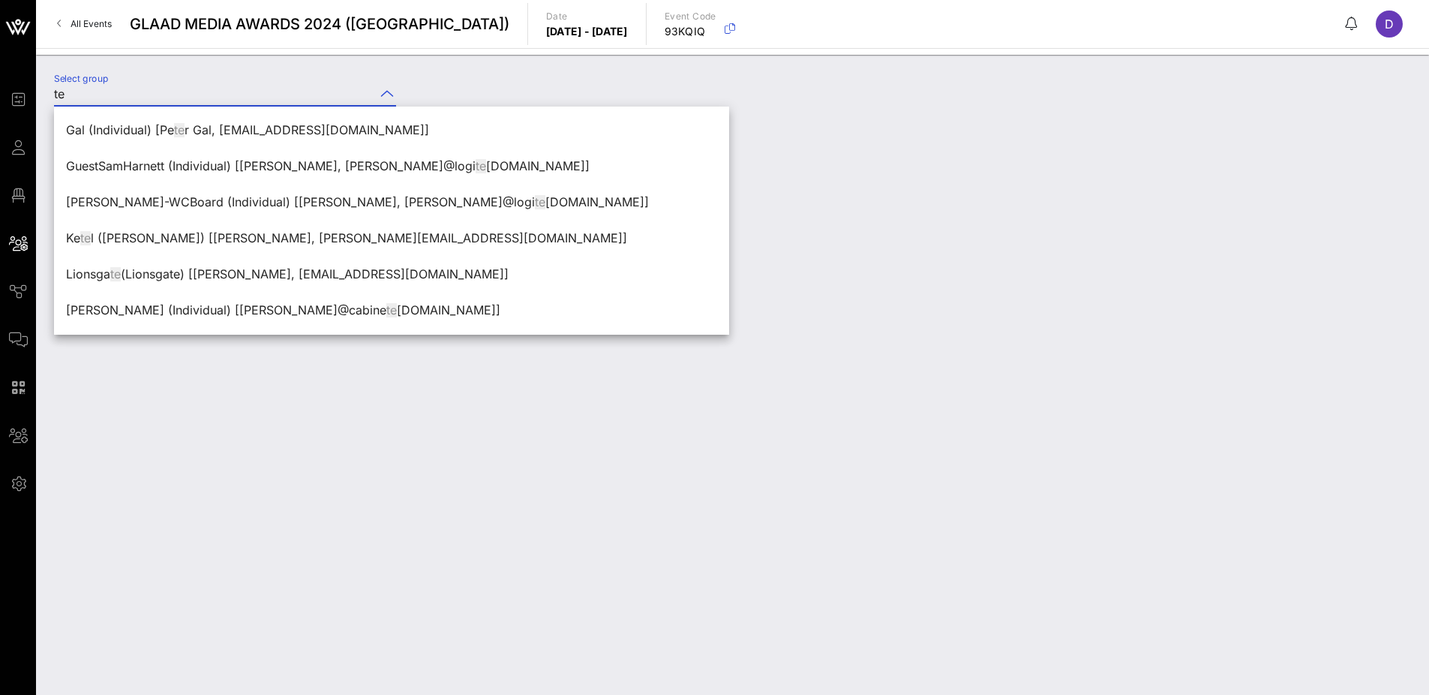
type input "t"
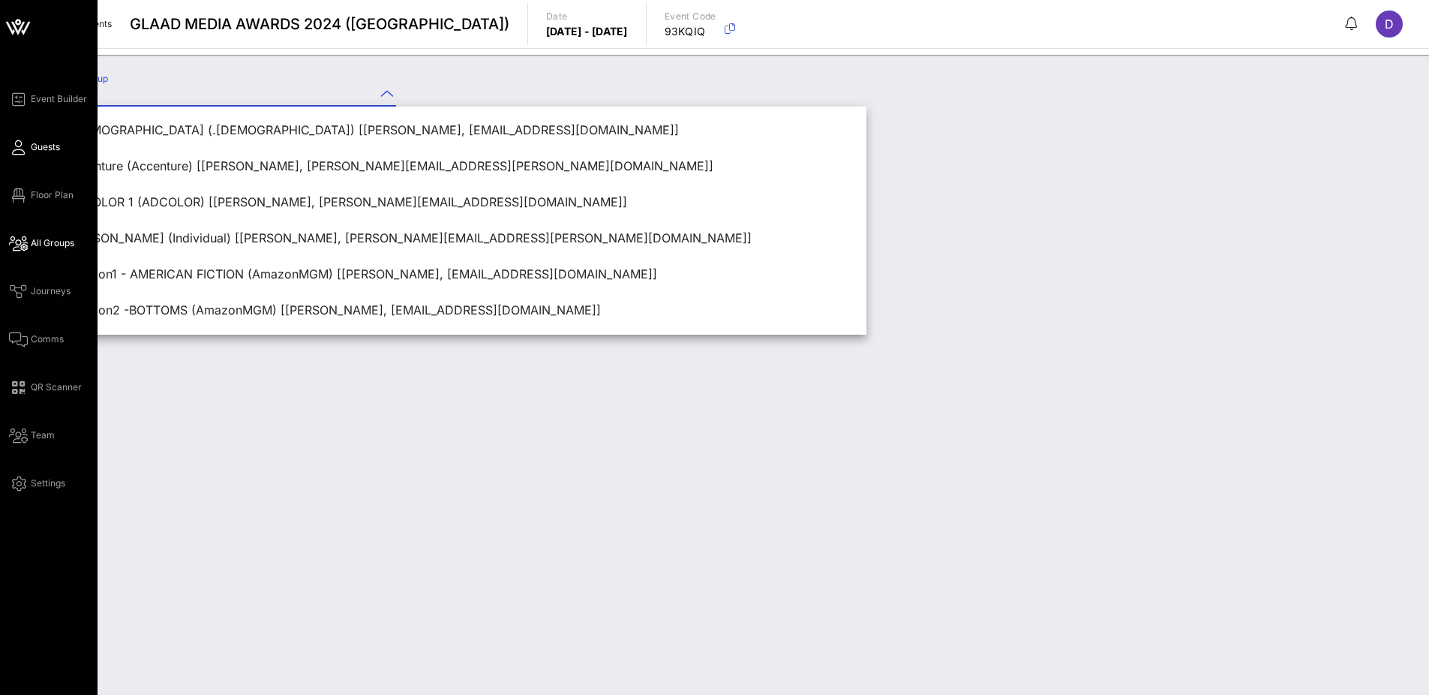
click at [17, 149] on icon at bounding box center [18, 147] width 19 height 2
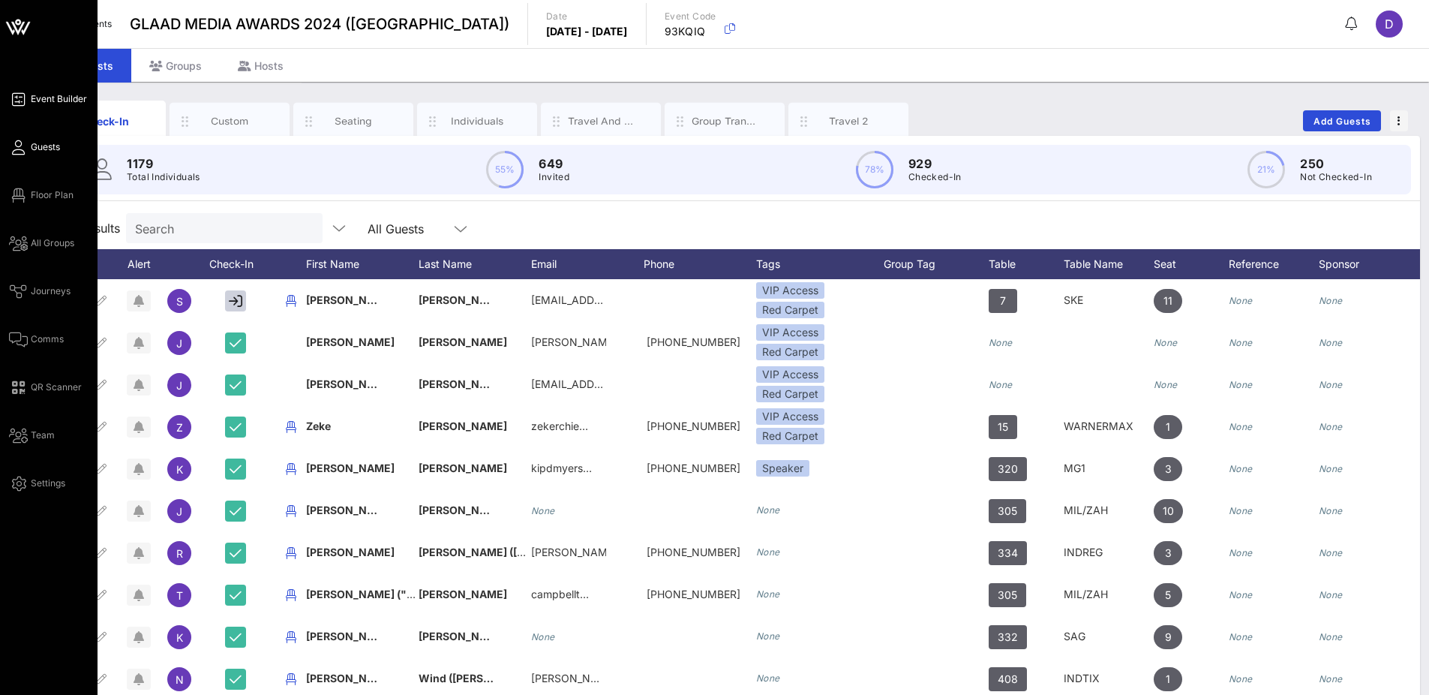
click at [46, 98] on span "Event Builder" at bounding box center [59, 99] width 56 height 14
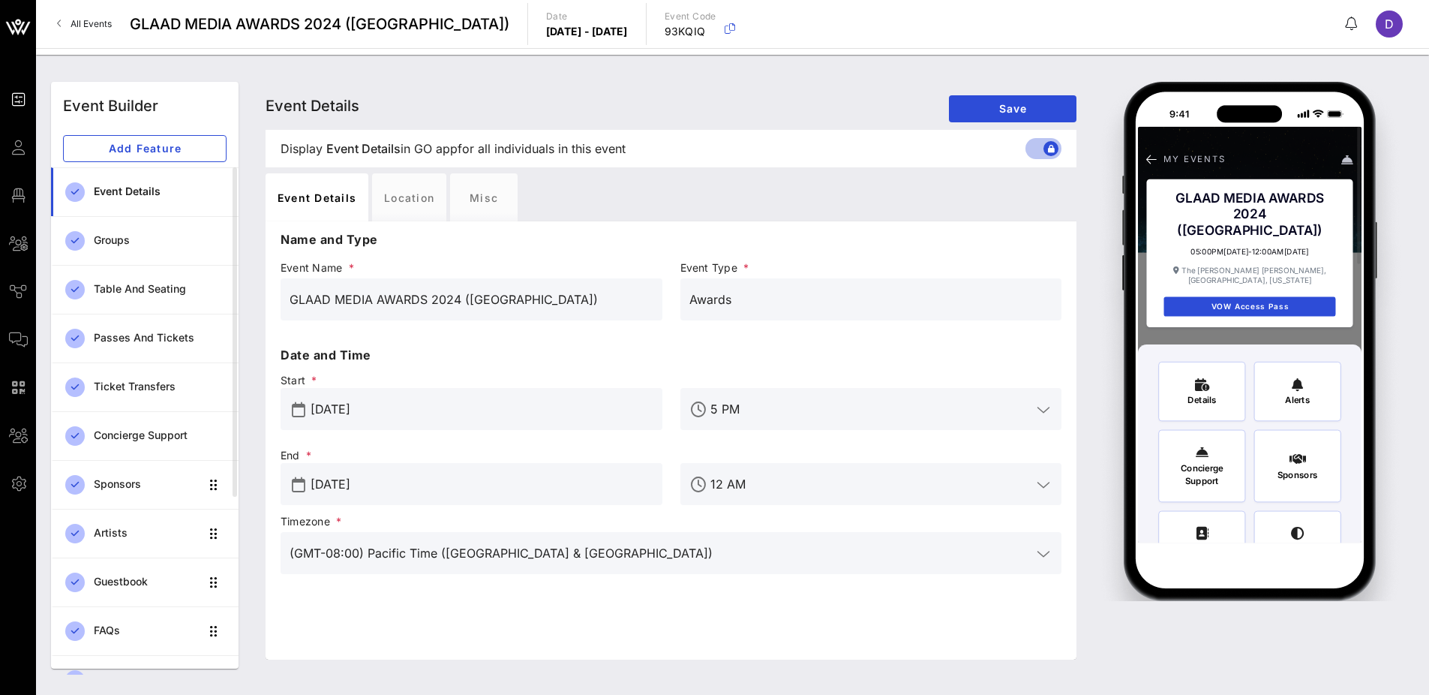
click at [83, 23] on span "All Events" at bounding box center [91, 23] width 41 height 11
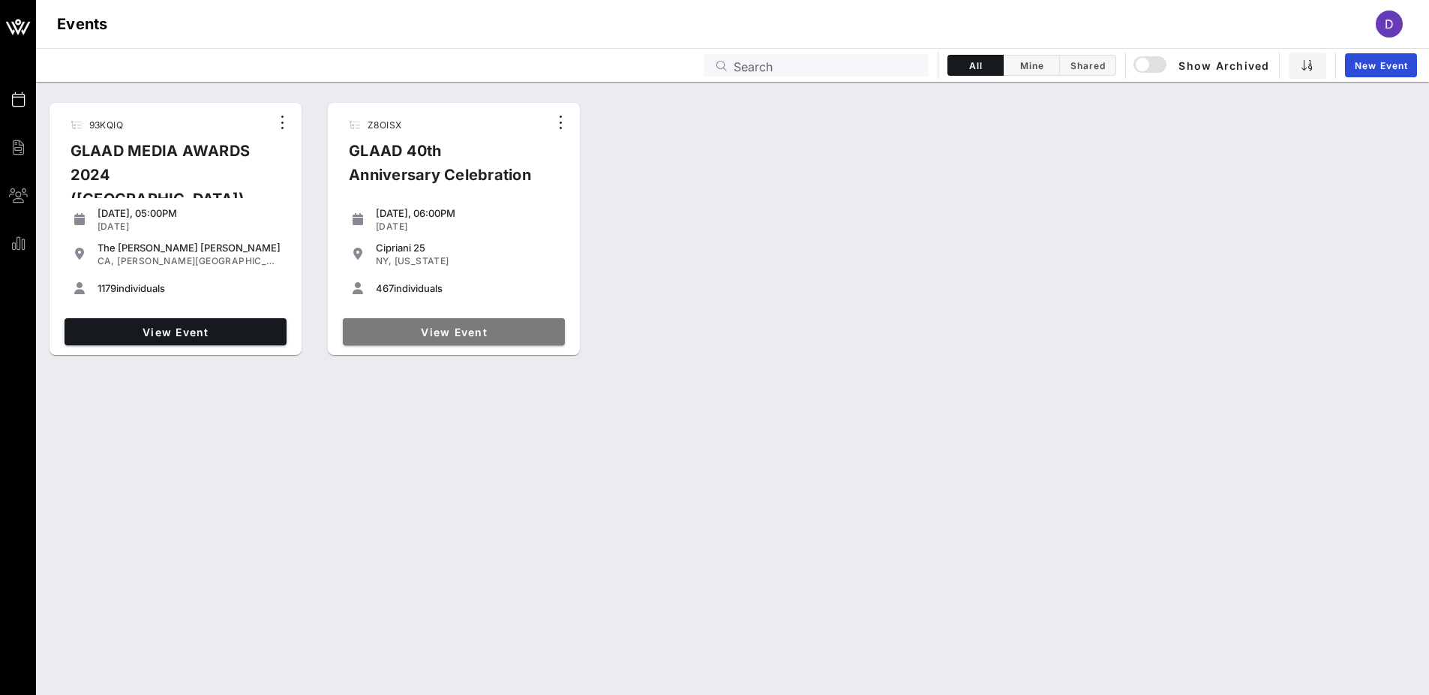
click at [395, 332] on span "View Event" at bounding box center [454, 332] width 210 height 13
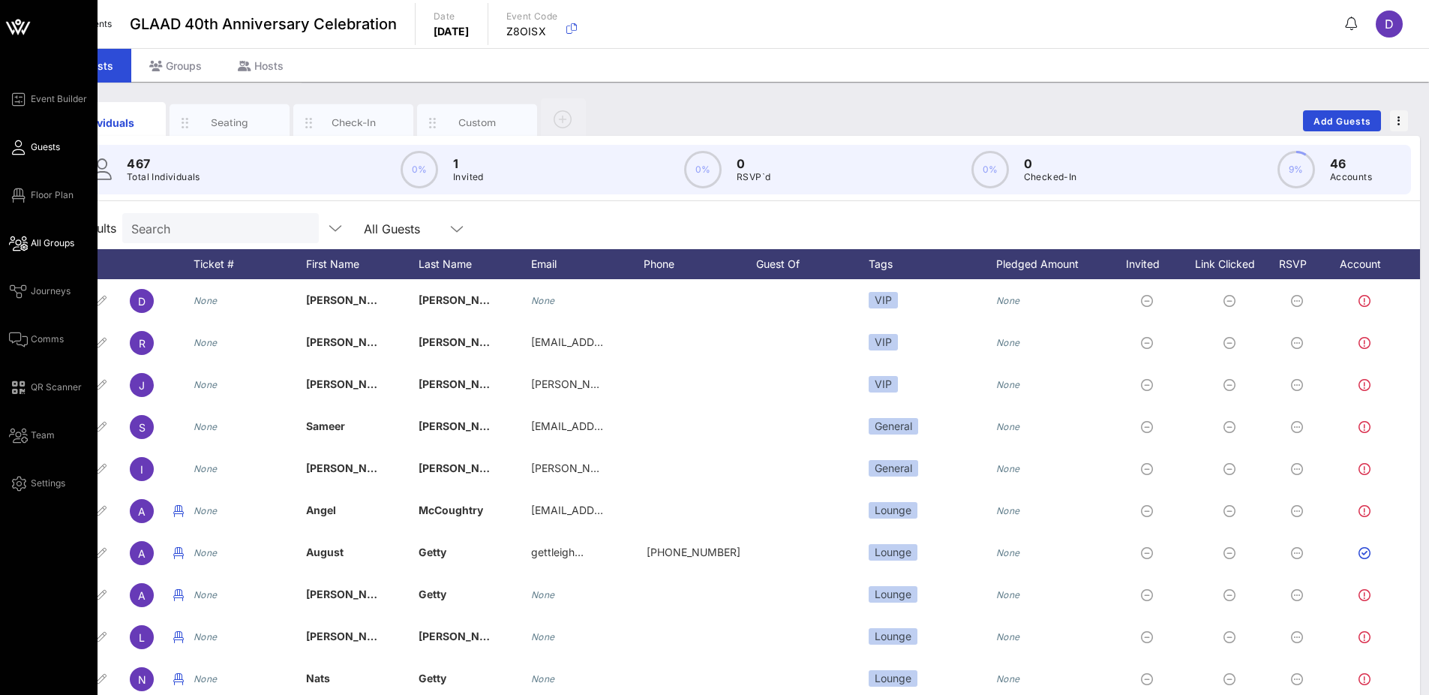
click at [36, 248] on span "All Groups" at bounding box center [53, 243] width 44 height 14
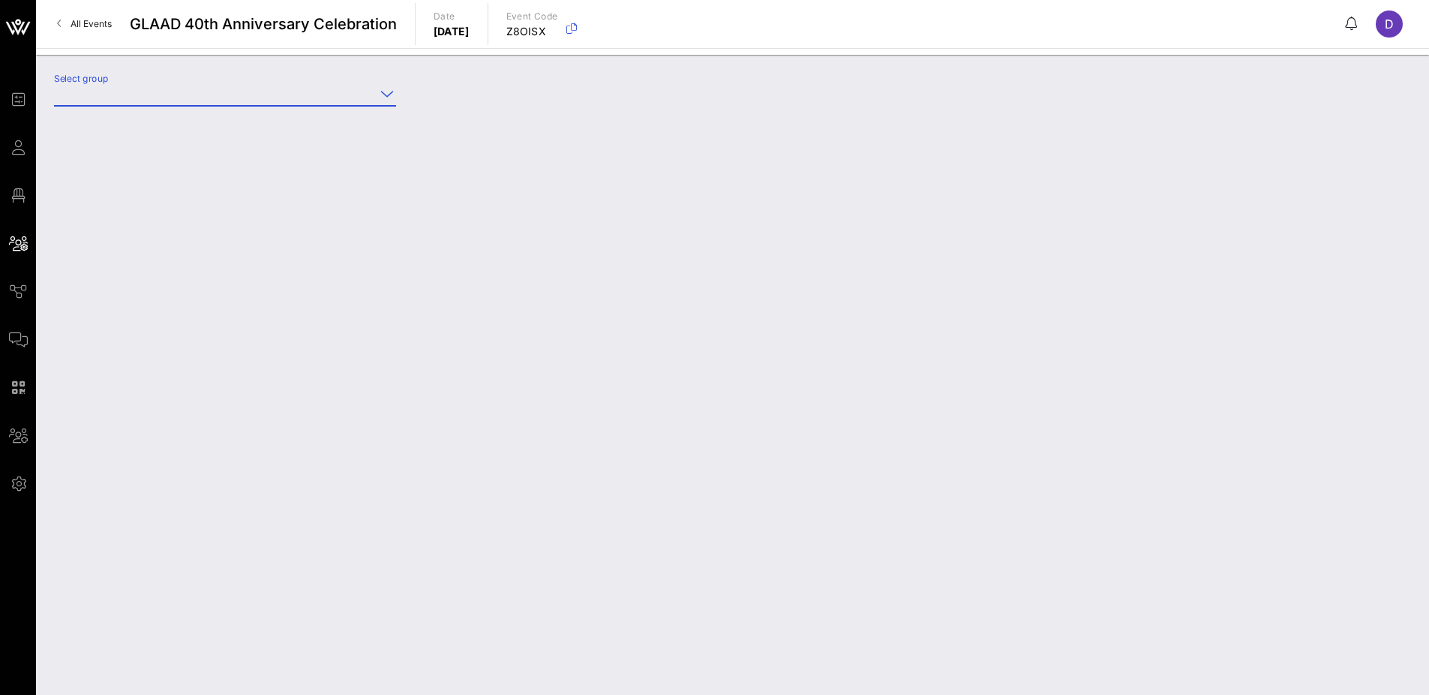
click at [185, 104] on input "Select group" at bounding box center [214, 94] width 321 height 24
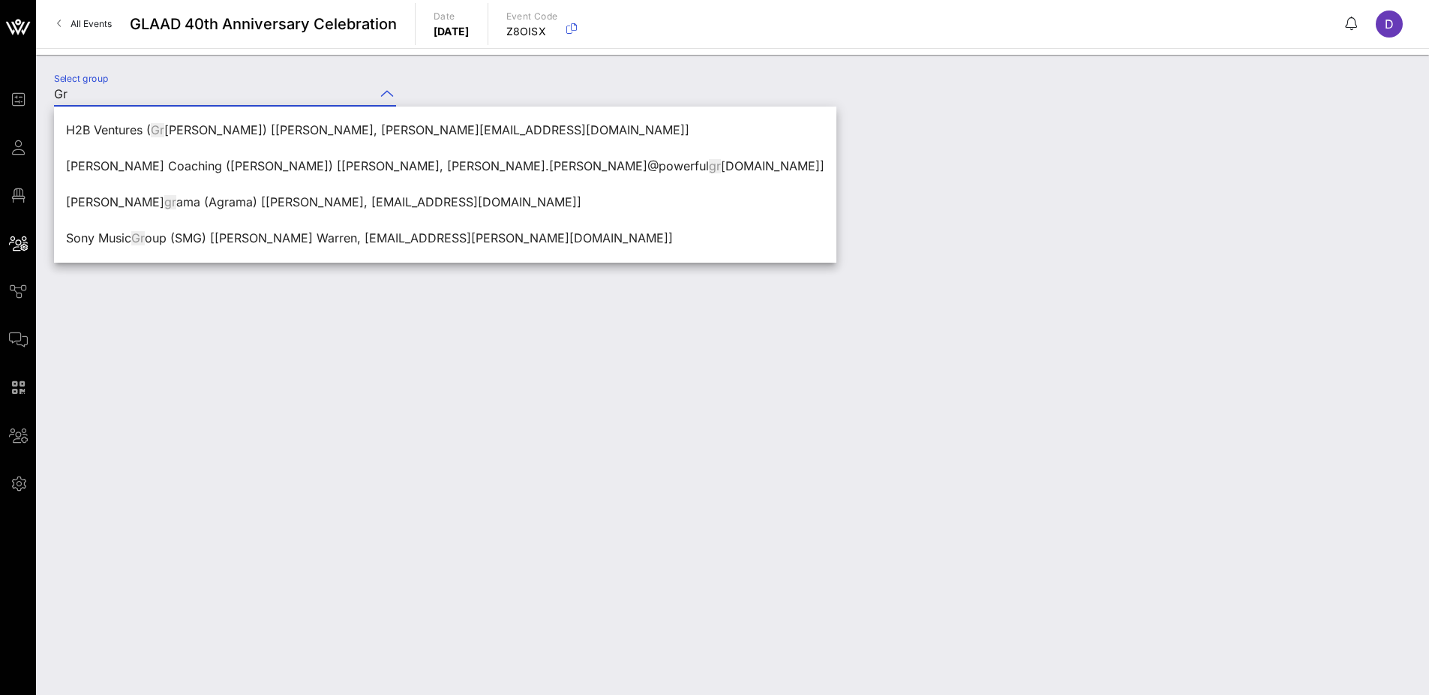
type input "G"
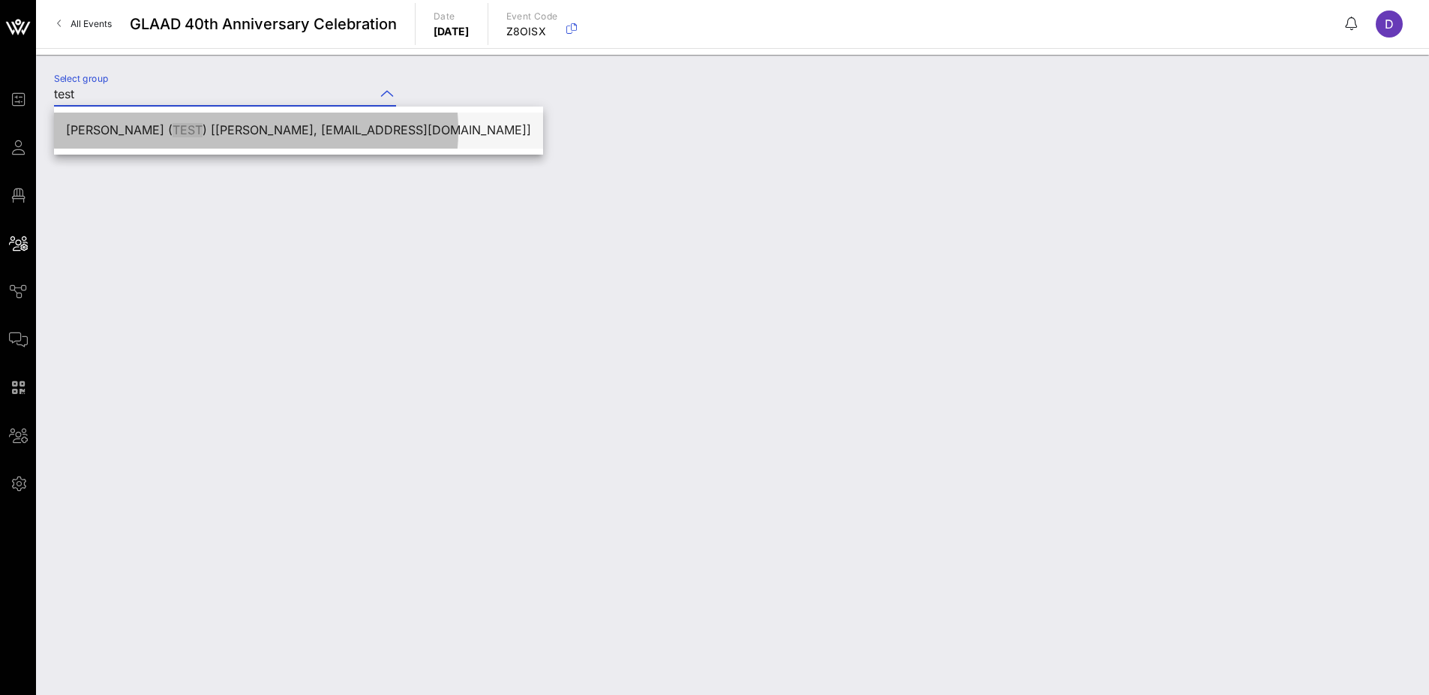
click at [178, 137] on div "Crystal Harrell ( TEST ) [Crystal Harrell, crystaldharrell1@gmail.com]" at bounding box center [298, 130] width 465 height 32
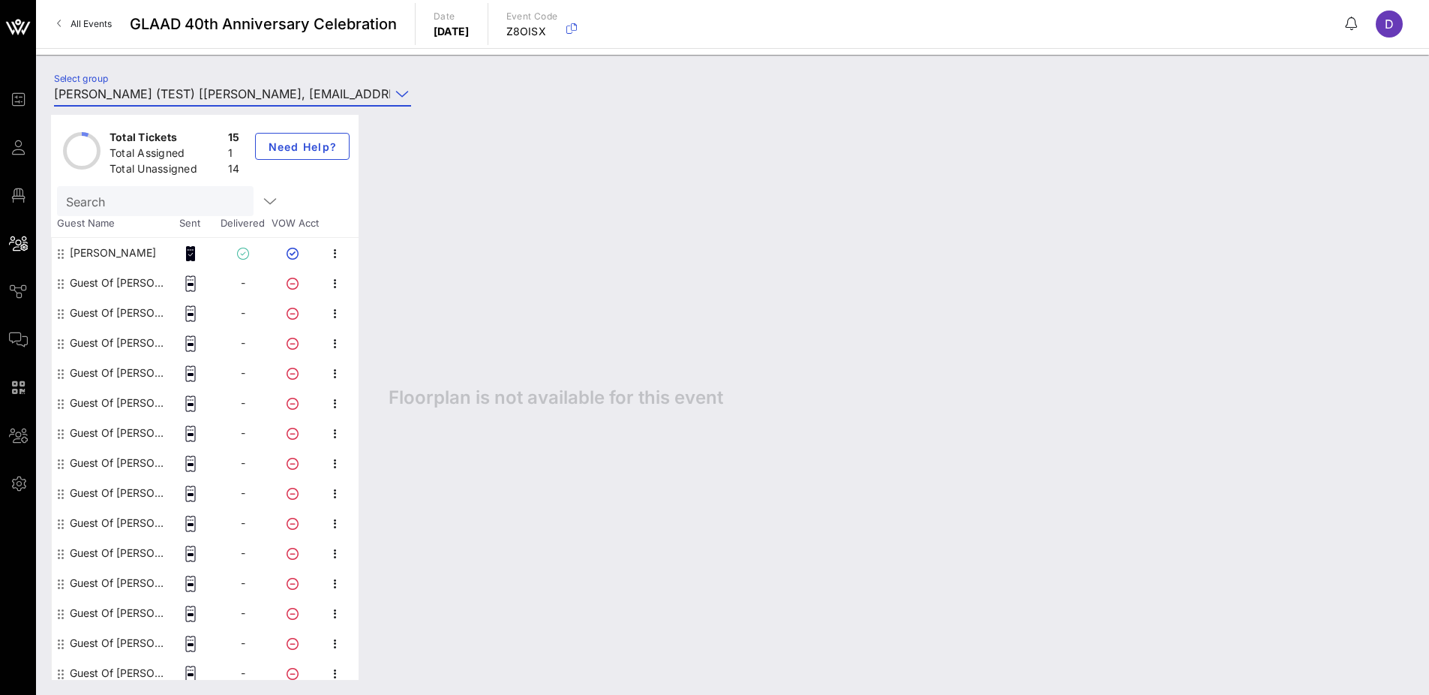
scroll to position [8, 0]
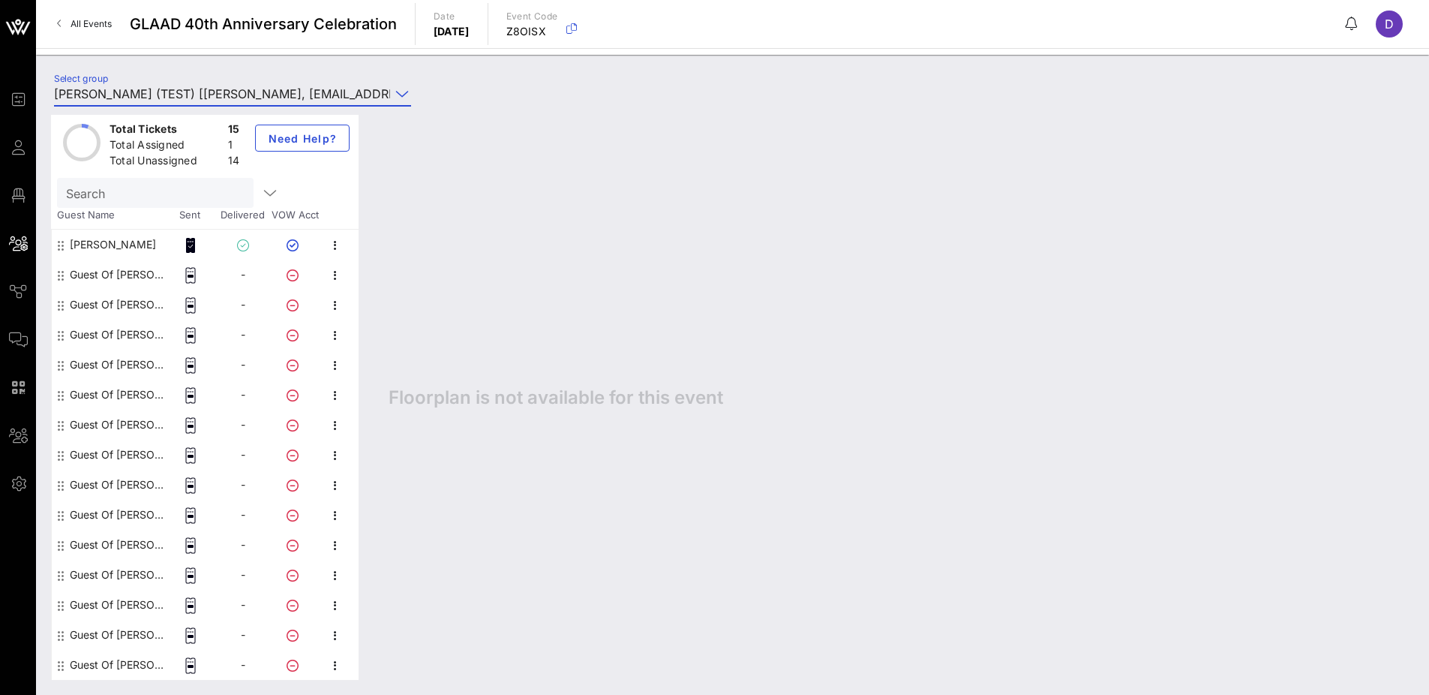
type input "[PERSON_NAME] (TEST) [[PERSON_NAME], [EMAIL_ADDRESS][DOMAIN_NAME]]"
click at [127, 274] on div "Guest Of Crystal Harrell" at bounding box center [117, 275] width 95 height 30
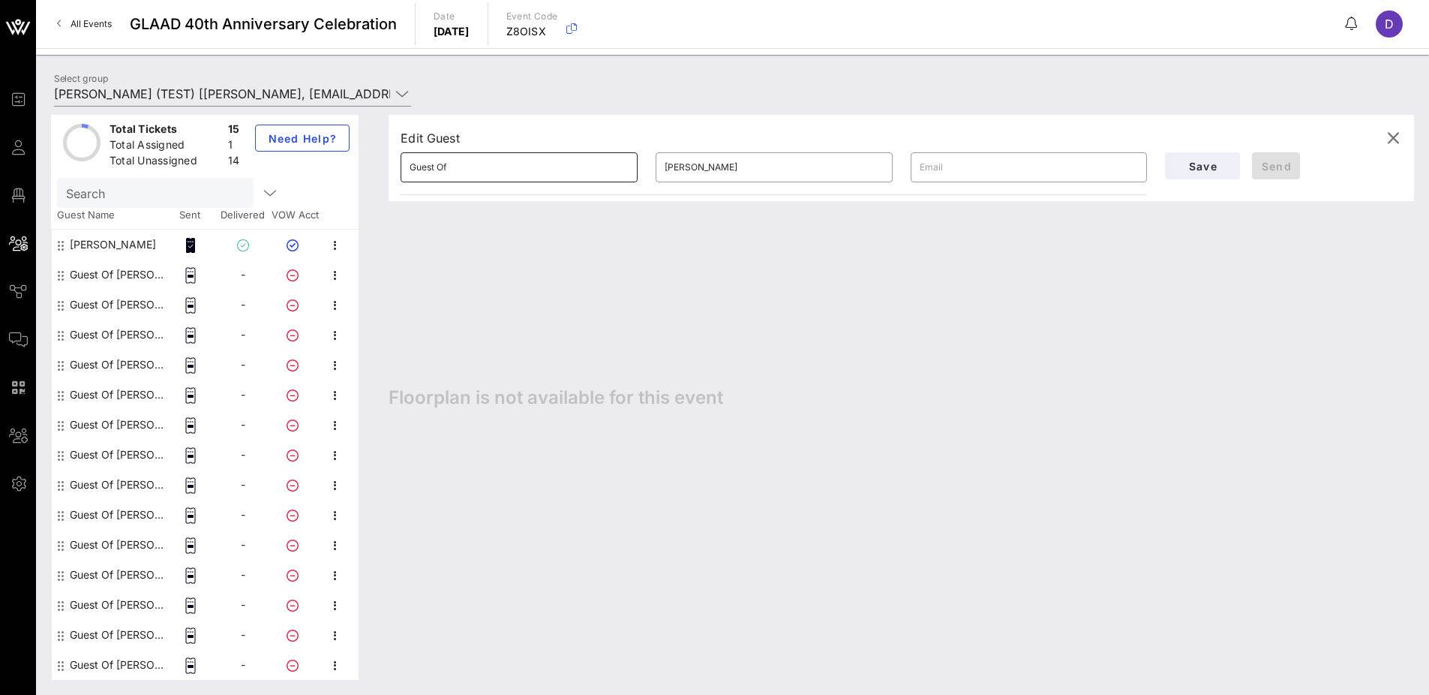
click at [474, 165] on input "Guest Of" at bounding box center [519, 167] width 219 height 24
click at [413, 384] on div "Edit Guest ​ Guest Of ​ Crystal Harrell ​ Save Send Floorplan is not available …" at bounding box center [894, 397] width 1040 height 565
click at [1400, 138] on icon "button" at bounding box center [1393, 138] width 18 height 18
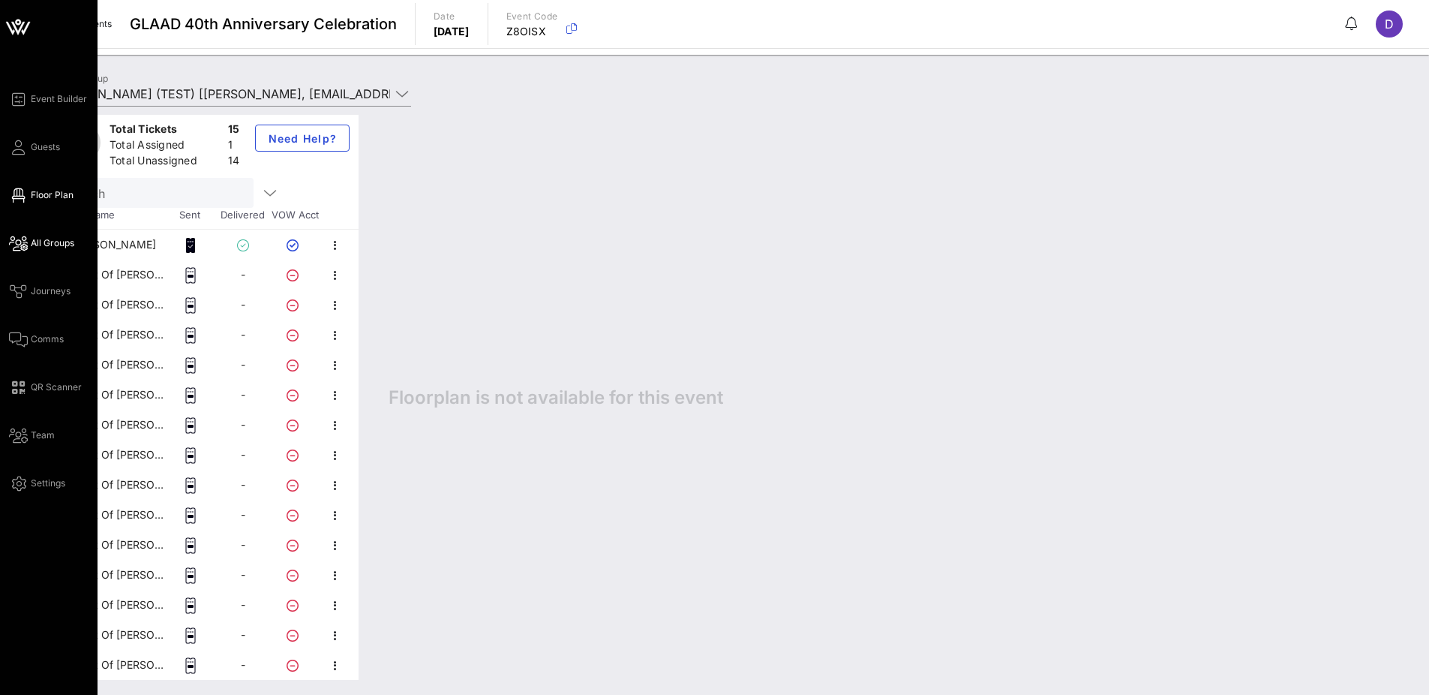
click at [50, 198] on span "Floor Plan" at bounding box center [52, 195] width 43 height 14
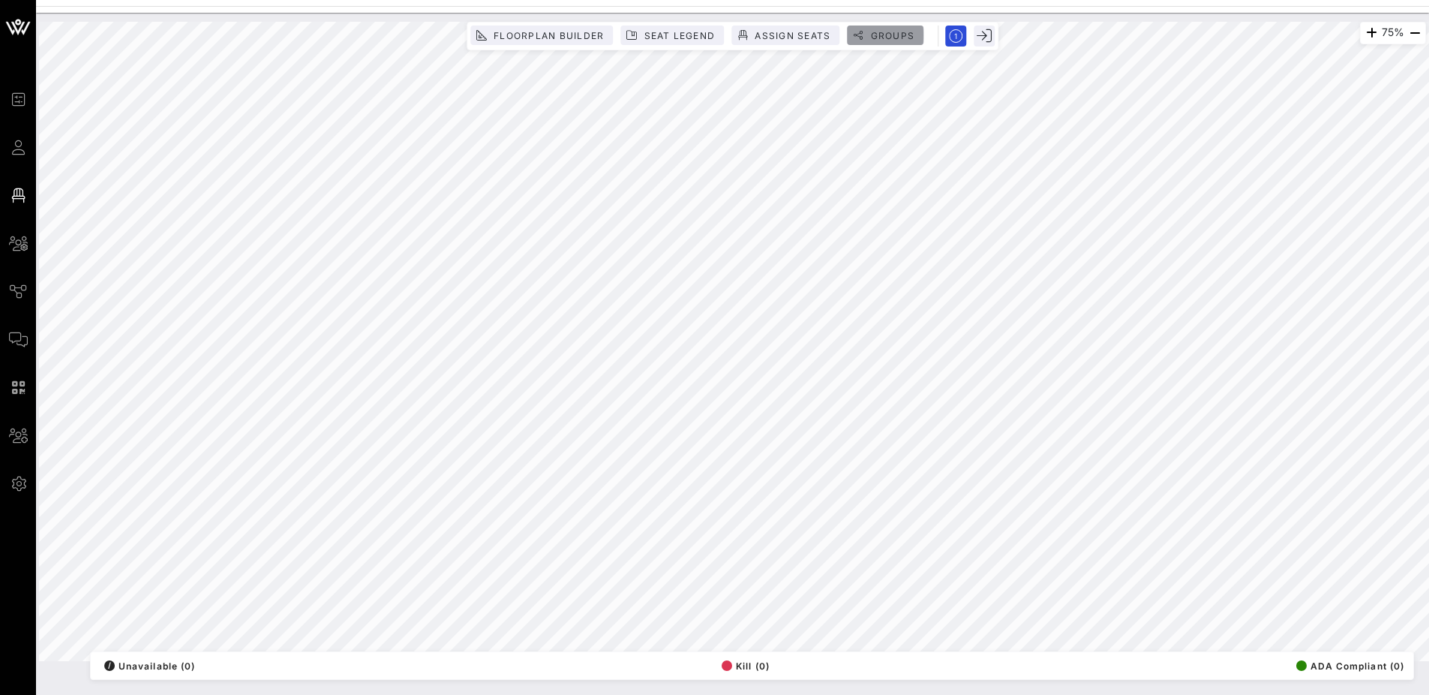
click at [890, 38] on span "Groups" at bounding box center [891, 35] width 45 height 11
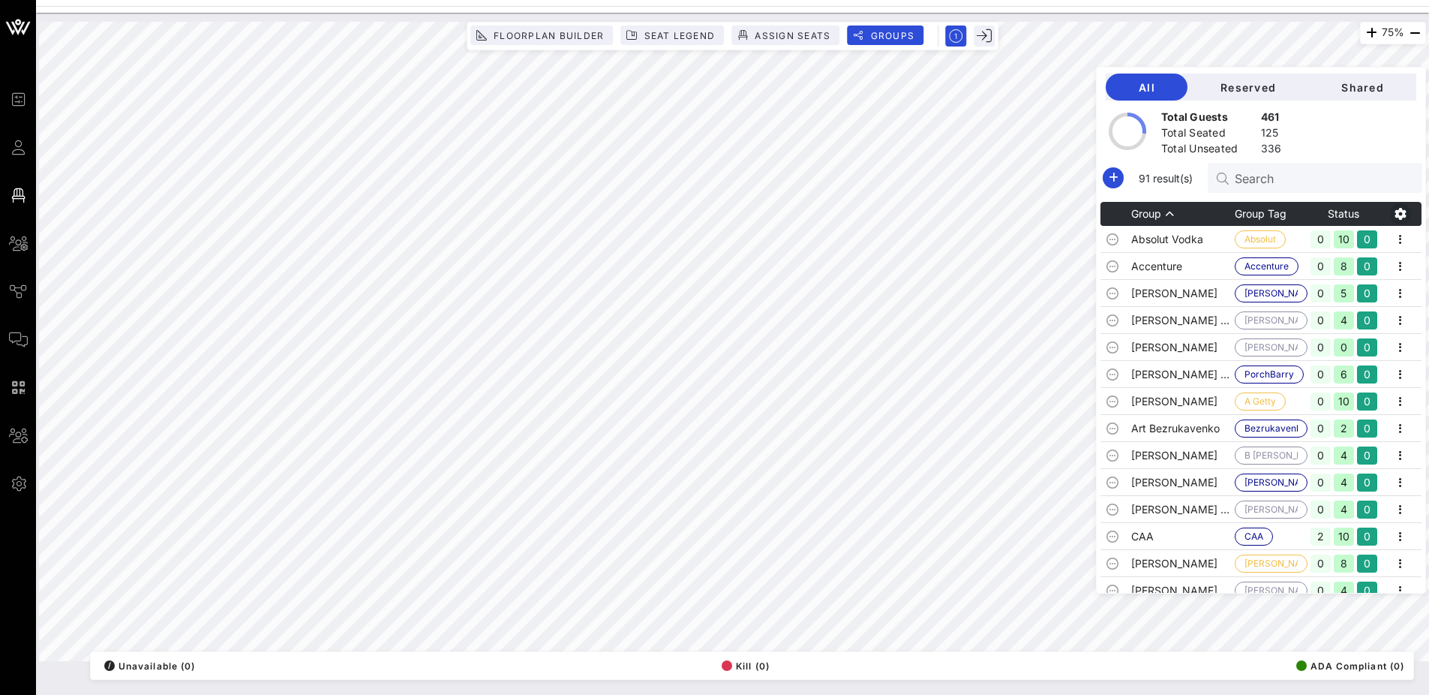
click at [1392, 214] on icon "button" at bounding box center [1401, 214] width 18 height 18
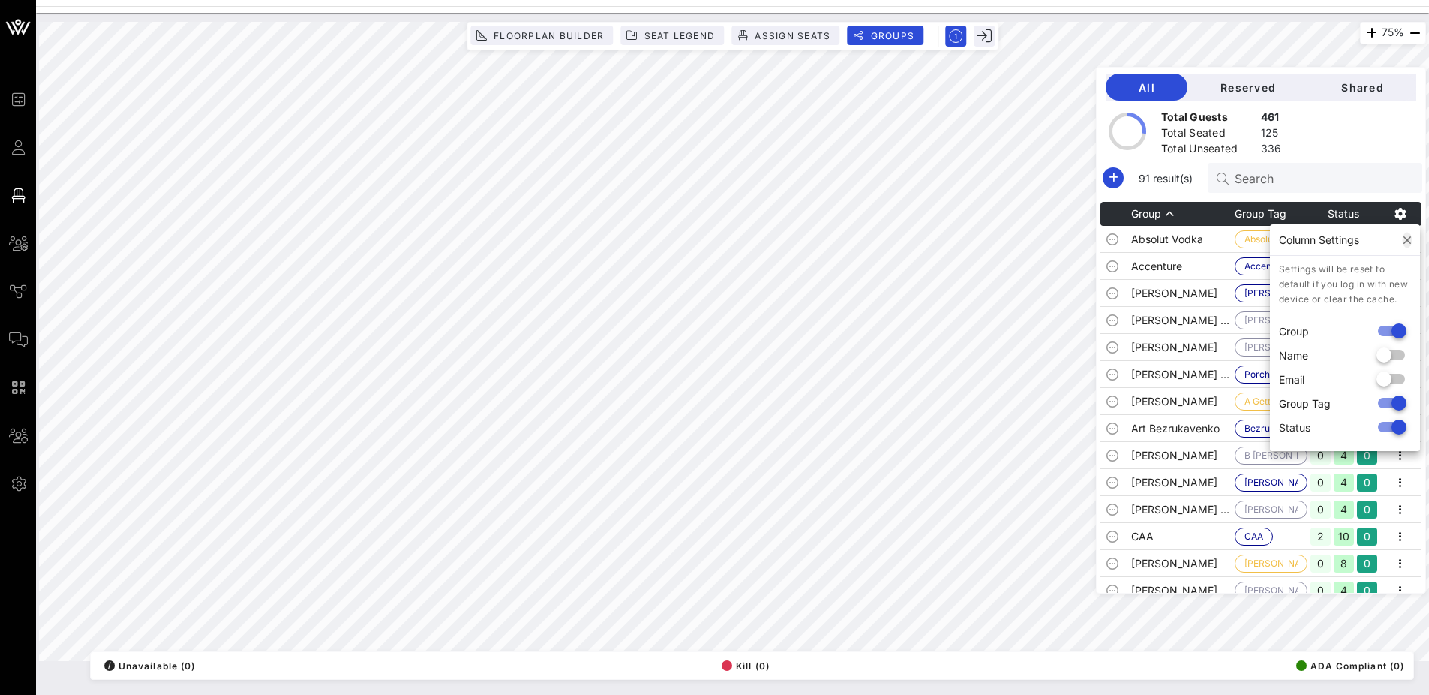
click at [1407, 238] on button "button" at bounding box center [1408, 240] width 8 height 12
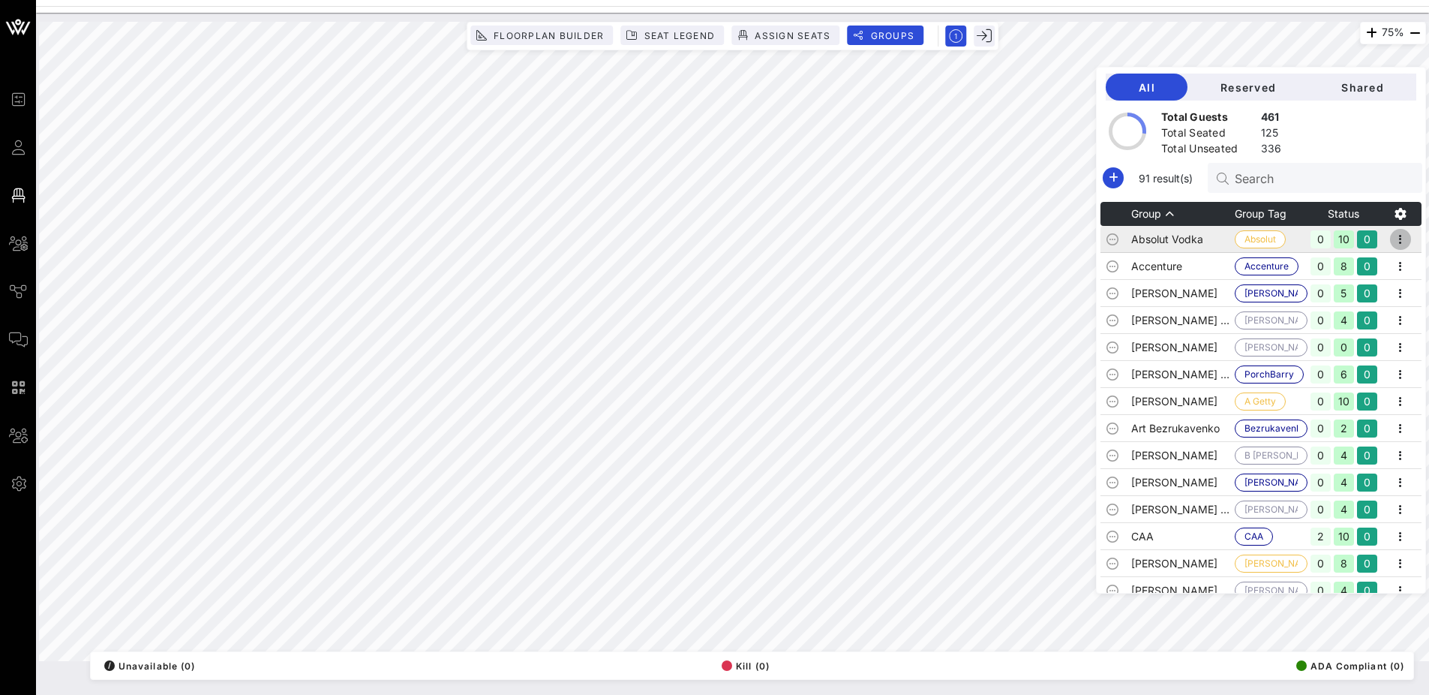
click at [1392, 244] on icon "button" at bounding box center [1401, 239] width 18 height 18
click at [1395, 269] on div "Edit" at bounding box center [1381, 265] width 47 height 12
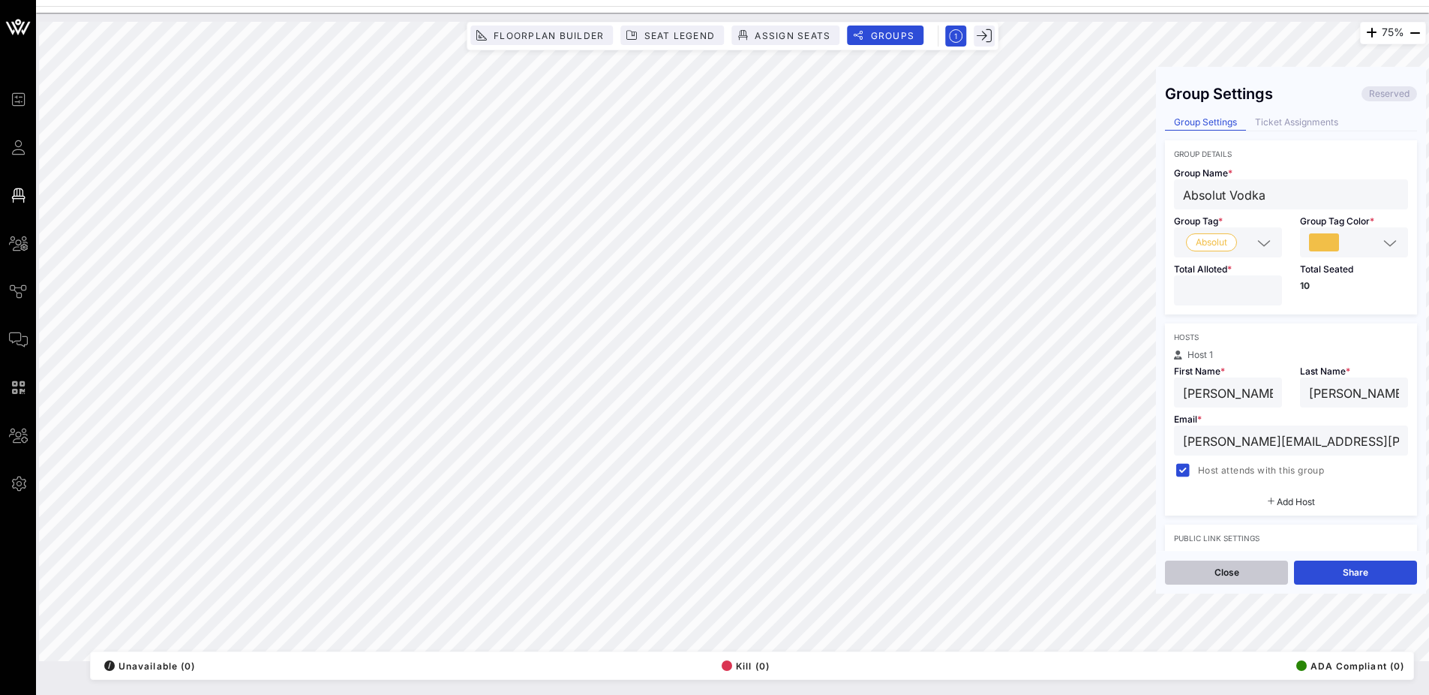
click at [1237, 572] on button "Close" at bounding box center [1226, 572] width 123 height 24
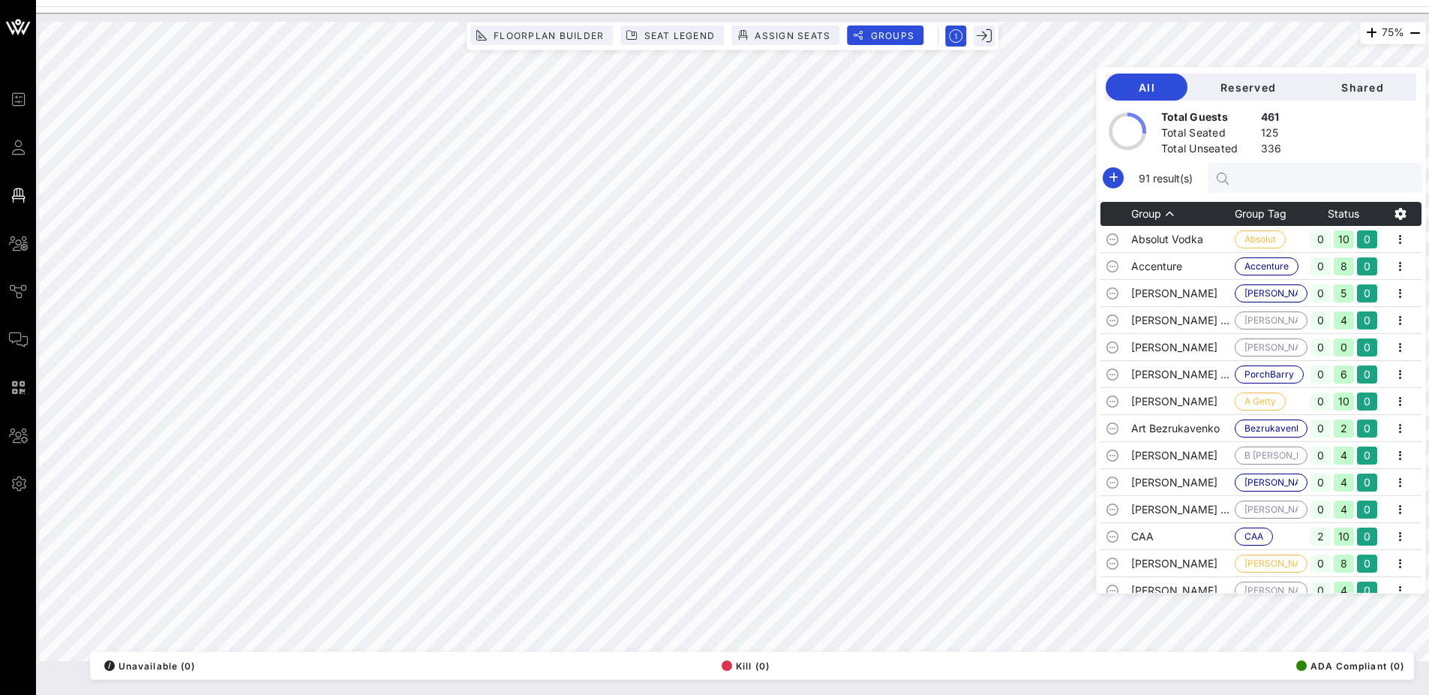
click at [1295, 176] on input "text" at bounding box center [1323, 178] width 176 height 20
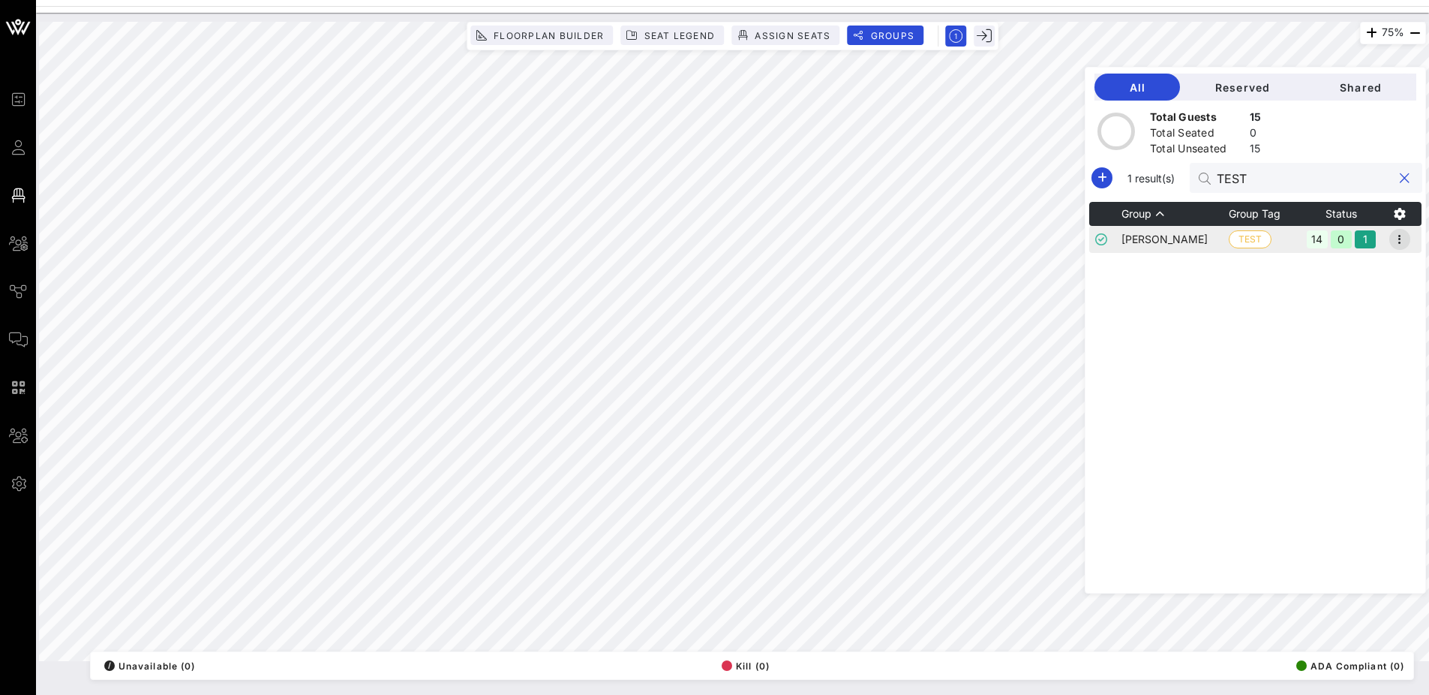
type input "TEST"
click at [1404, 245] on icon "button" at bounding box center [1400, 239] width 18 height 18
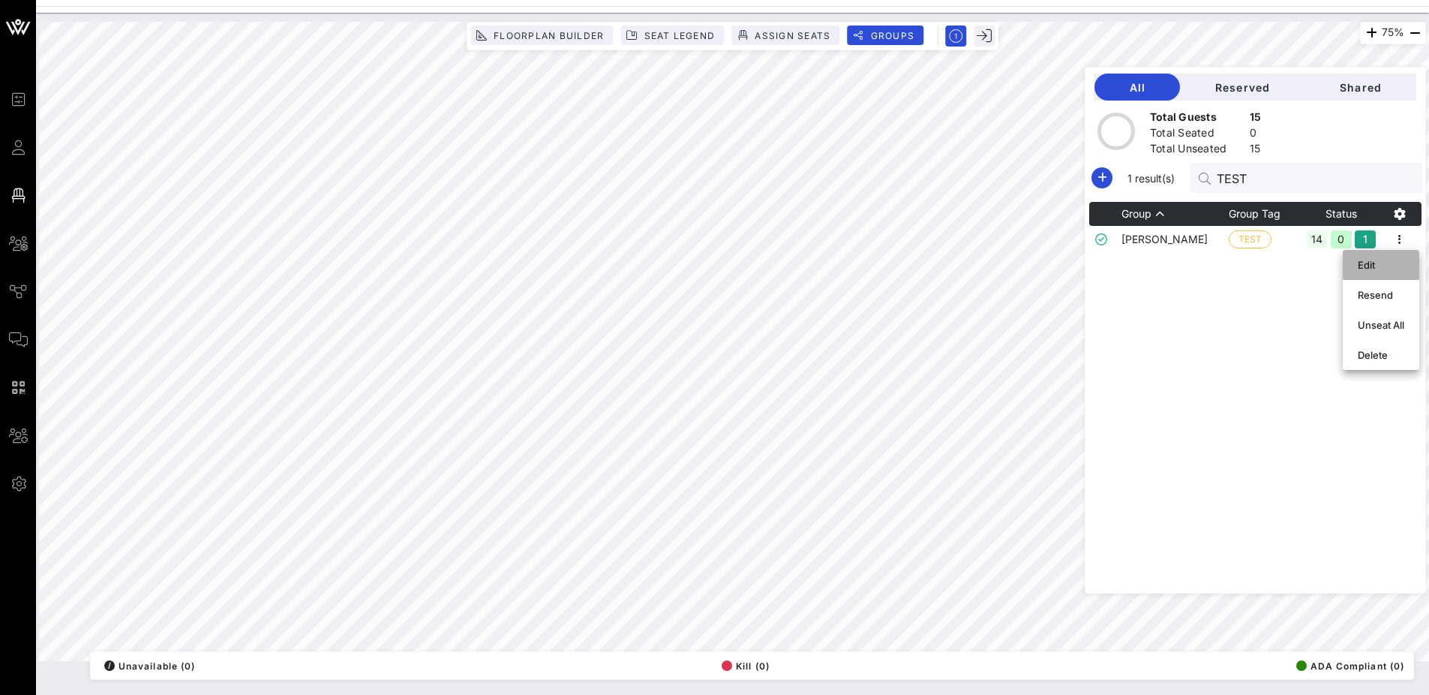
click at [1398, 260] on div "Edit" at bounding box center [1381, 265] width 47 height 12
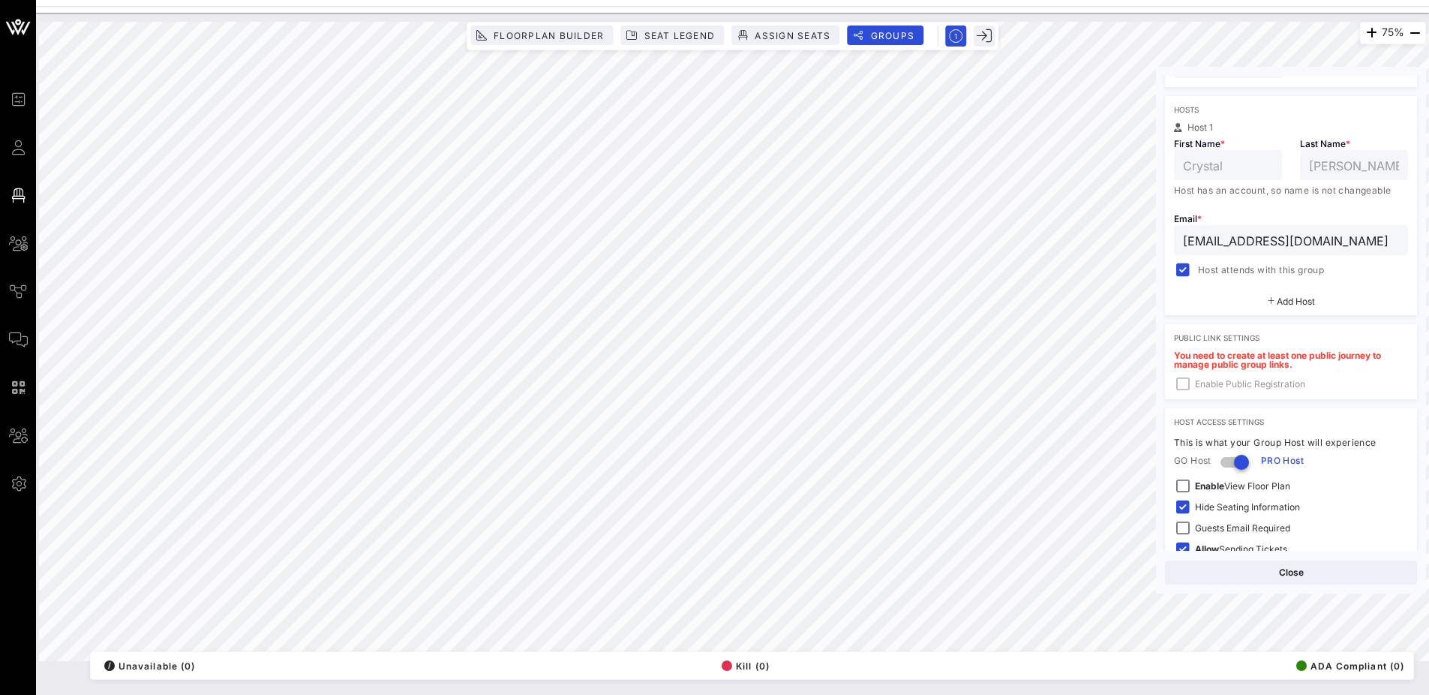
scroll to position [307, 0]
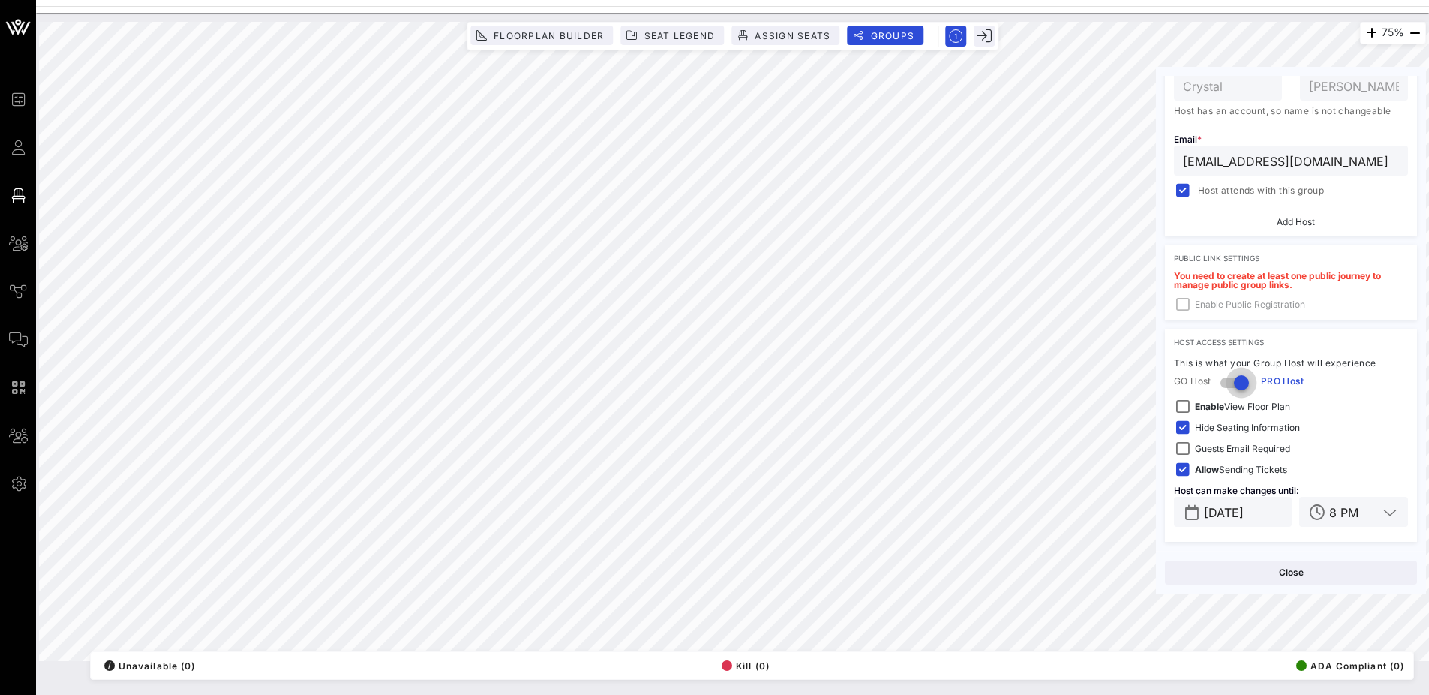
click at [1230, 386] on div at bounding box center [1242, 383] width 26 height 26
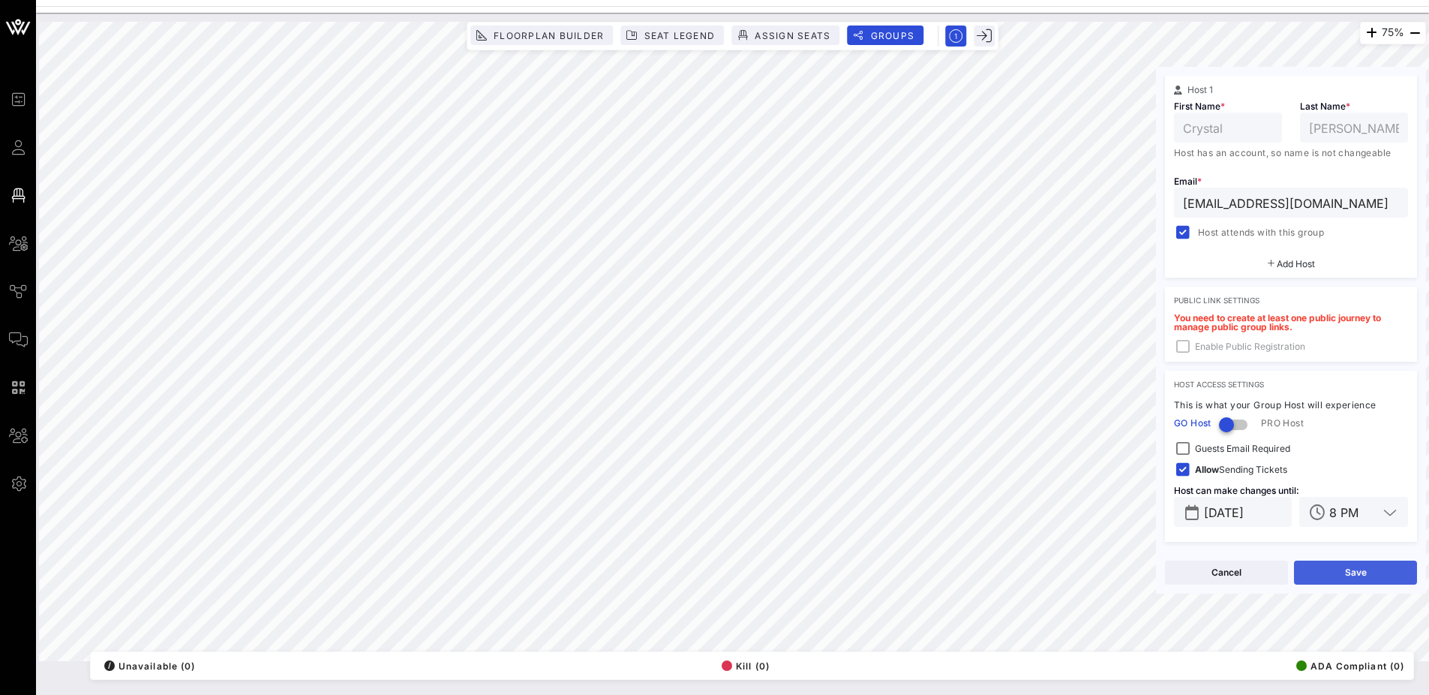
click at [1354, 573] on button "Save" at bounding box center [1355, 572] width 123 height 24
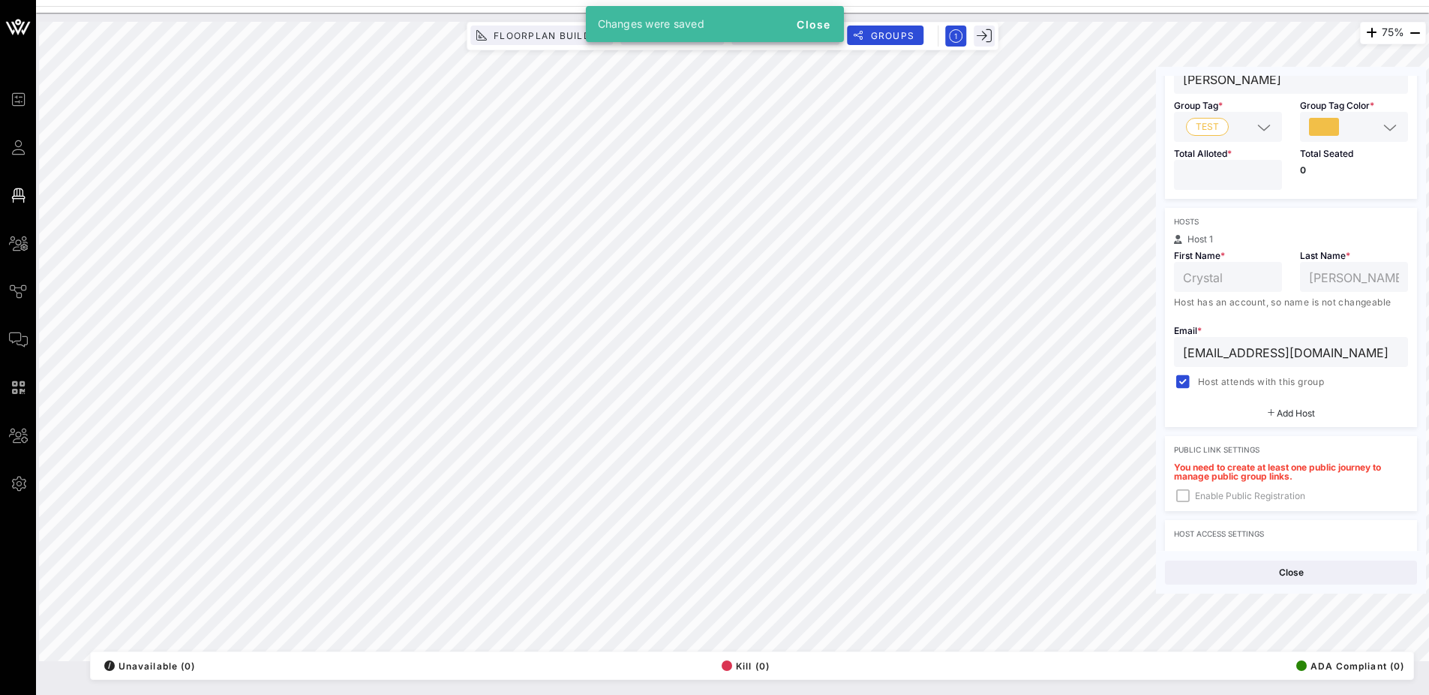
scroll to position [0, 0]
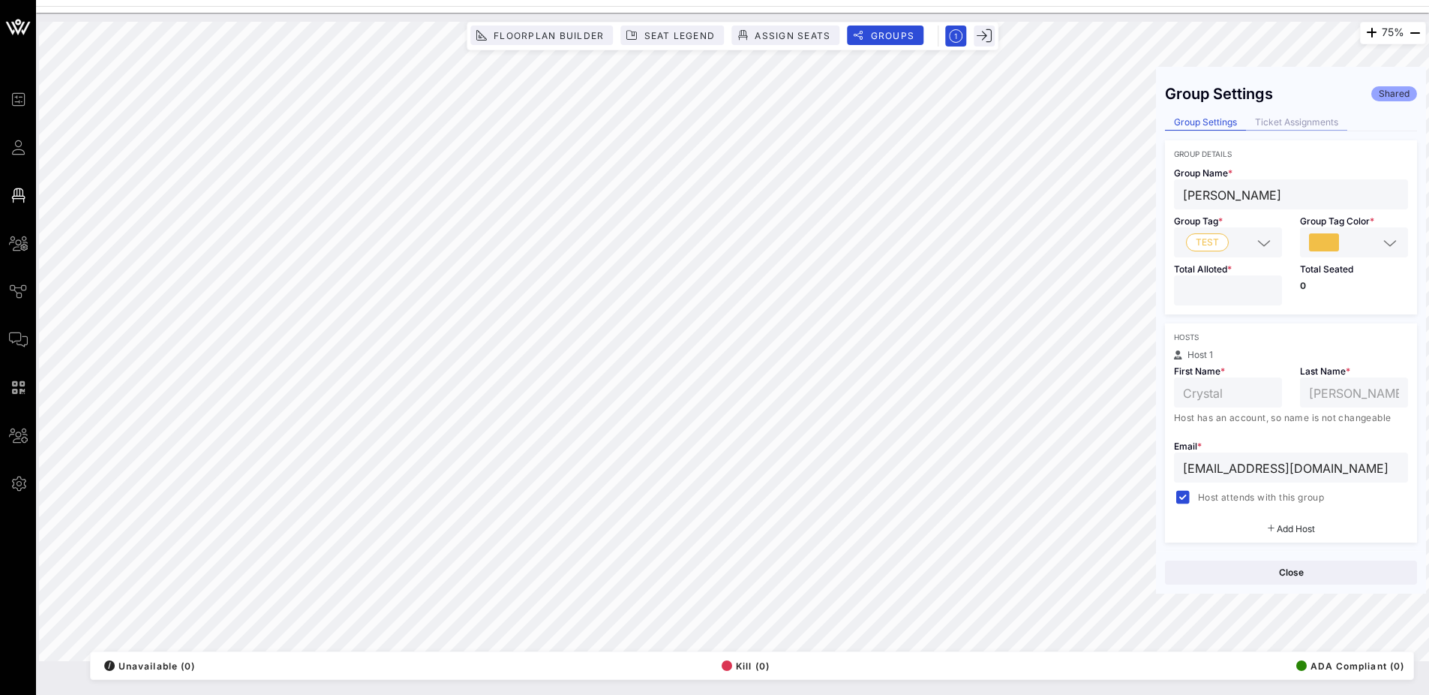
click at [1323, 115] on div "Ticket Assignments" at bounding box center [1296, 123] width 101 height 16
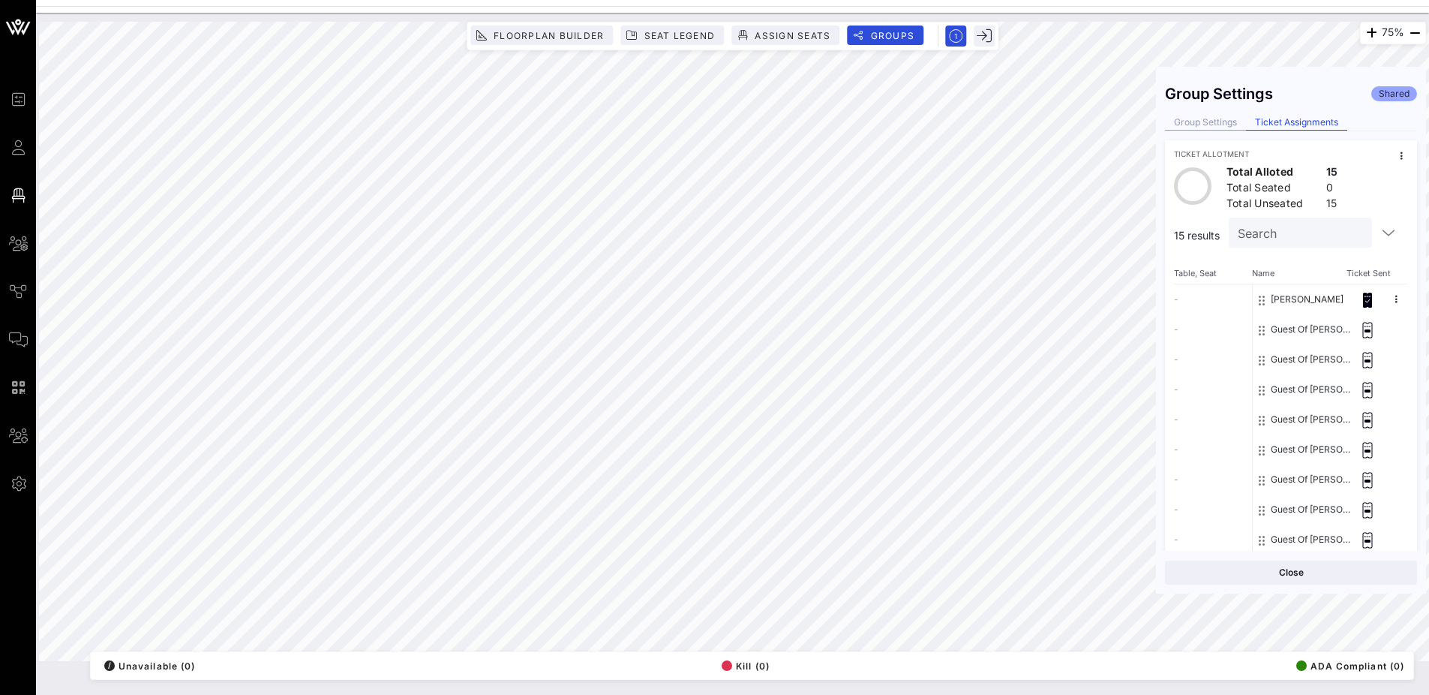
click at [1212, 125] on div "Group Settings" at bounding box center [1205, 123] width 81 height 16
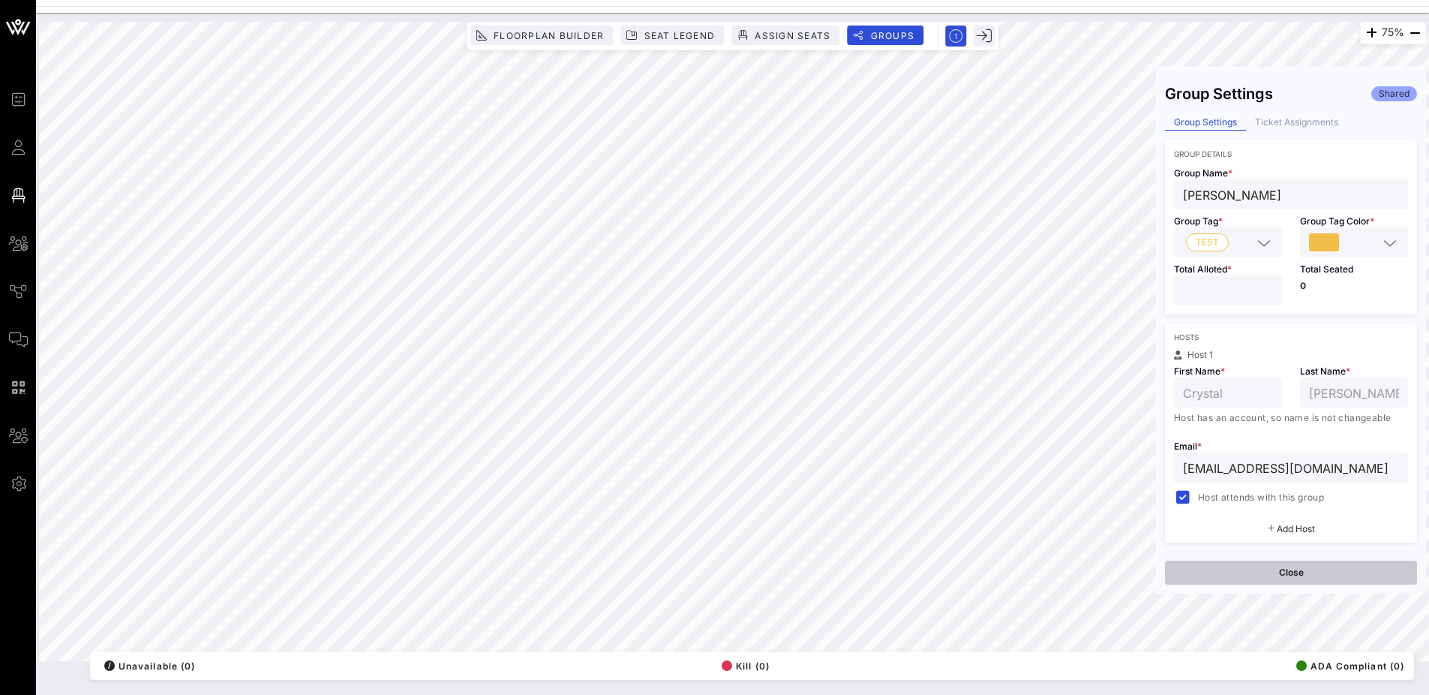
click at [1292, 570] on button "Close" at bounding box center [1291, 572] width 252 height 24
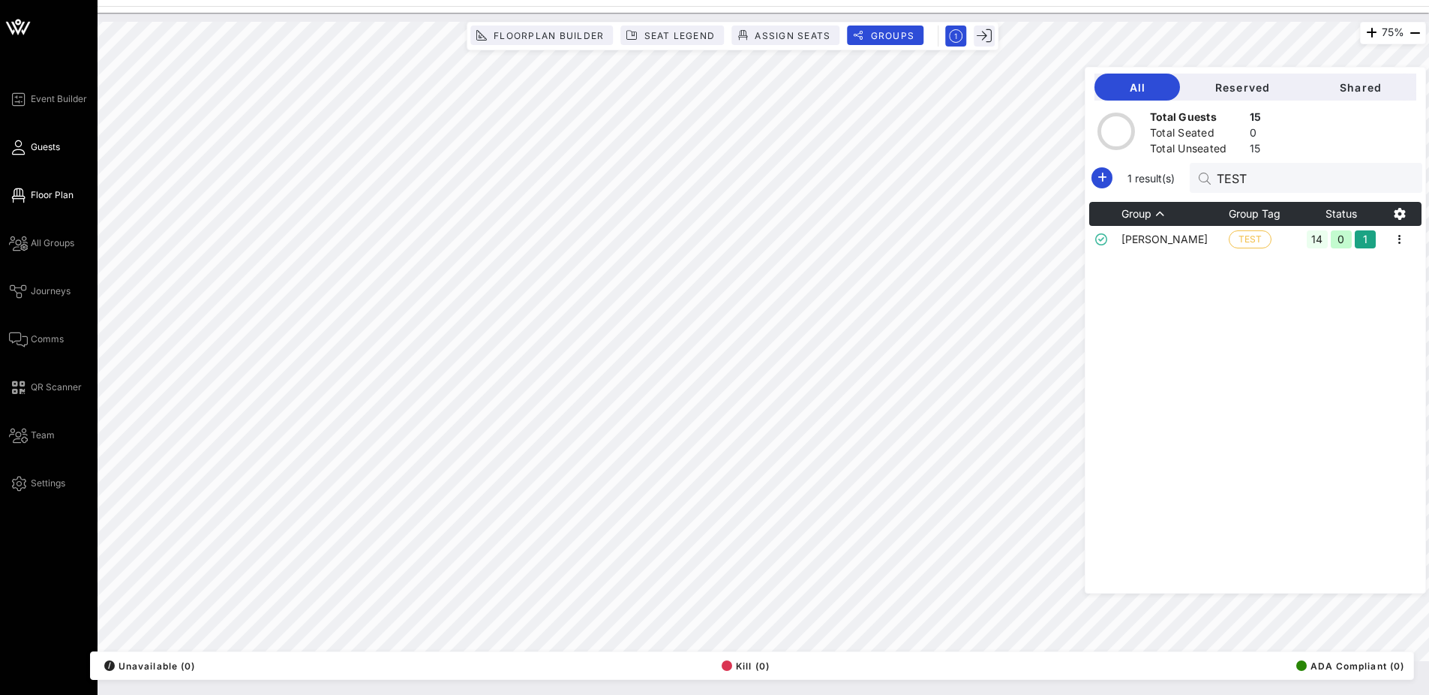
click at [32, 152] on span "Guests" at bounding box center [45, 147] width 29 height 14
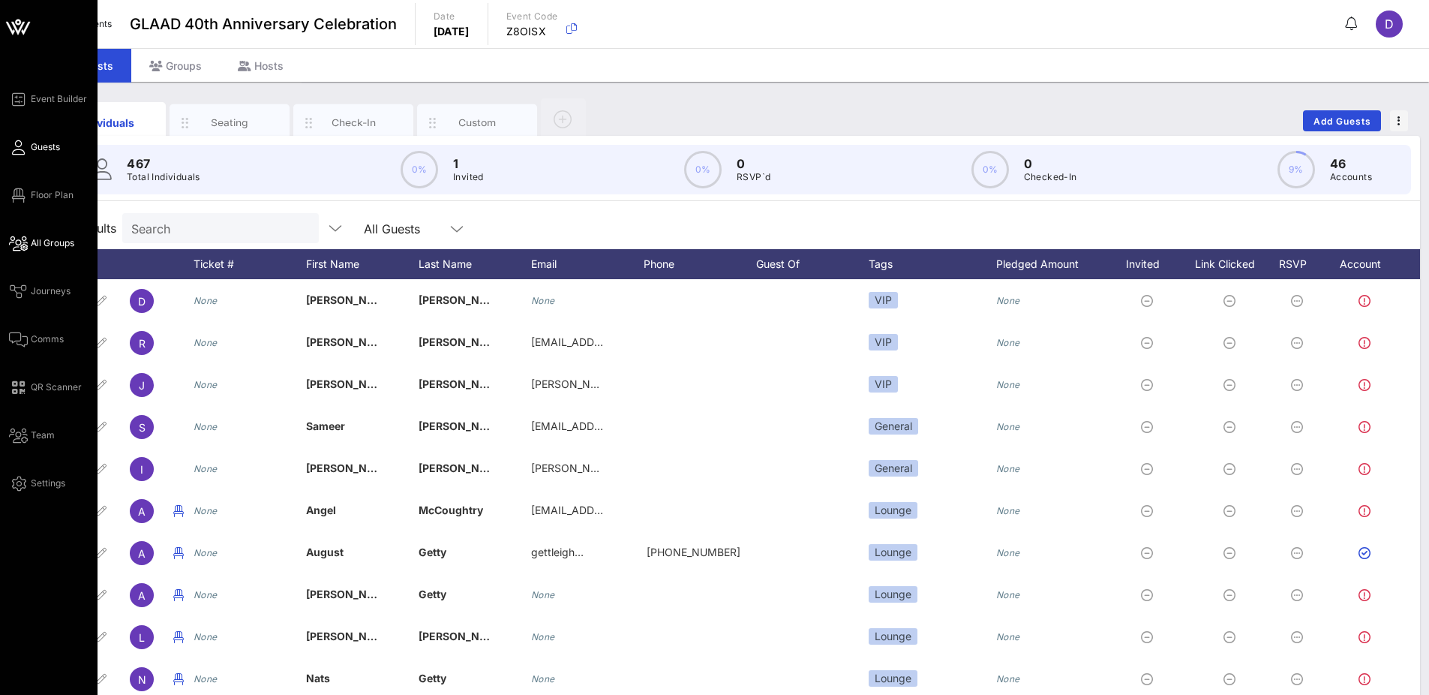
click at [56, 241] on span "All Groups" at bounding box center [53, 243] width 44 height 14
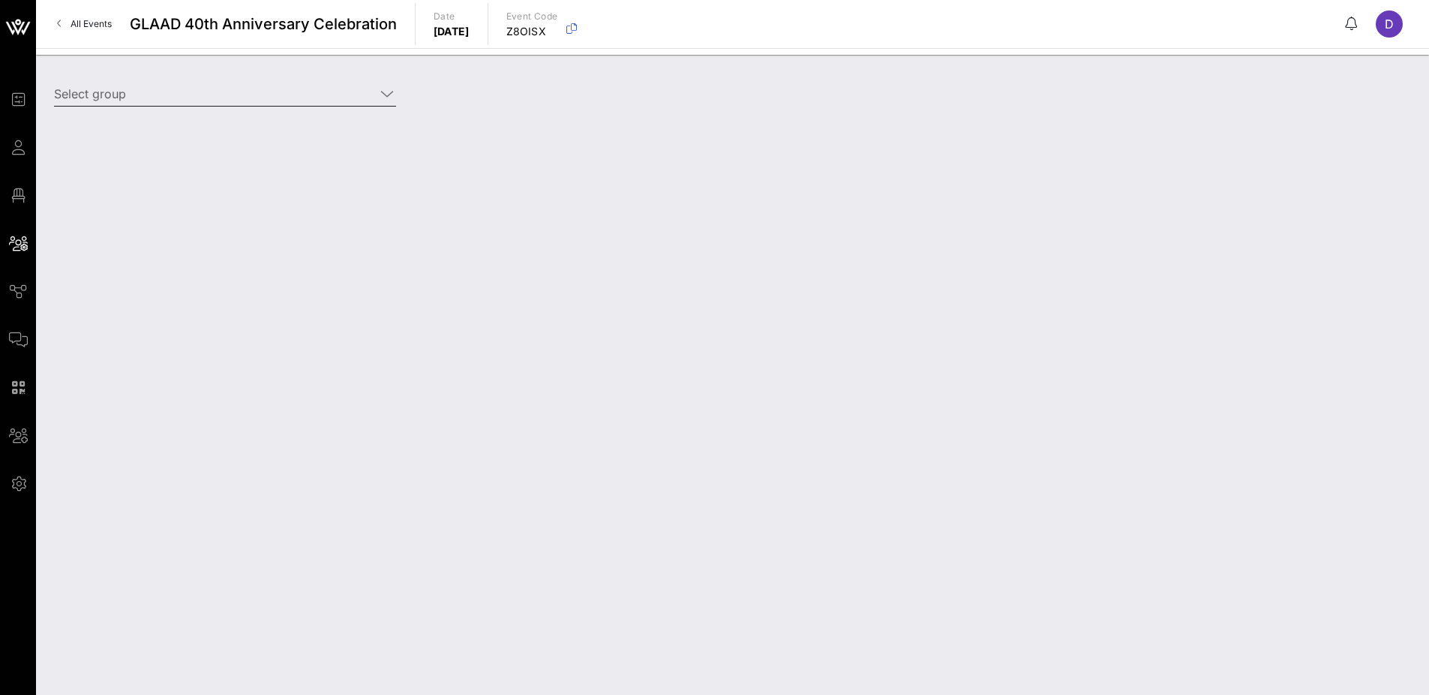
click at [251, 92] on input "Select group" at bounding box center [214, 94] width 321 height 24
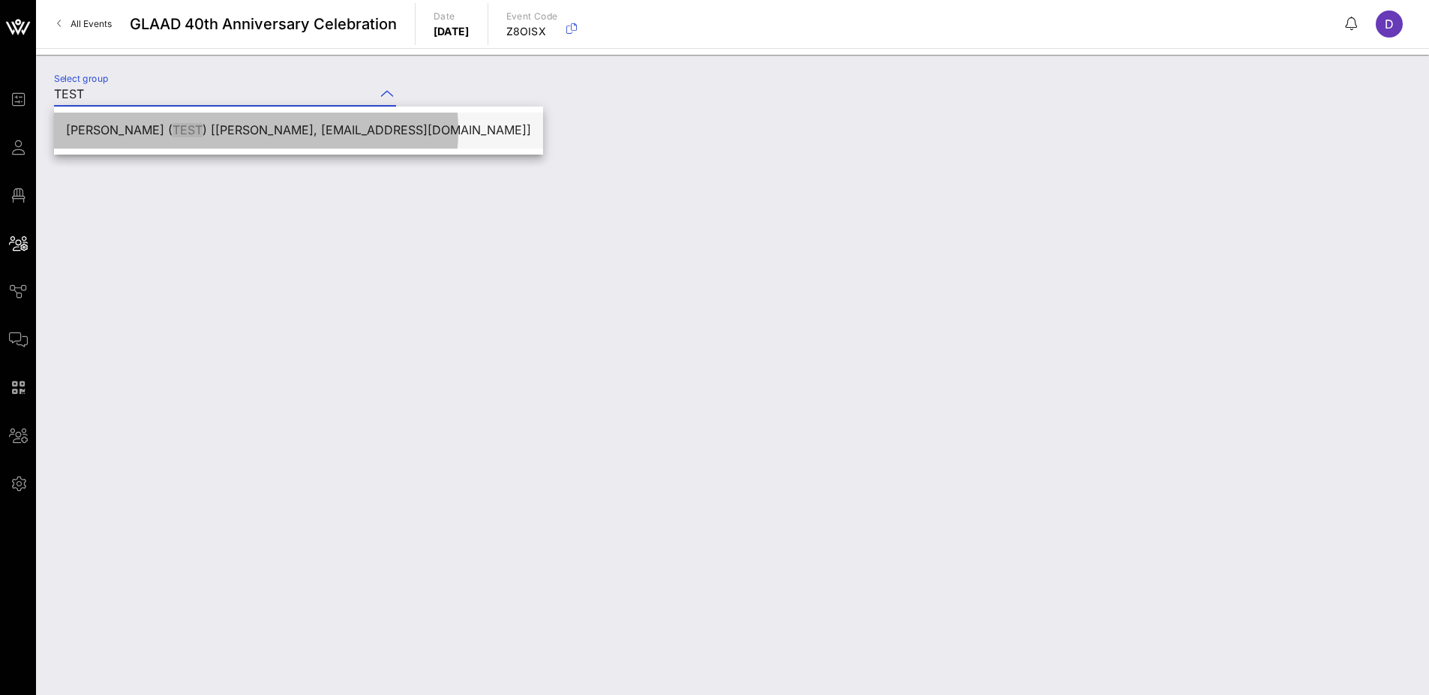
click at [371, 130] on div "Crystal Harrell ( TEST ) [Crystal Harrell, crystaldharrell1@gmail.com]" at bounding box center [298, 130] width 465 height 14
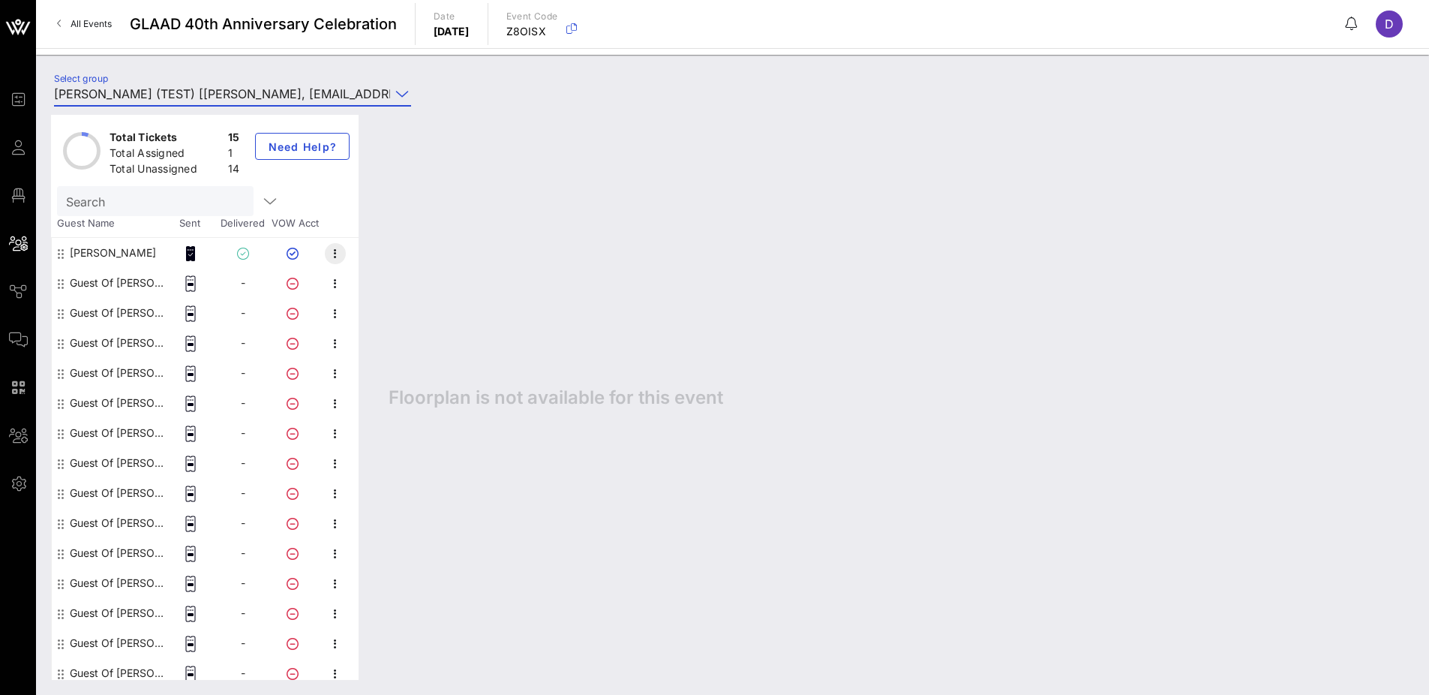
type input "[PERSON_NAME] (TEST) [[PERSON_NAME], [EMAIL_ADDRESS][DOMAIN_NAME]]"
click at [335, 258] on icon "button" at bounding box center [335, 254] width 18 height 18
click at [403, 347] on div "Resend Invitation" at bounding box center [415, 348] width 114 height 12
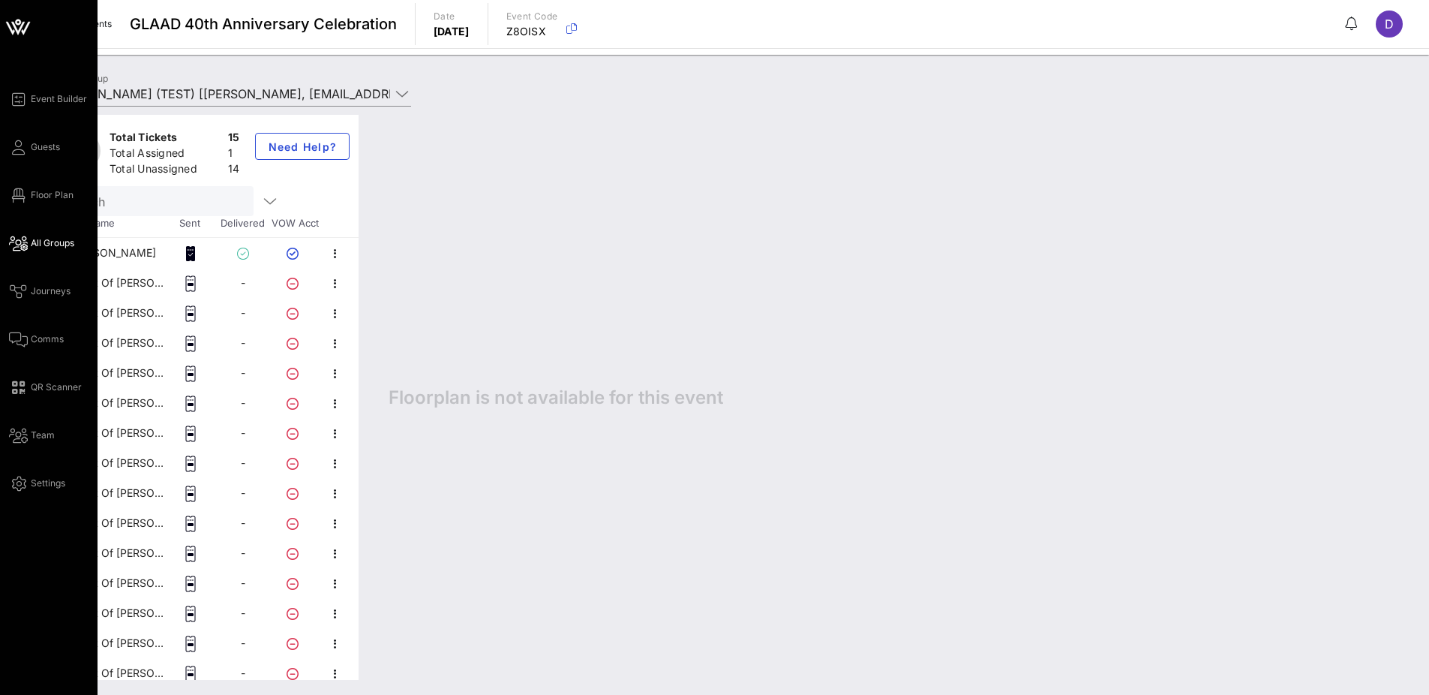
click at [21, 160] on div "Event Builder Guests Floor Plan All Groups Journeys Comms QR Scanner Team Setti…" at bounding box center [53, 291] width 89 height 402
click at [26, 149] on link "Guests" at bounding box center [34, 147] width 51 height 18
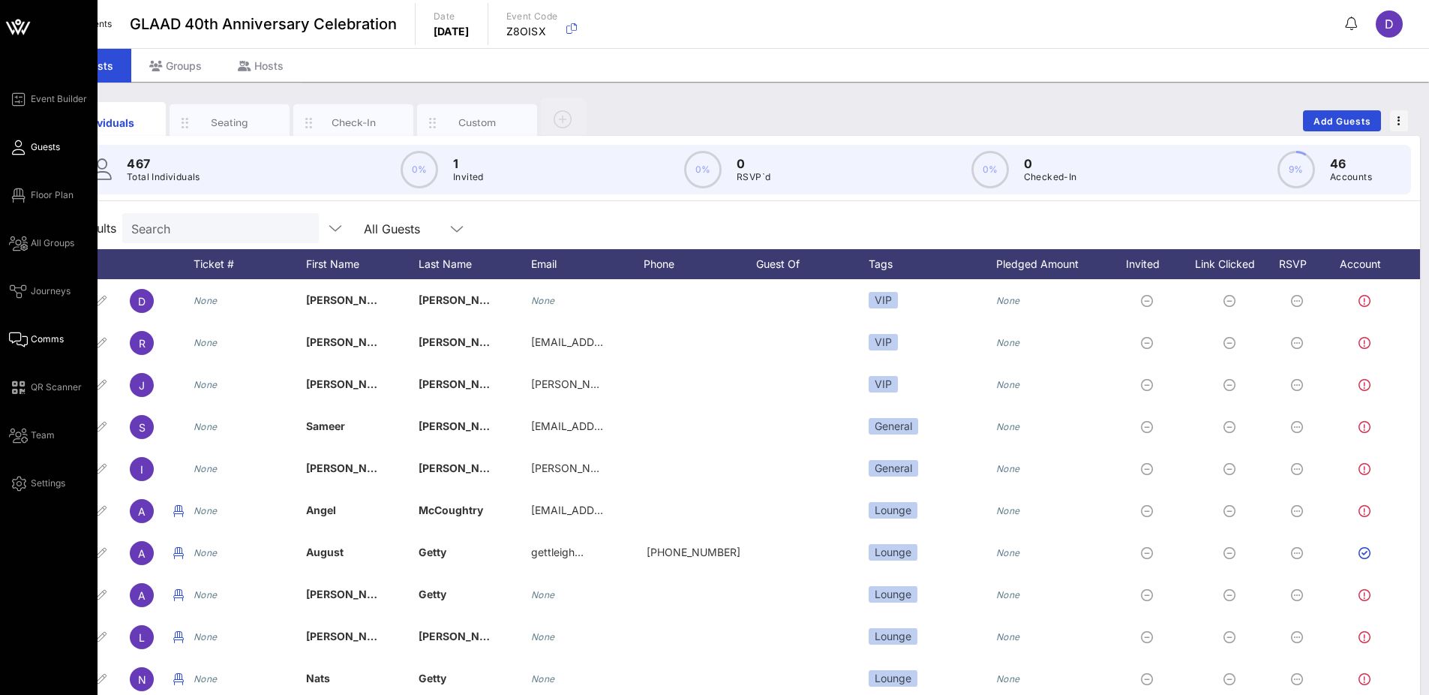
click at [29, 343] on link "Comms" at bounding box center [36, 339] width 55 height 18
click at [28, 343] on link "Comms" at bounding box center [36, 339] width 55 height 18
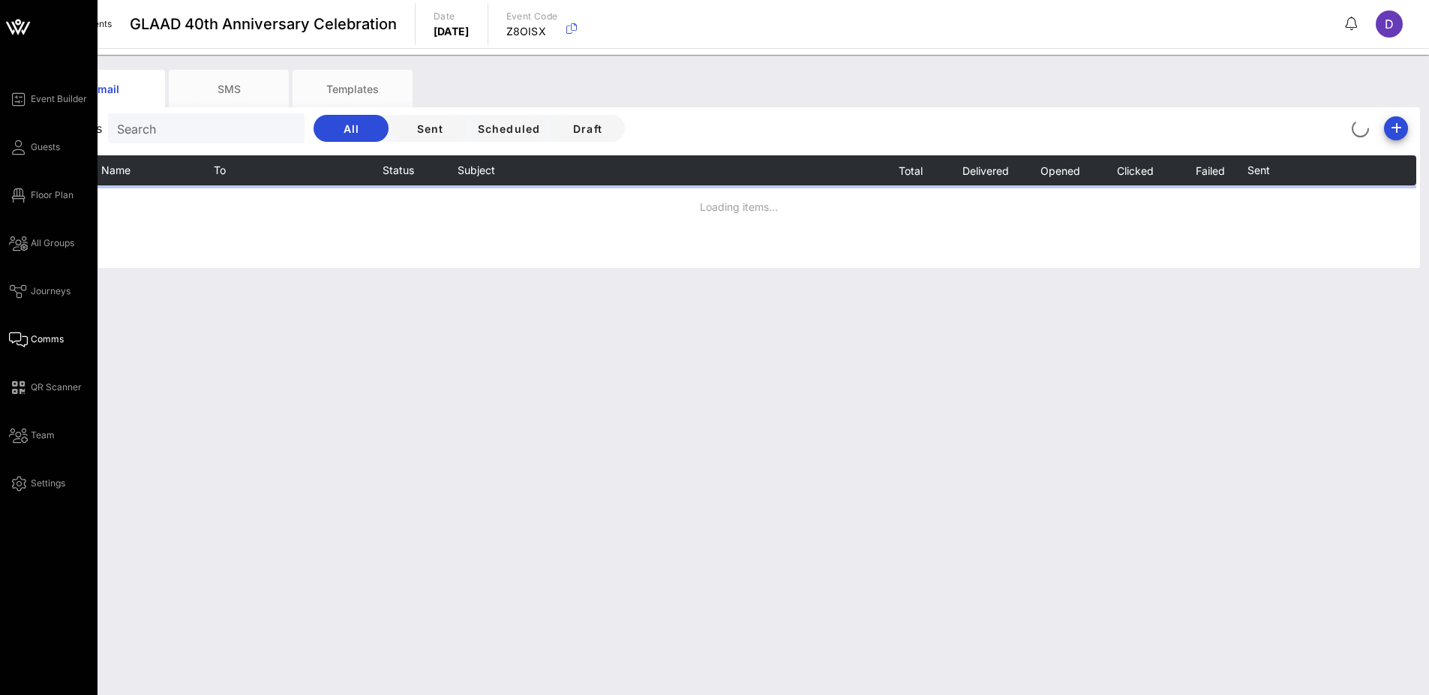
click at [21, 341] on icon at bounding box center [18, 339] width 19 height 2
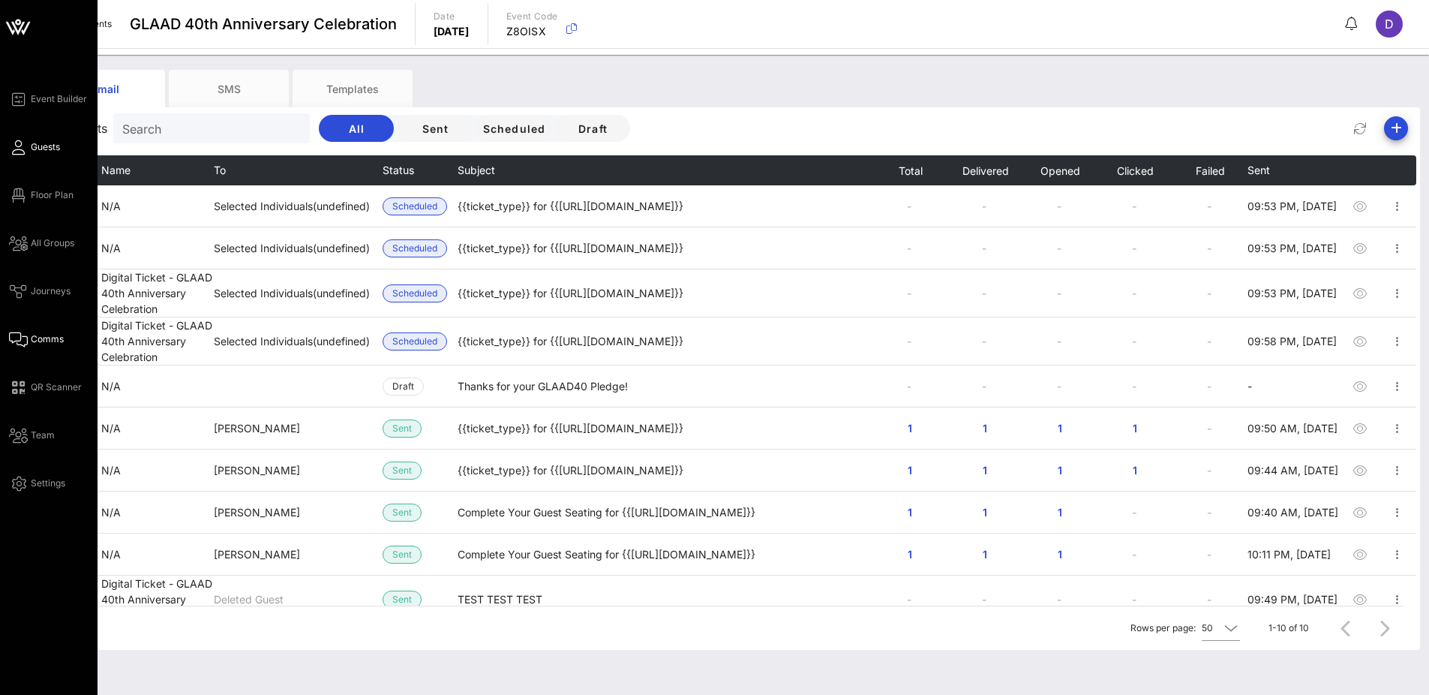
click at [49, 147] on span "Guests" at bounding box center [45, 147] width 29 height 14
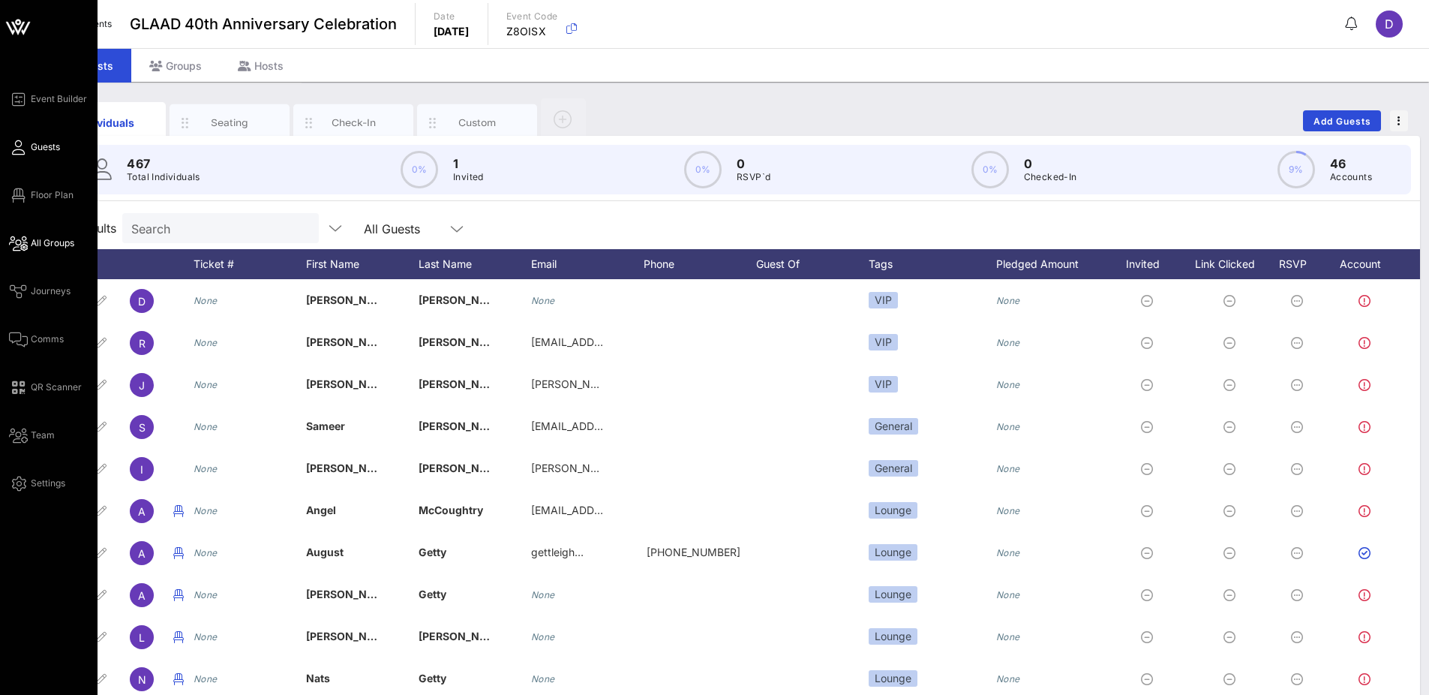
click at [54, 243] on span "All Groups" at bounding box center [53, 243] width 44 height 14
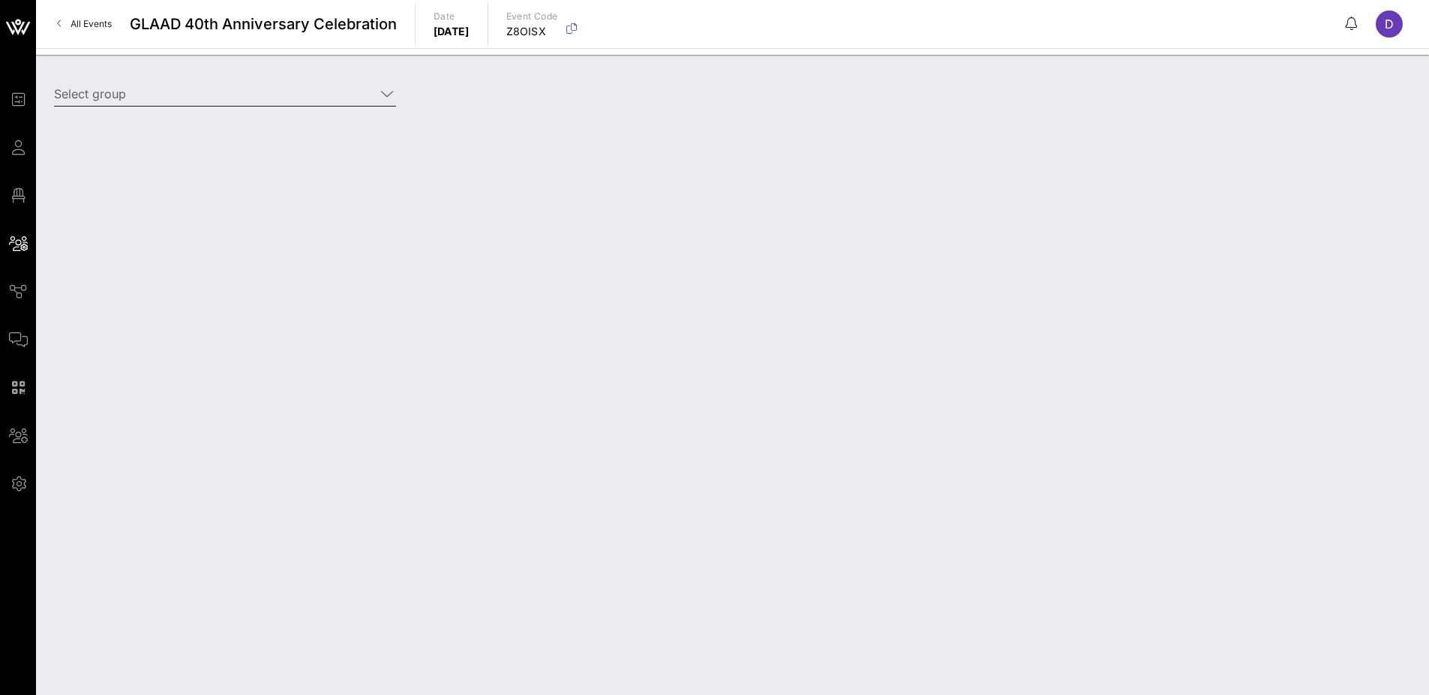
click at [197, 95] on input "Select group" at bounding box center [214, 94] width 321 height 24
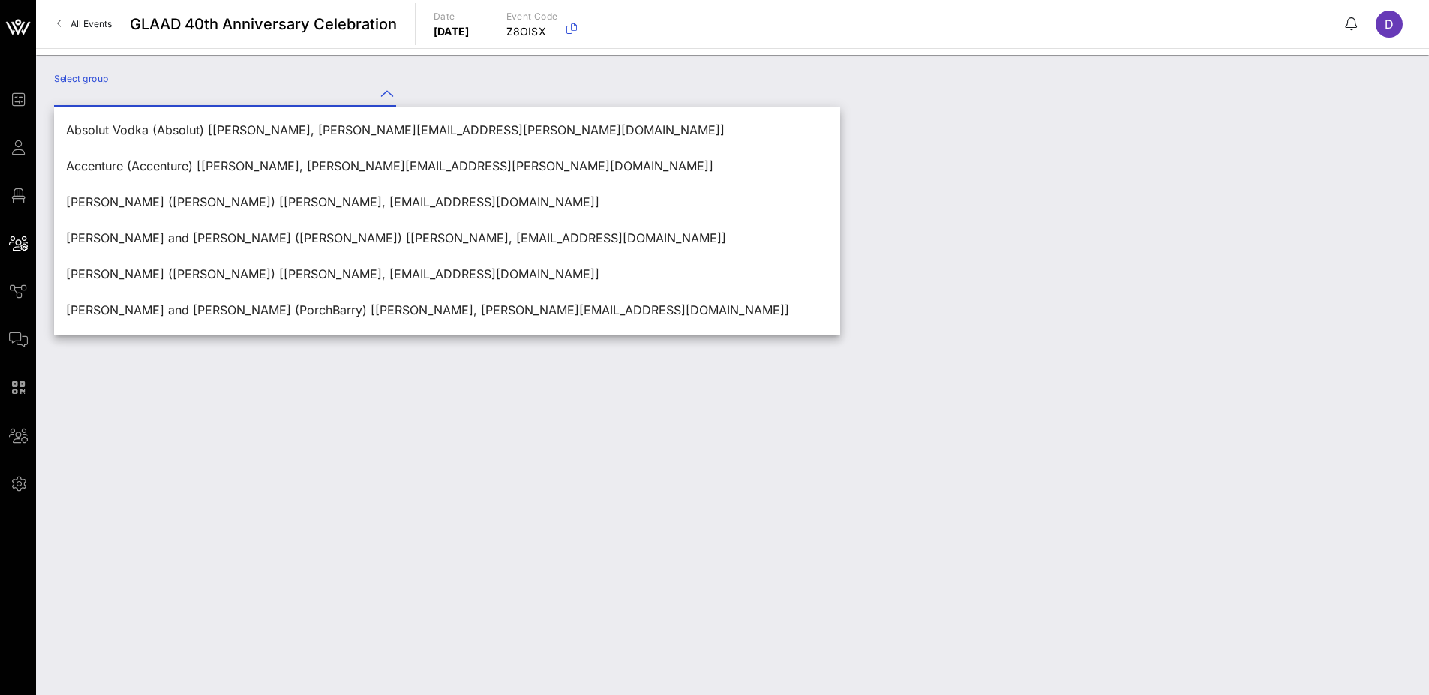
click at [944, 239] on div "Select group" at bounding box center [732, 375] width 1393 height 640
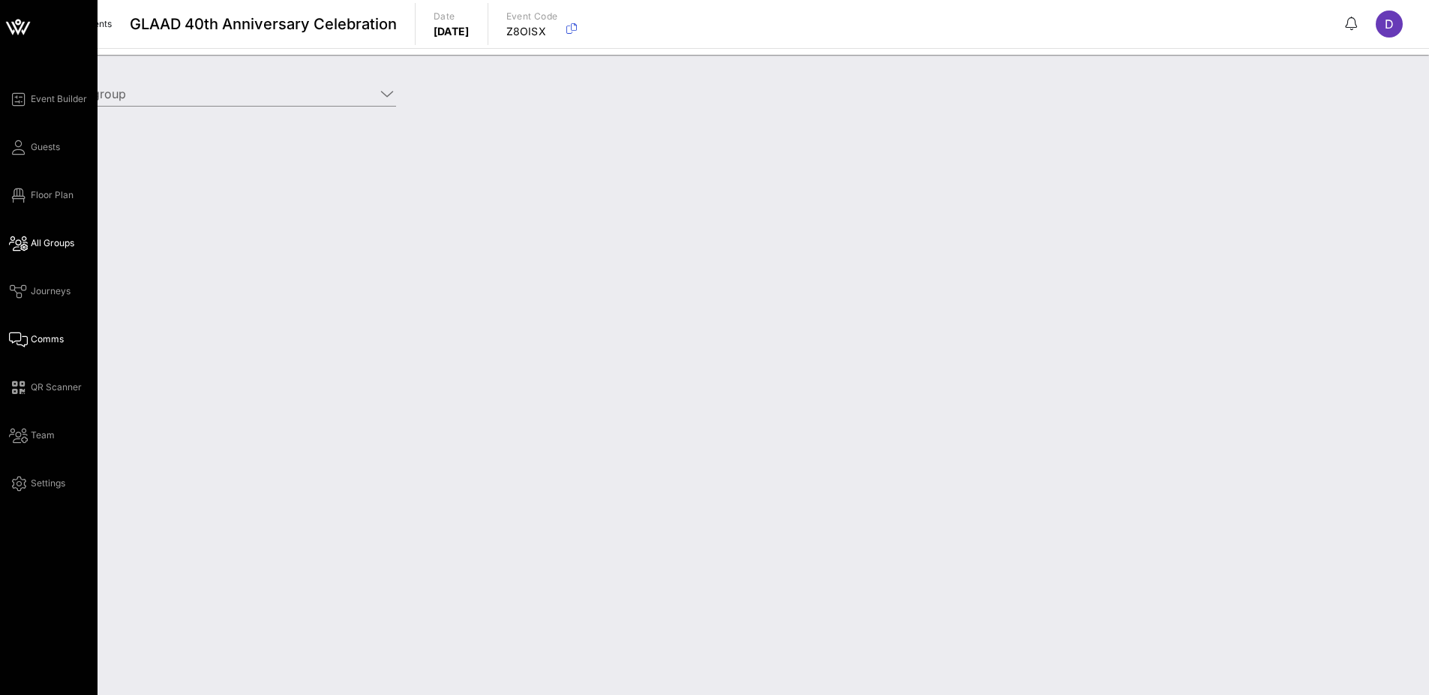
click at [47, 335] on span "Comms" at bounding box center [47, 339] width 33 height 14
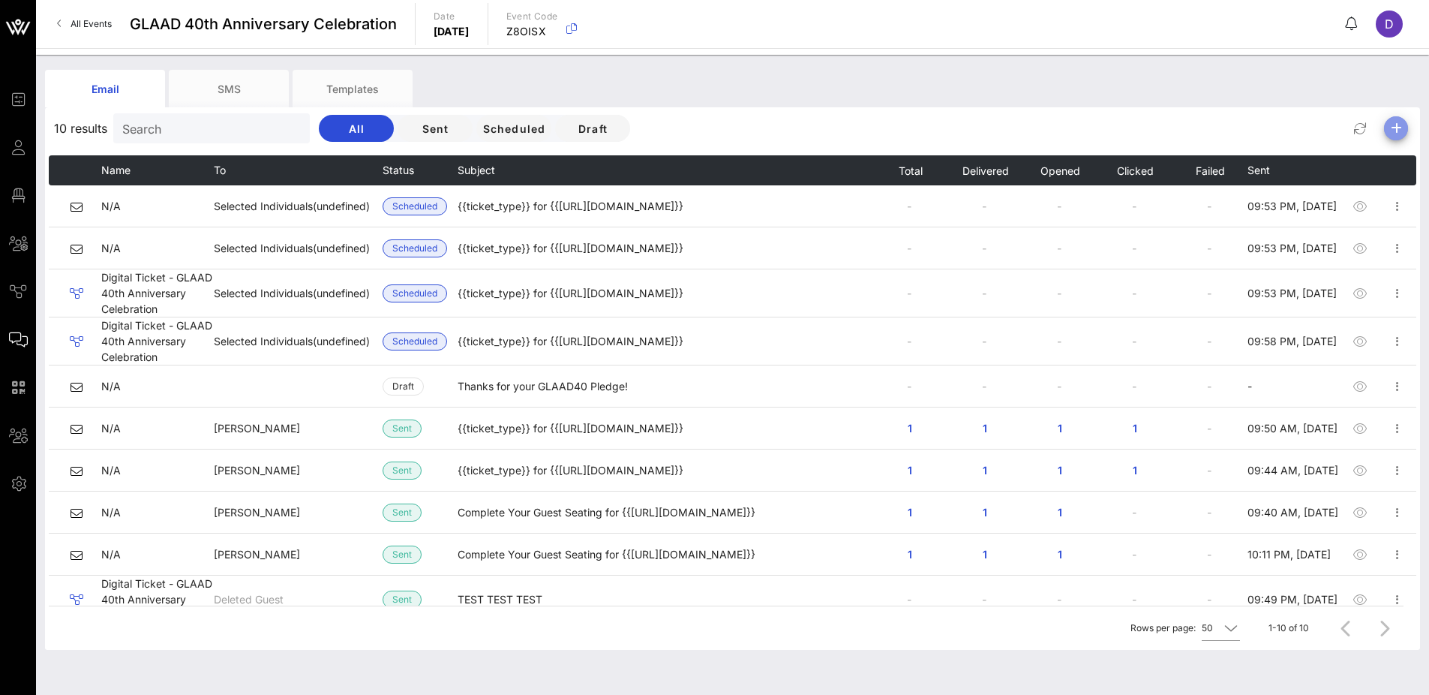
click at [1396, 125] on icon "button" at bounding box center [1396, 128] width 18 height 18
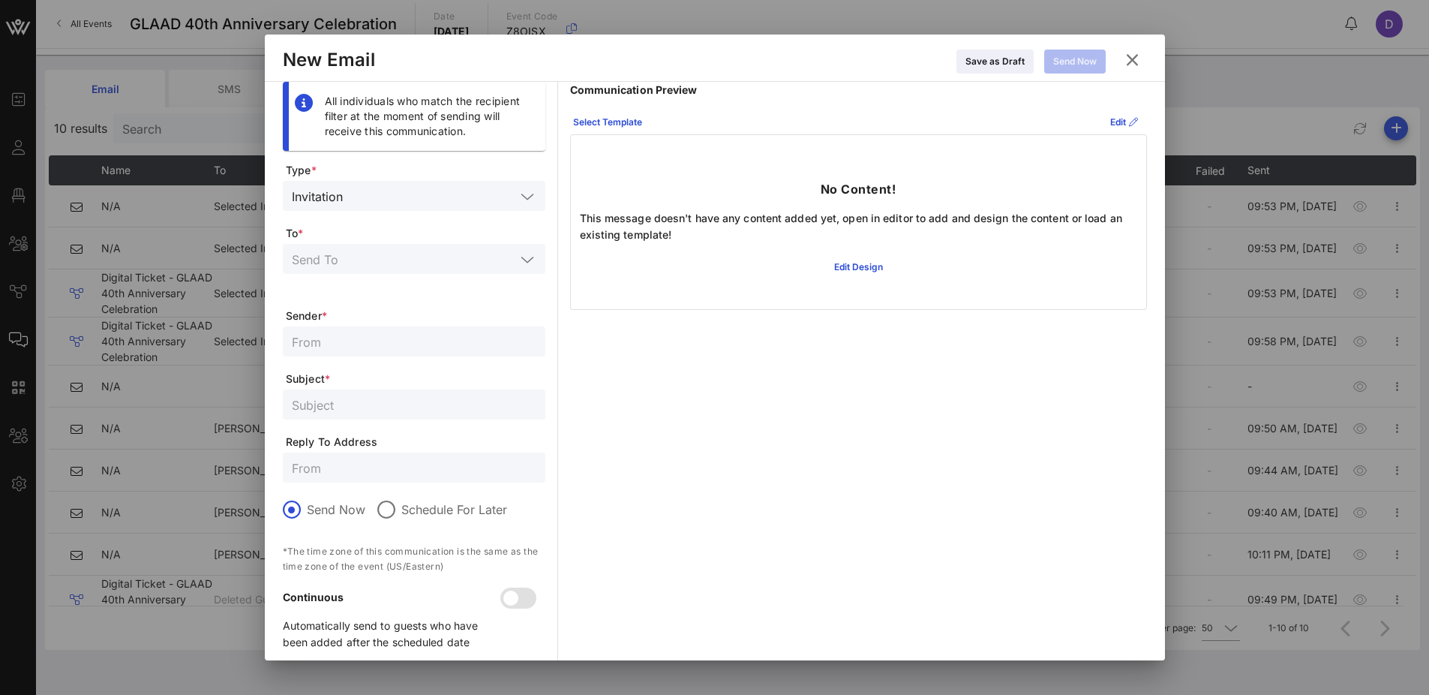
click at [471, 167] on span "Type *" at bounding box center [416, 170] width 260 height 15
click at [471, 185] on div "Invitation" at bounding box center [414, 196] width 245 height 30
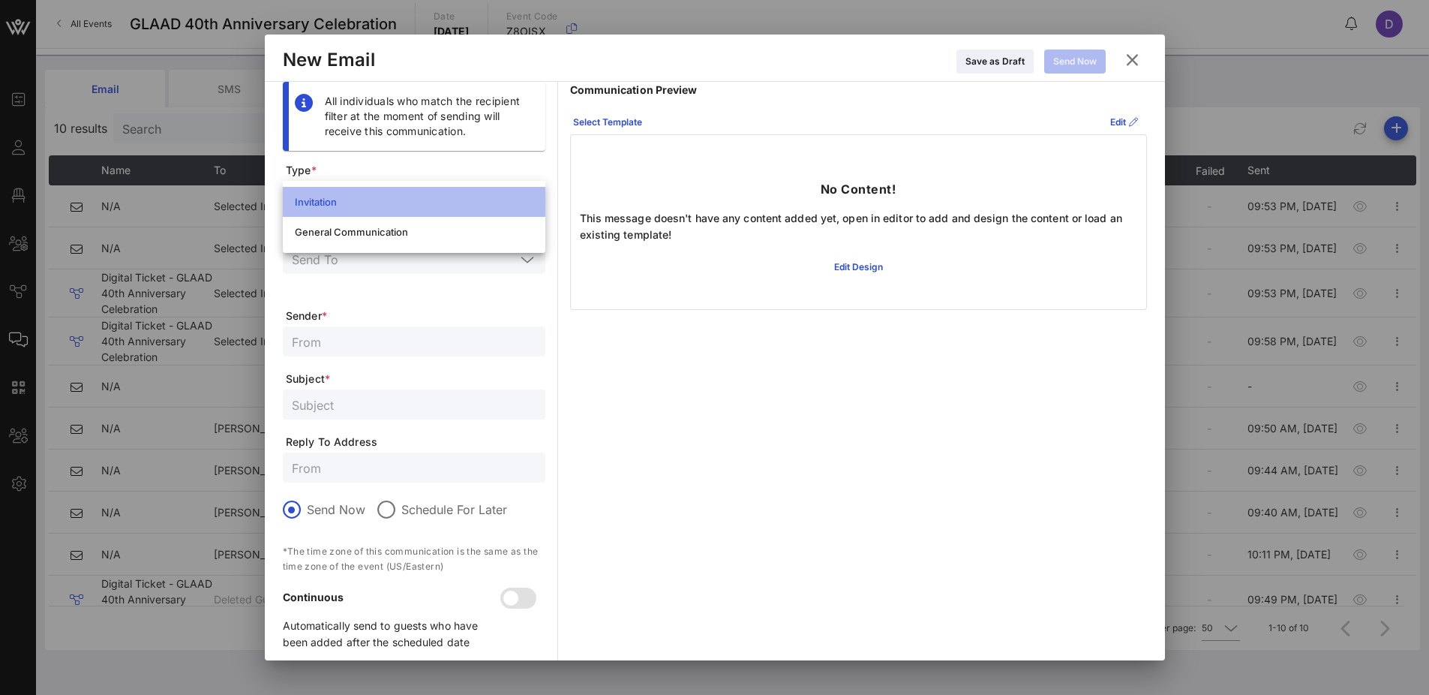
click at [473, 188] on div "Invitation" at bounding box center [414, 202] width 263 height 30
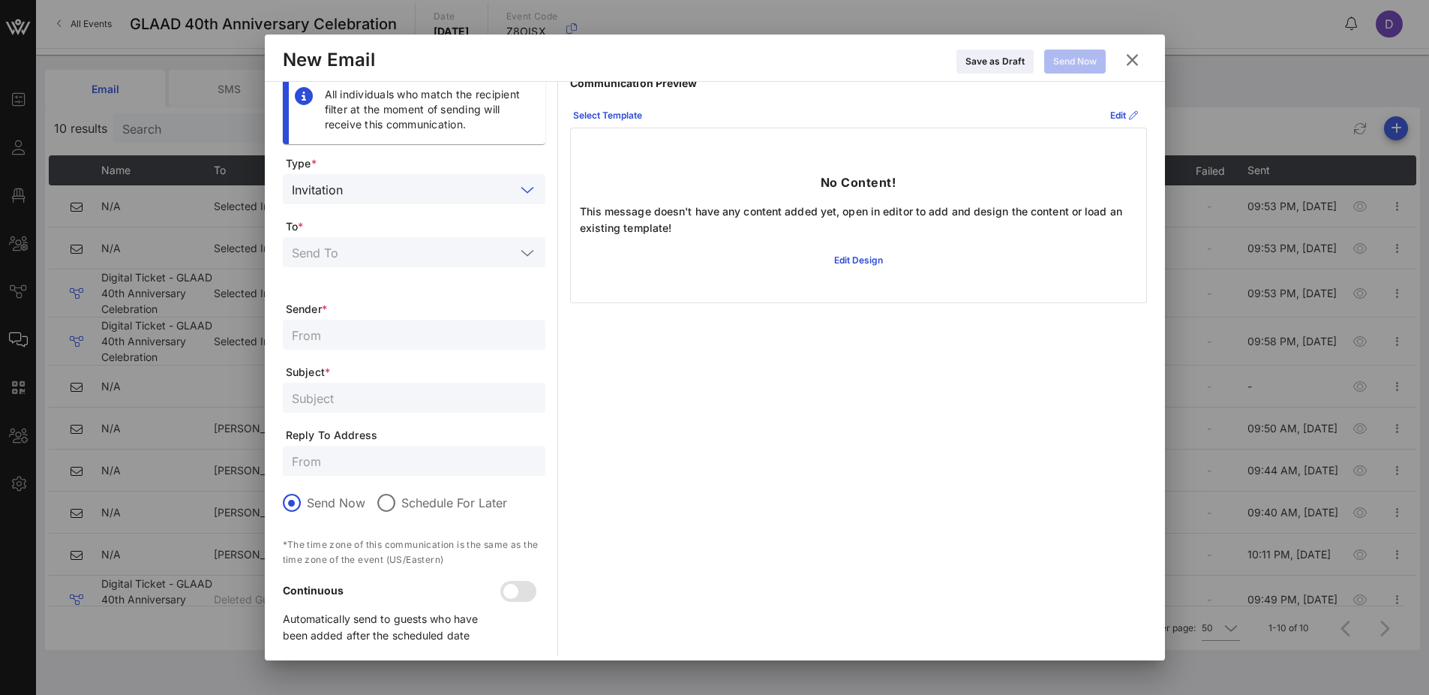
scroll to position [8, 0]
click at [868, 262] on div "Edit Design" at bounding box center [858, 259] width 49 height 15
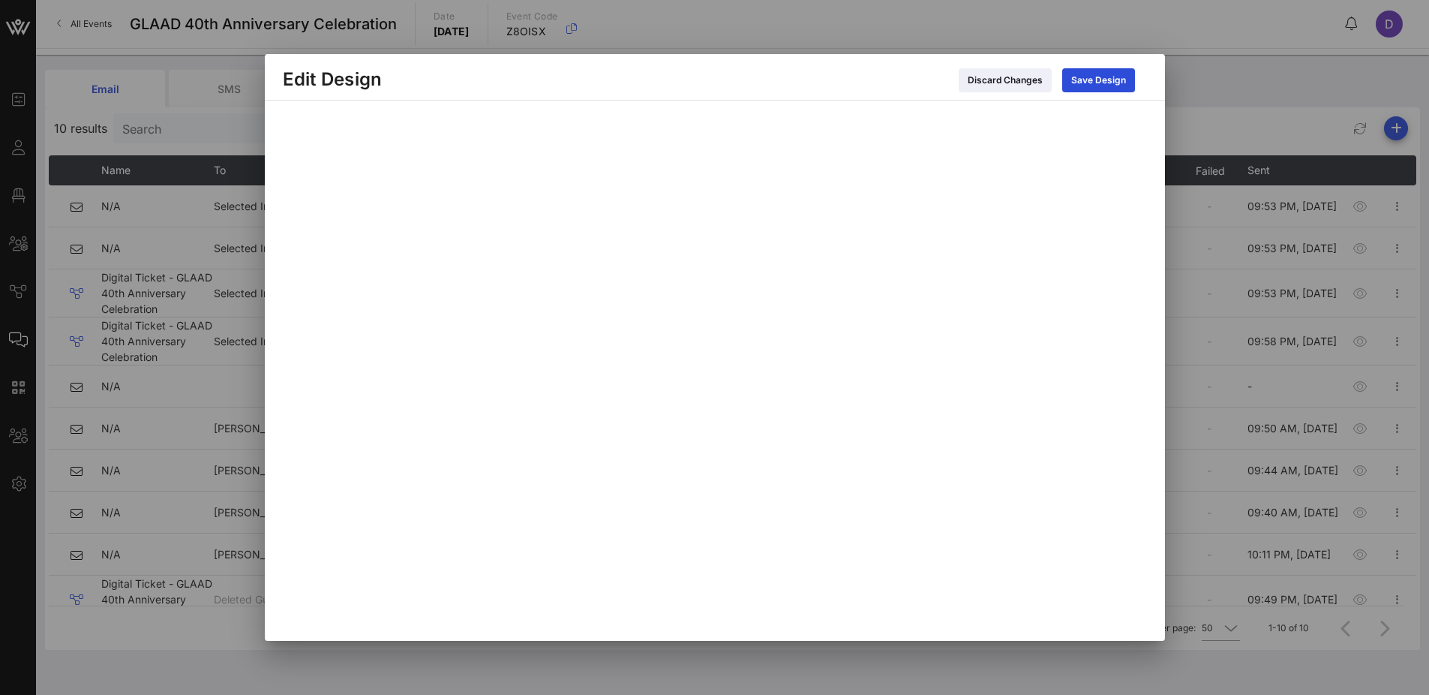
scroll to position [0, 0]
click at [1008, 81] on icon at bounding box center [1005, 81] width 14 height 14
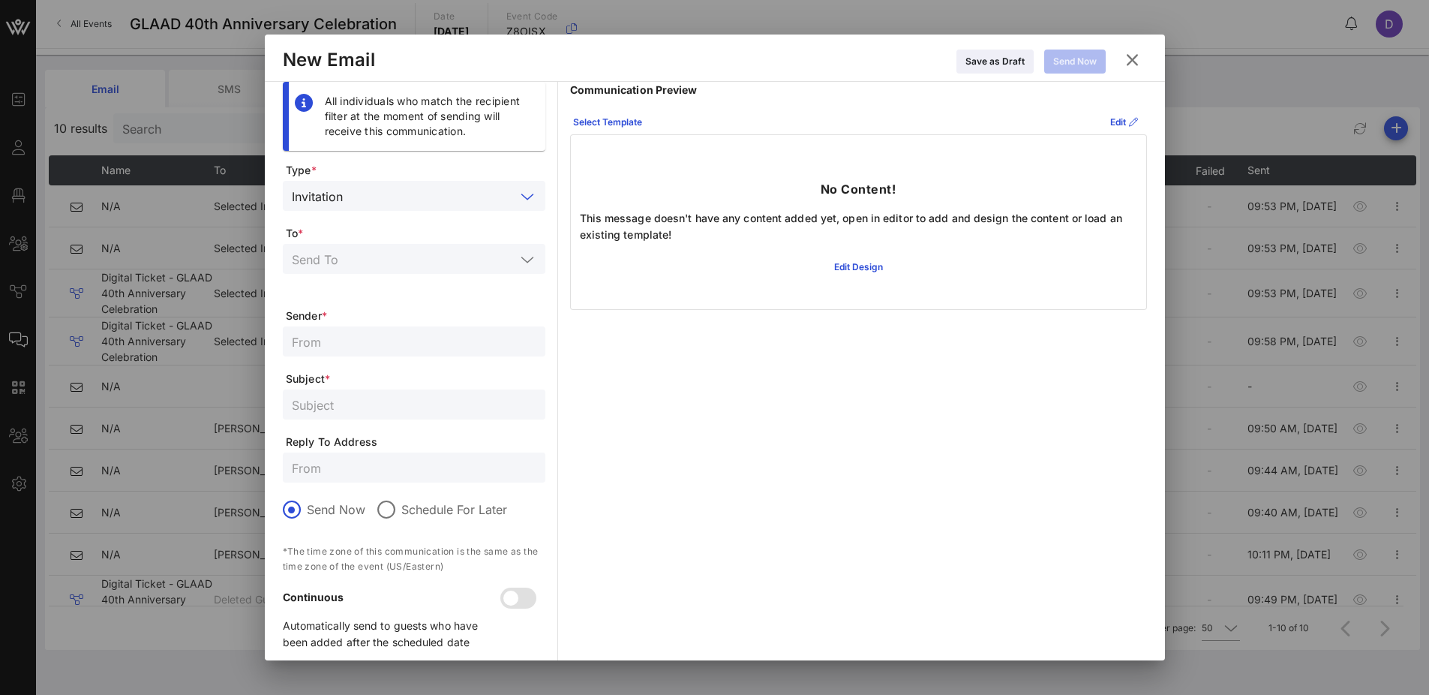
click at [374, 193] on input "text" at bounding box center [432, 196] width 167 height 20
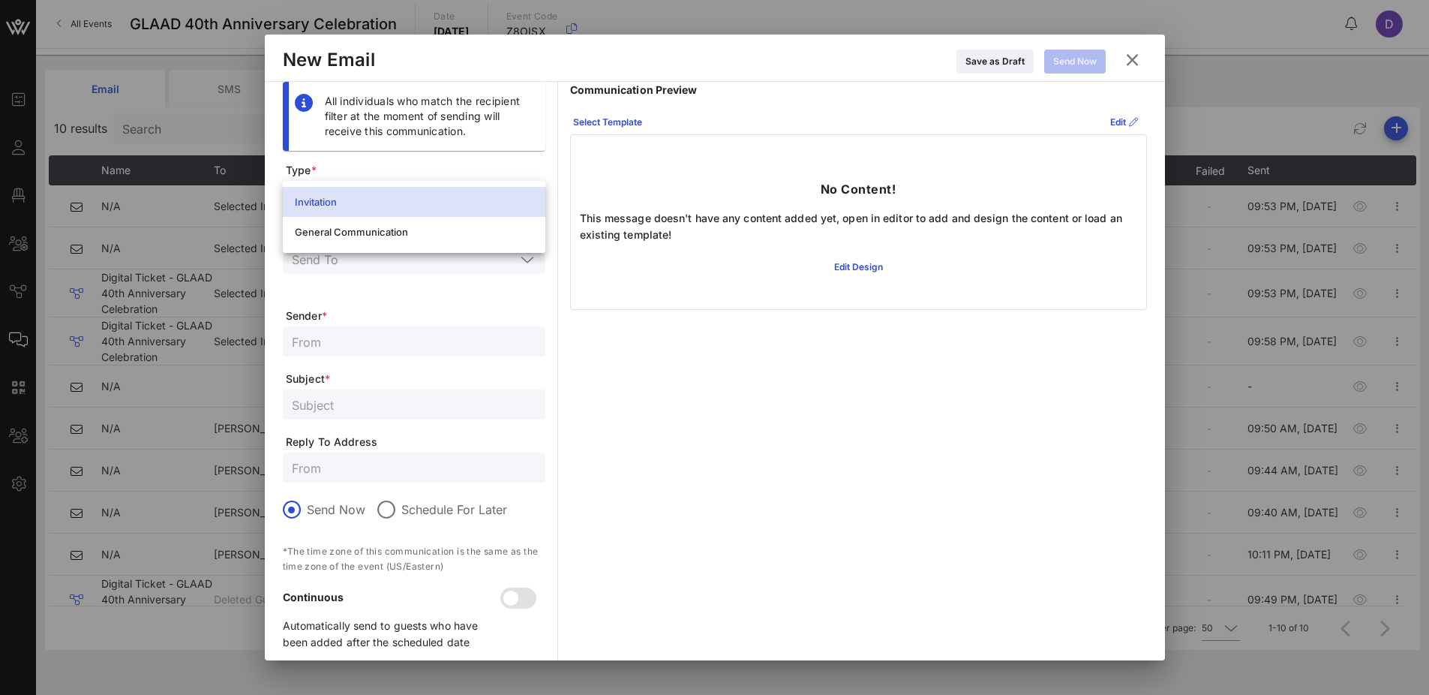
click at [374, 193] on div "Invitation" at bounding box center [414, 202] width 239 height 24
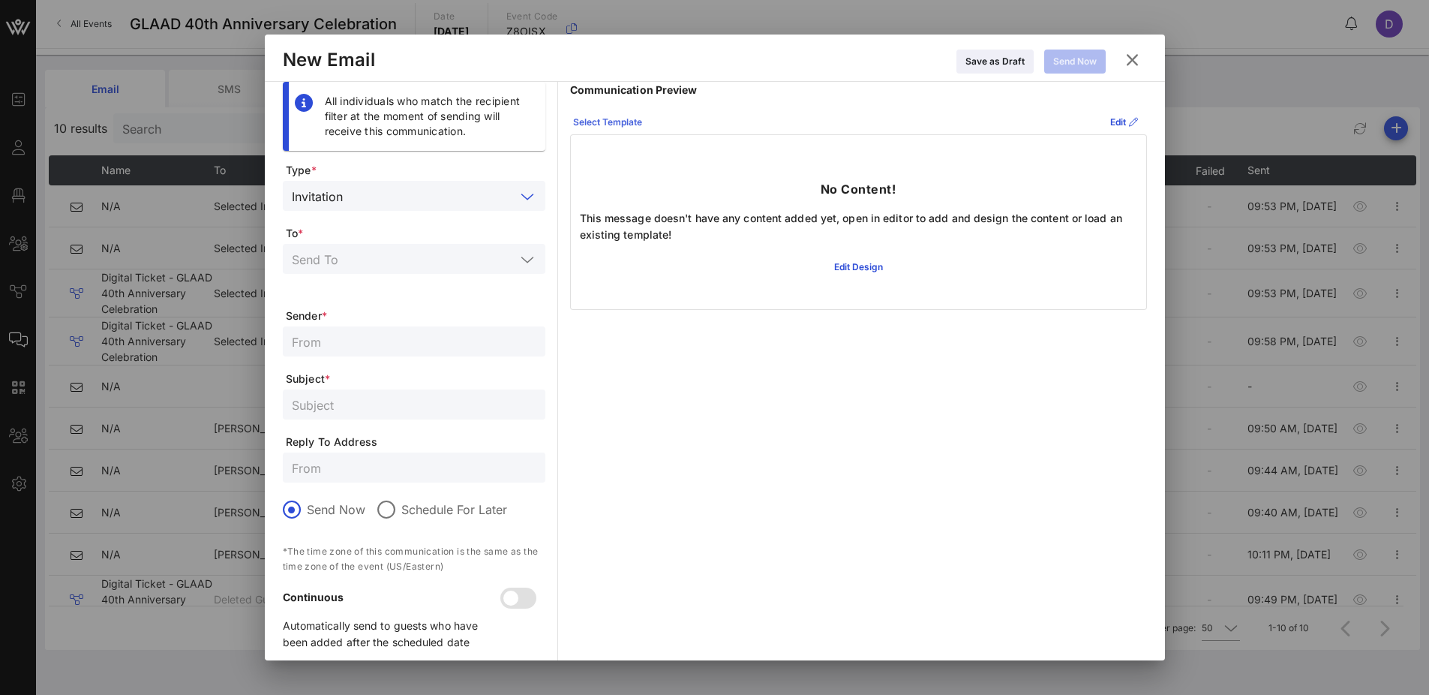
click at [617, 121] on div "Select Template" at bounding box center [607, 122] width 69 height 15
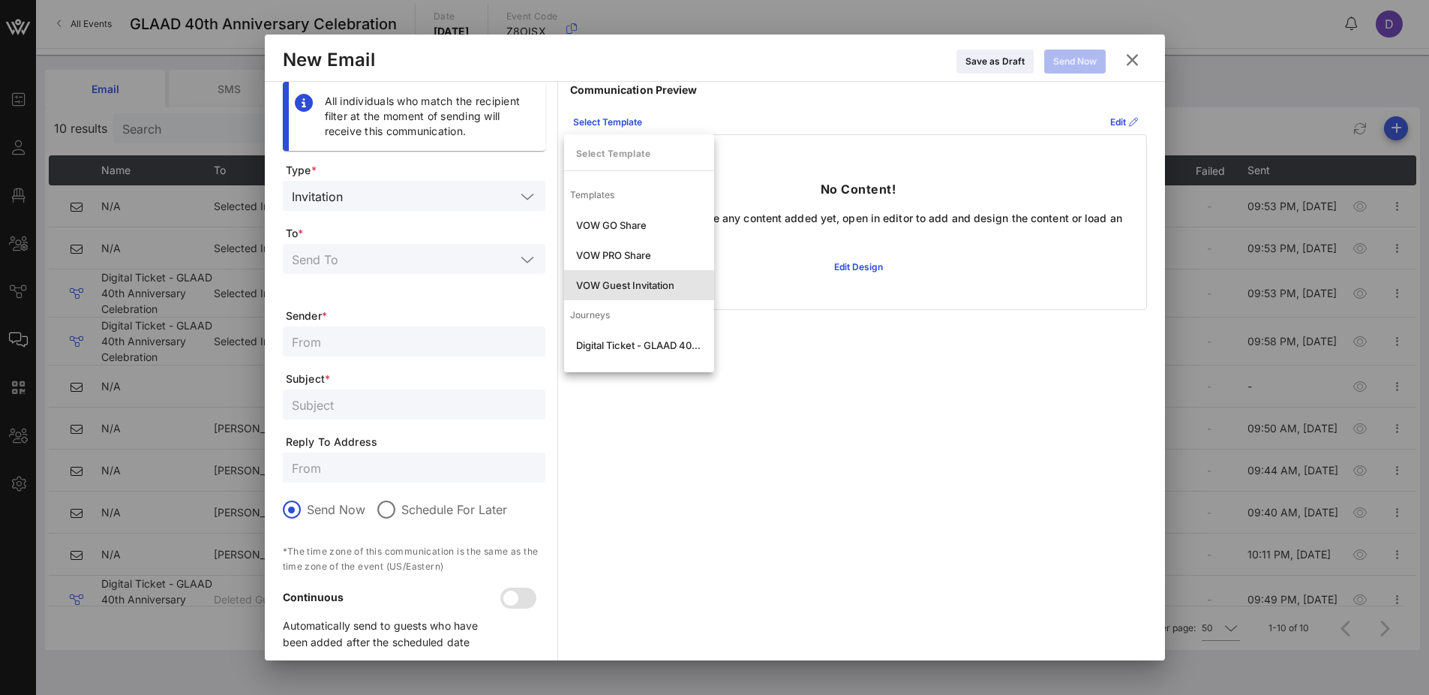
click at [626, 285] on div "VOW Guest Invitation" at bounding box center [639, 285] width 126 height 12
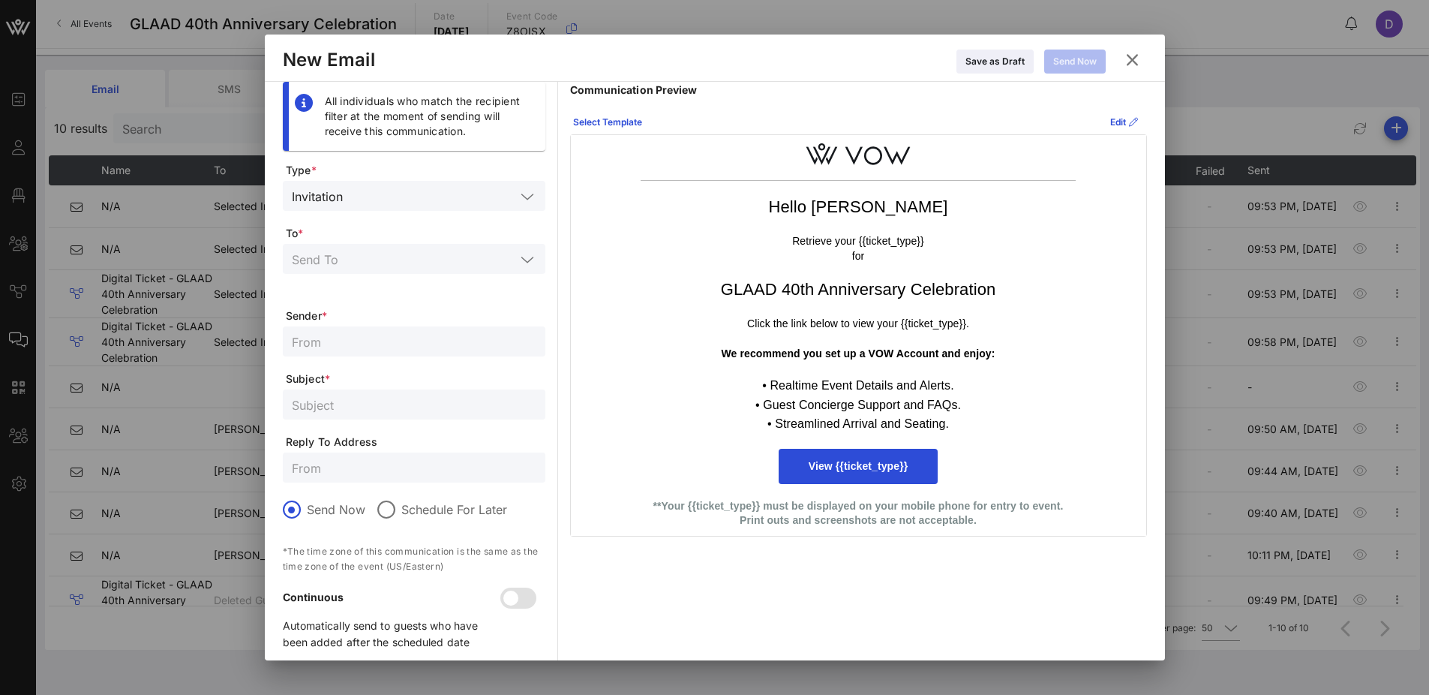
click at [1129, 70] on icon at bounding box center [1132, 60] width 25 height 26
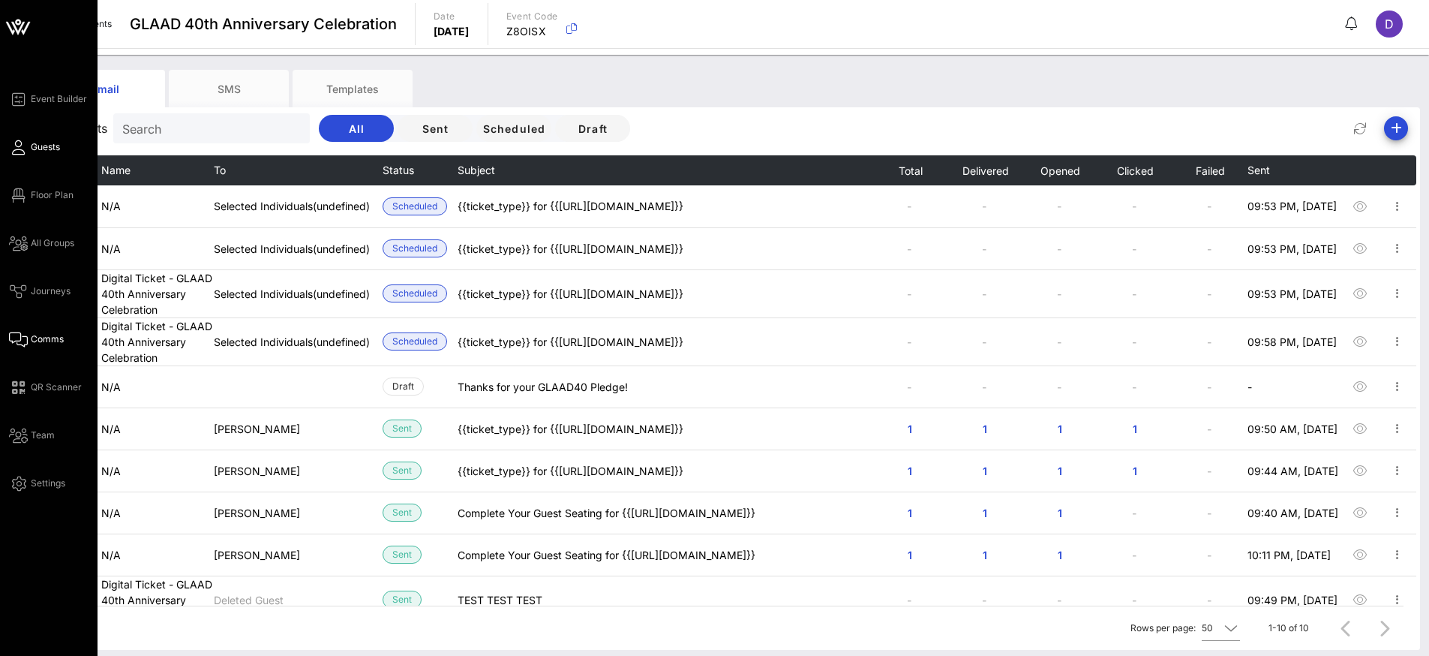
click at [25, 149] on link "Guests" at bounding box center [34, 147] width 51 height 18
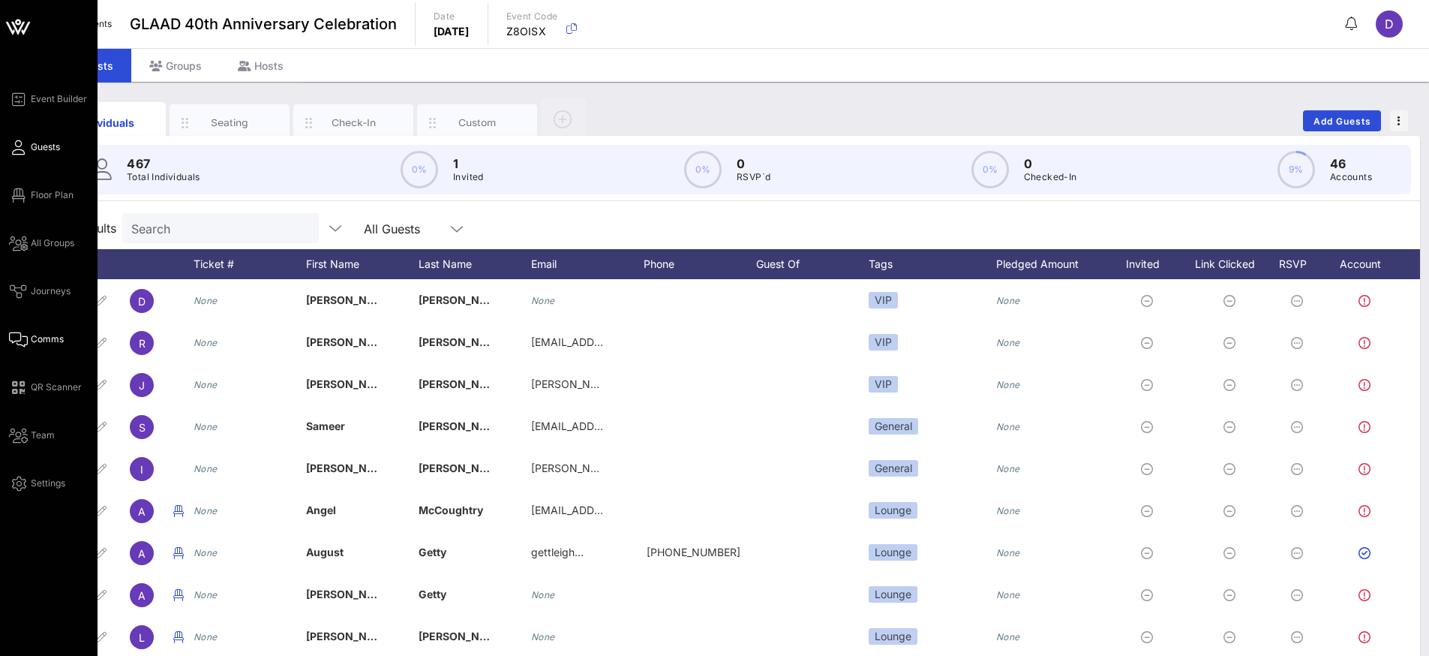
click at [26, 341] on icon at bounding box center [18, 339] width 19 height 2
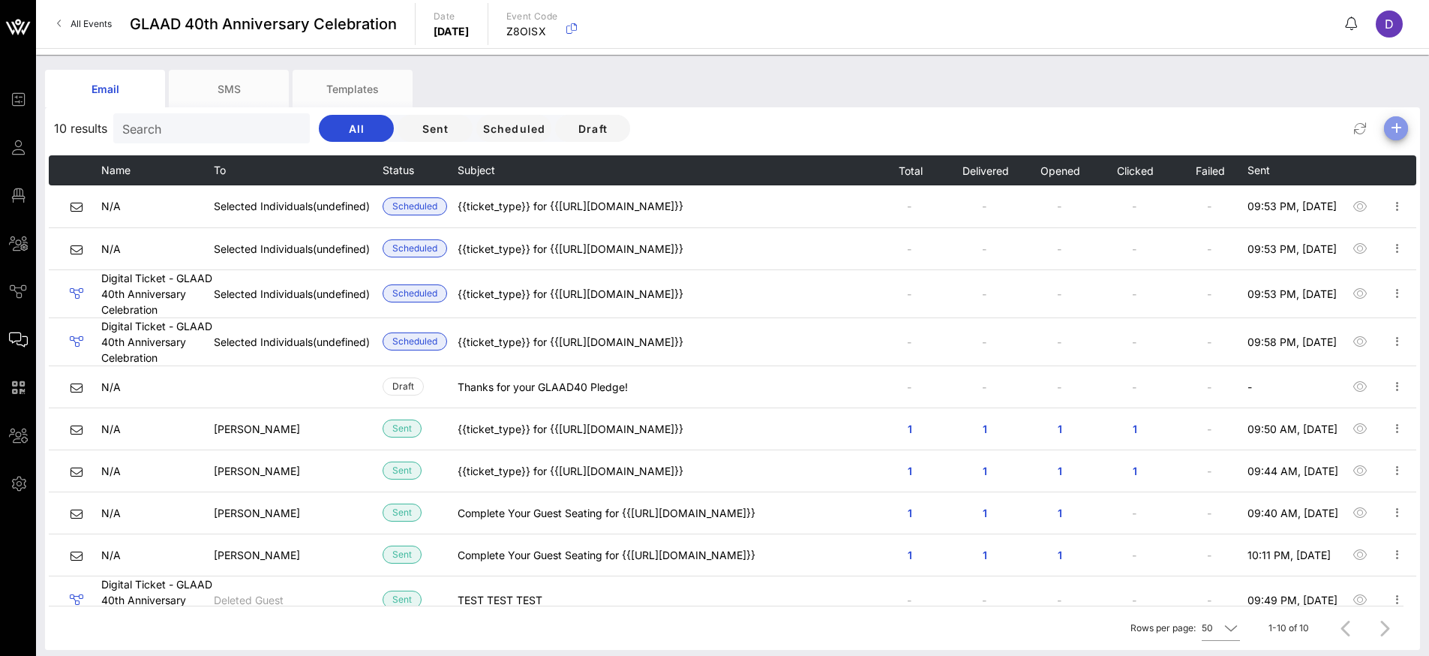
click at [1397, 131] on icon "button" at bounding box center [1396, 128] width 18 height 18
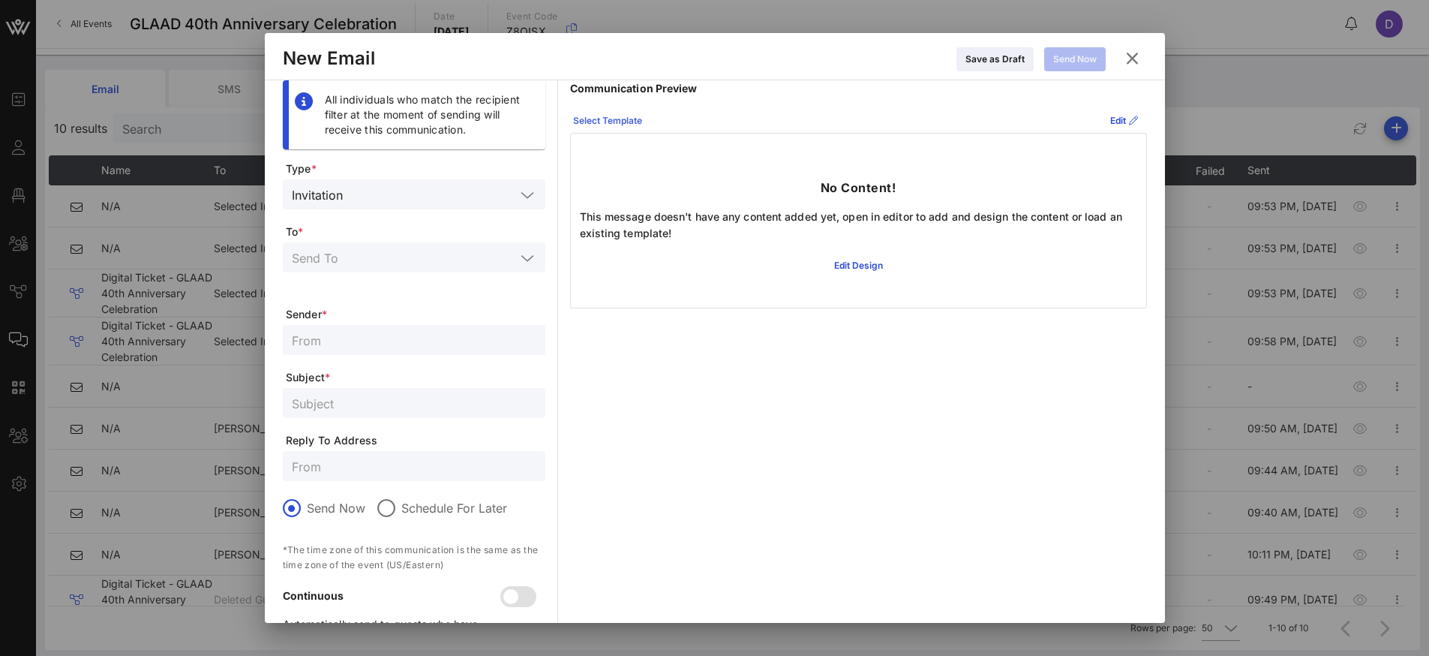
click at [606, 124] on icon at bounding box center [608, 121] width 12 height 11
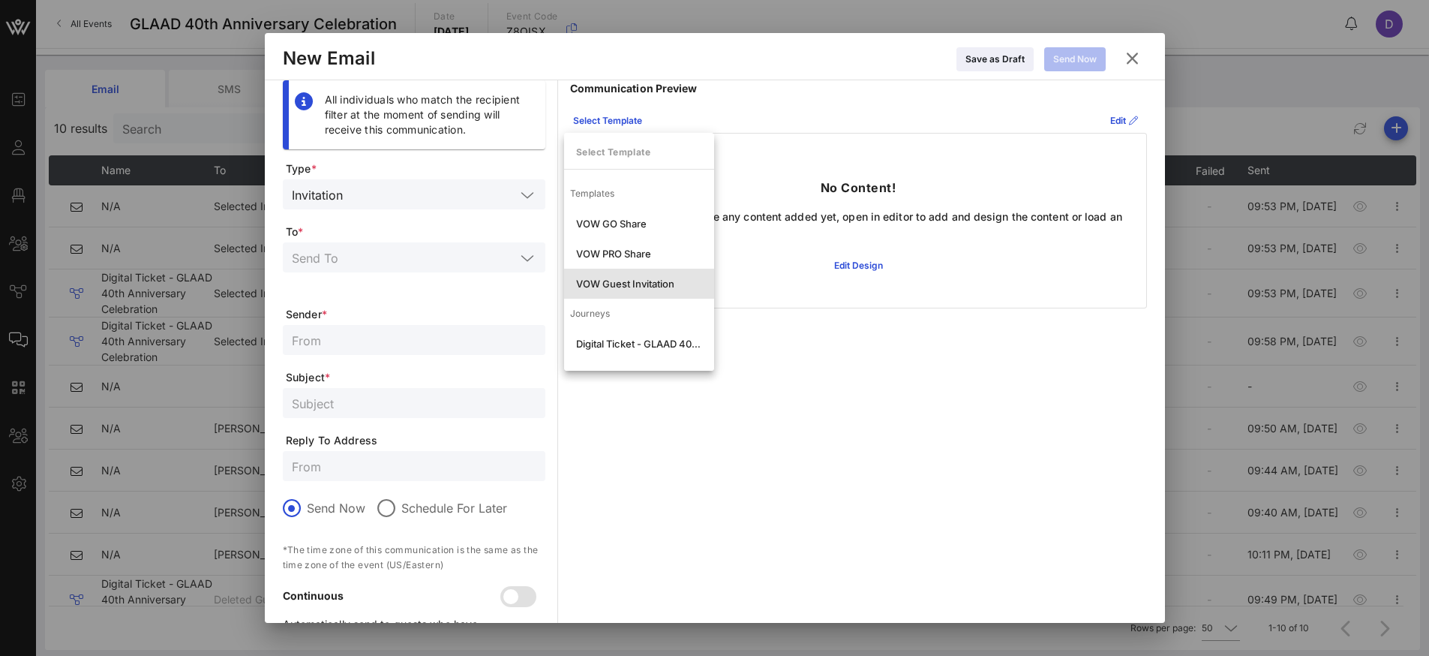
click at [626, 279] on div "VOW Guest Invitation" at bounding box center [639, 284] width 126 height 12
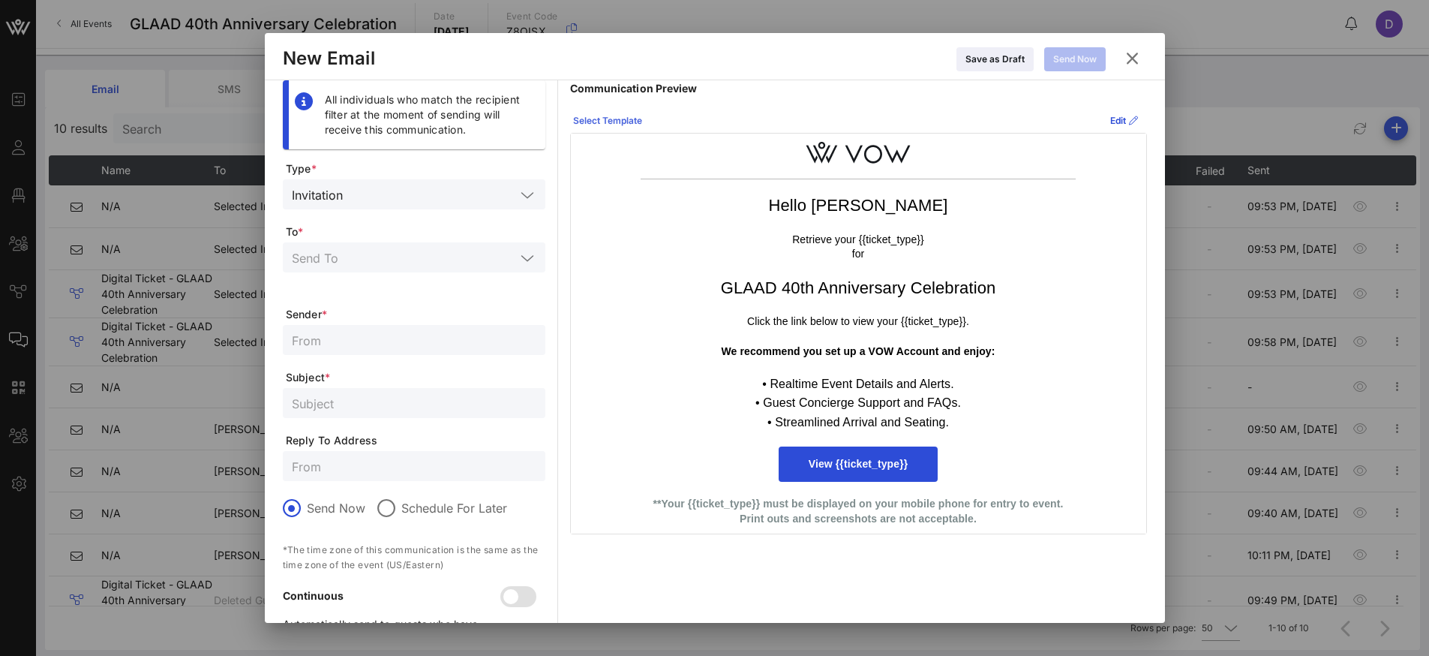
click at [620, 118] on div "Select Template" at bounding box center [607, 120] width 69 height 15
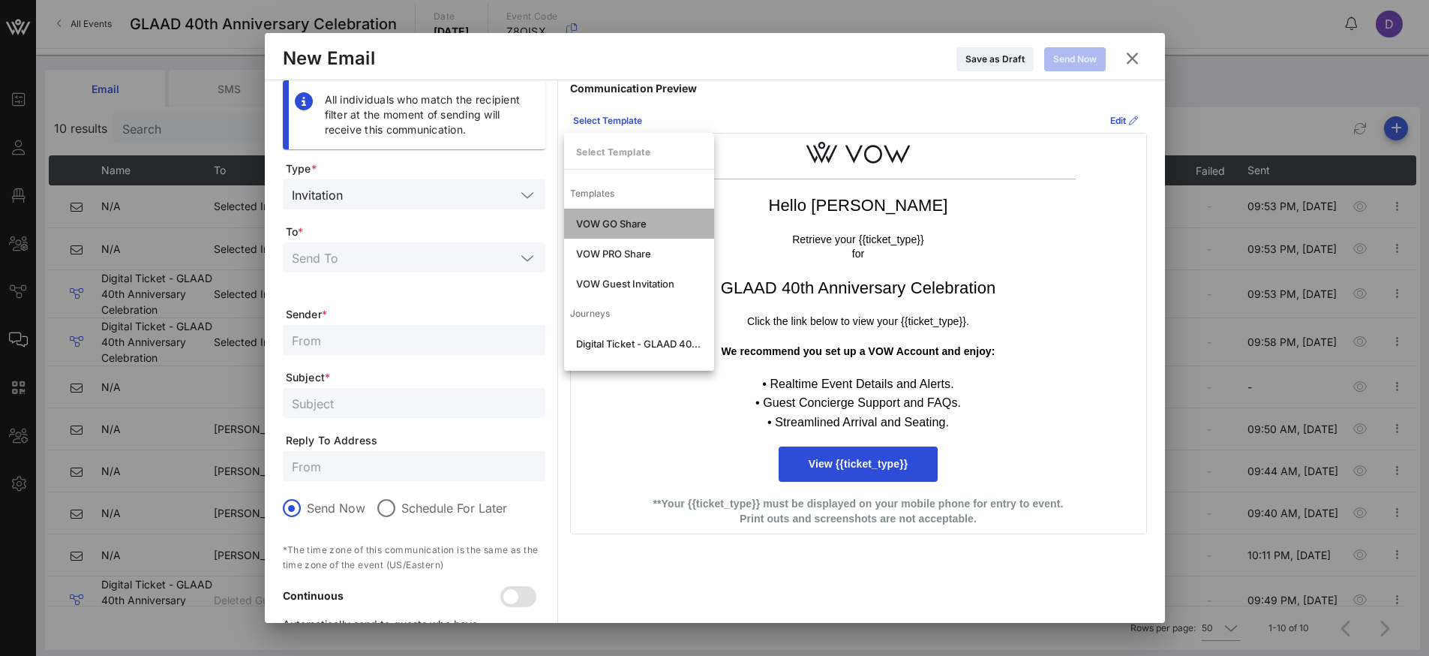
click at [632, 225] on div "VOW GO Share" at bounding box center [639, 224] width 126 height 12
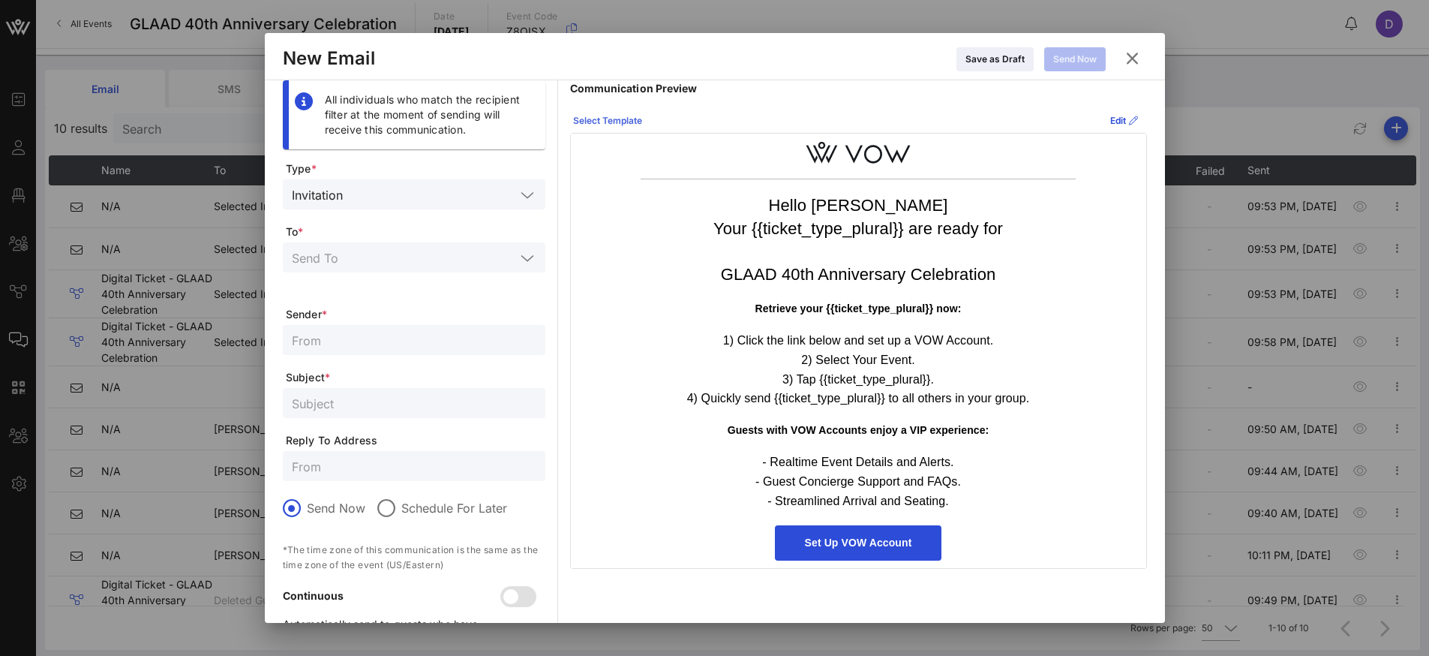
click at [633, 119] on div "Select Template" at bounding box center [607, 120] width 69 height 15
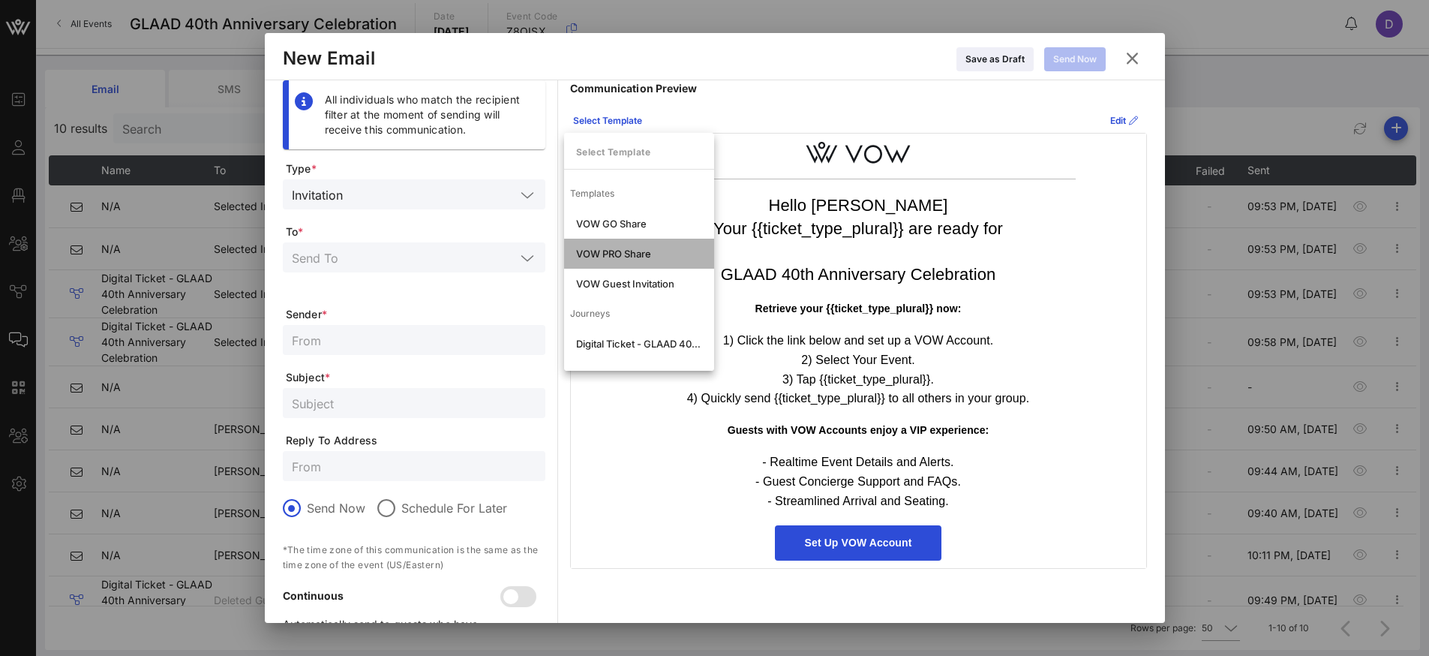
click at [629, 251] on div "VOW PRO Share" at bounding box center [639, 254] width 126 height 12
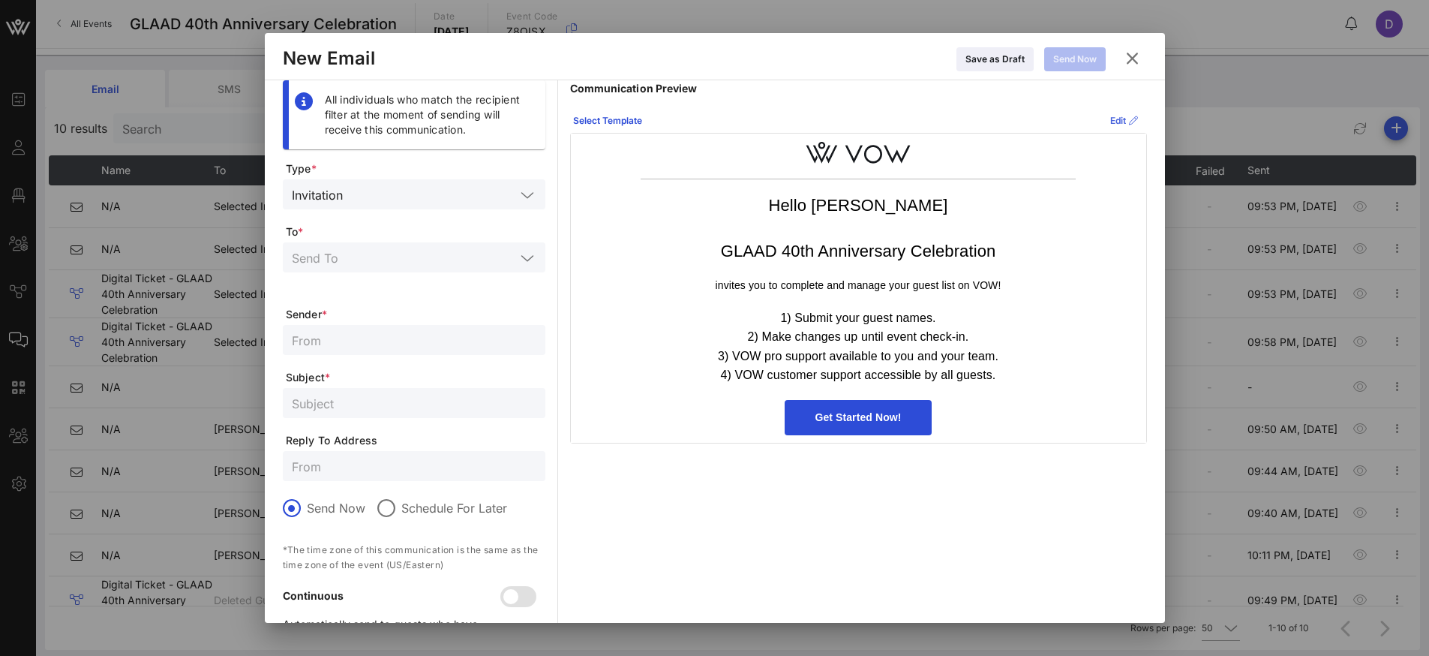
click at [1101, 115] on button "Edit" at bounding box center [1124, 121] width 46 height 24
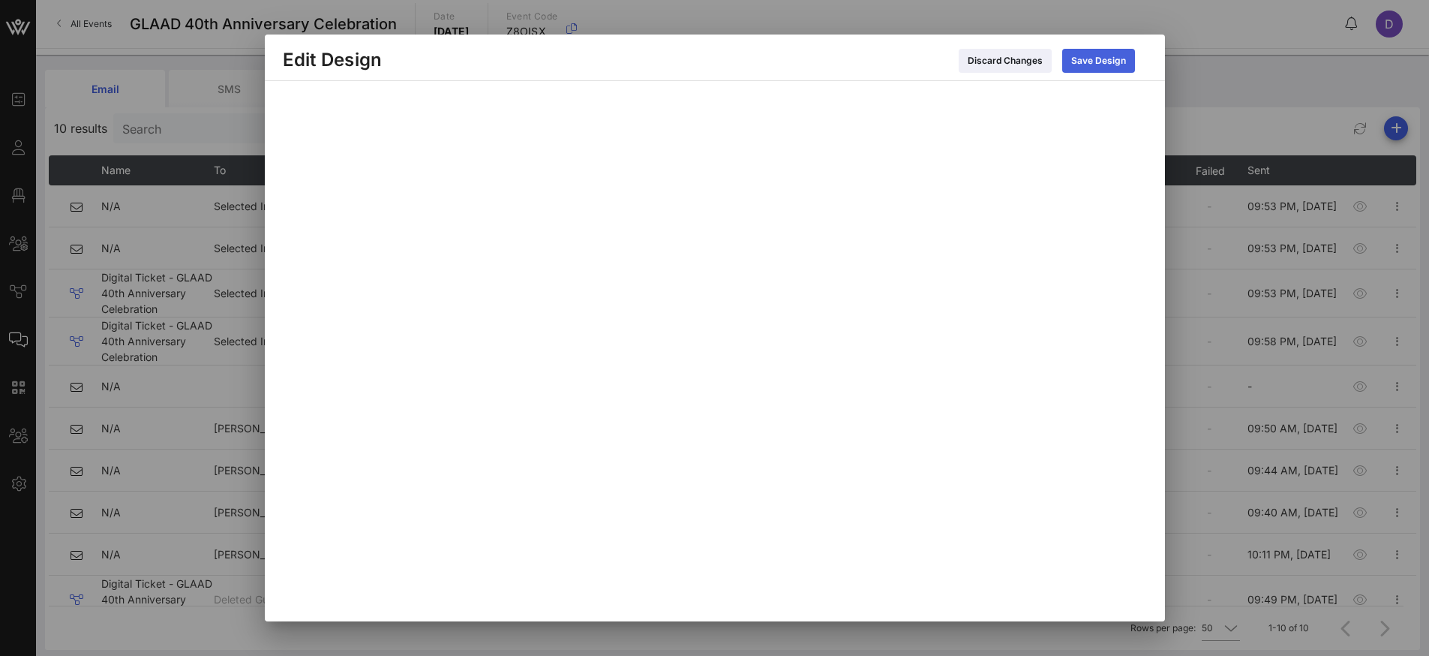
click at [1099, 61] on icon at bounding box center [1098, 61] width 14 height 14
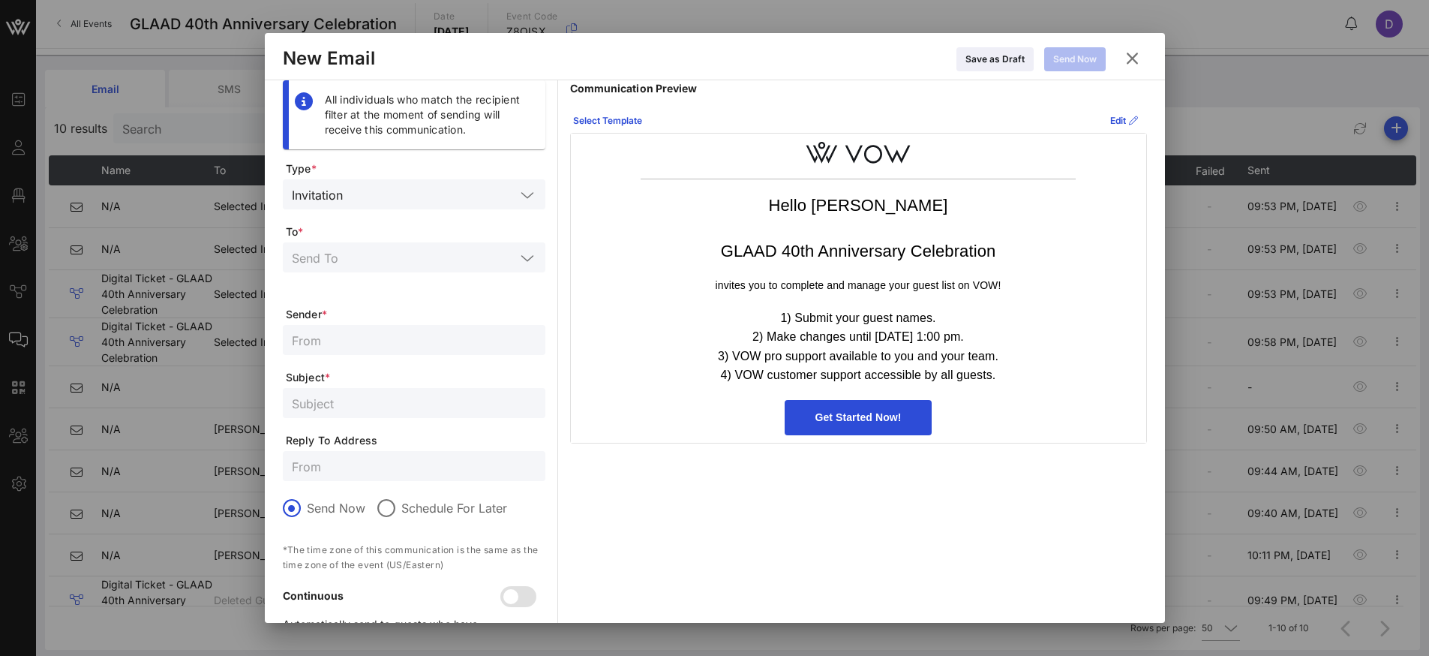
click at [422, 259] on input "text" at bounding box center [404, 258] width 224 height 20
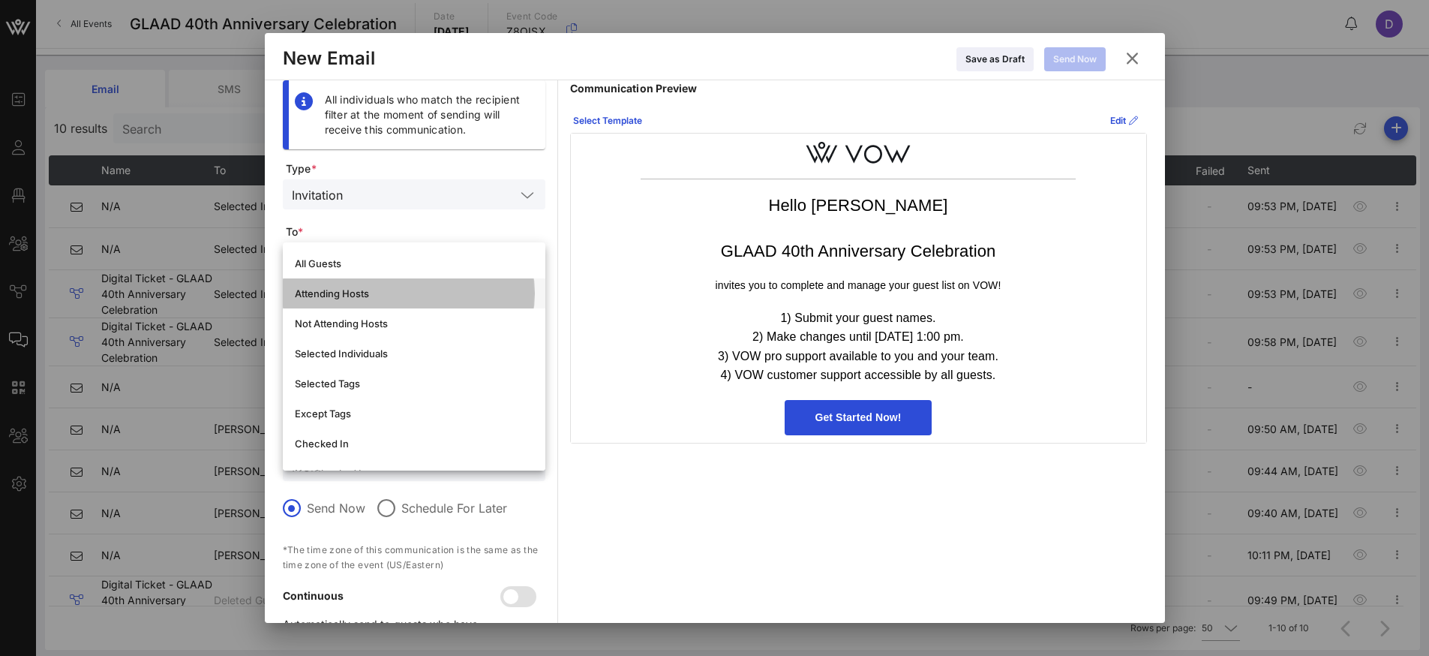
click at [362, 290] on div "Attending Hosts" at bounding box center [414, 293] width 239 height 12
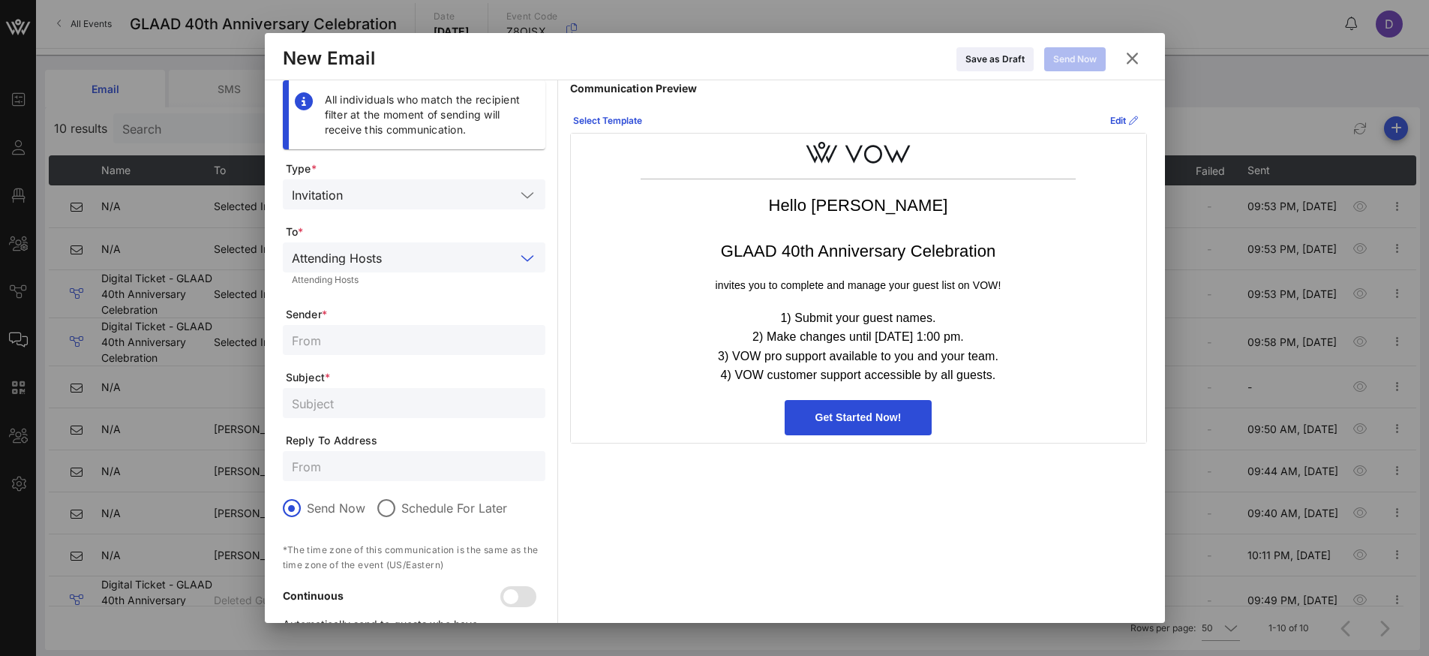
click at [365, 257] on div "Attending Hosts" at bounding box center [337, 258] width 90 height 14
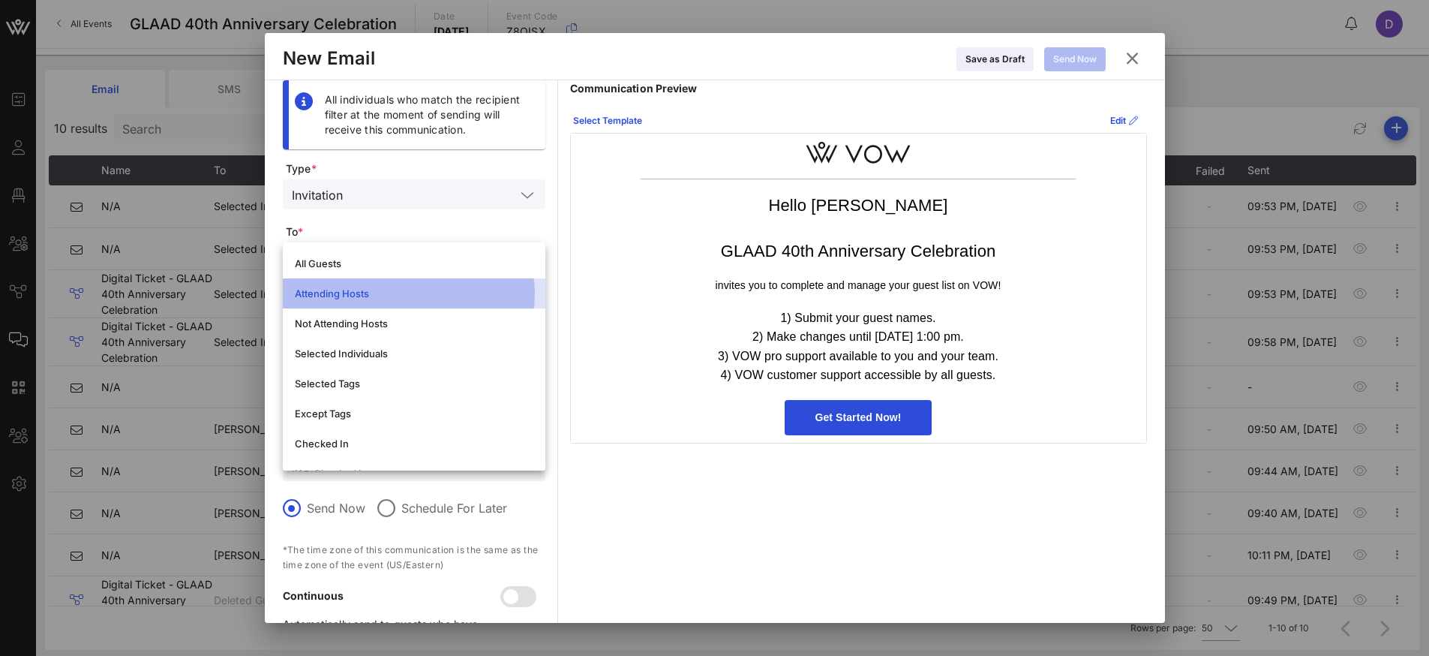
click at [338, 290] on div "Attending Hosts" at bounding box center [414, 293] width 239 height 12
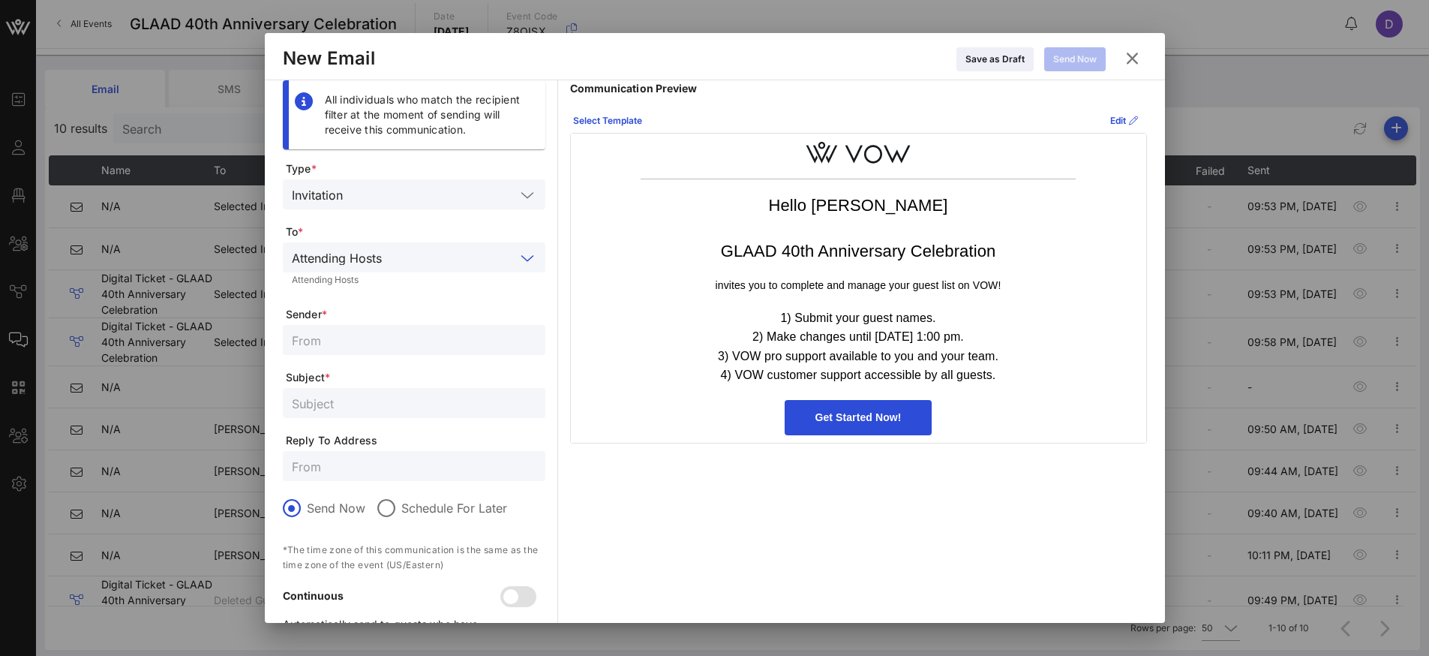
click at [467, 251] on input "text" at bounding box center [452, 258] width 128 height 20
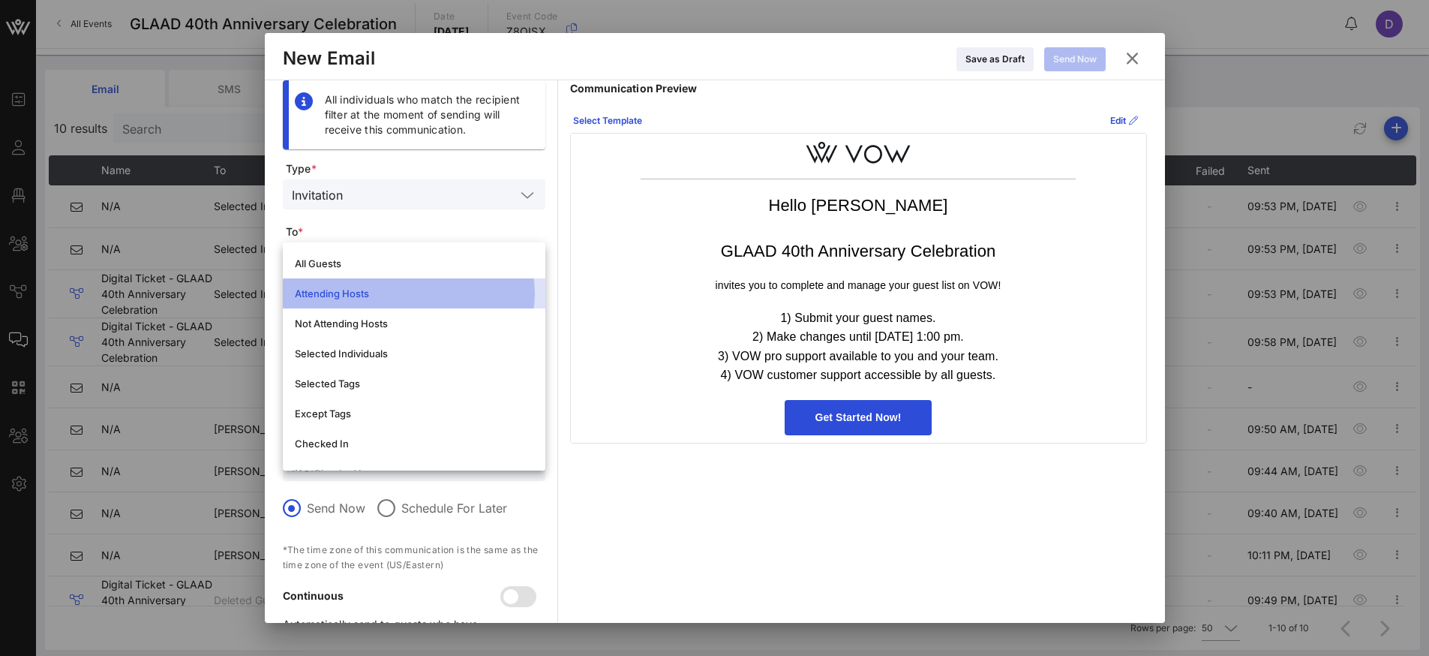
click at [455, 290] on div "Attending Hosts" at bounding box center [414, 293] width 239 height 12
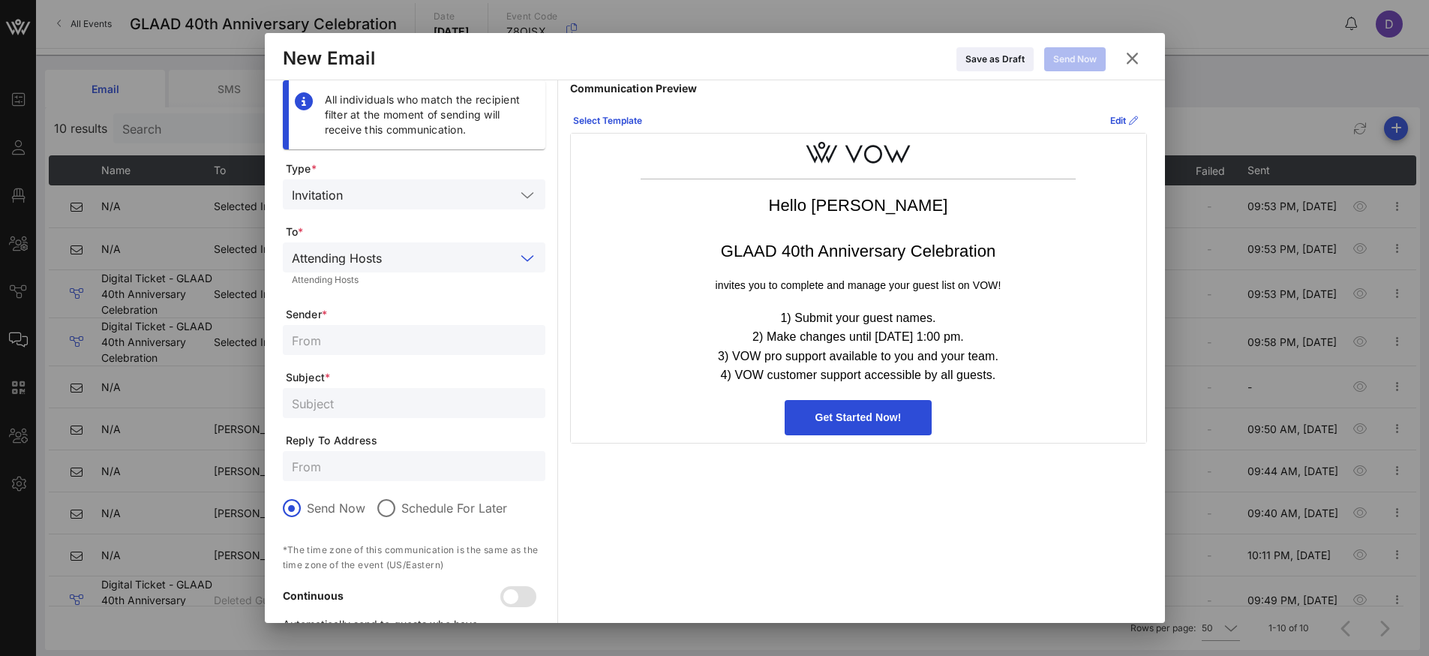
click at [452, 256] on input "text" at bounding box center [452, 258] width 128 height 20
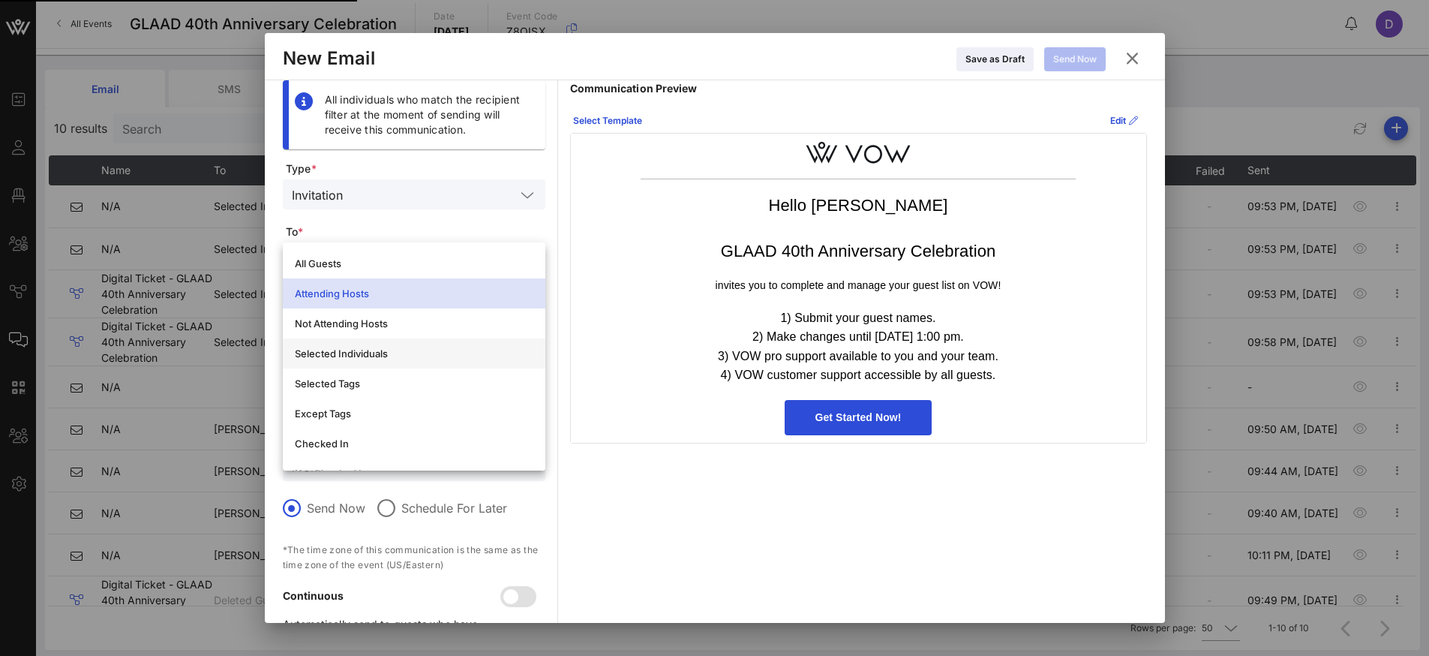
click at [446, 356] on div "Selected Individuals" at bounding box center [414, 353] width 239 height 12
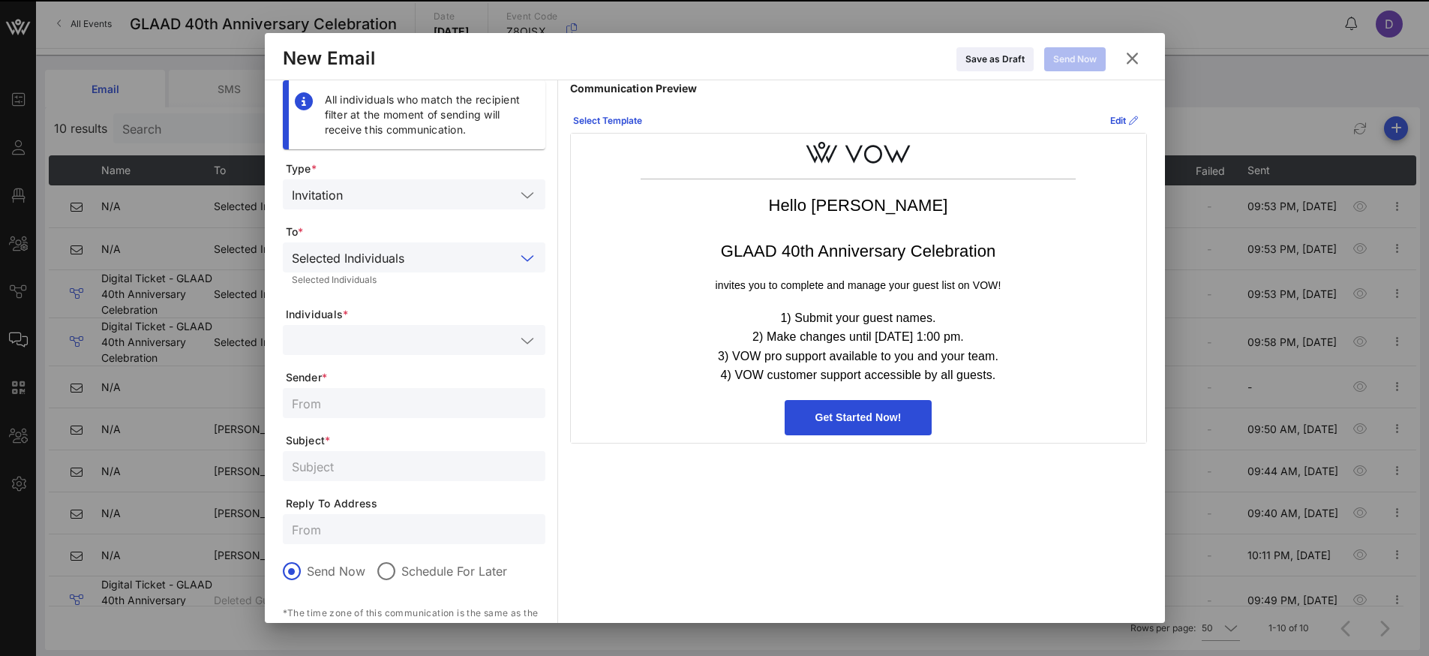
click at [441, 340] on input "text" at bounding box center [404, 340] width 224 height 20
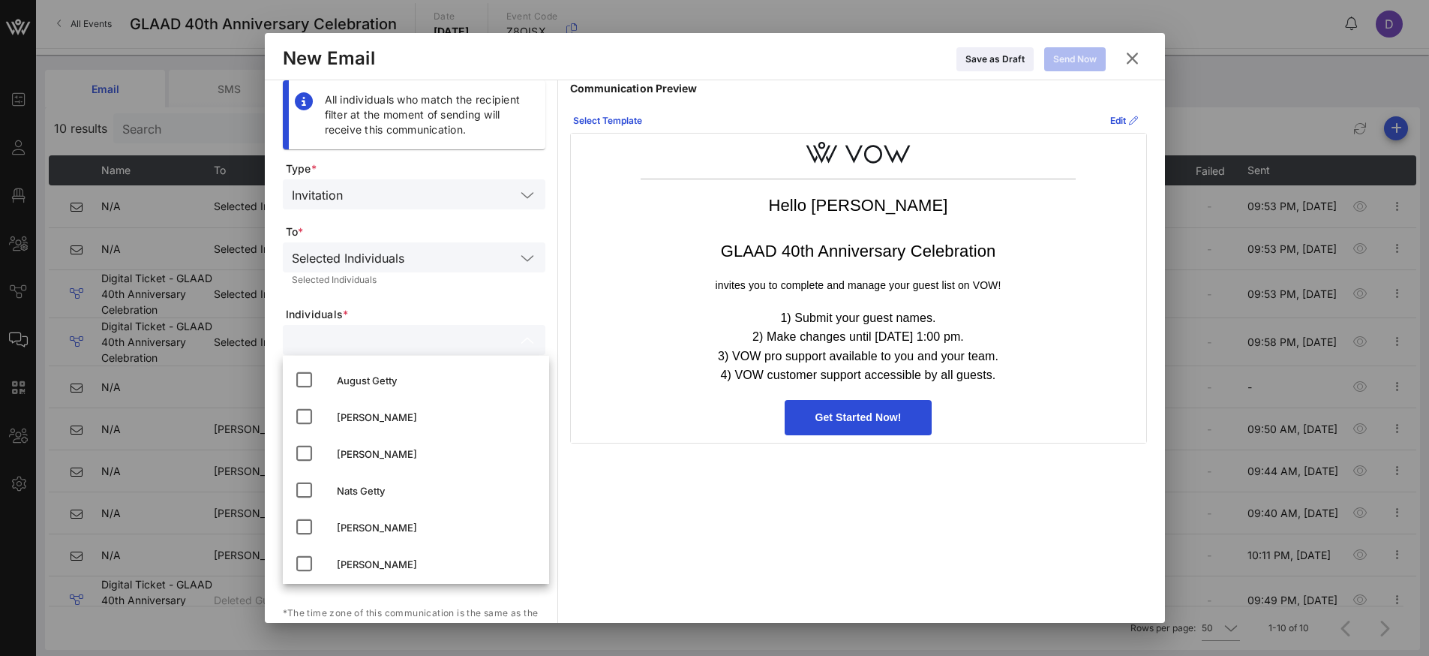
click at [442, 305] on form "Type * Invitation To * Selected Individuals Selected Individuals Individuals * …" at bounding box center [414, 442] width 263 height 563
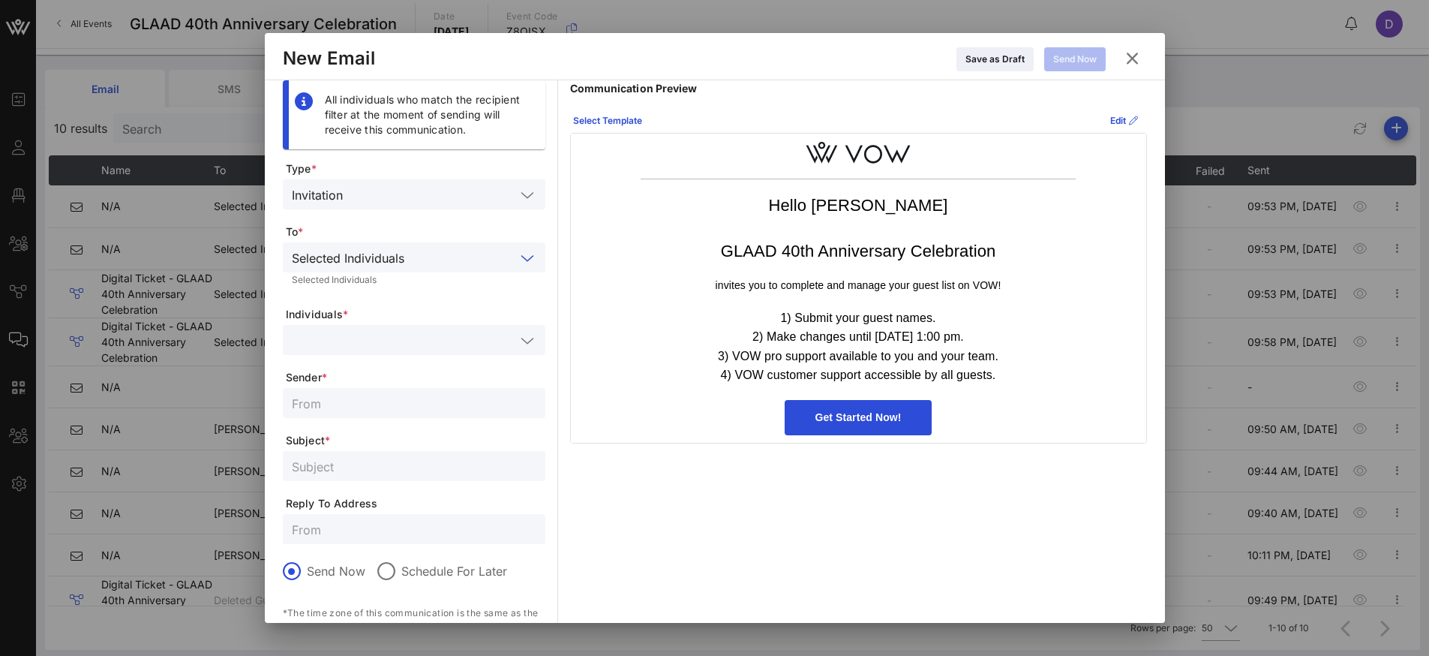
click at [456, 248] on input "text" at bounding box center [462, 258] width 105 height 20
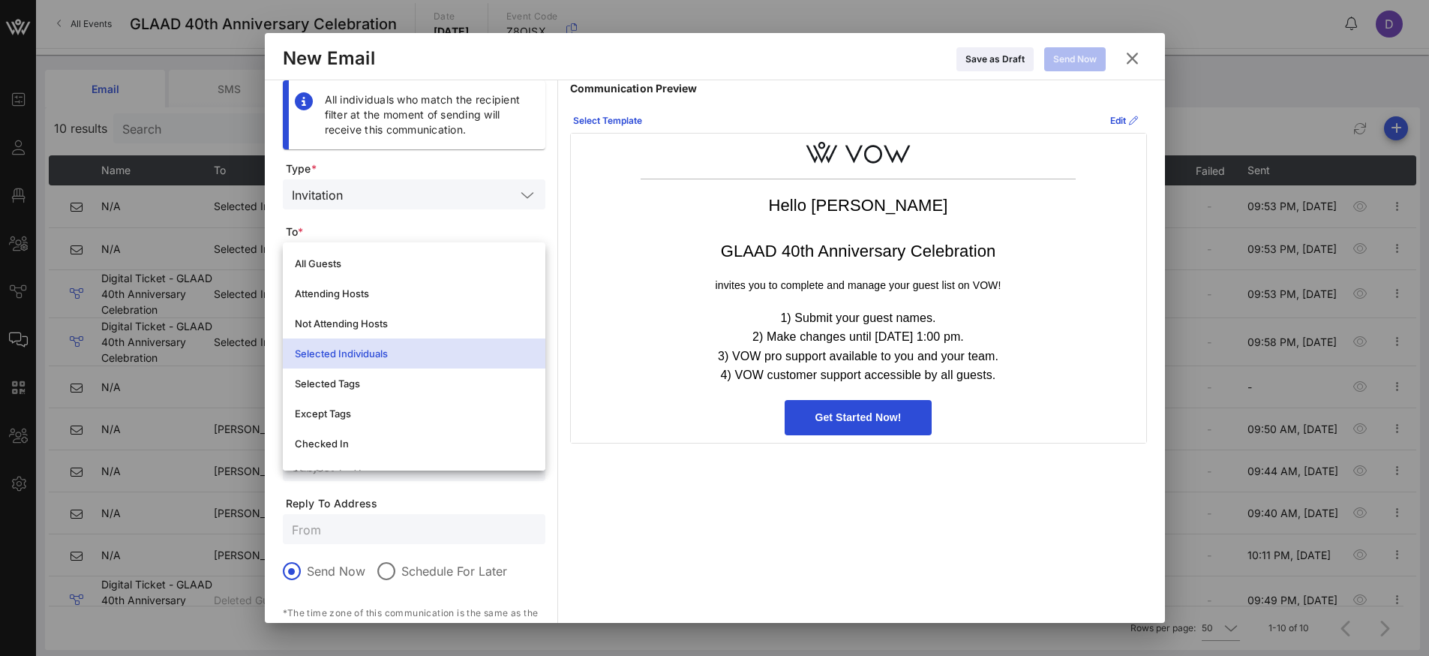
click at [402, 349] on div "Selected Individuals" at bounding box center [414, 353] width 239 height 12
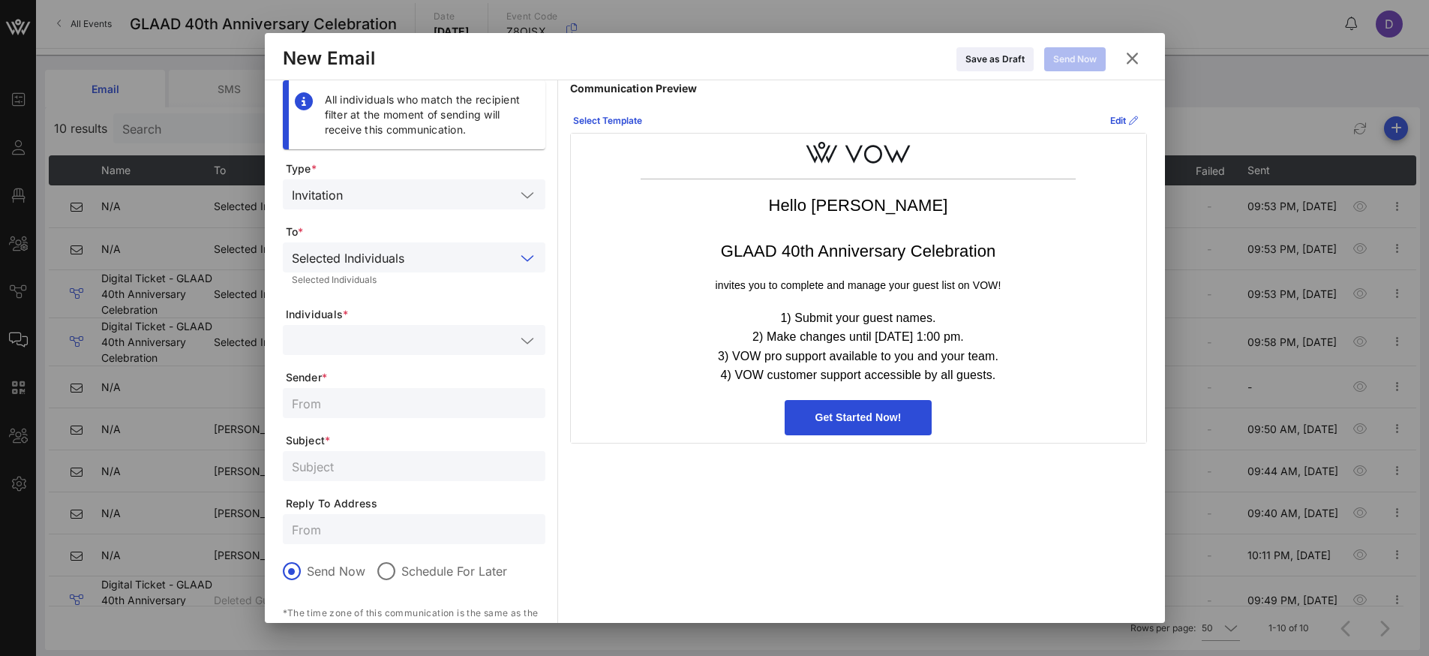
click at [403, 344] on input "text" at bounding box center [404, 340] width 224 height 20
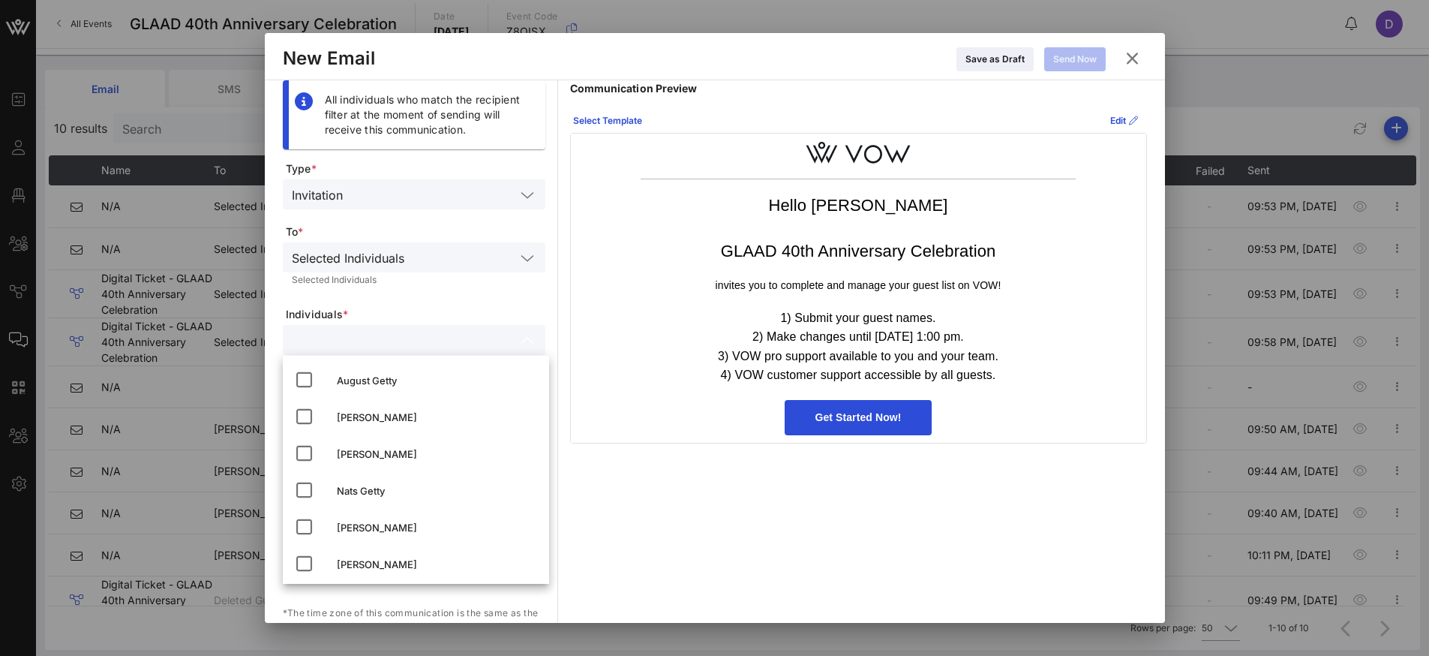
click at [428, 302] on form "Type * Invitation To * Selected Individuals Selected Individuals Individuals * …" at bounding box center [414, 442] width 263 height 563
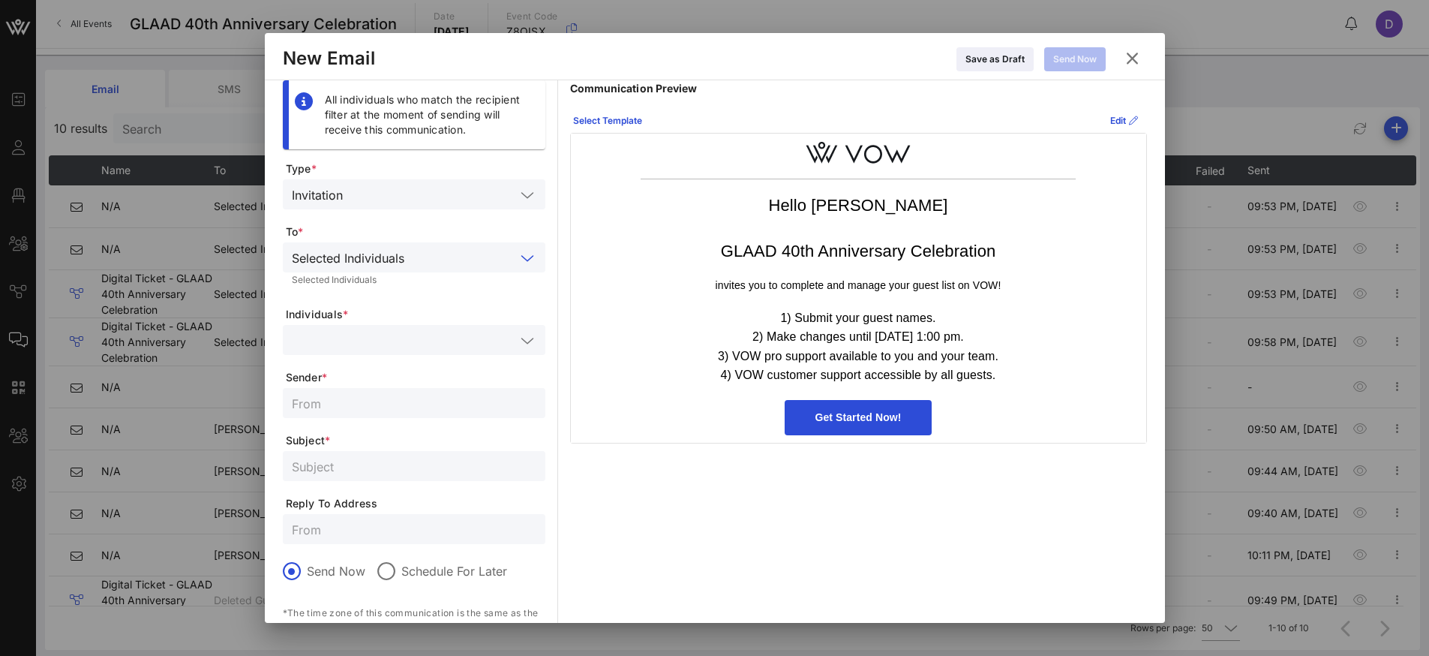
click at [448, 253] on input "text" at bounding box center [462, 258] width 105 height 20
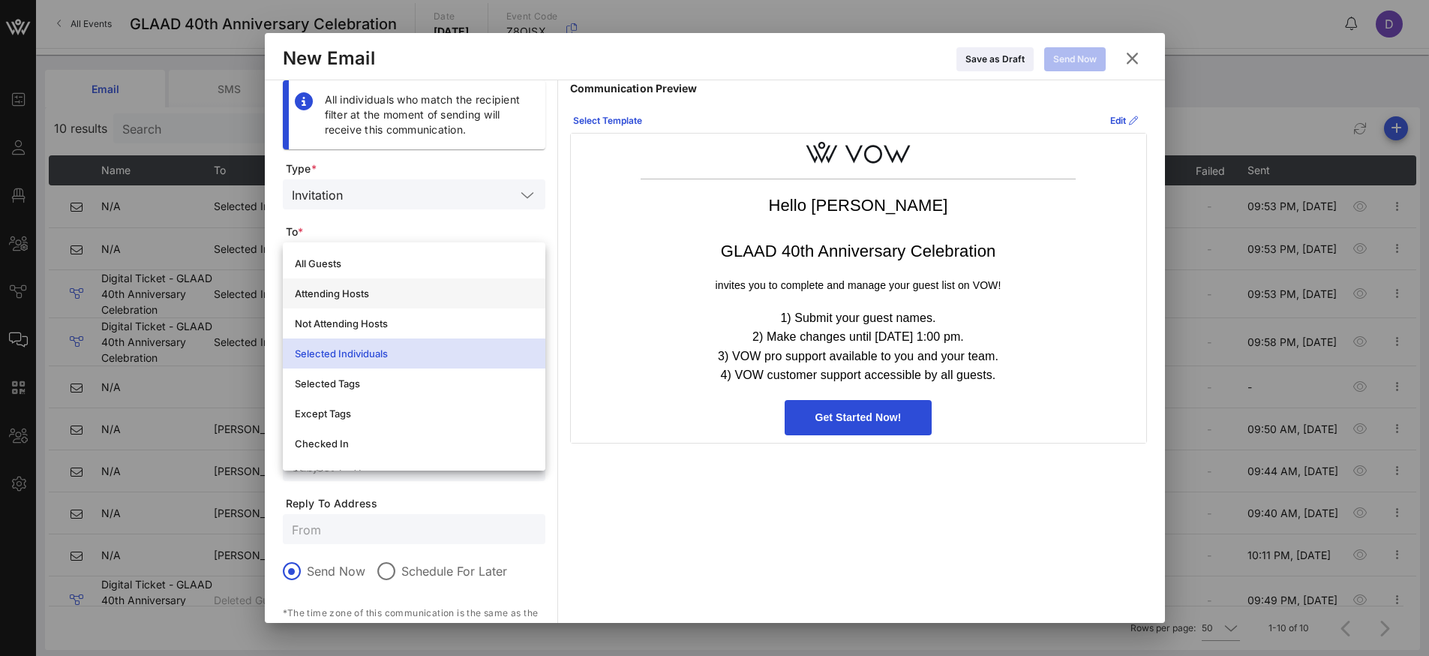
click at [435, 299] on div "Attending Hosts" at bounding box center [414, 293] width 239 height 24
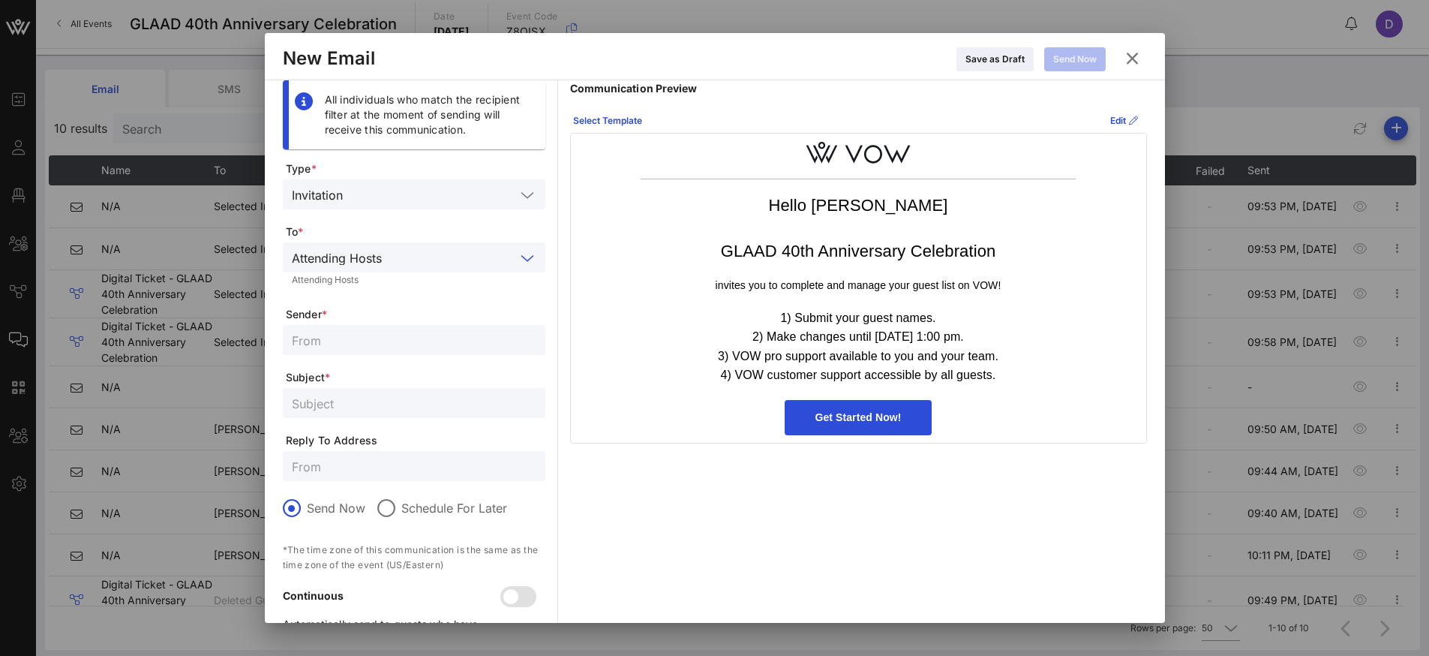
click at [432, 262] on input "text" at bounding box center [452, 258] width 128 height 20
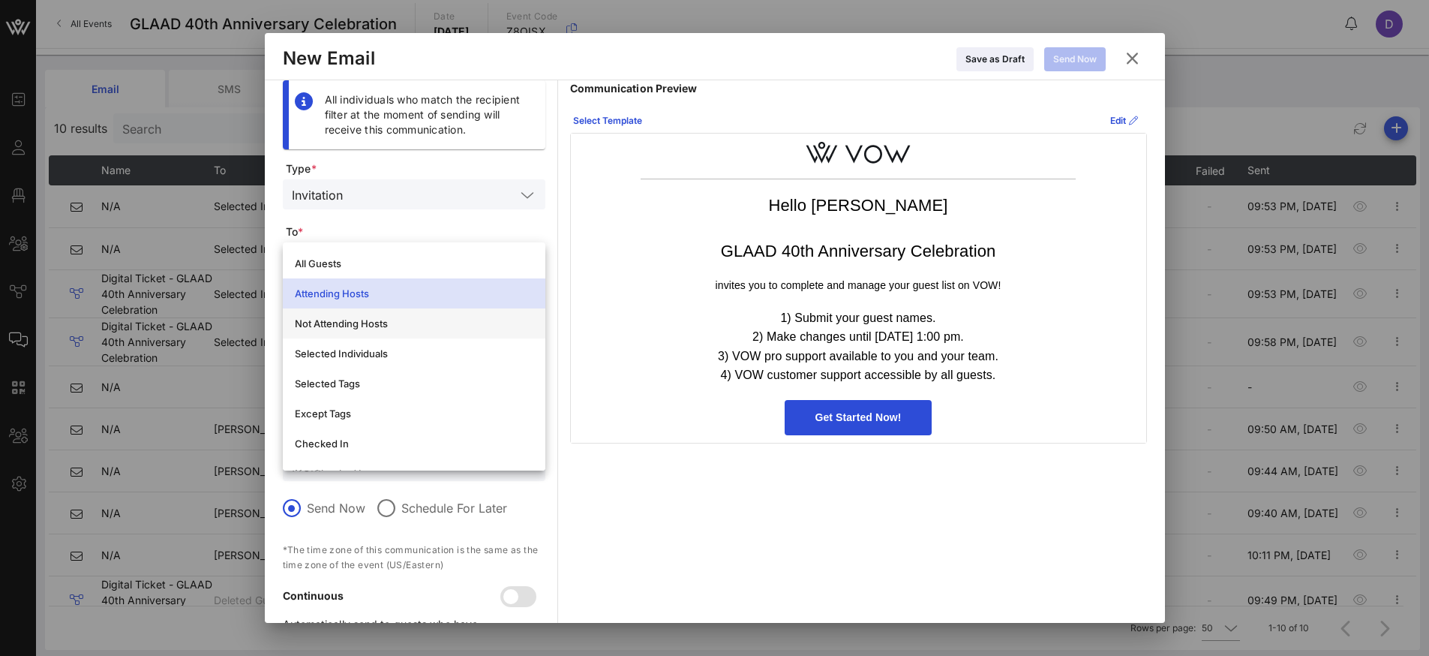
click at [404, 325] on div "Not Attending Hosts" at bounding box center [414, 323] width 239 height 12
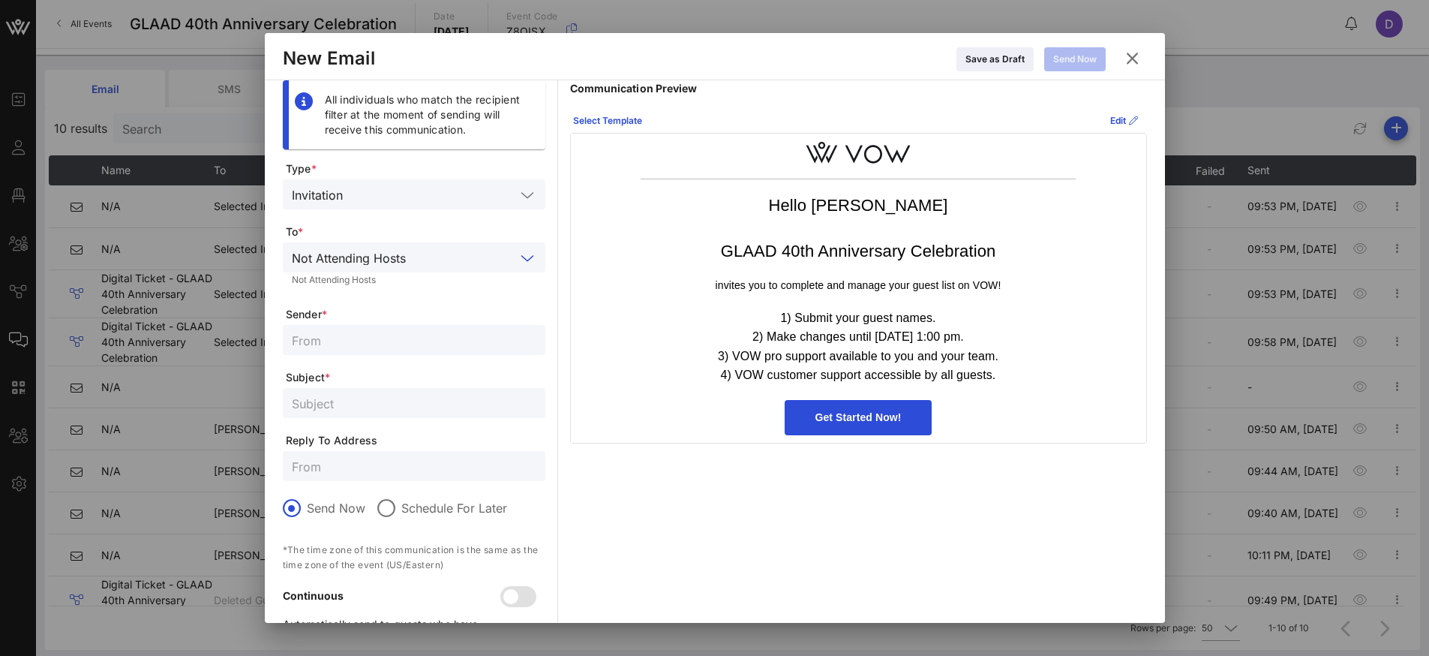
click at [404, 259] on div "Not Attending Hosts" at bounding box center [349, 258] width 114 height 14
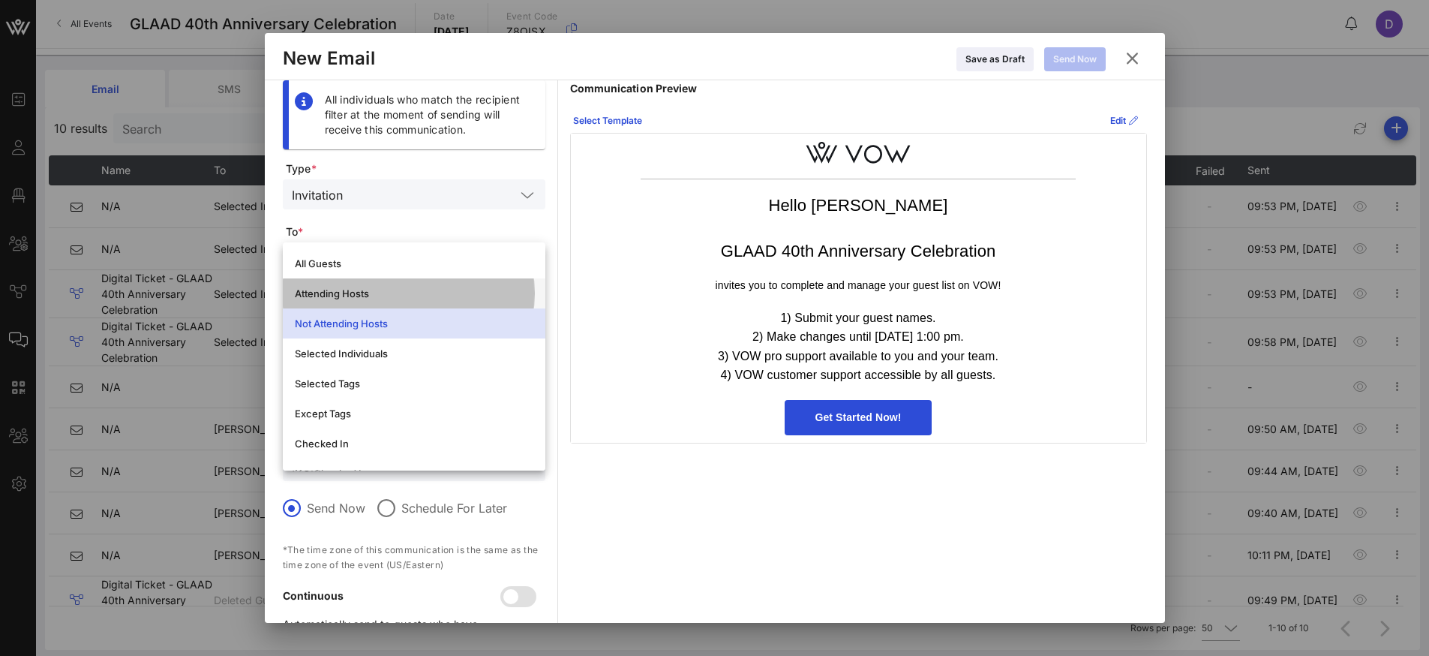
click at [372, 293] on div "Attending Hosts" at bounding box center [414, 293] width 239 height 12
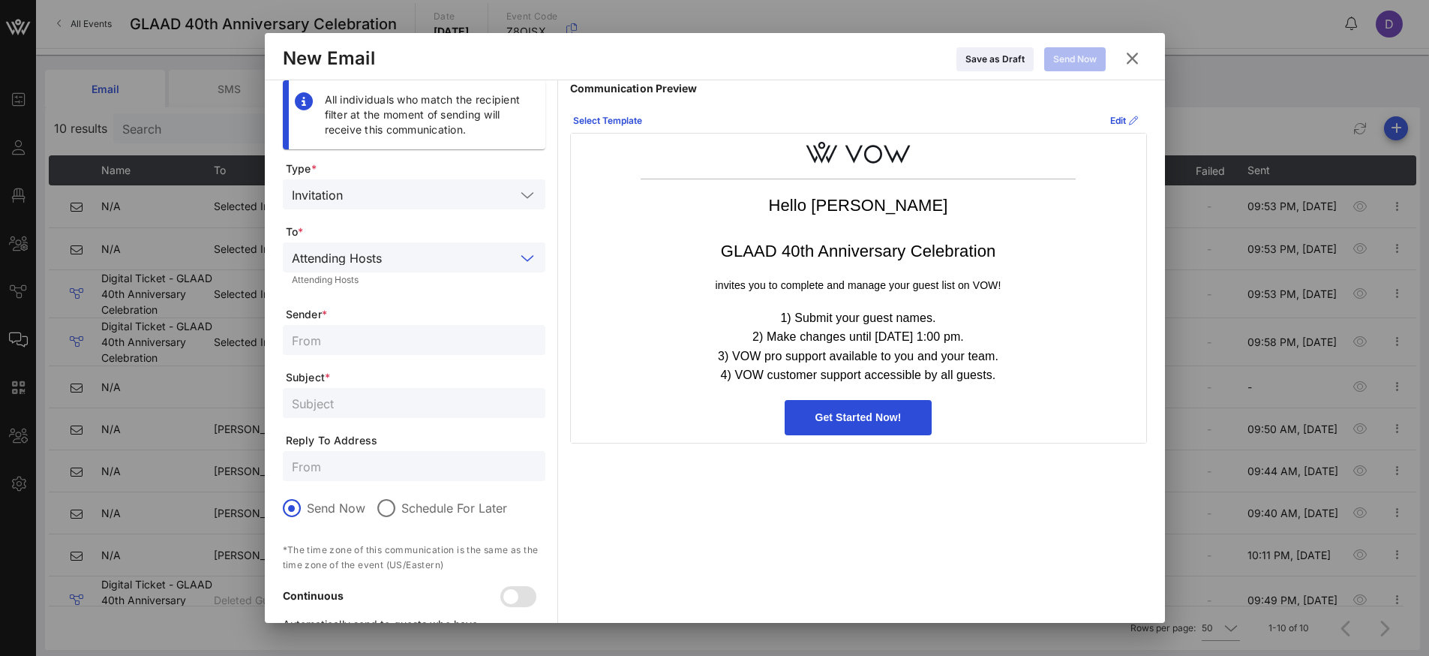
click at [1014, 128] on div "Select Template Edit" at bounding box center [858, 121] width 577 height 24
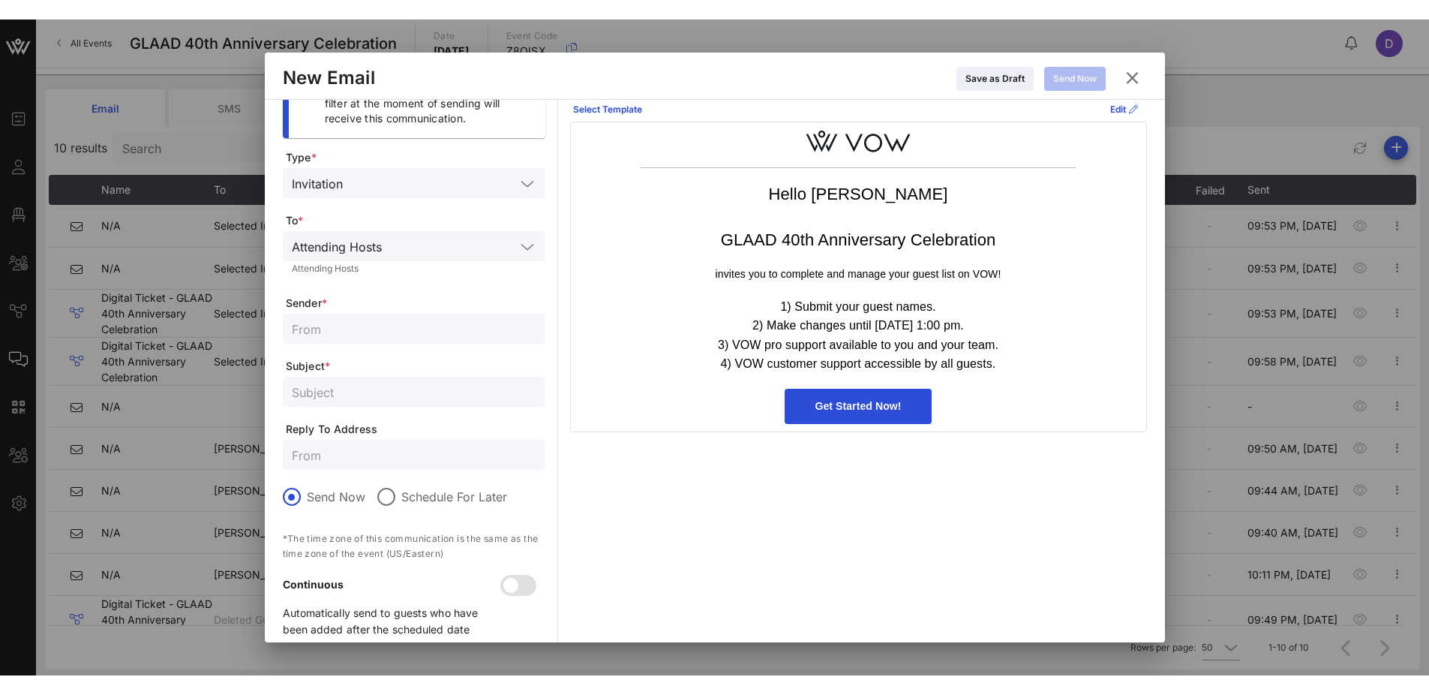
scroll to position [42, 0]
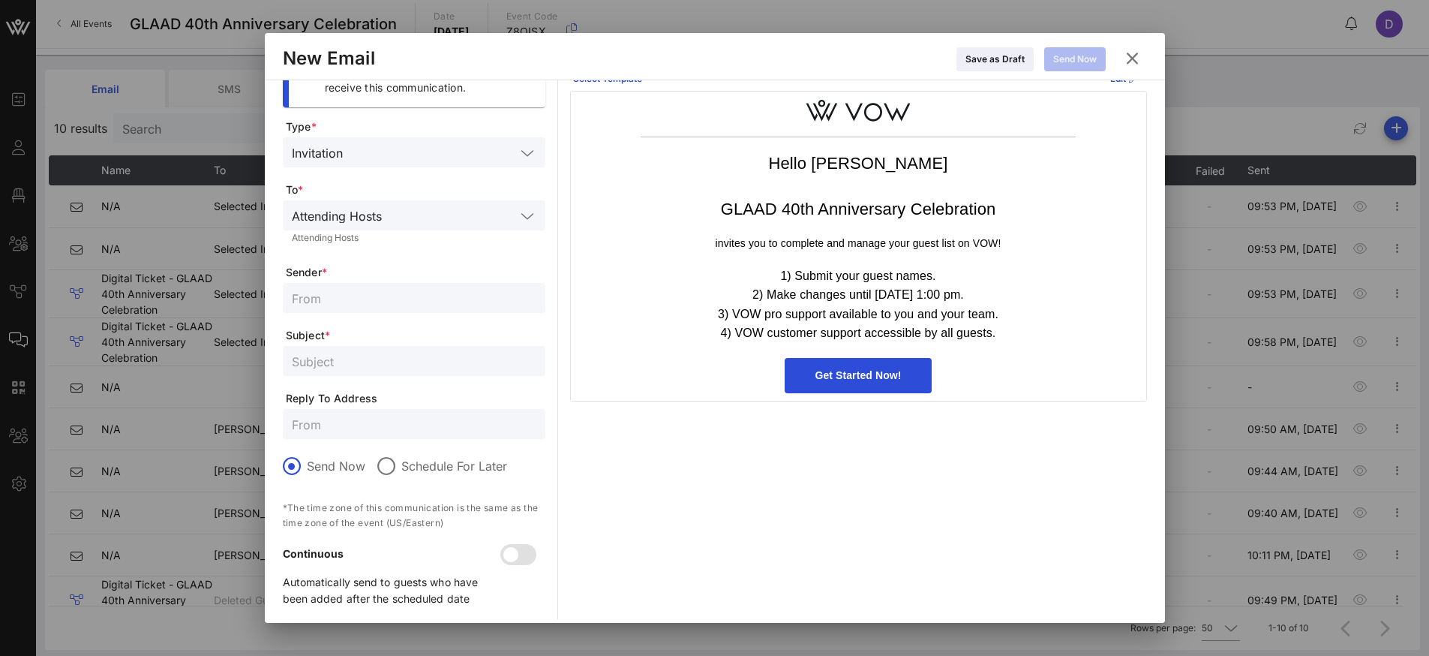
click at [423, 290] on input "text" at bounding box center [414, 298] width 245 height 20
type input "events@glaa"
click at [1139, 51] on icon at bounding box center [1132, 59] width 26 height 24
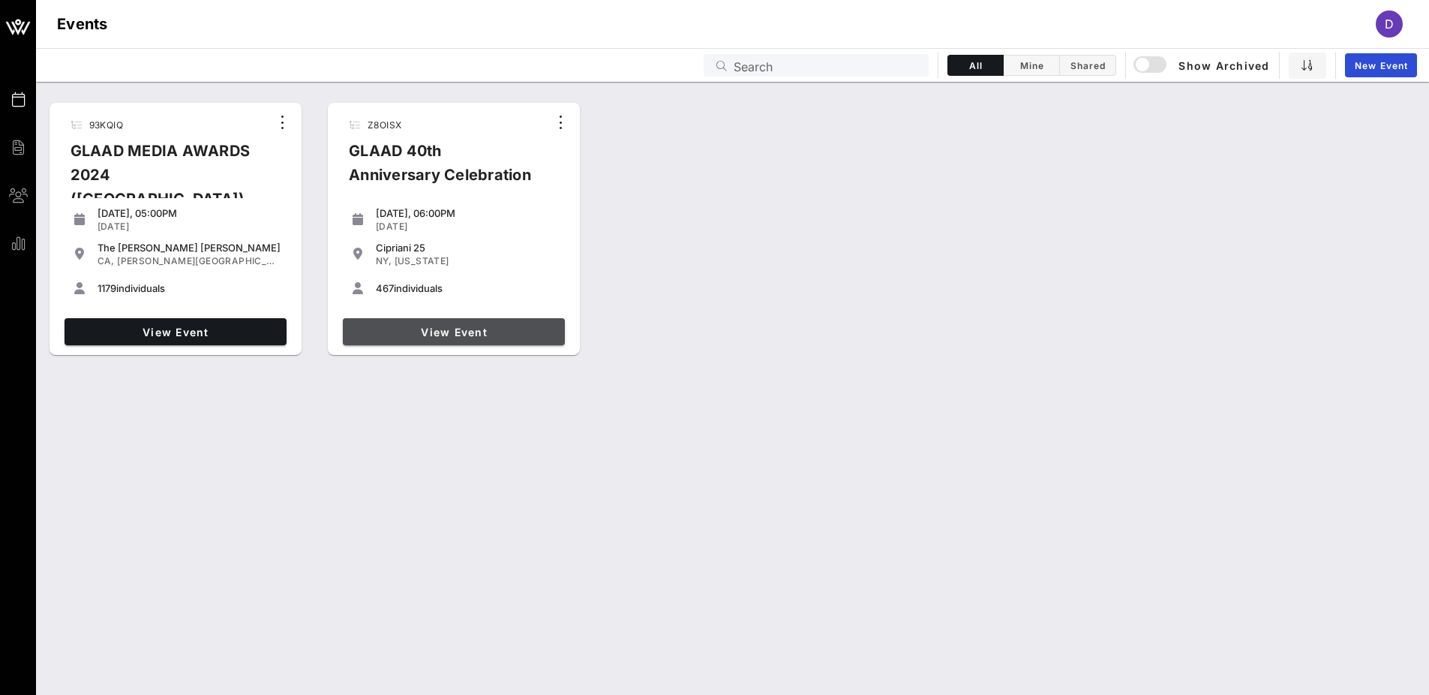
click at [415, 332] on span "View Event" at bounding box center [454, 332] width 210 height 13
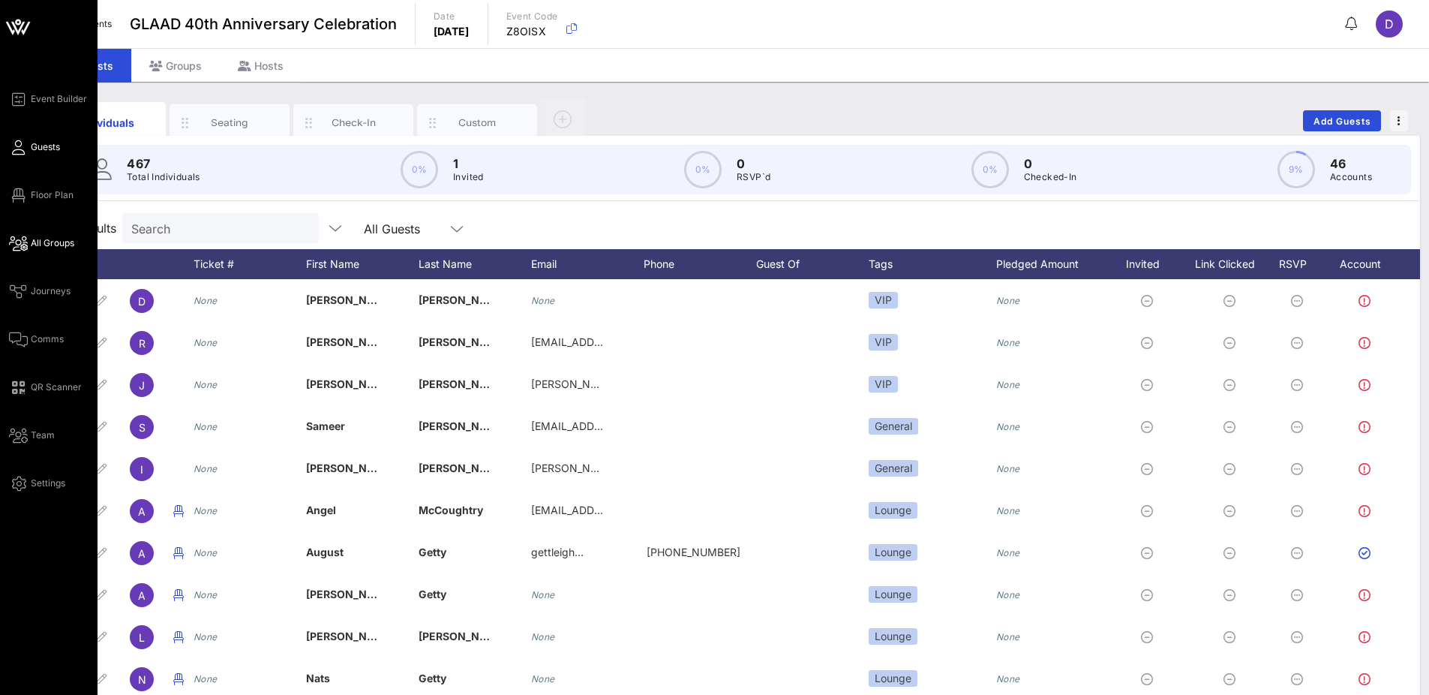
click at [42, 245] on span "All Groups" at bounding box center [53, 243] width 44 height 14
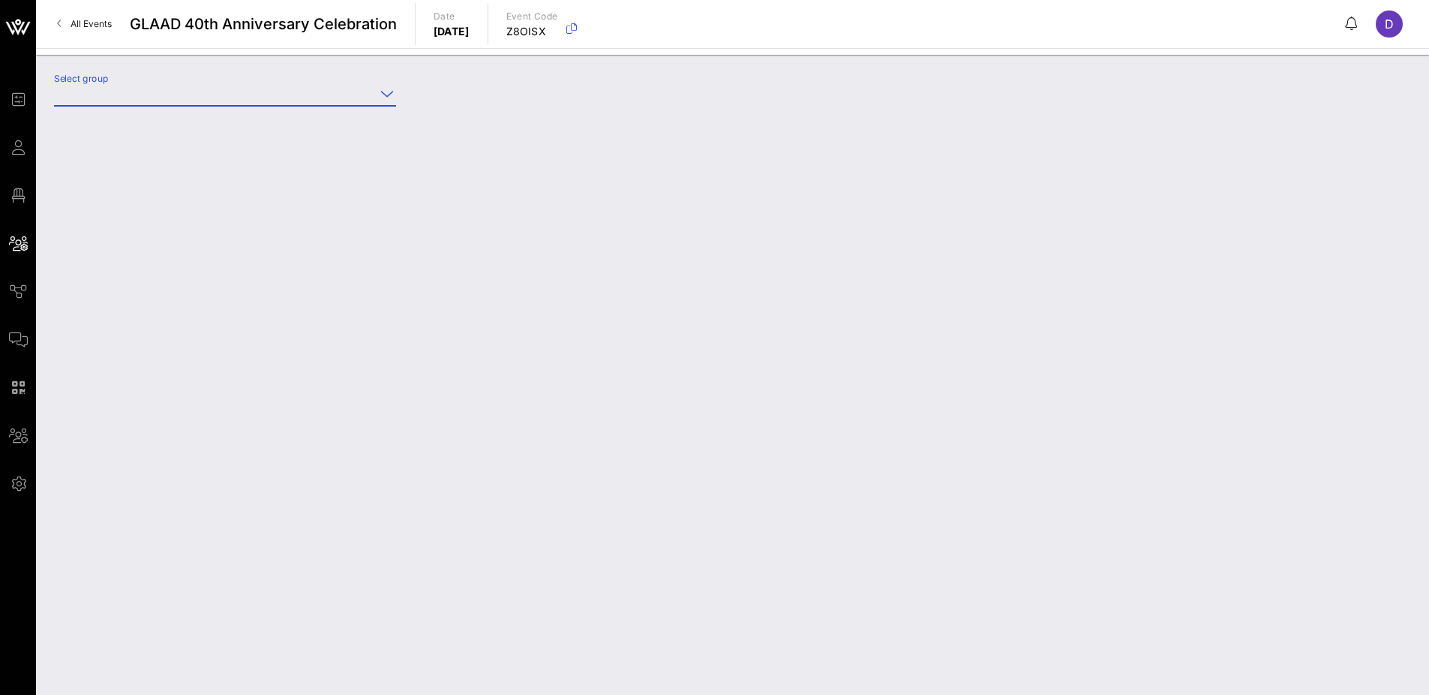
click at [256, 96] on input "Select group" at bounding box center [214, 94] width 321 height 24
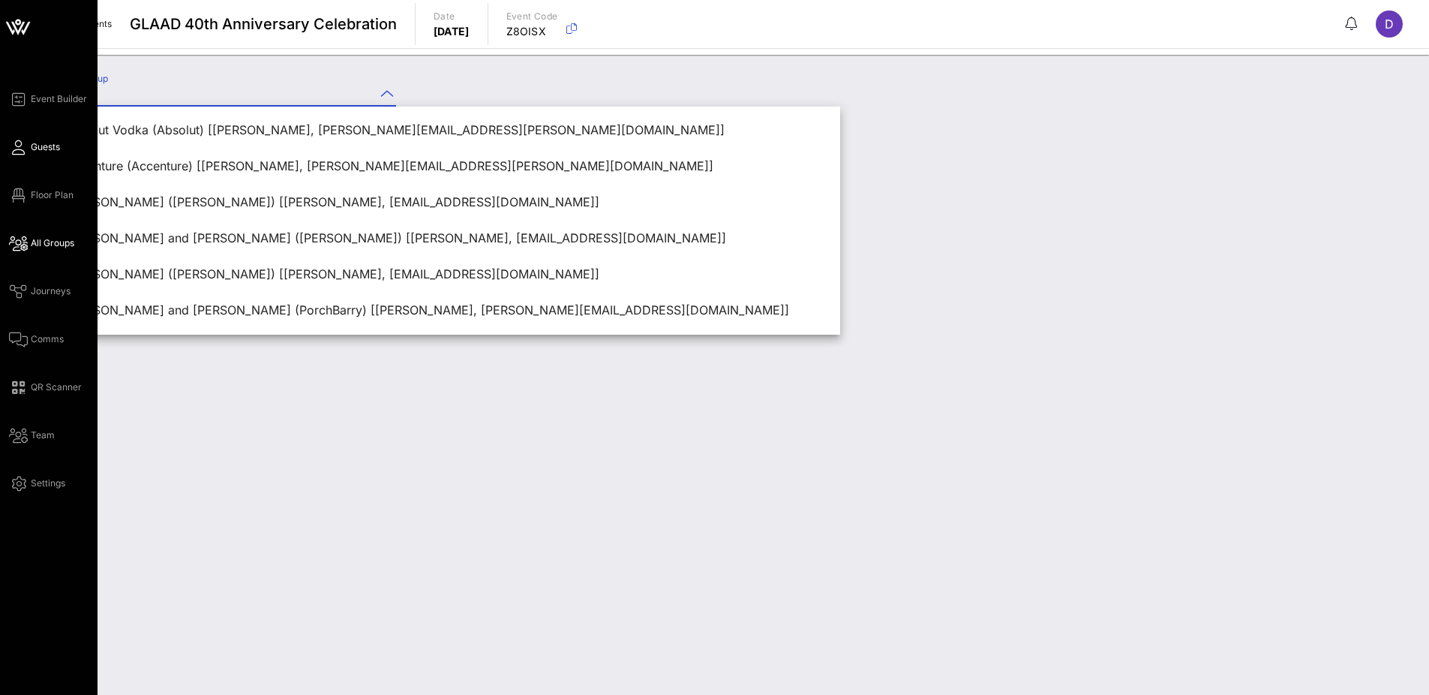
click at [44, 149] on span "Guests" at bounding box center [45, 147] width 29 height 14
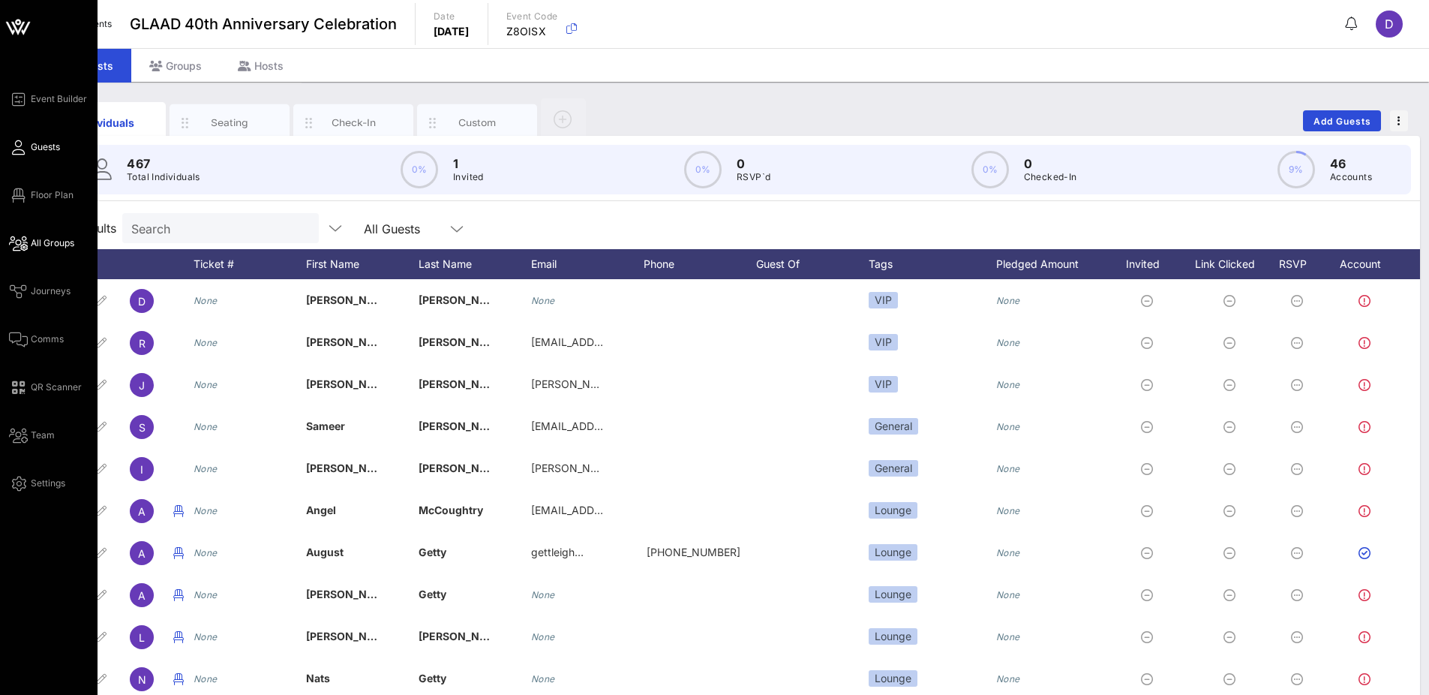
click at [29, 248] on link "All Groups" at bounding box center [41, 243] width 65 height 18
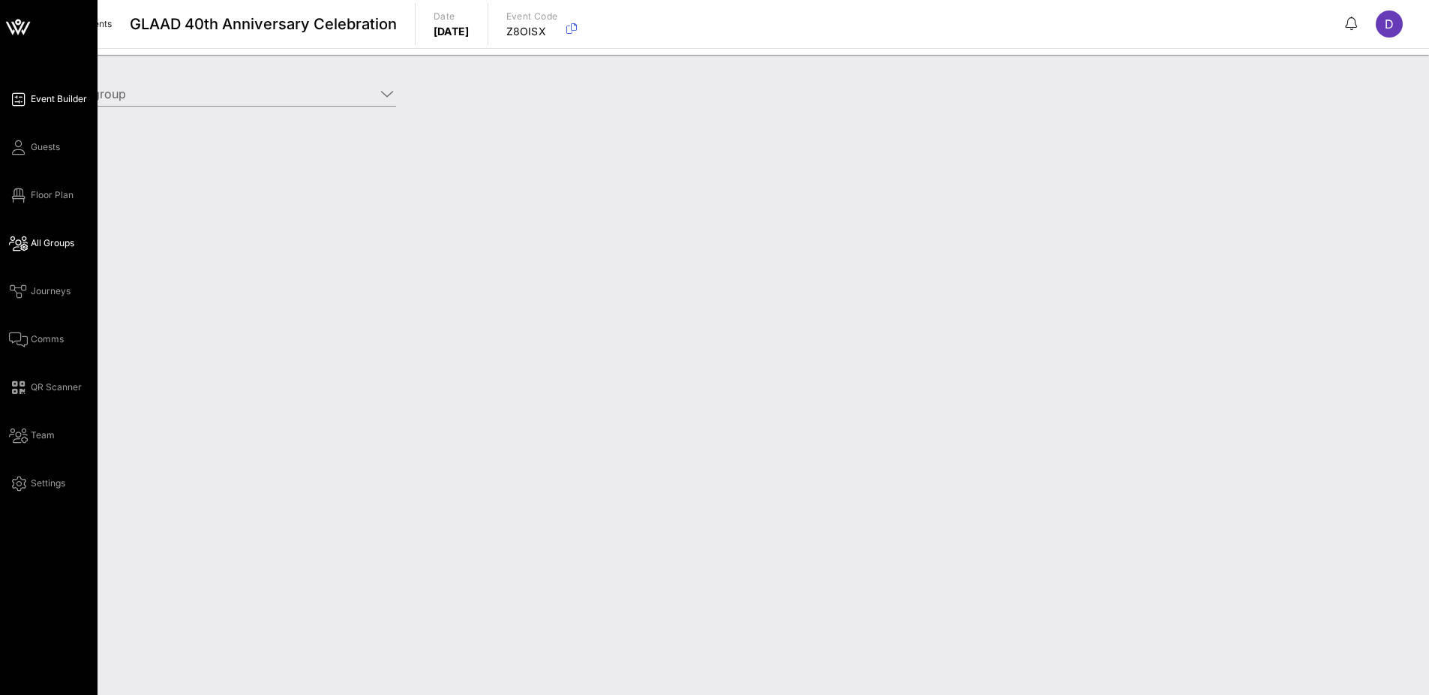
click at [39, 101] on span "Event Builder" at bounding box center [59, 99] width 56 height 14
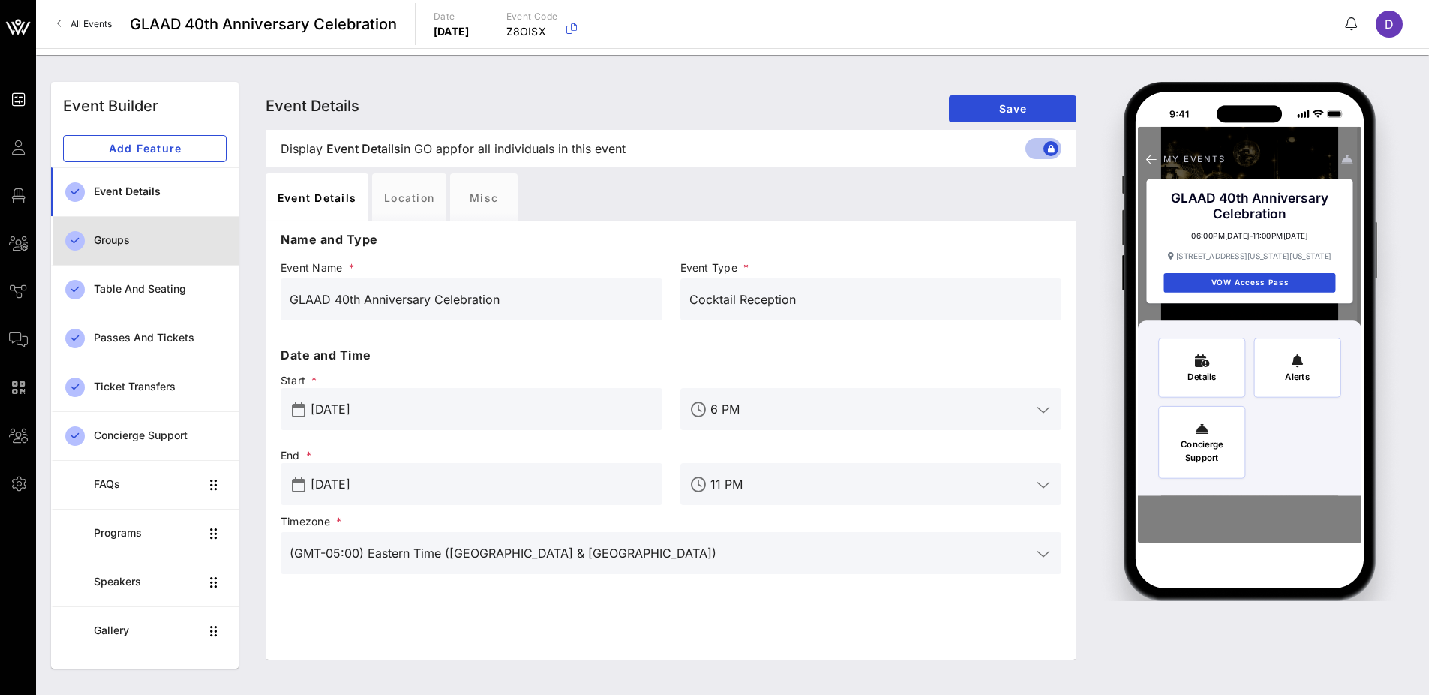
click at [154, 245] on div "Groups" at bounding box center [160, 240] width 133 height 13
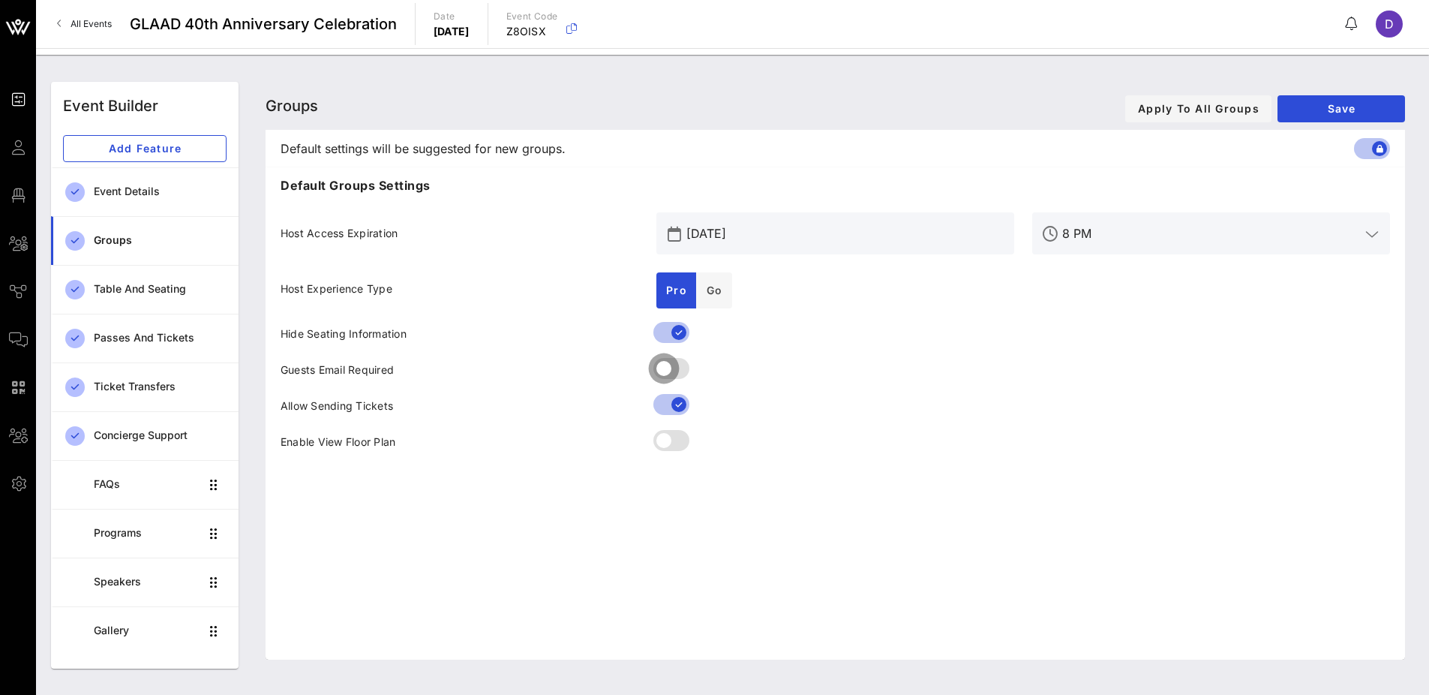
click at [662, 371] on div at bounding box center [664, 369] width 26 height 26
click at [709, 296] on button "Go" at bounding box center [714, 290] width 36 height 36
click at [670, 372] on div at bounding box center [679, 369] width 26 height 26
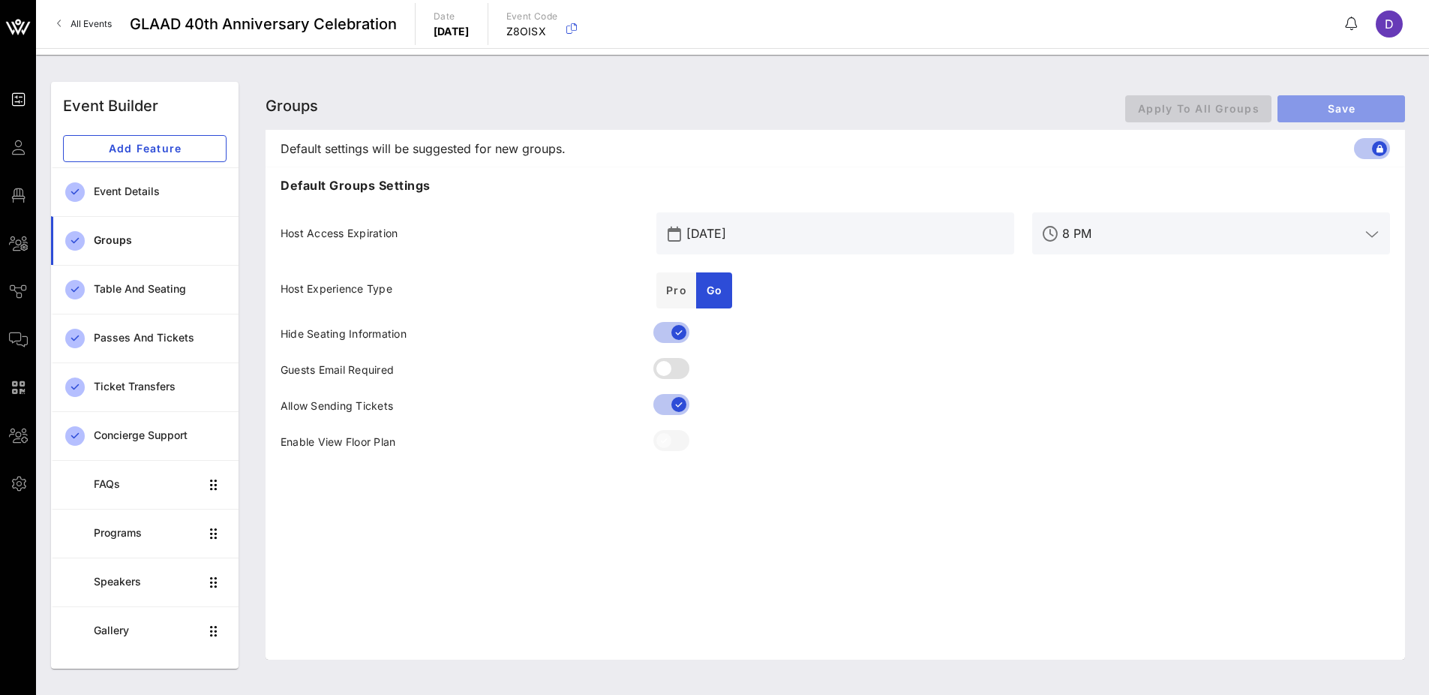
click at [1329, 110] on span "Save" at bounding box center [1342, 108] width 104 height 13
click at [483, 412] on div "Allow Sending Tickets" at bounding box center [460, 407] width 376 height 36
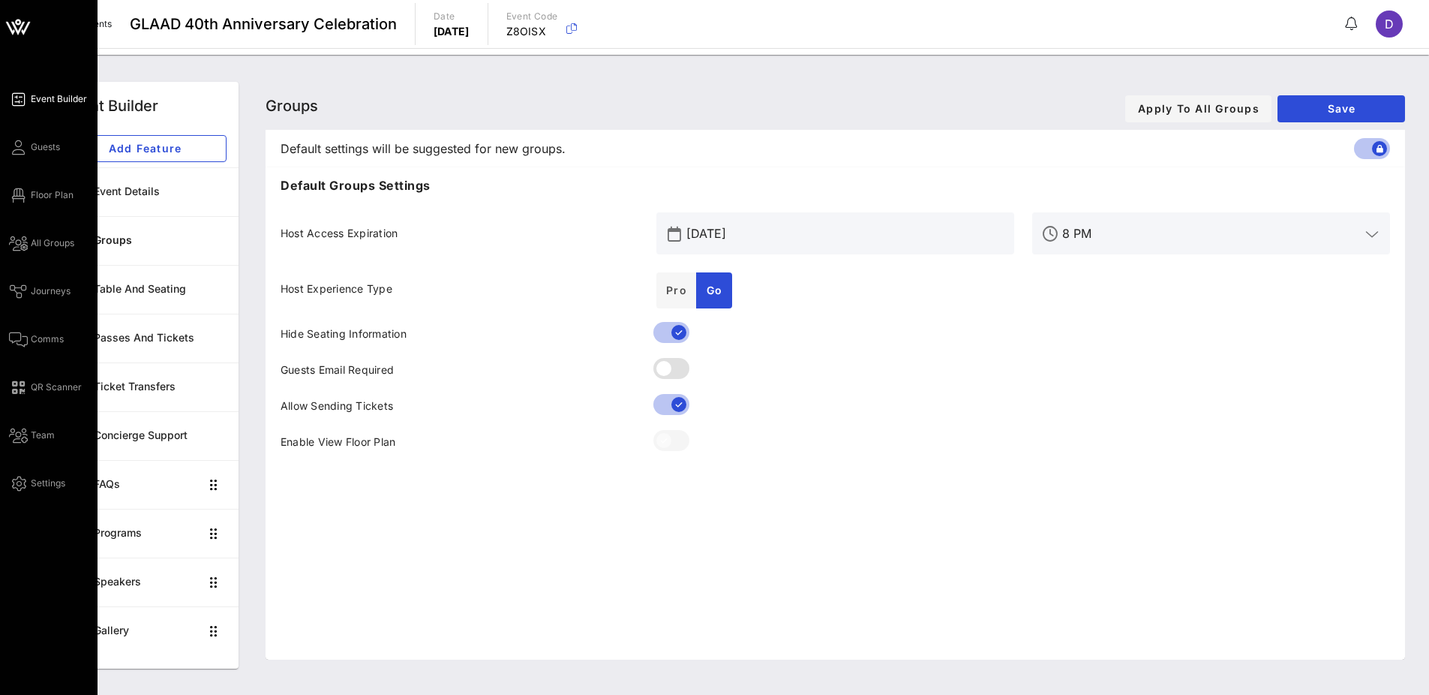
click at [29, 233] on div "Event Builder Guests Floor Plan All Groups Journeys Comms QR Scanner Team Setti…" at bounding box center [53, 291] width 89 height 402
click at [29, 242] on link "All Groups" at bounding box center [41, 243] width 65 height 18
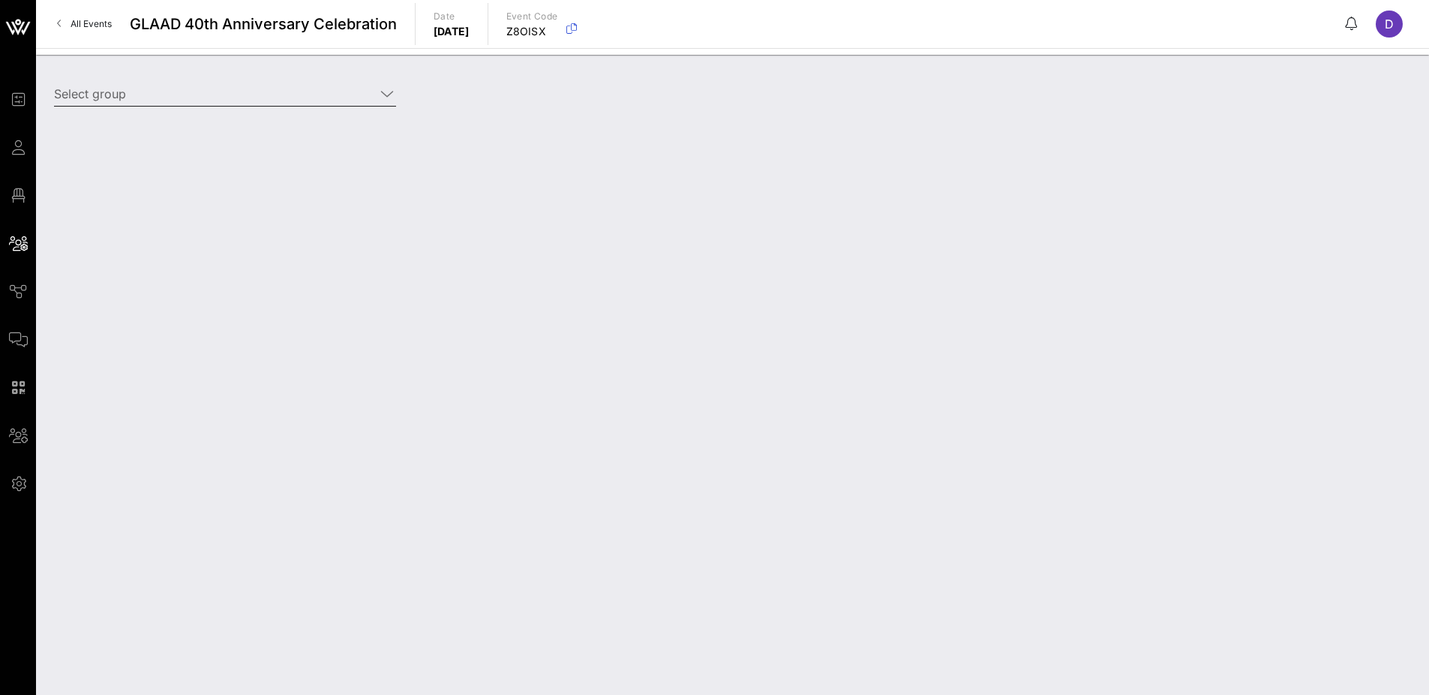
click at [298, 91] on input "Select group" at bounding box center [214, 94] width 321 height 24
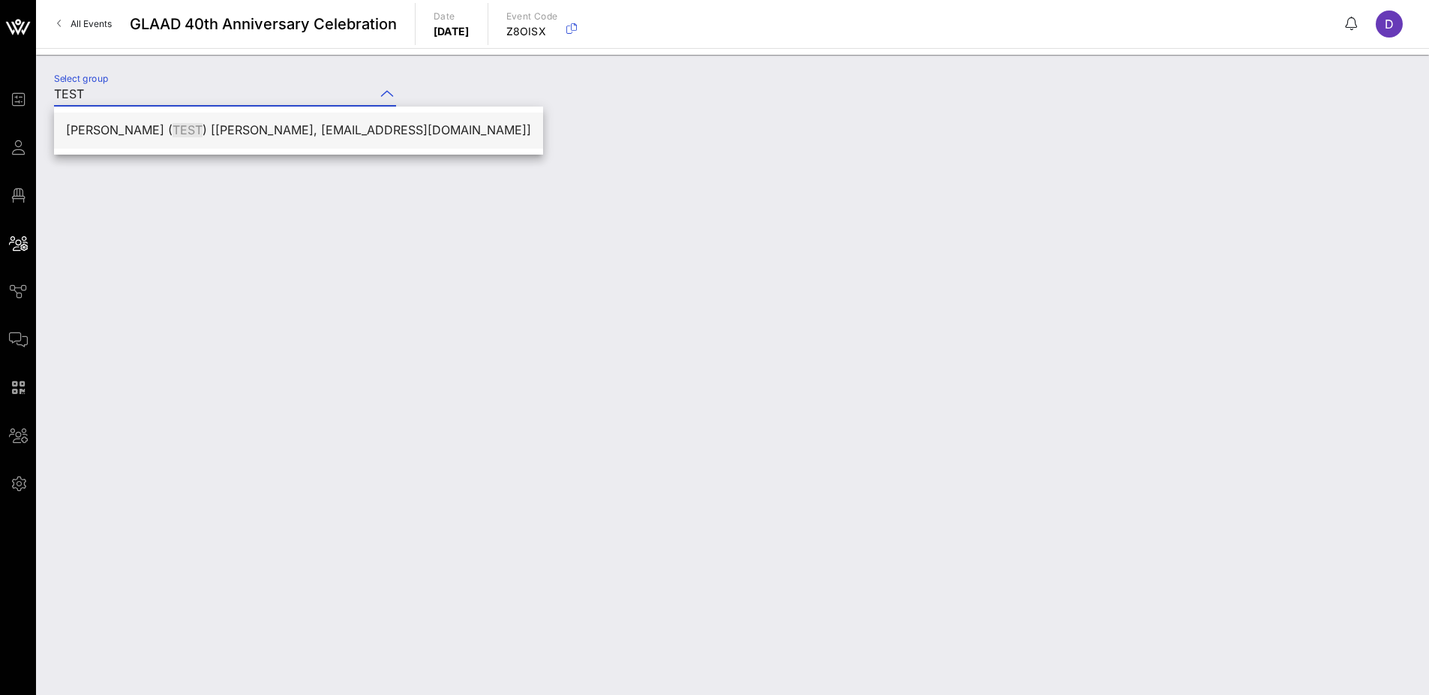
click at [320, 138] on div "[PERSON_NAME] ( TEST ) [[PERSON_NAME], [EMAIL_ADDRESS][DOMAIN_NAME]]" at bounding box center [298, 130] width 465 height 32
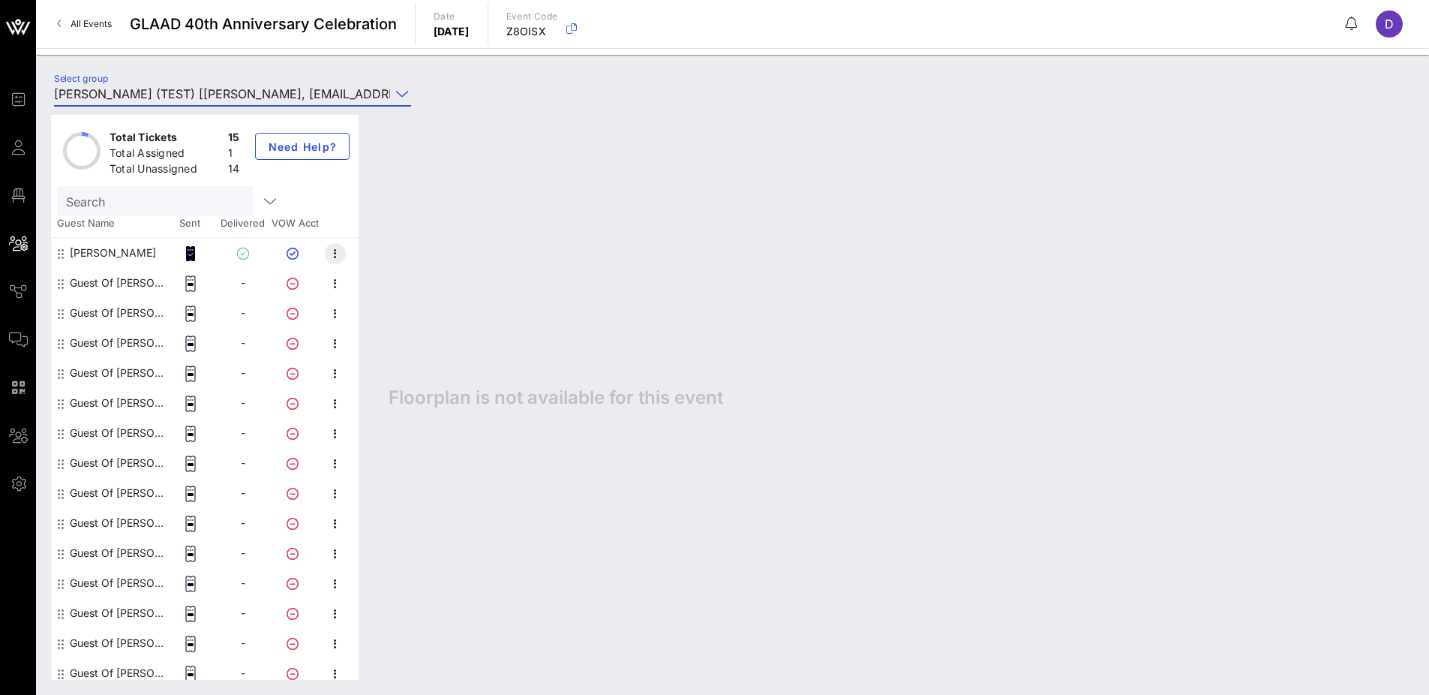
type input "[PERSON_NAME] (TEST) [[PERSON_NAME], [EMAIL_ADDRESS][DOMAIN_NAME]]"
click at [338, 250] on icon "button" at bounding box center [335, 254] width 18 height 18
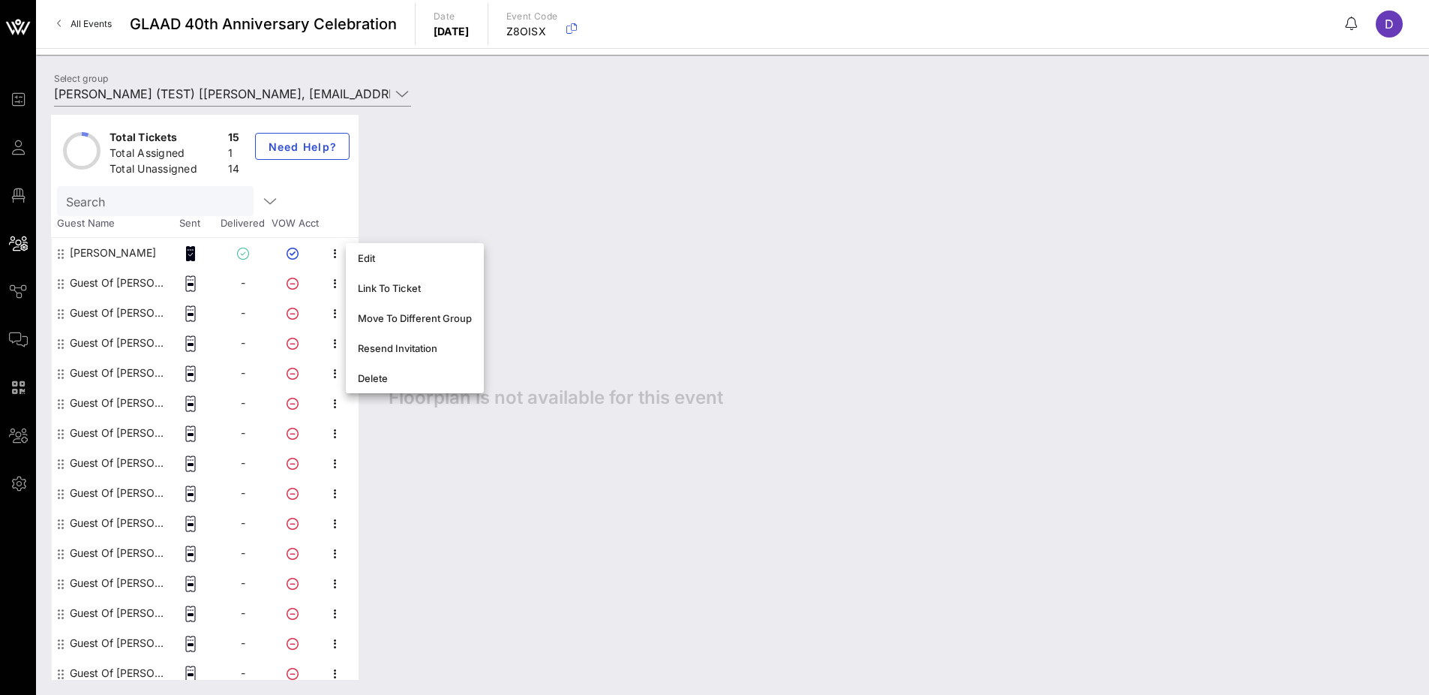
click at [313, 197] on div "Search" at bounding box center [205, 201] width 296 height 30
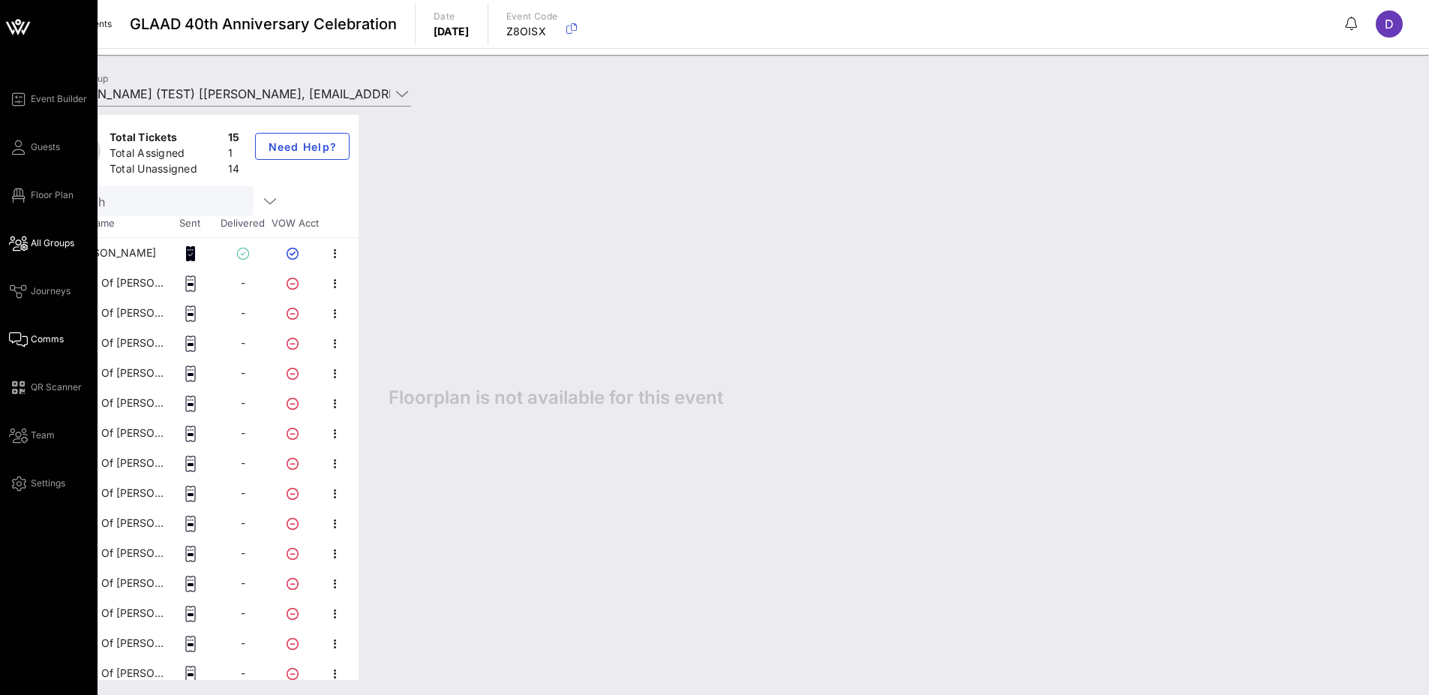
click at [31, 338] on span "Comms" at bounding box center [47, 339] width 33 height 14
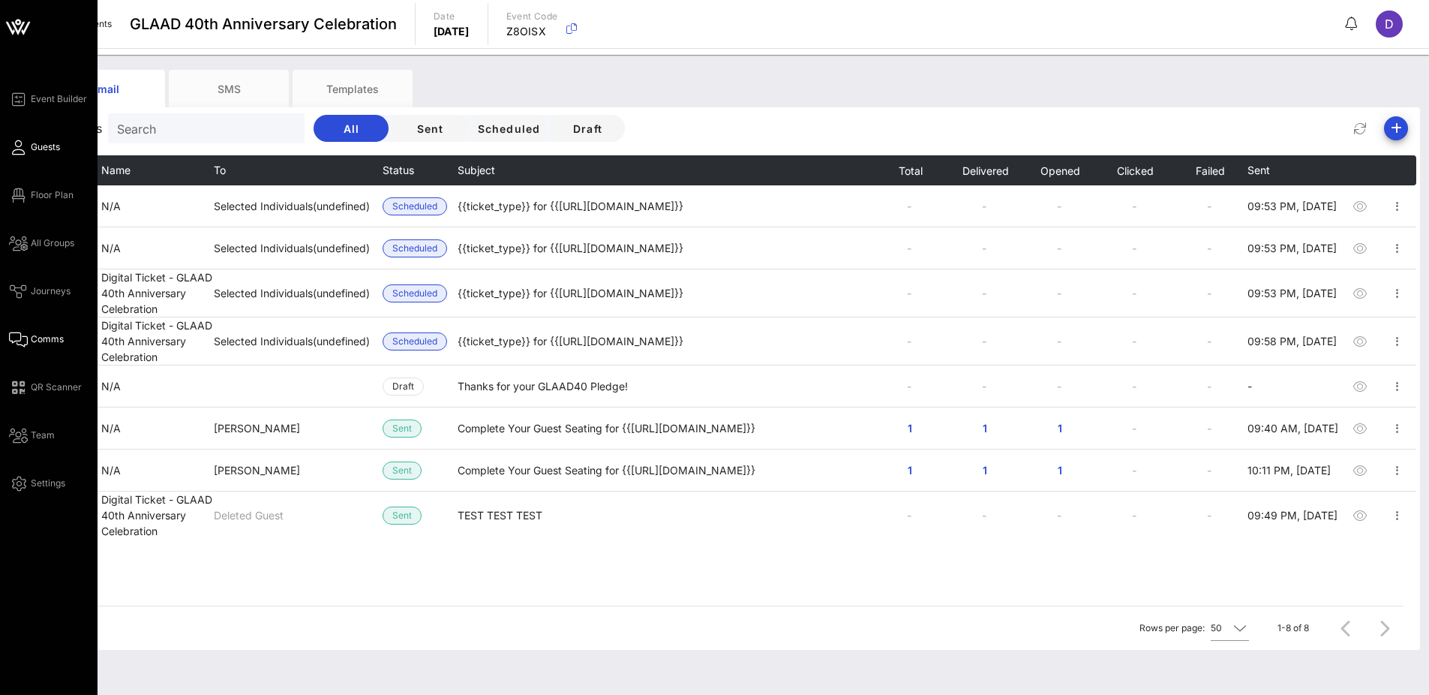
click at [40, 138] on link "Guests" at bounding box center [34, 147] width 51 height 18
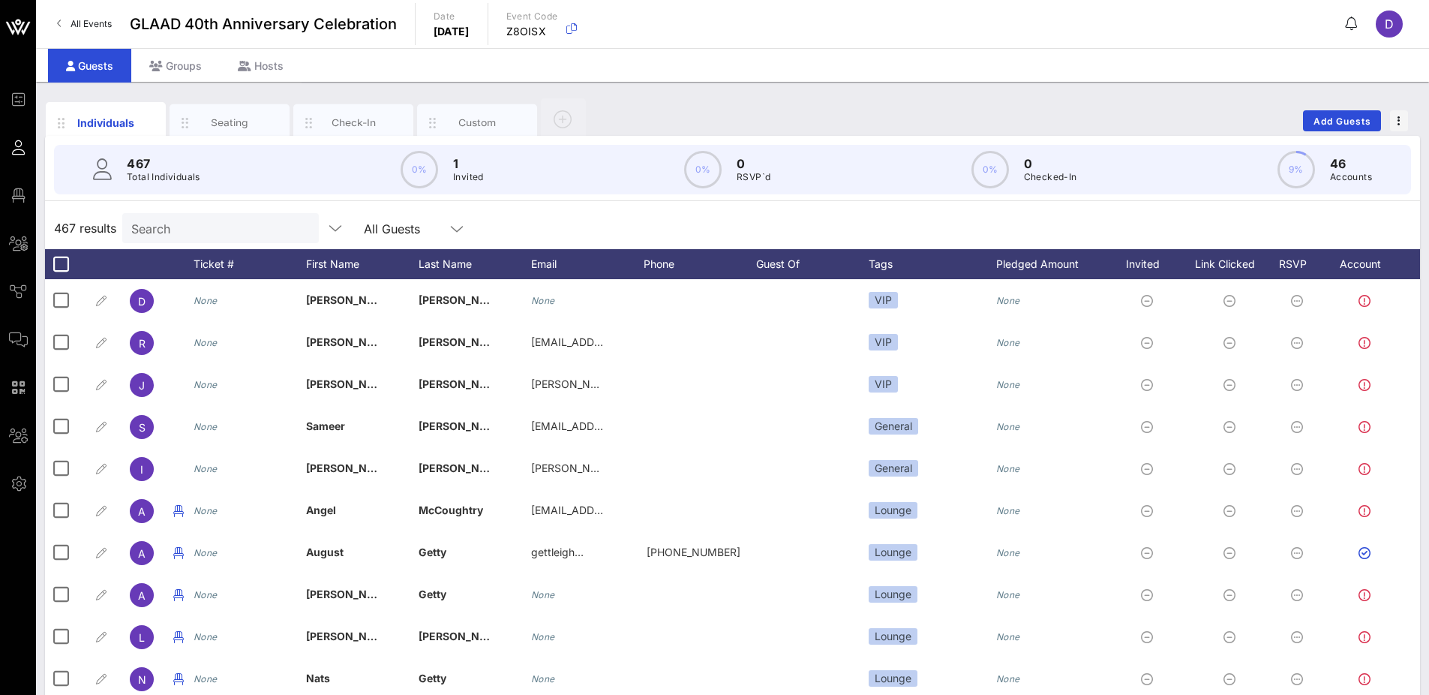
click at [149, 232] on input "Search" at bounding box center [219, 228] width 176 height 20
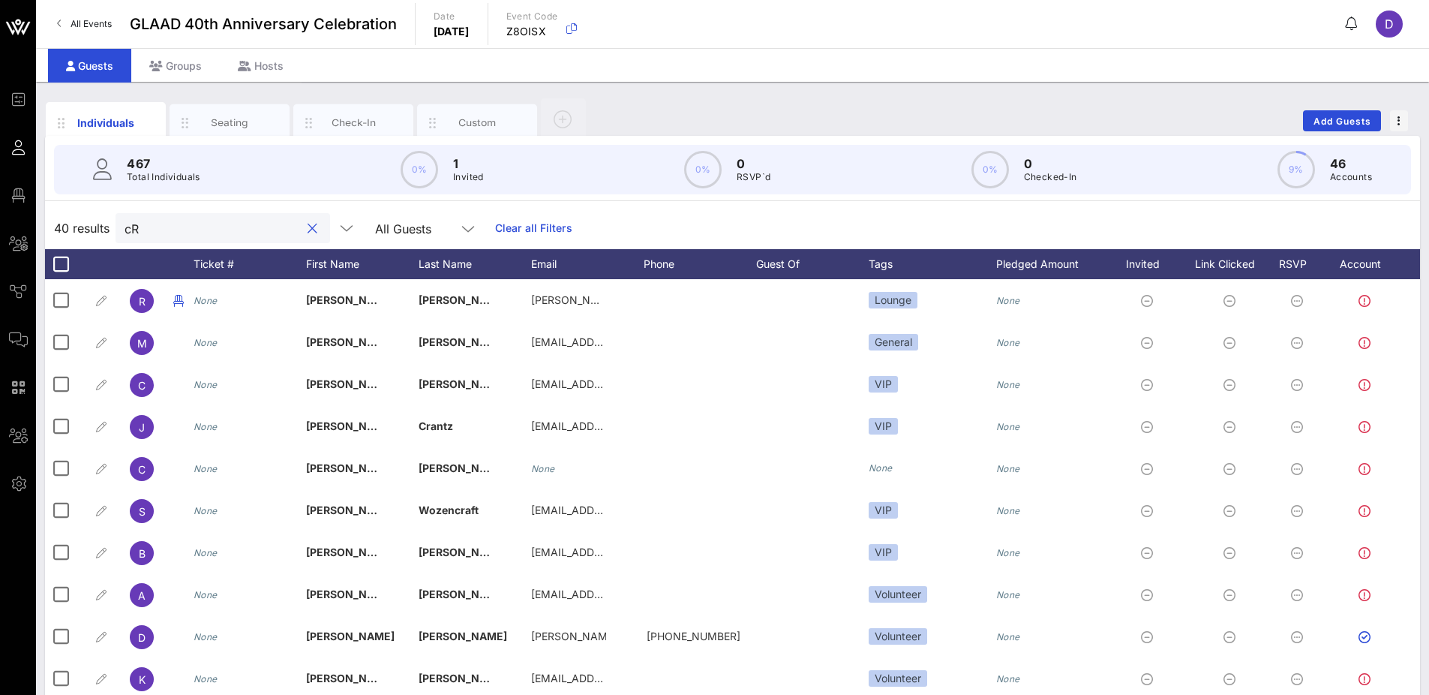
type input "c"
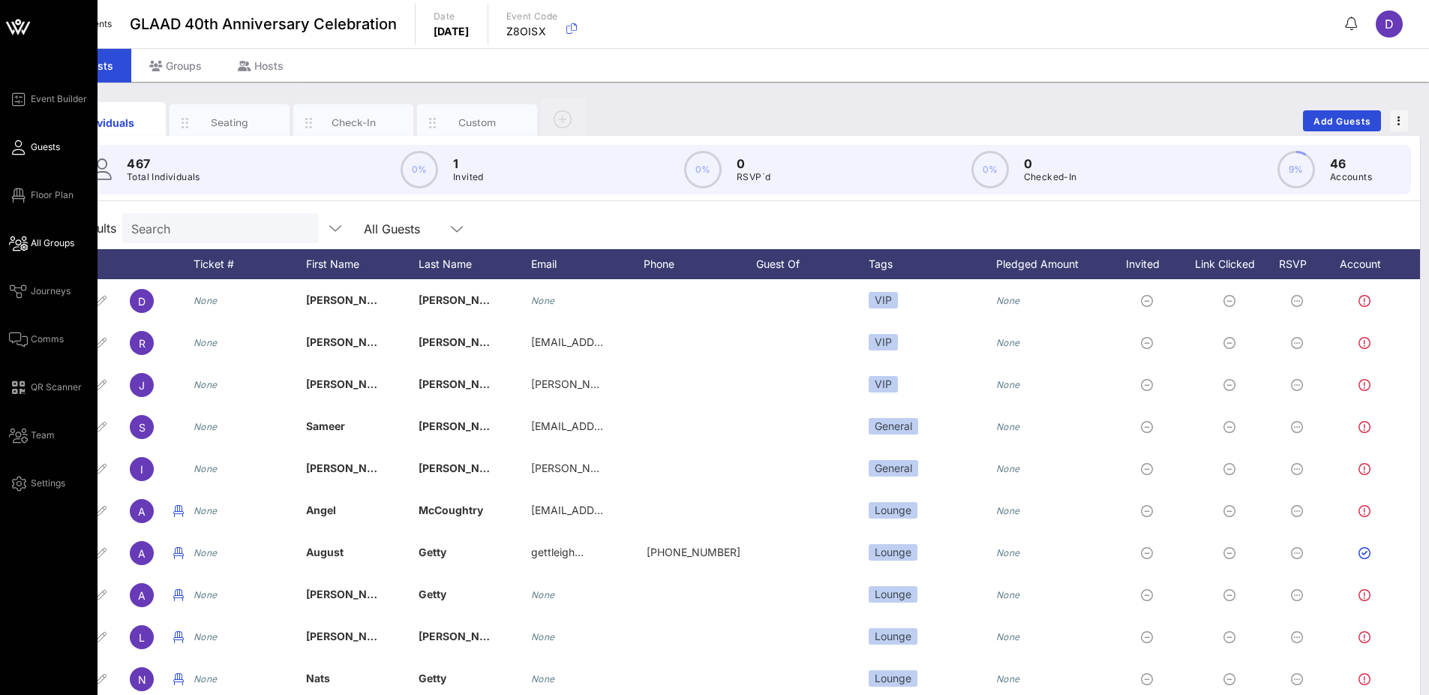
click at [42, 248] on span "All Groups" at bounding box center [53, 243] width 44 height 14
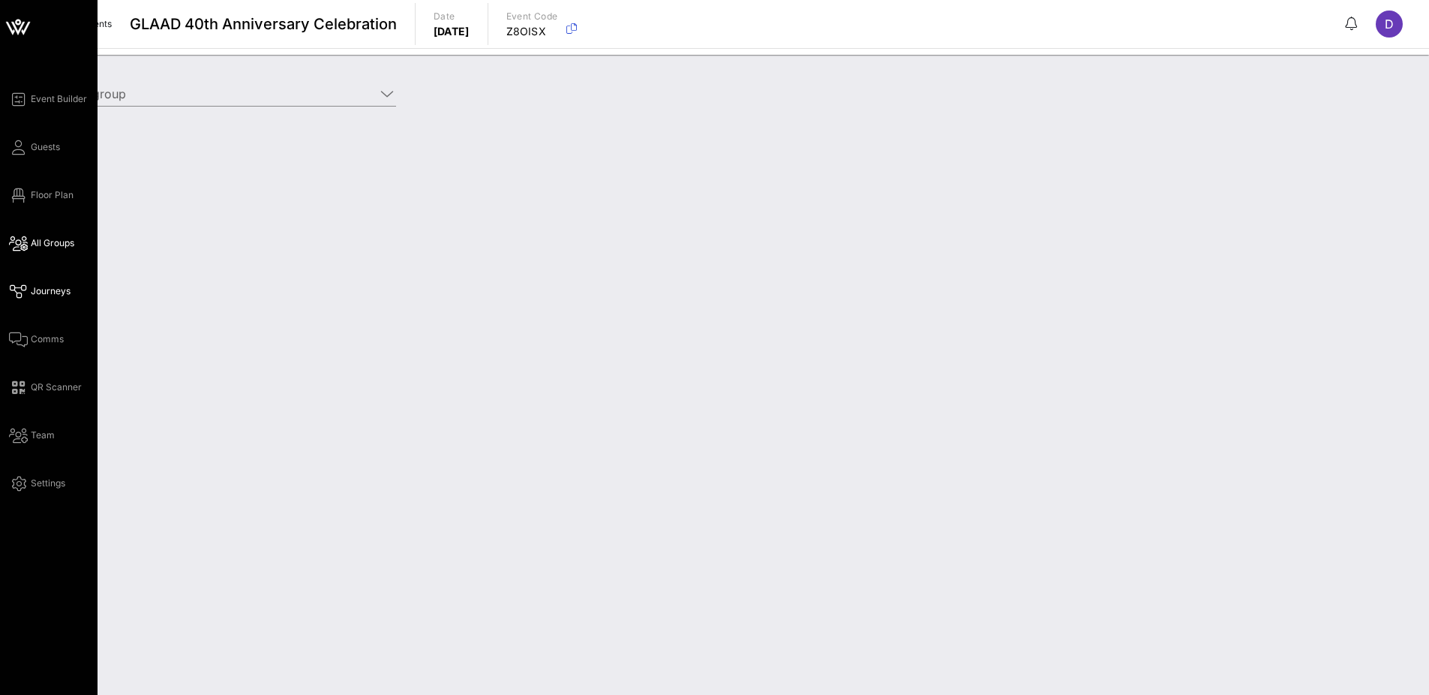
click at [39, 292] on span "Journeys" at bounding box center [51, 291] width 40 height 14
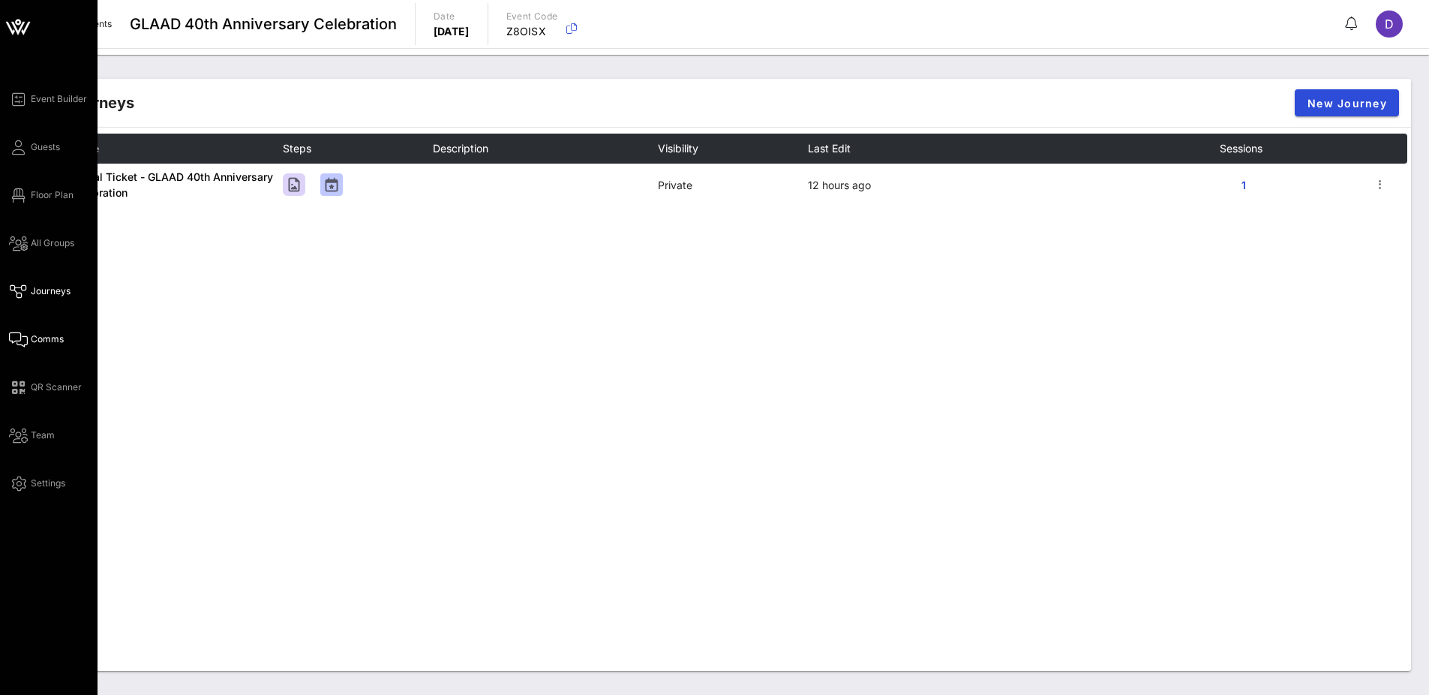
click at [36, 347] on link "Comms" at bounding box center [36, 339] width 55 height 18
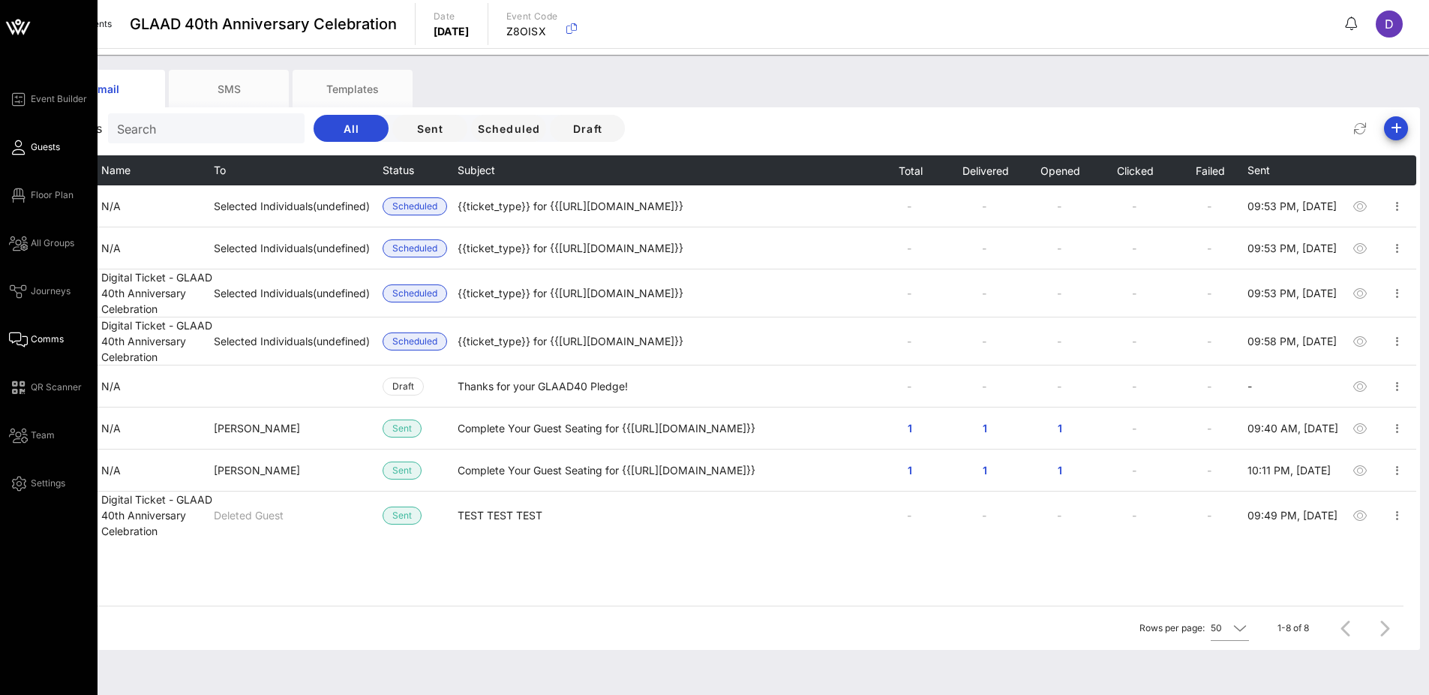
click at [42, 149] on span "Guests" at bounding box center [45, 147] width 29 height 14
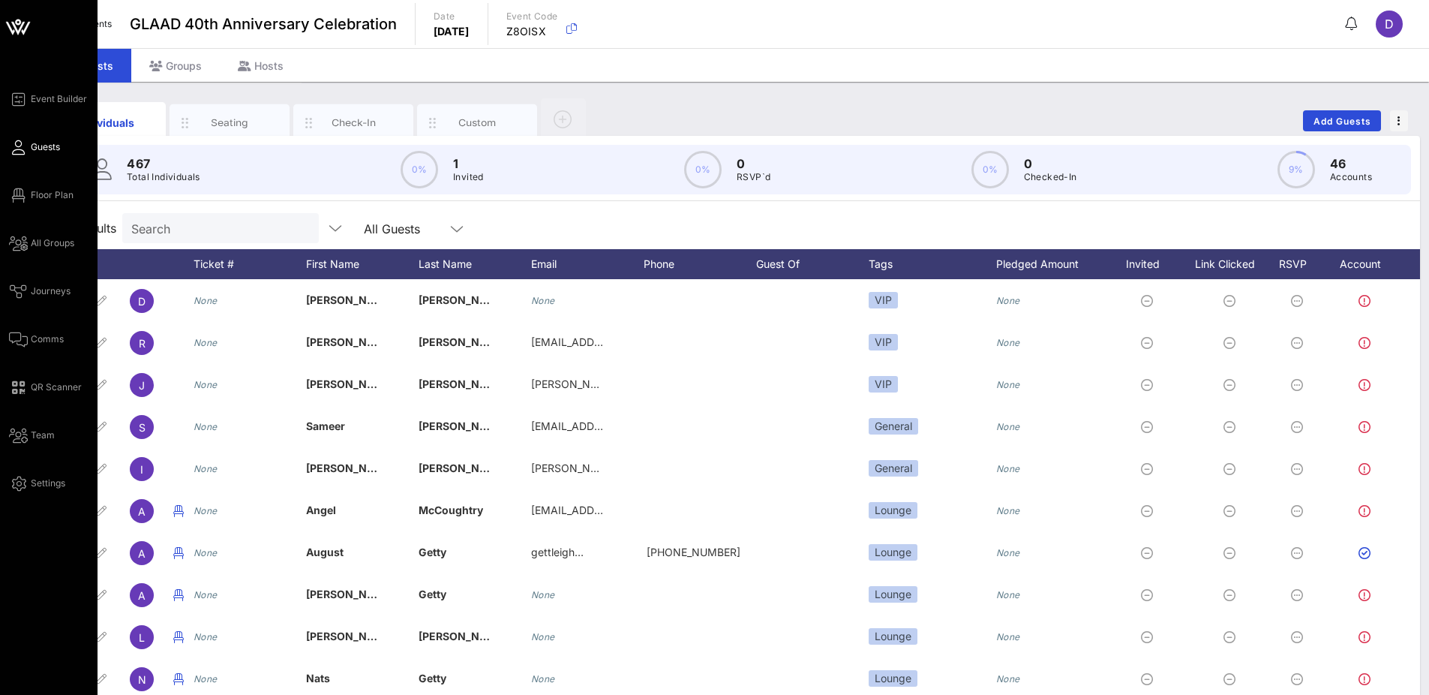
click at [43, 204] on div "Event Builder Guests Floor Plan All Groups Journeys Comms QR Scanner Team Setti…" at bounding box center [53, 291] width 89 height 402
click at [43, 195] on span "Floor Plan" at bounding box center [52, 195] width 43 height 14
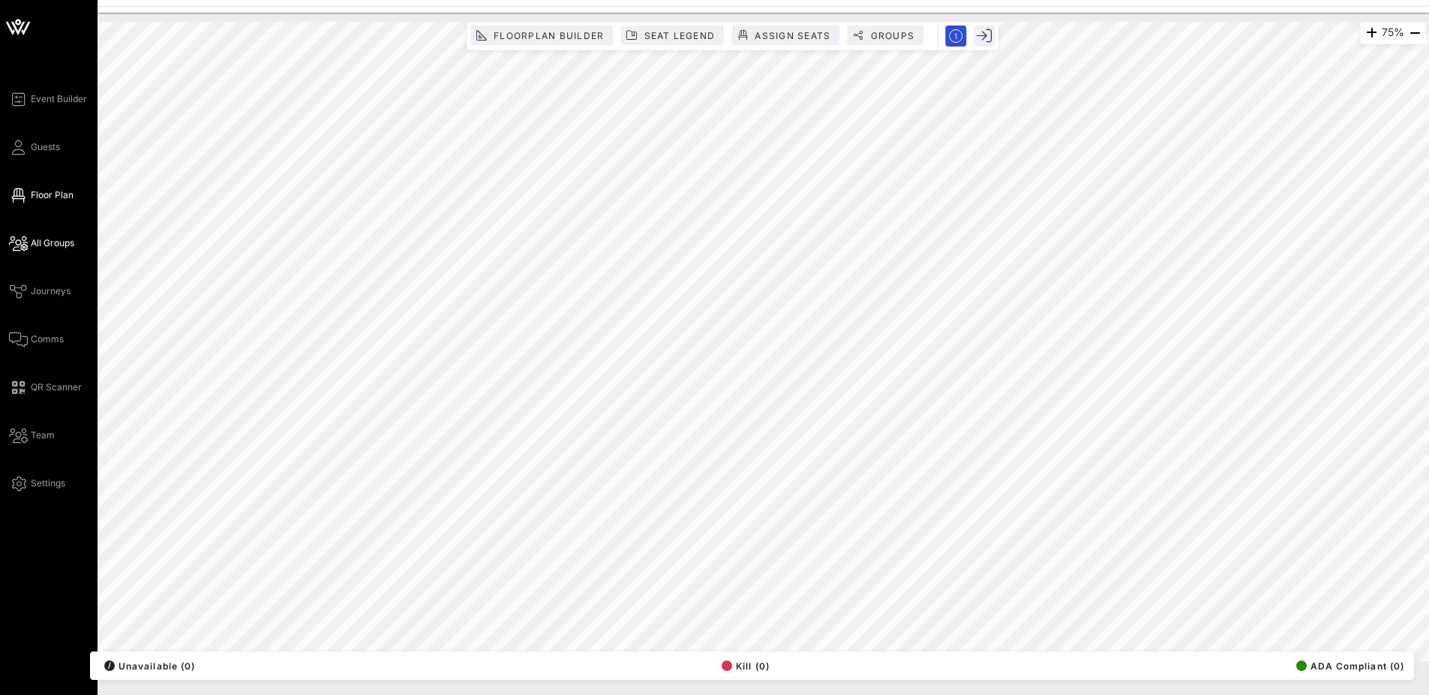
click at [43, 242] on span "All Groups" at bounding box center [53, 243] width 44 height 14
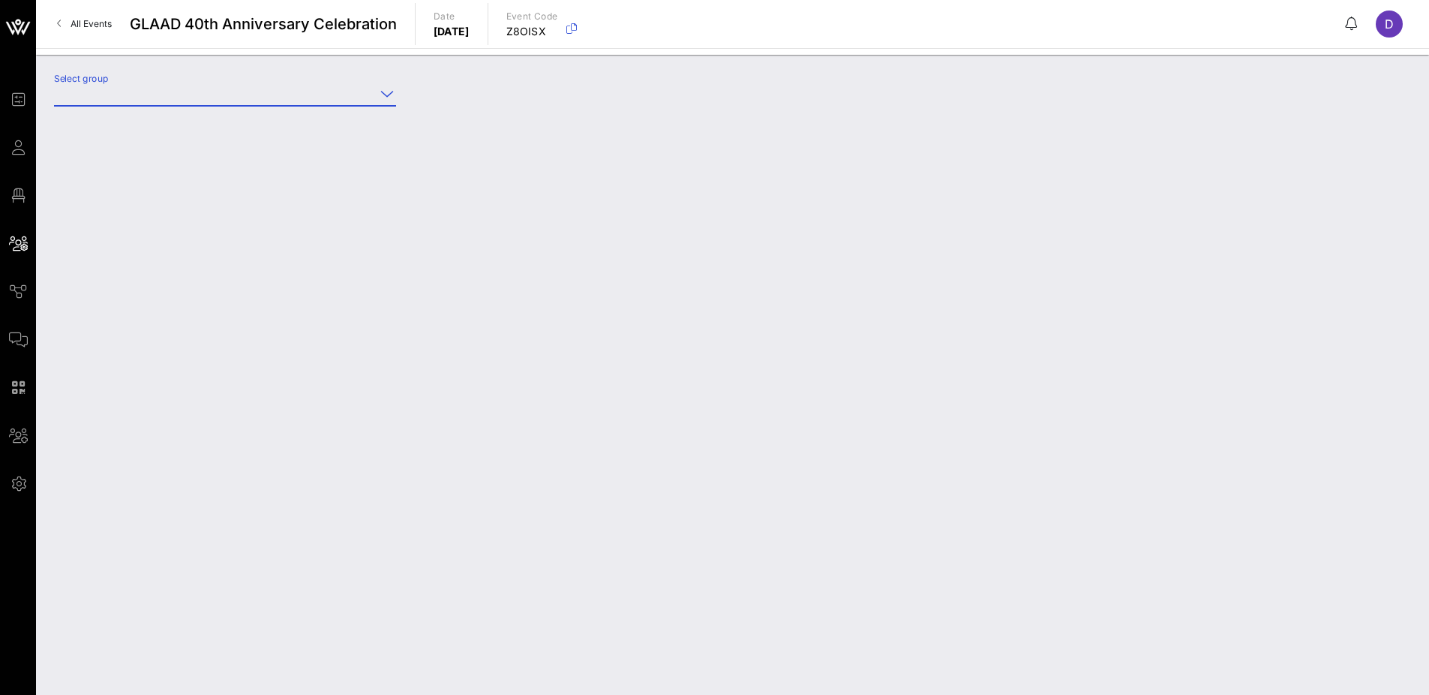
click at [152, 88] on input "Select group" at bounding box center [214, 94] width 321 height 24
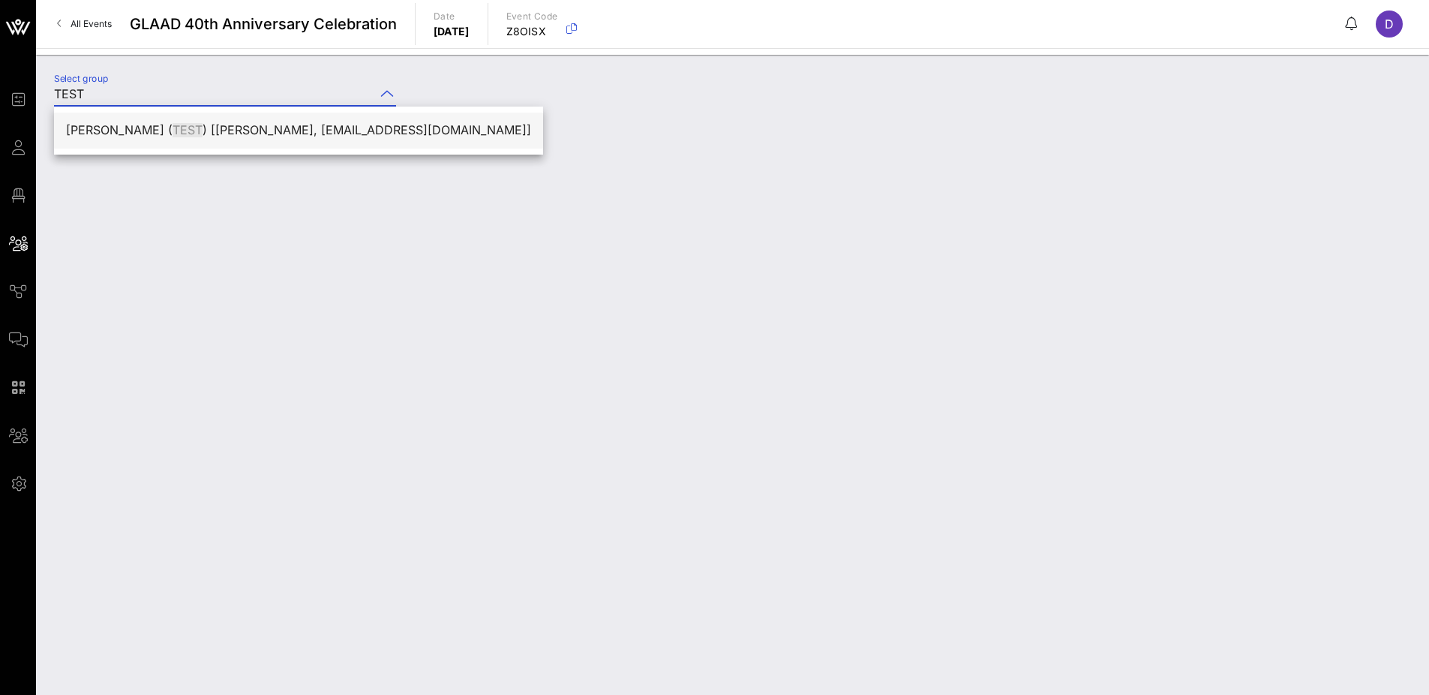
click at [183, 137] on span "TEST" at bounding box center [188, 129] width 30 height 15
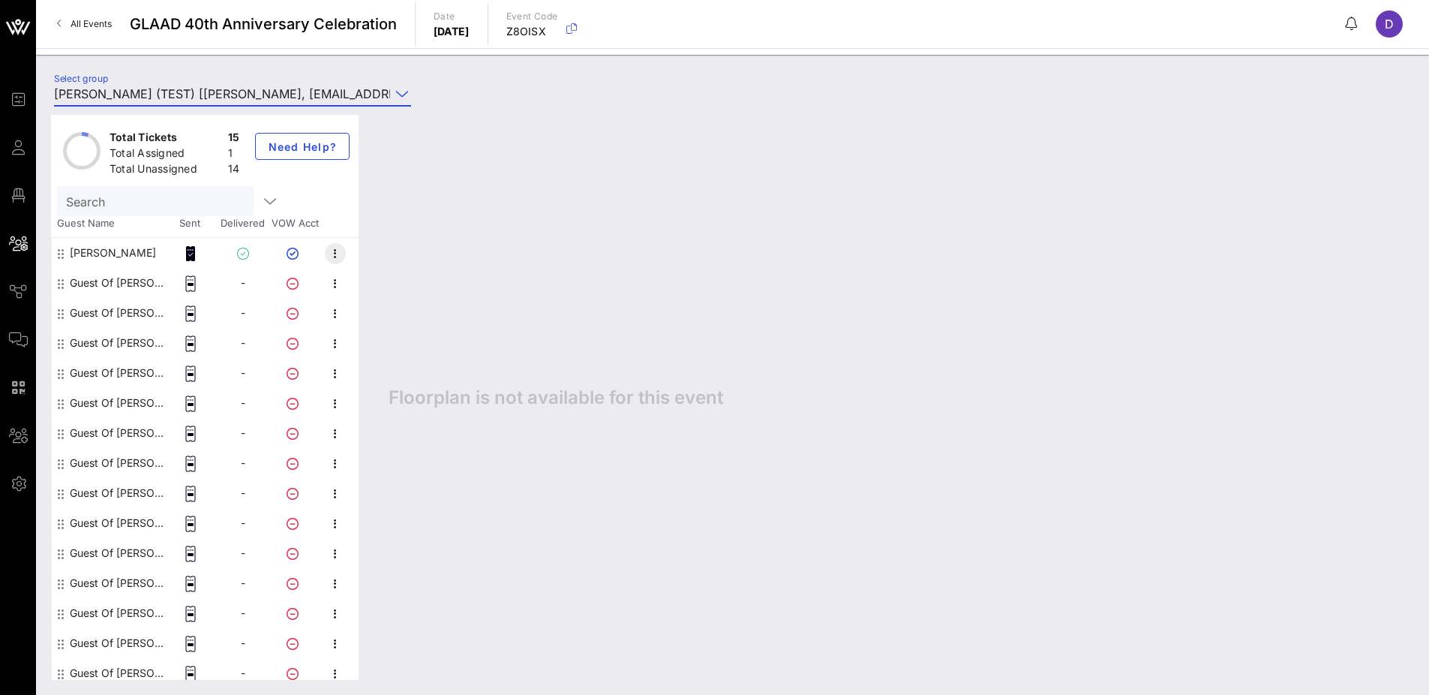
type input "[PERSON_NAME] (TEST) [[PERSON_NAME], [EMAIL_ADDRESS][DOMAIN_NAME]]"
click at [333, 254] on icon "button" at bounding box center [335, 254] width 18 height 18
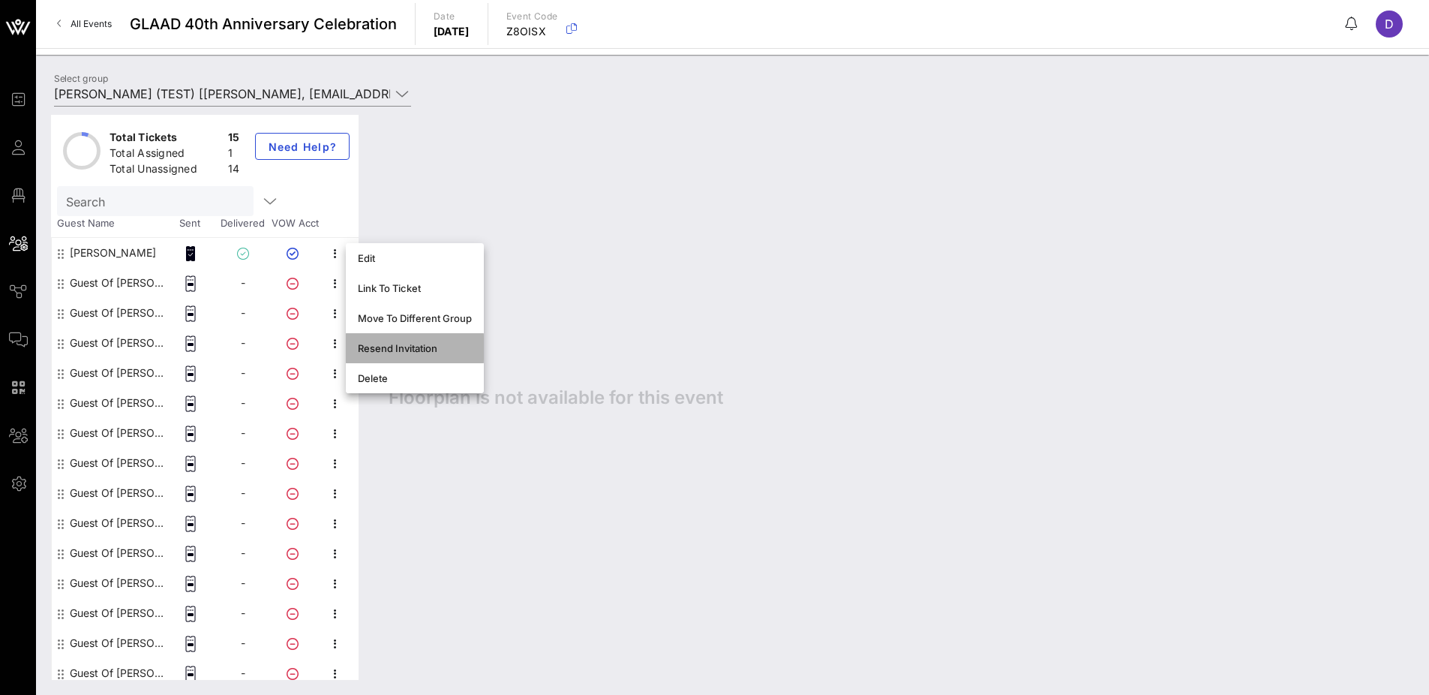
click at [385, 352] on div "Resend Invitation" at bounding box center [415, 348] width 114 height 12
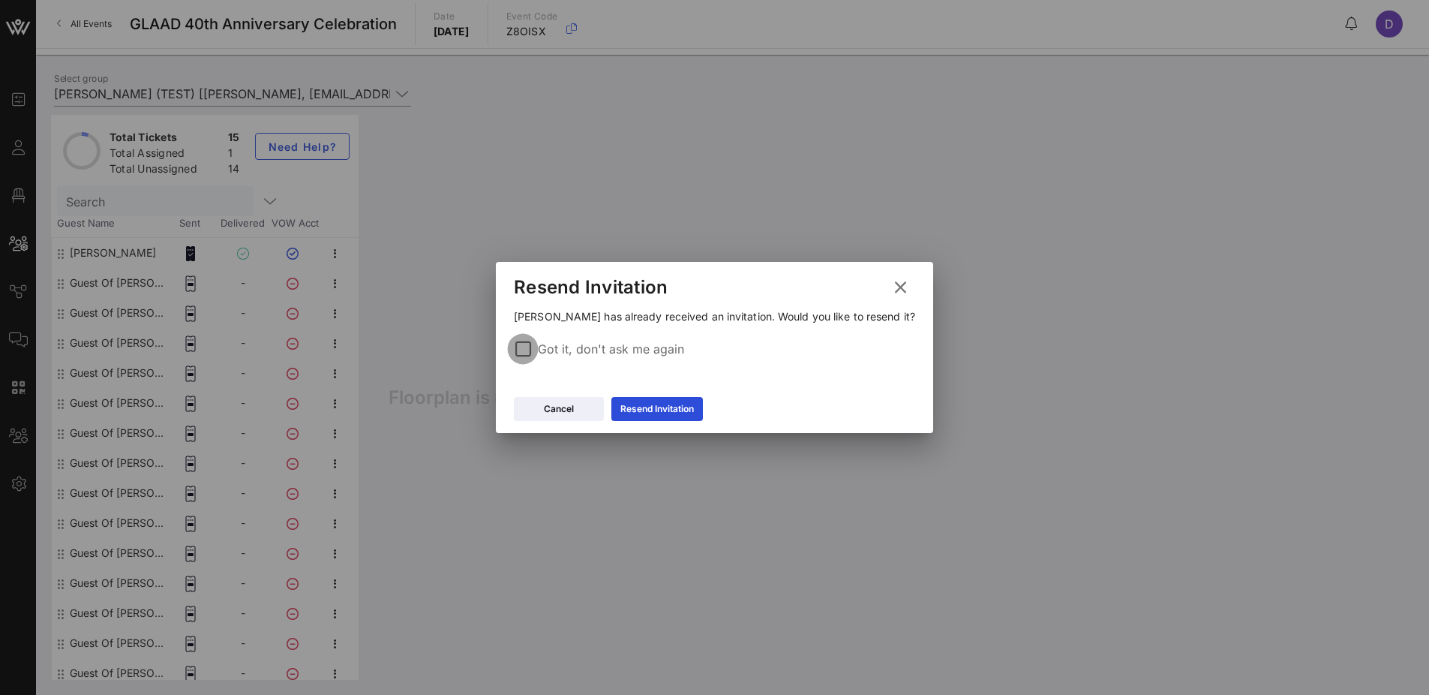
click at [530, 347] on div at bounding box center [523, 349] width 26 height 26
click at [640, 402] on div "Resend Invitation" at bounding box center [657, 408] width 74 height 15
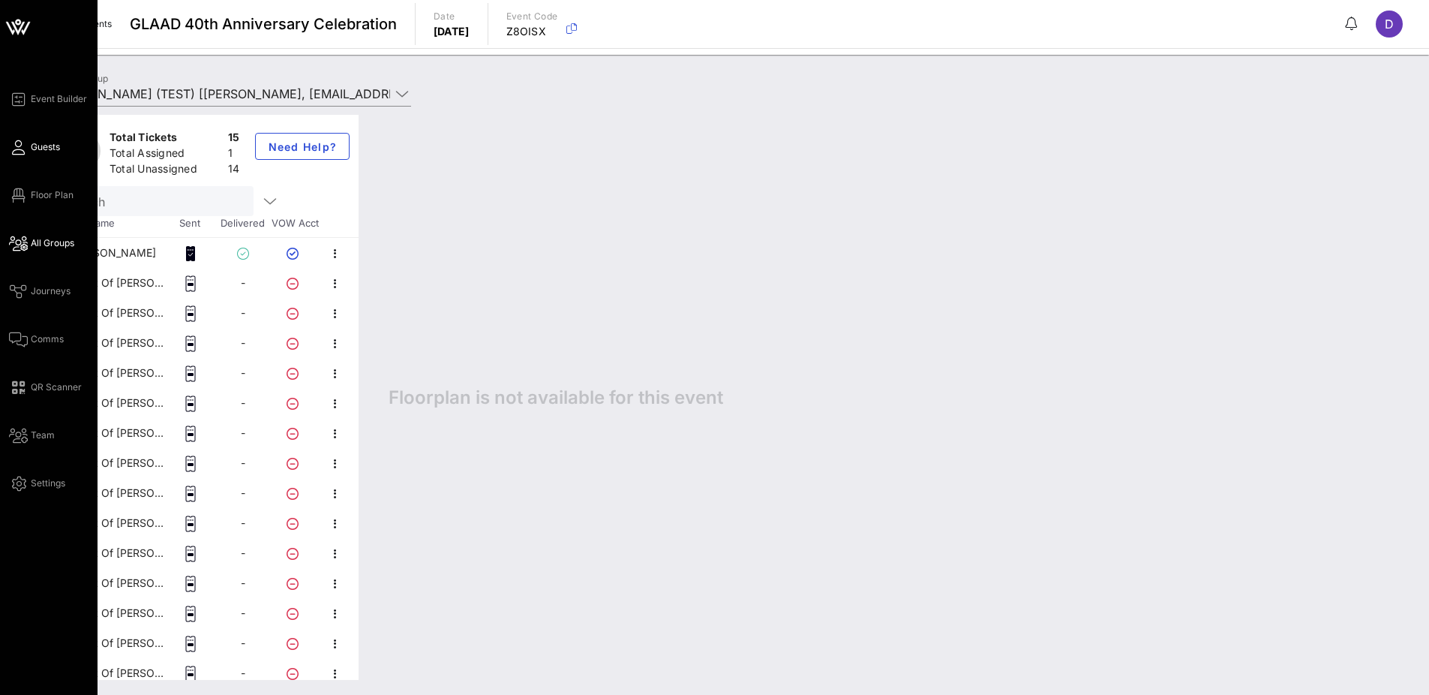
click at [38, 138] on link "Guests" at bounding box center [34, 147] width 51 height 18
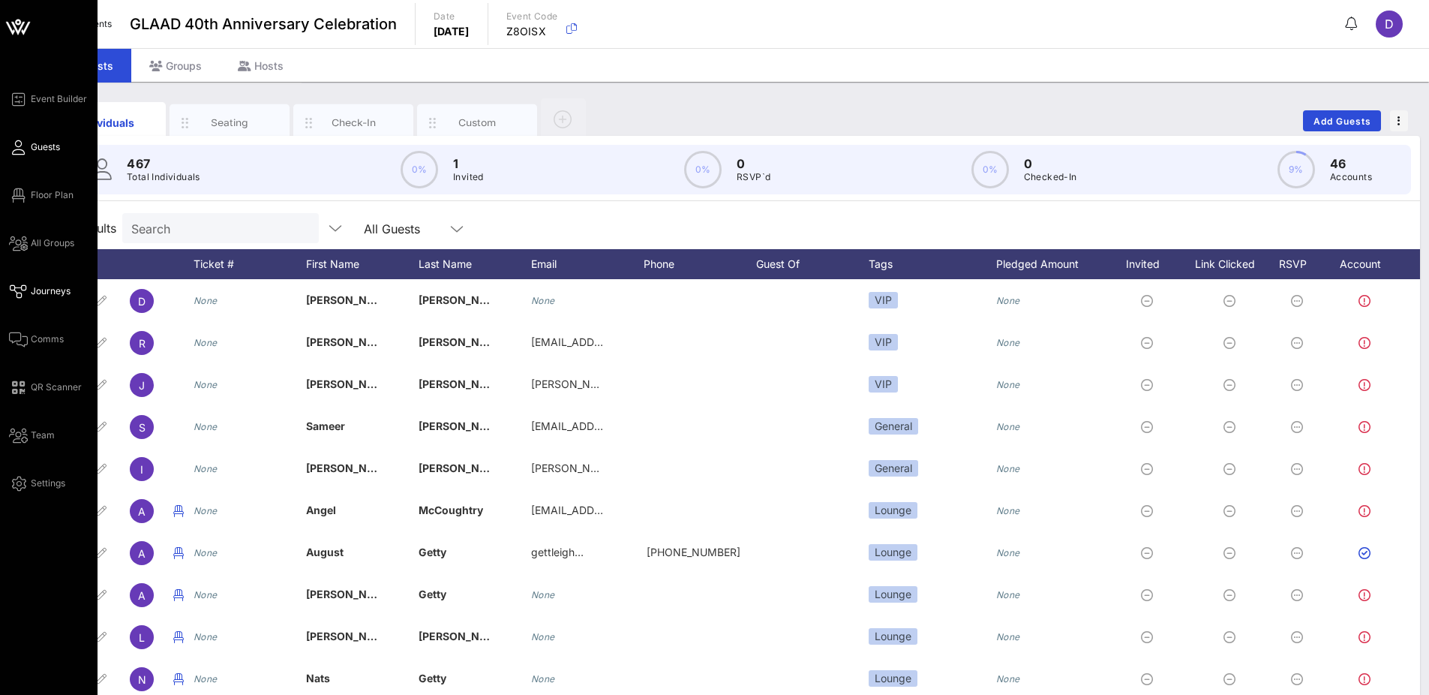
click at [43, 293] on span "Journeys" at bounding box center [51, 291] width 40 height 14
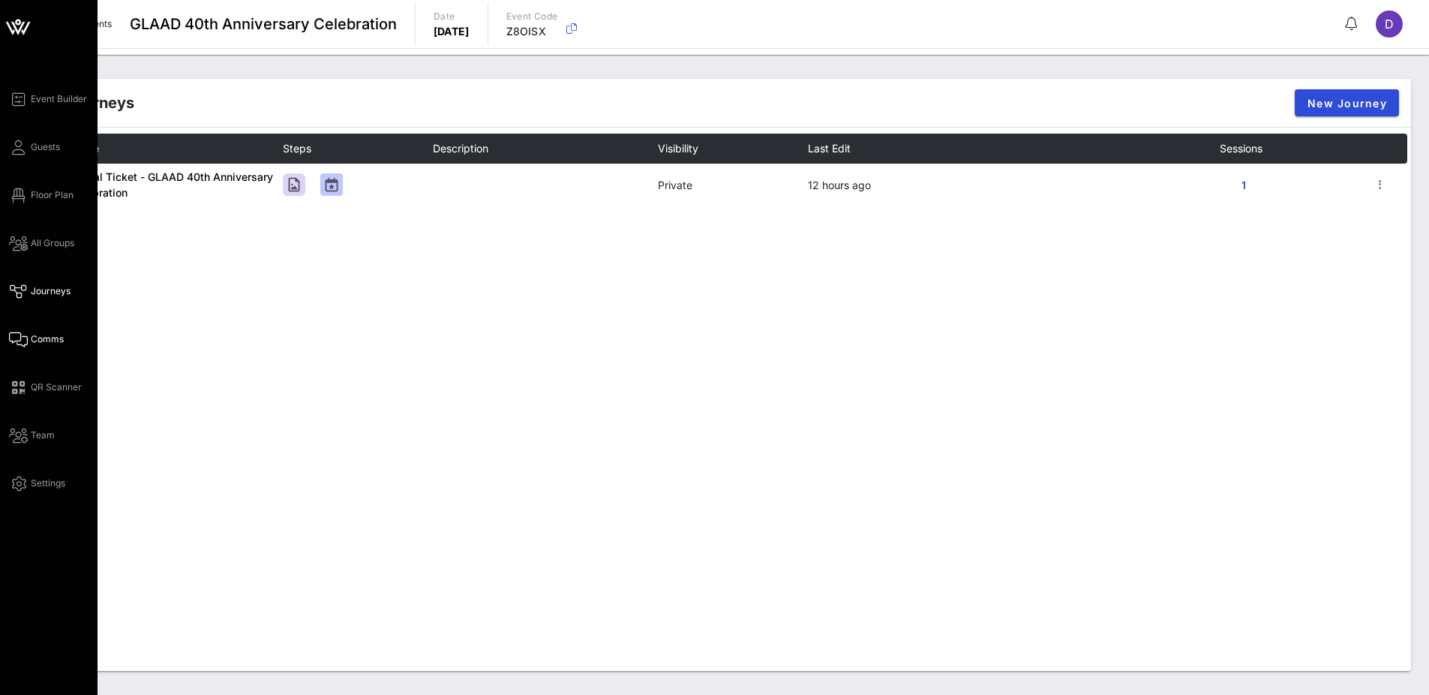
click at [42, 339] on span "Comms" at bounding box center [47, 339] width 33 height 14
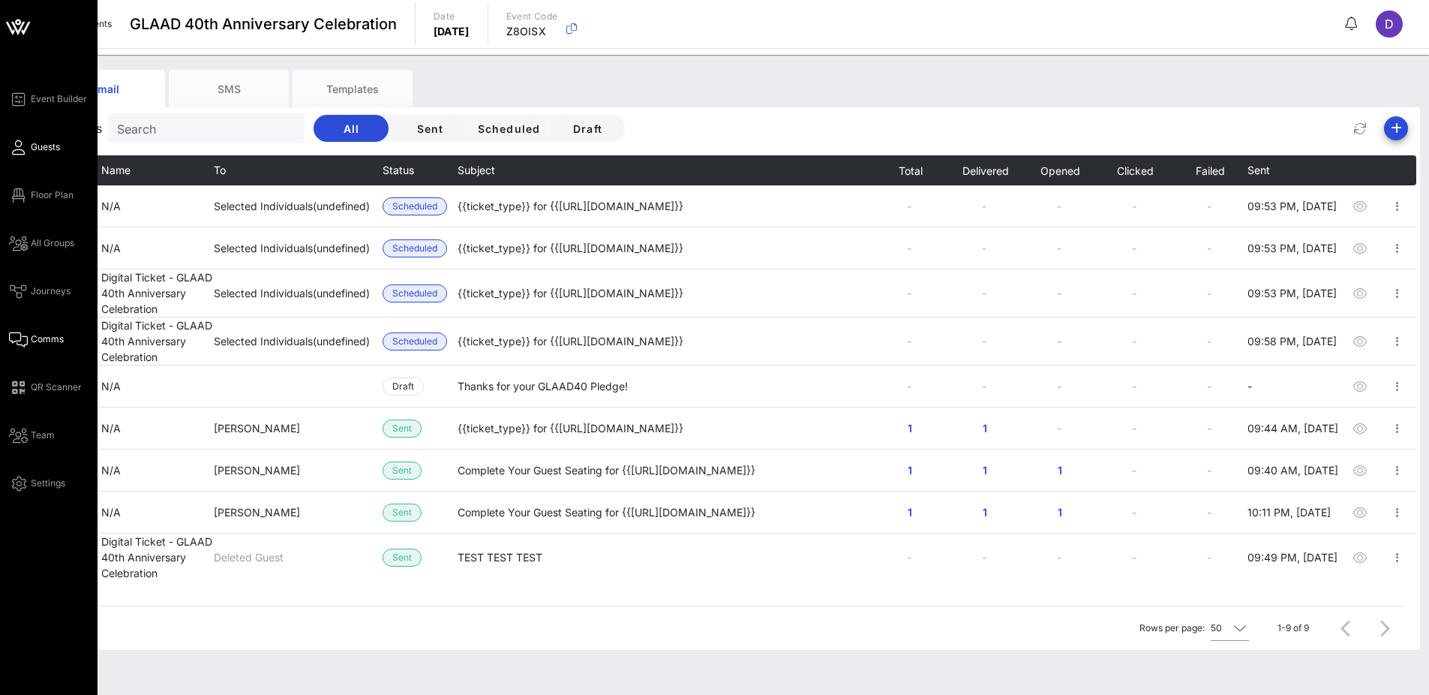
click at [47, 147] on span "Guests" at bounding box center [45, 147] width 29 height 14
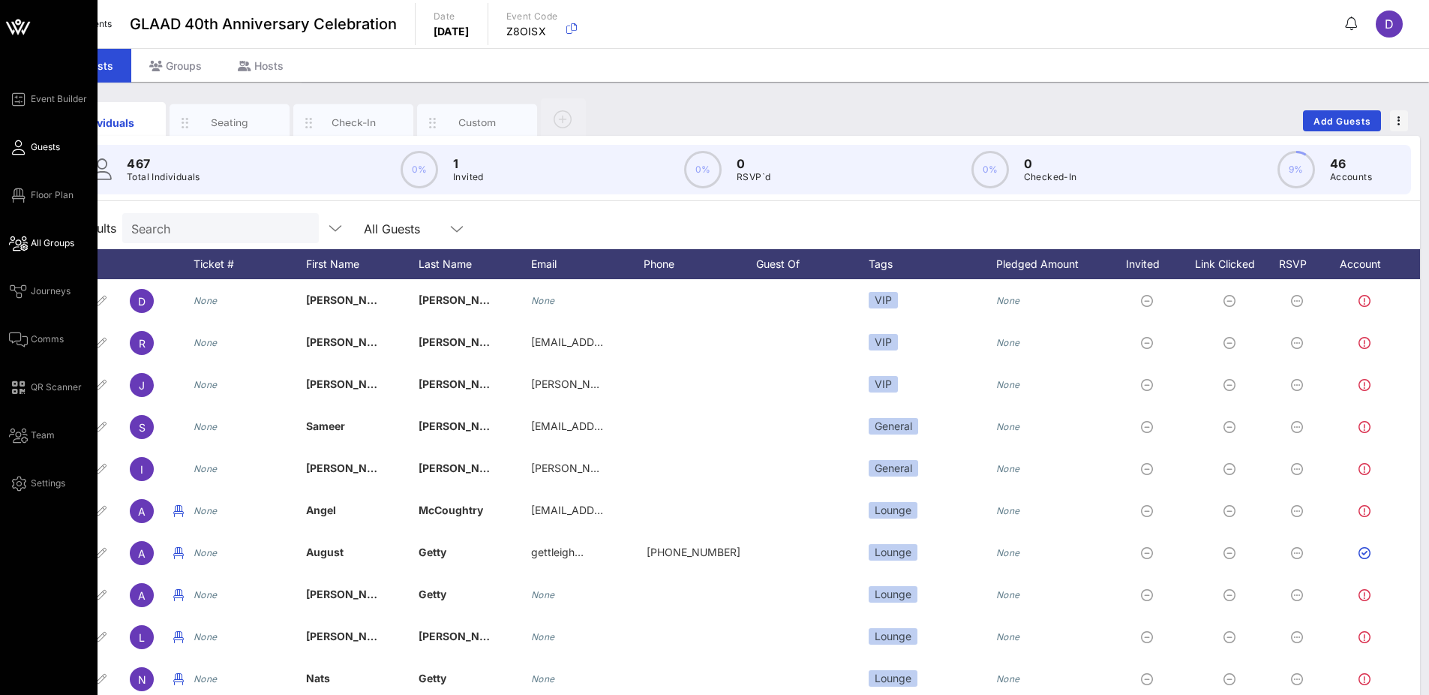
click at [38, 251] on link "All Groups" at bounding box center [41, 243] width 65 height 18
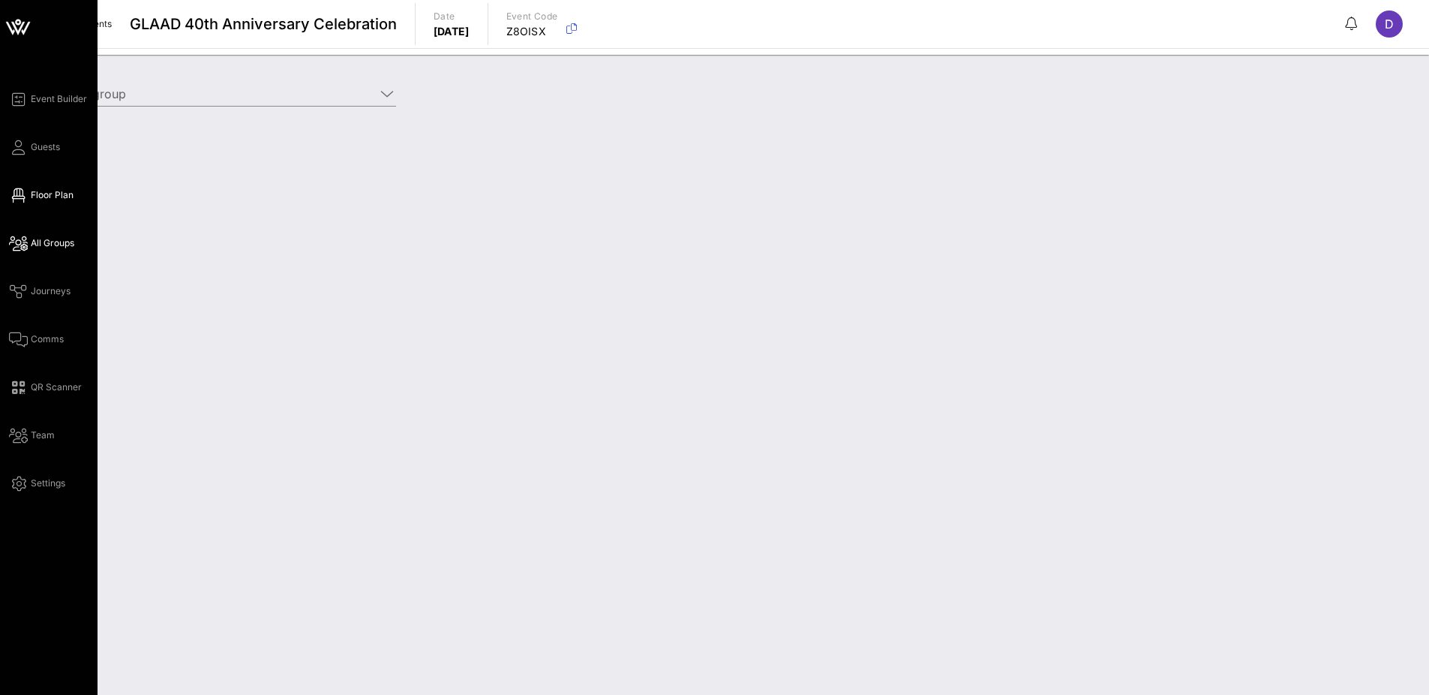
click at [38, 199] on span "Floor Plan" at bounding box center [52, 195] width 43 height 14
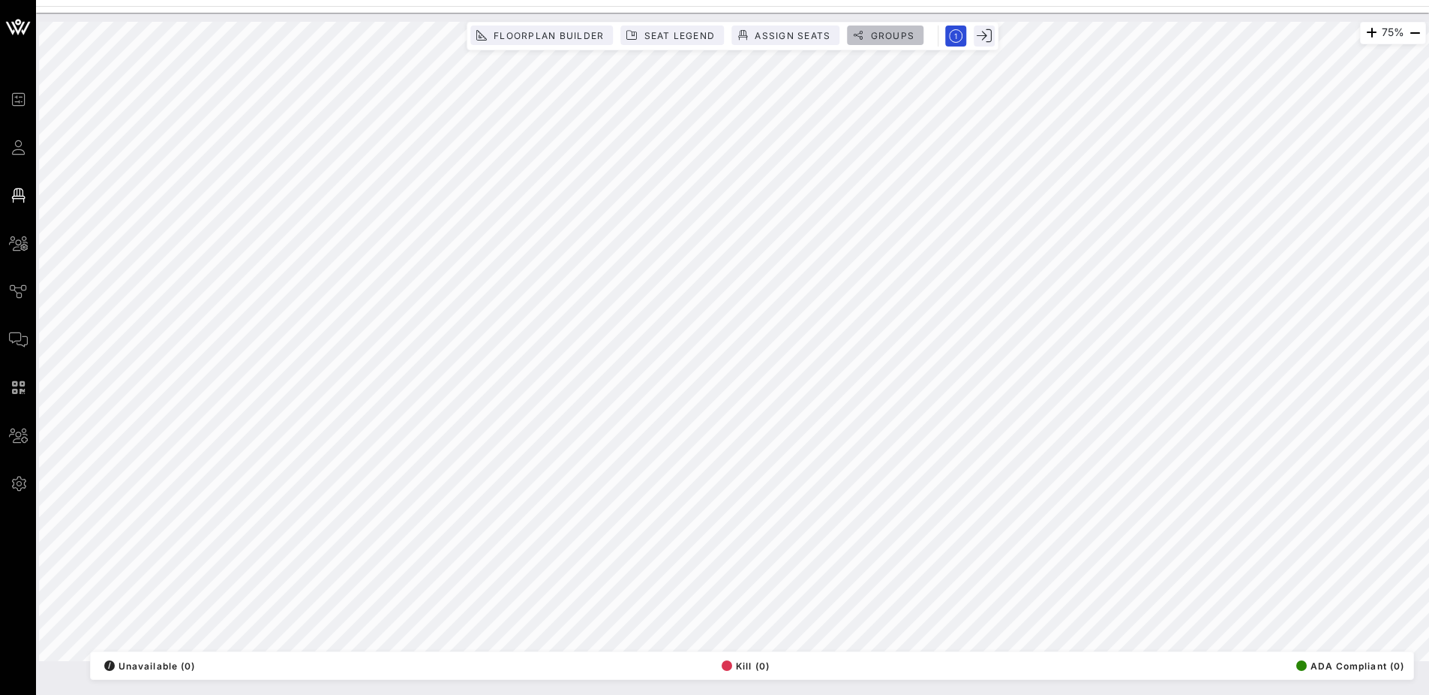
click at [878, 41] on button "Groups" at bounding box center [885, 36] width 77 height 20
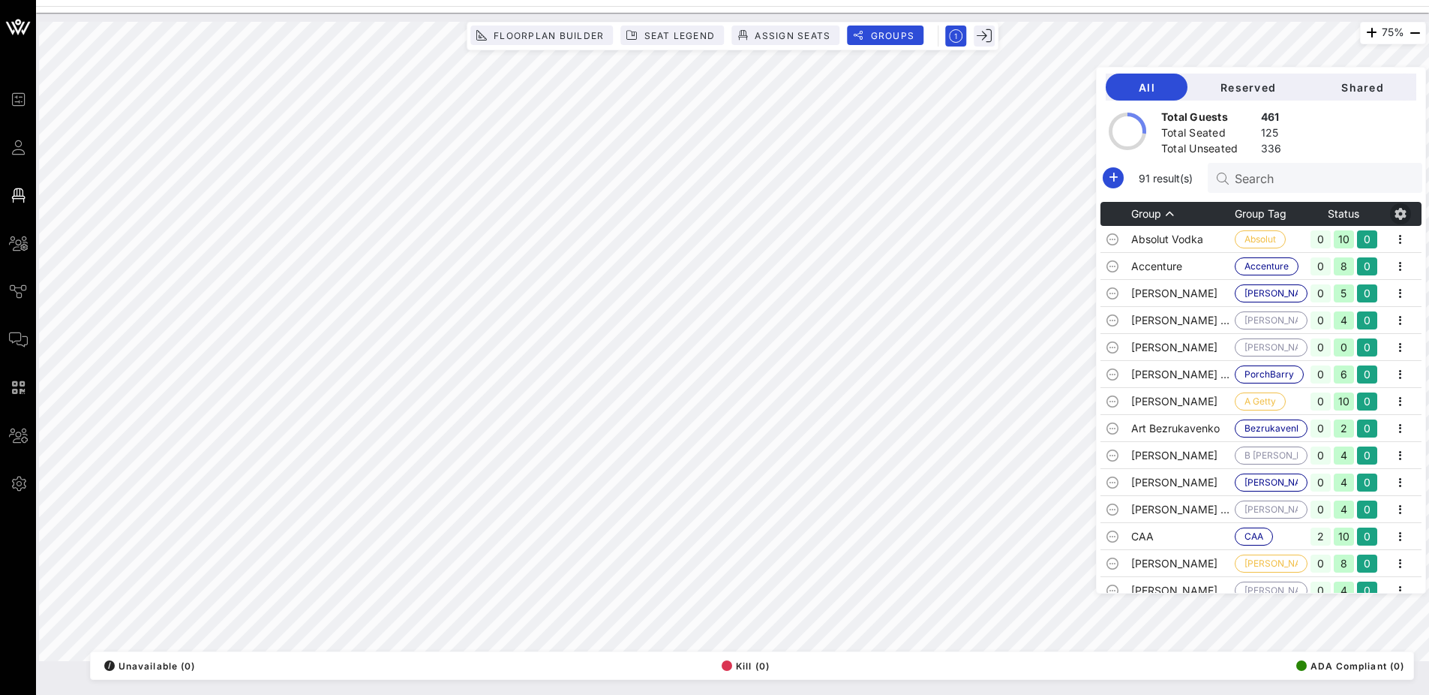
click at [1398, 214] on icon "button" at bounding box center [1401, 214] width 18 height 18
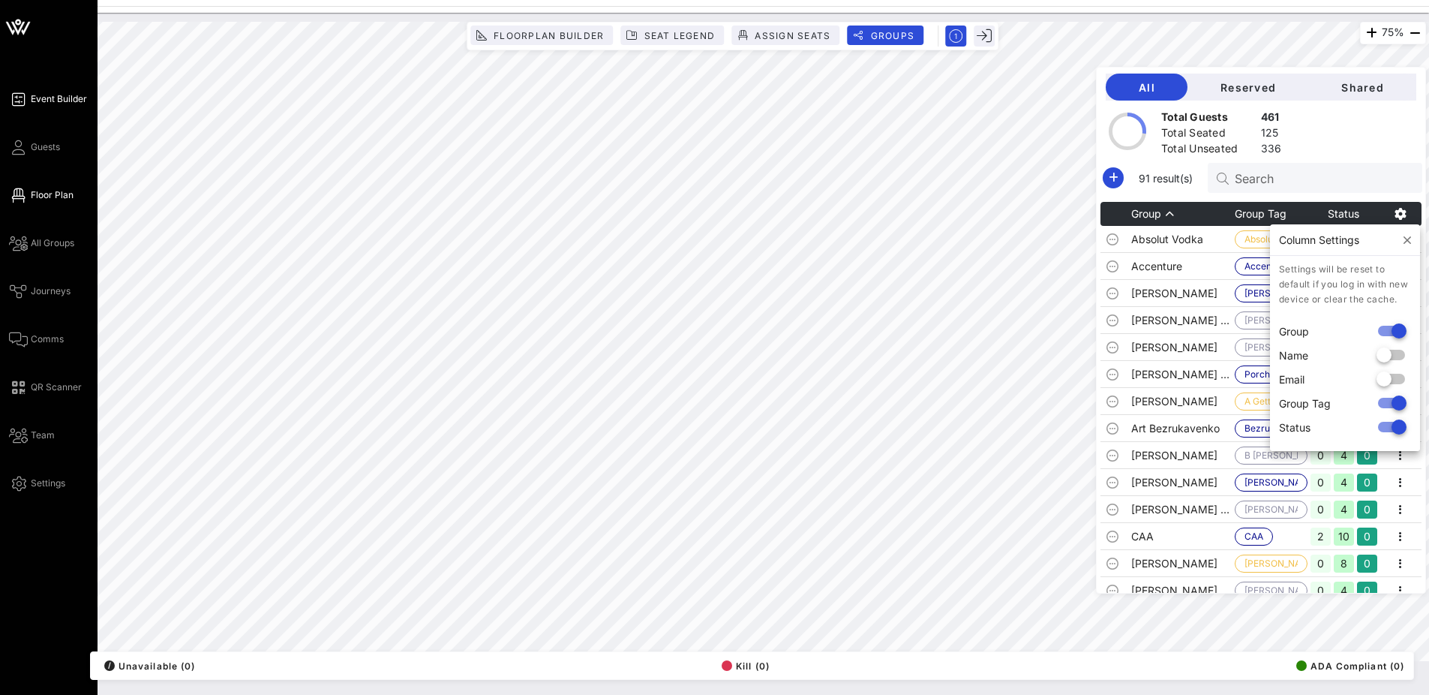
click at [41, 107] on link "Event Builder" at bounding box center [48, 99] width 78 height 18
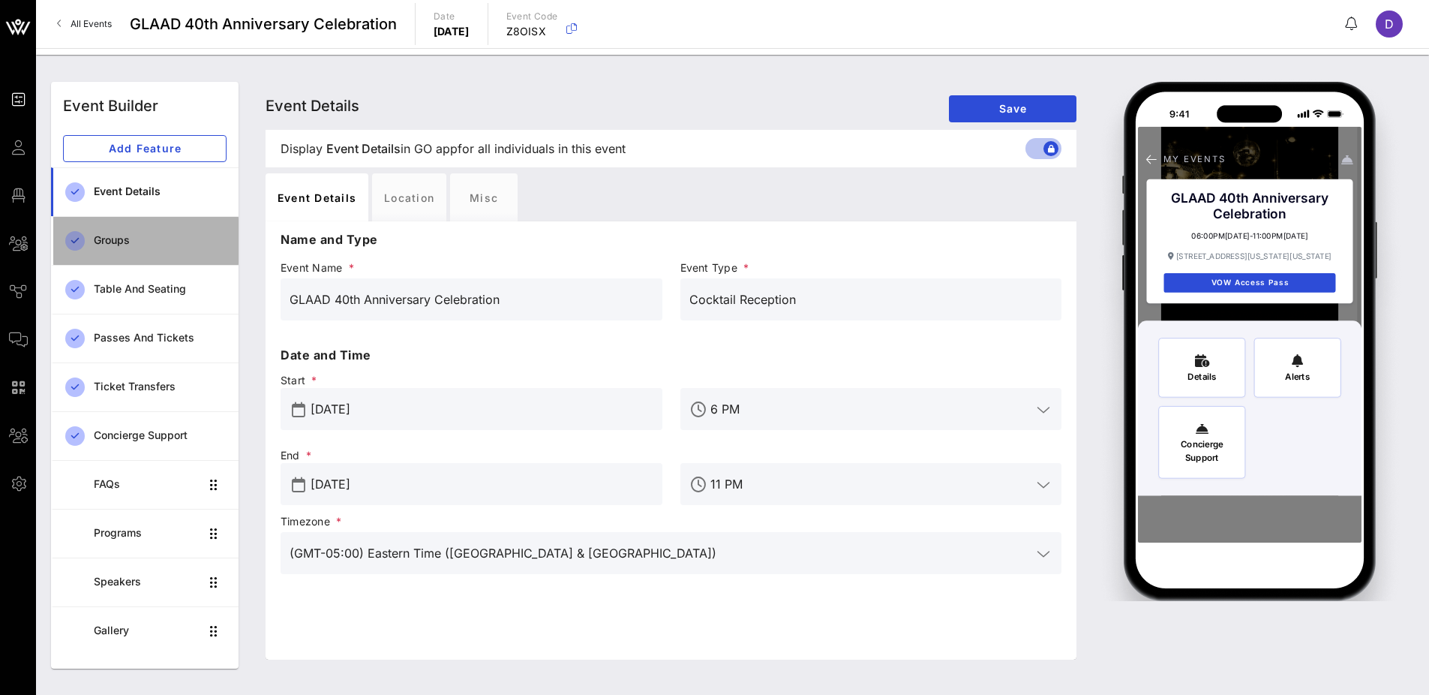
click at [134, 243] on div "Groups" at bounding box center [160, 240] width 133 height 13
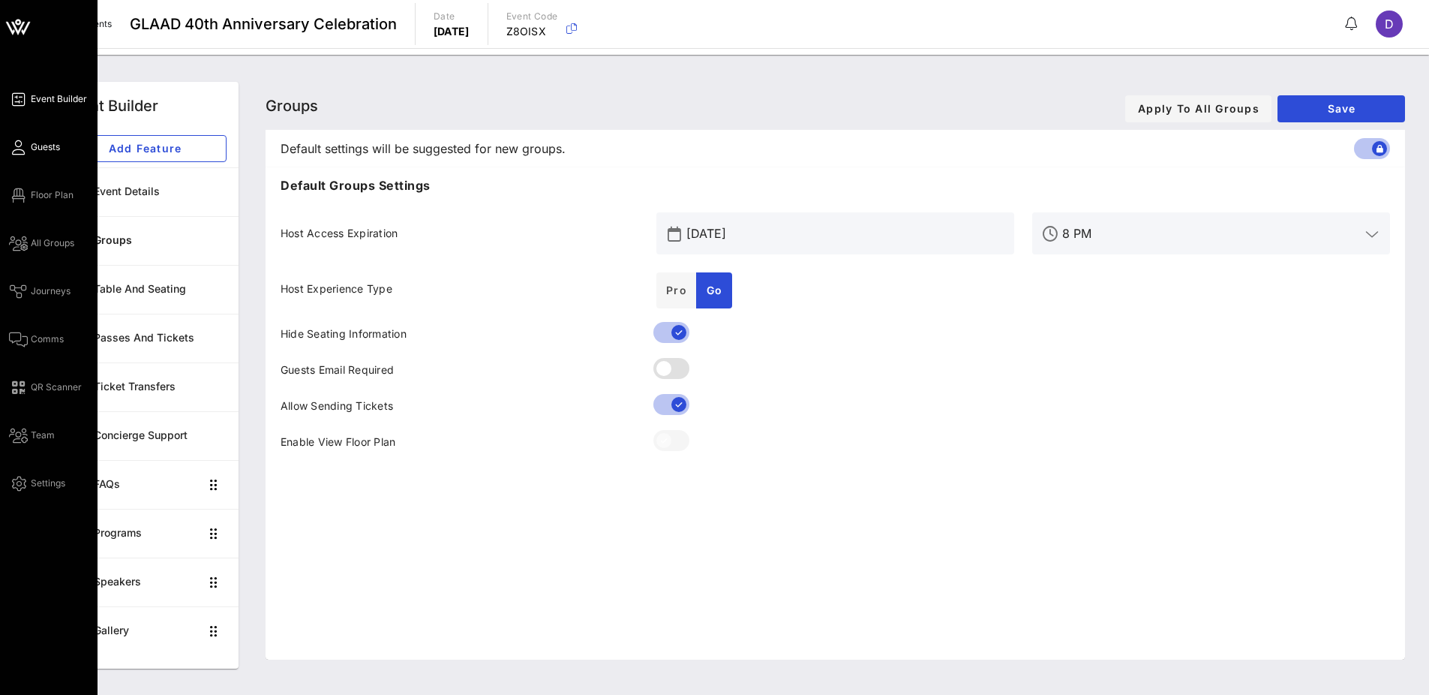
click at [38, 149] on span "Guests" at bounding box center [45, 147] width 29 height 14
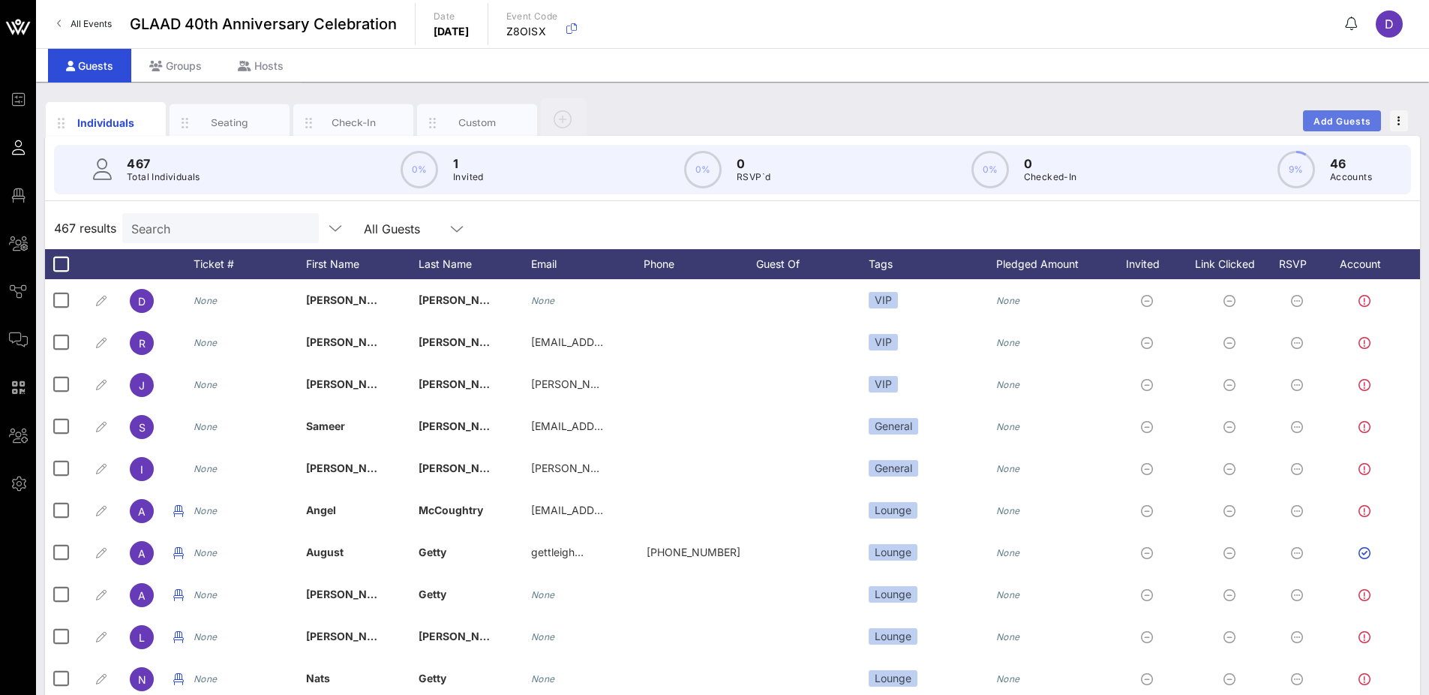
click at [1371, 113] on button "Add Guests" at bounding box center [1342, 120] width 78 height 21
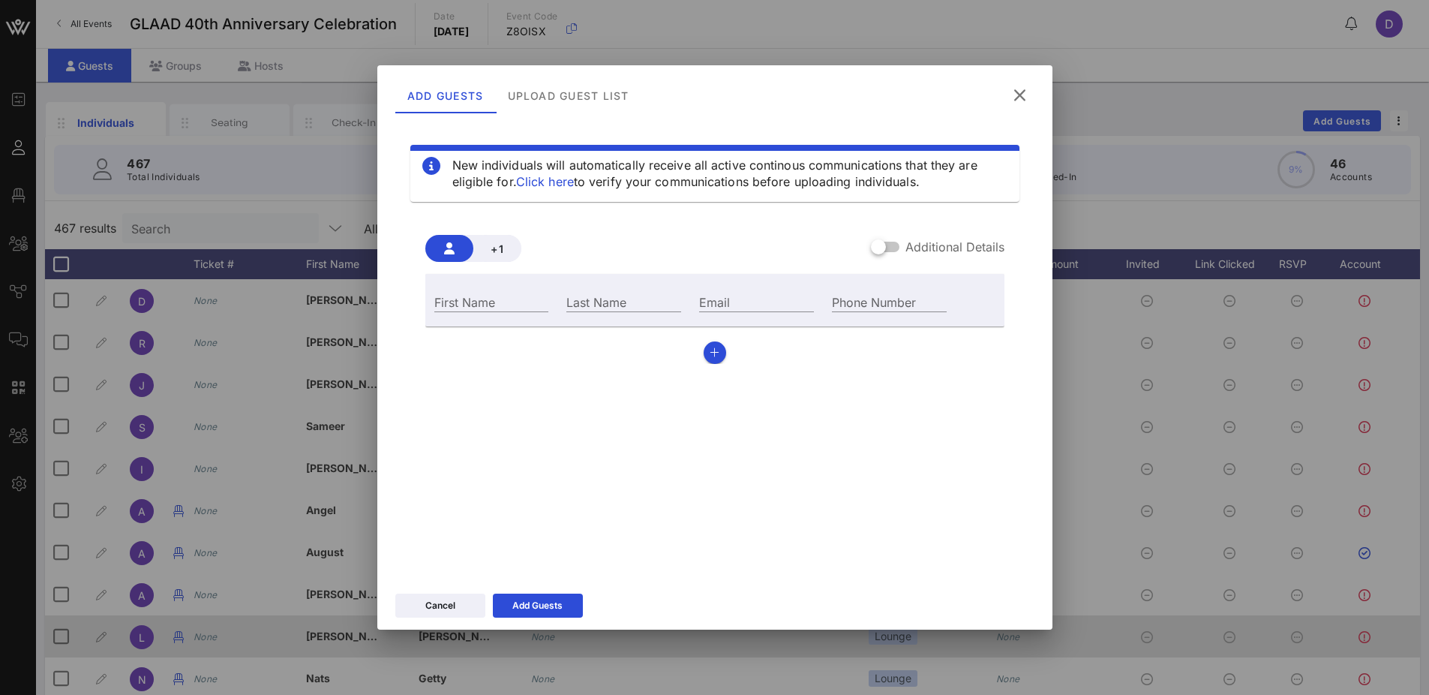
click at [446, 614] on button "Cancel" at bounding box center [440, 605] width 90 height 24
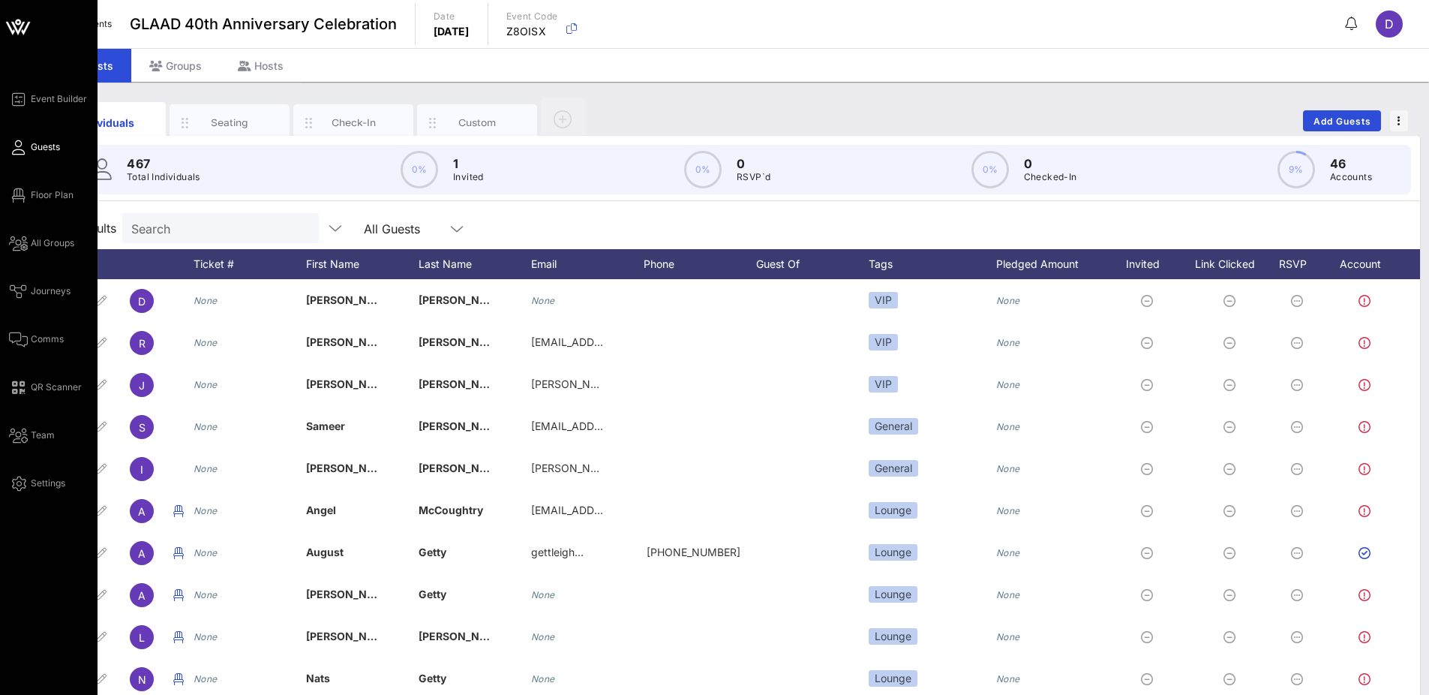
click at [55, 356] on div "Event Builder Guests Floor Plan All Groups Journeys Comms QR Scanner Team Setti…" at bounding box center [53, 291] width 89 height 402
click at [50, 344] on span "Comms" at bounding box center [47, 339] width 33 height 14
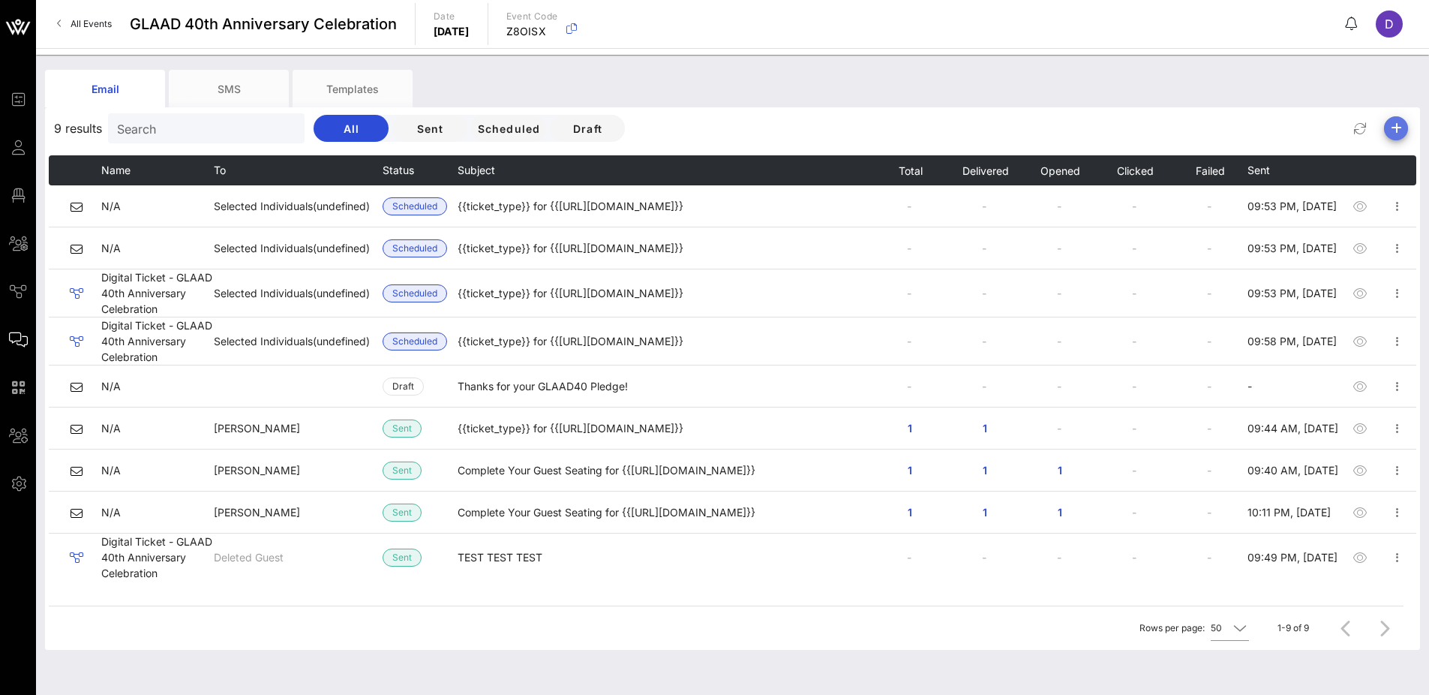
click at [1404, 125] on icon "button" at bounding box center [1396, 128] width 18 height 18
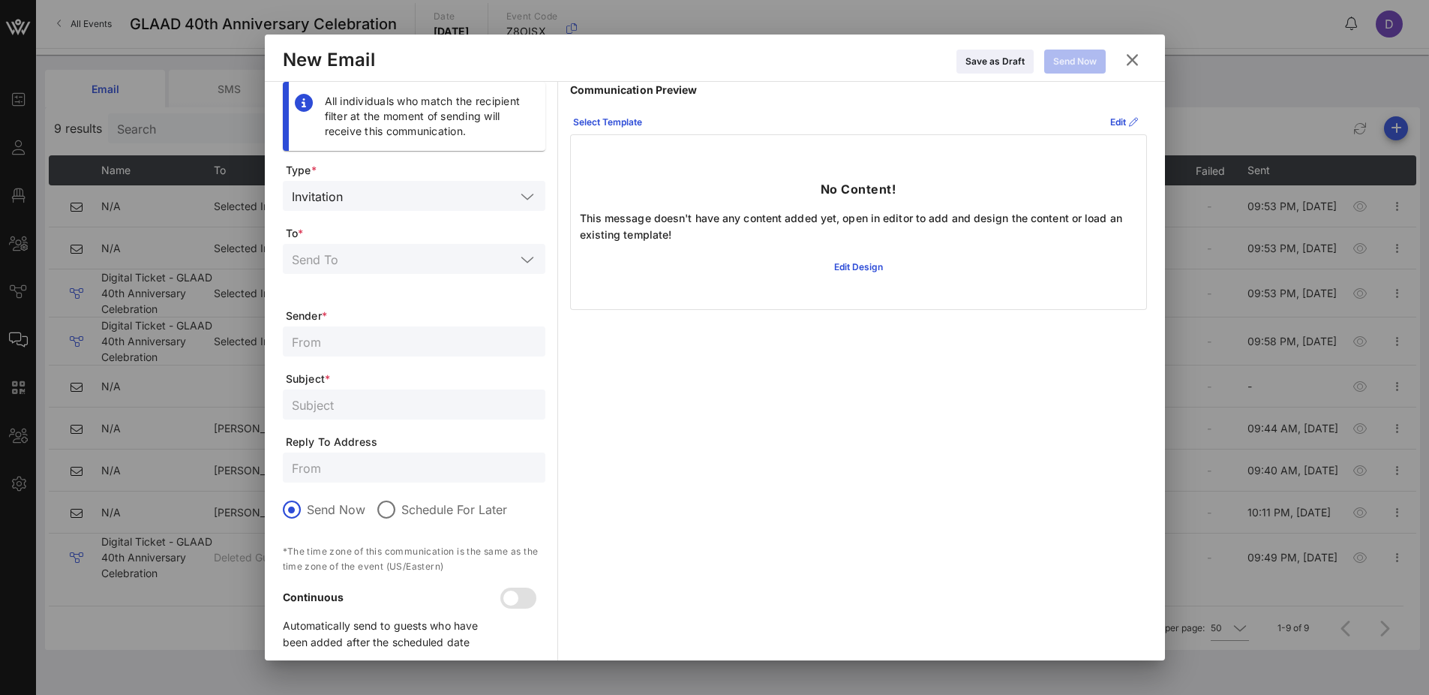
click at [494, 195] on input "text" at bounding box center [432, 196] width 167 height 20
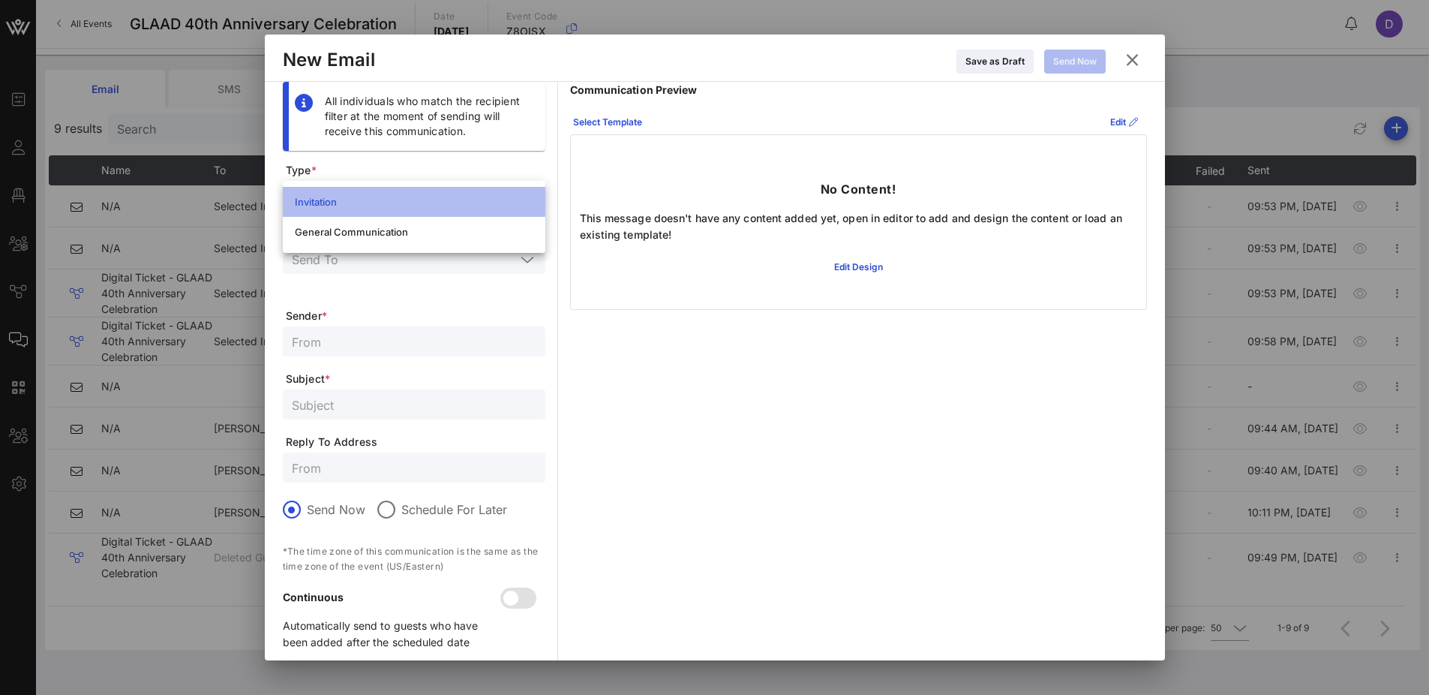
click at [494, 196] on div "Invitation" at bounding box center [414, 202] width 239 height 12
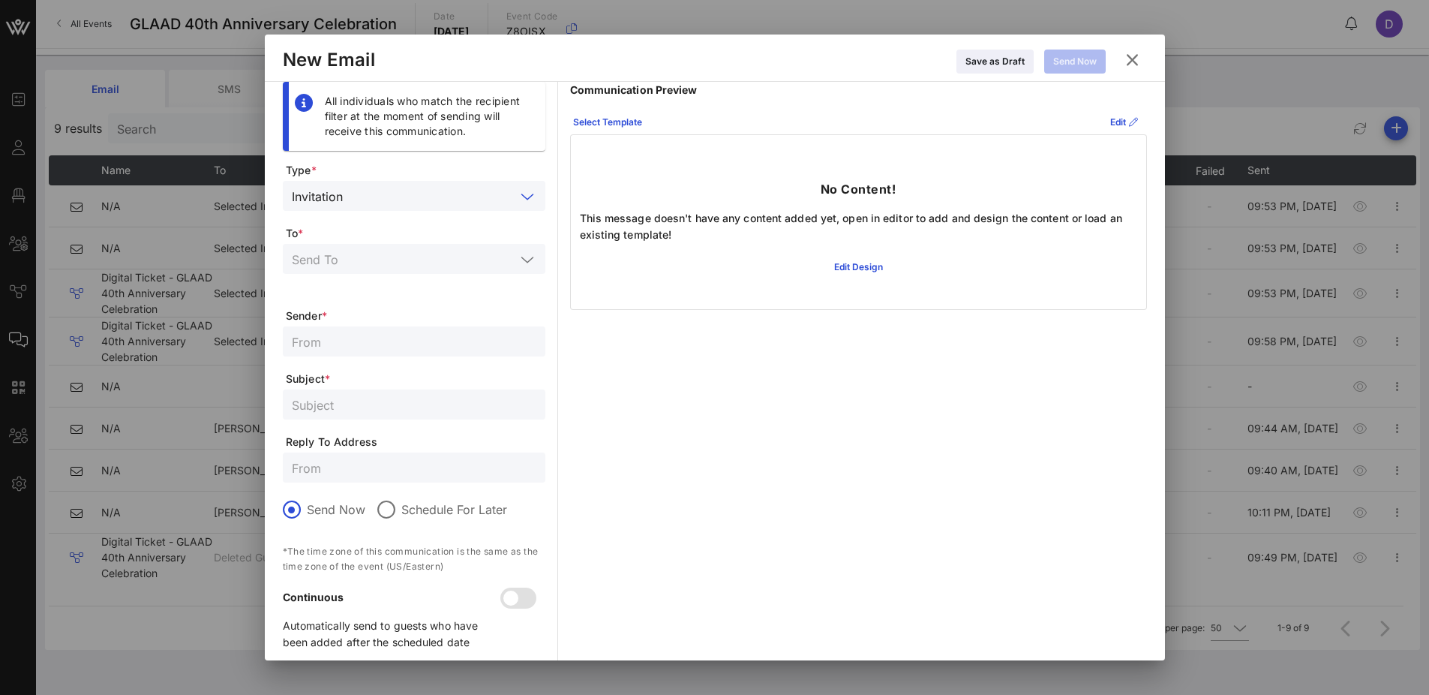
click at [453, 283] on div at bounding box center [414, 282] width 245 height 11
click at [454, 275] on div at bounding box center [414, 269] width 263 height 50
click at [455, 264] on input "text" at bounding box center [404, 259] width 224 height 20
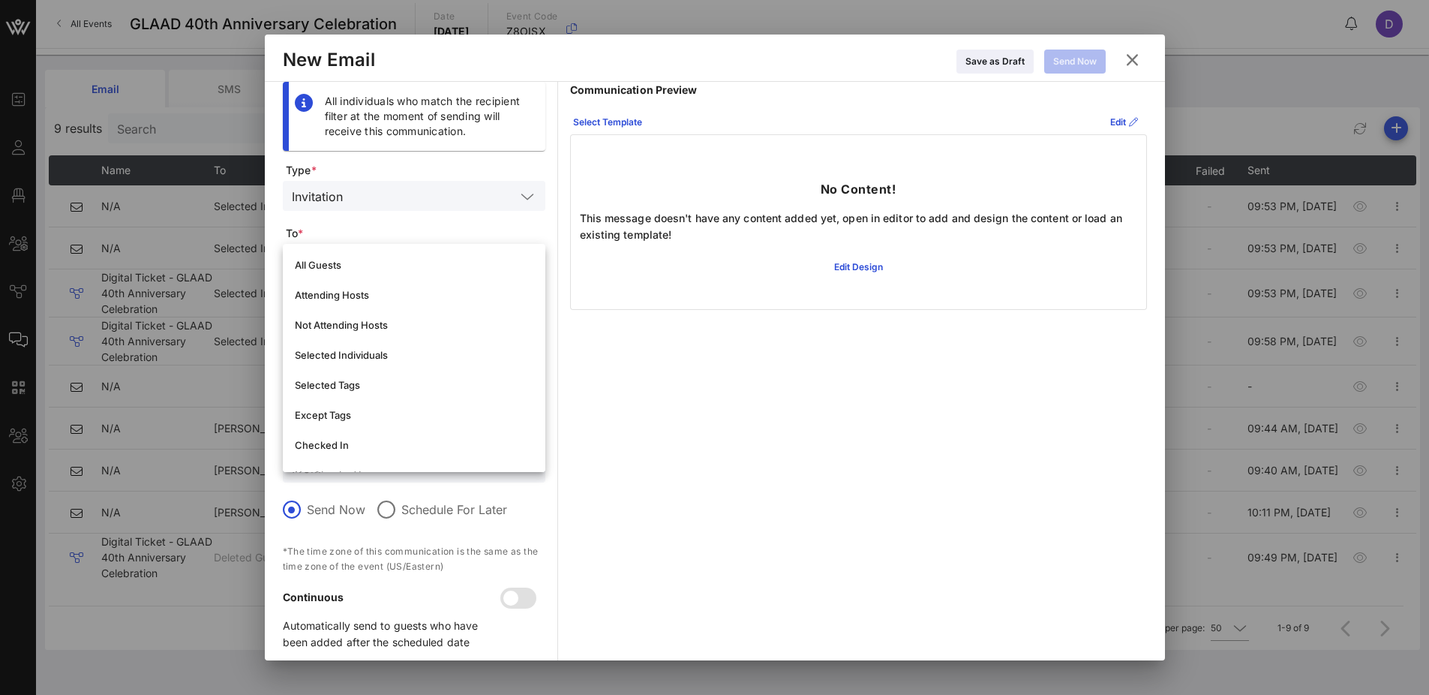
click at [751, 470] on div "Communication Preview Select Template Edit No Content! This message doesn't hav…" at bounding box center [858, 372] width 577 height 581
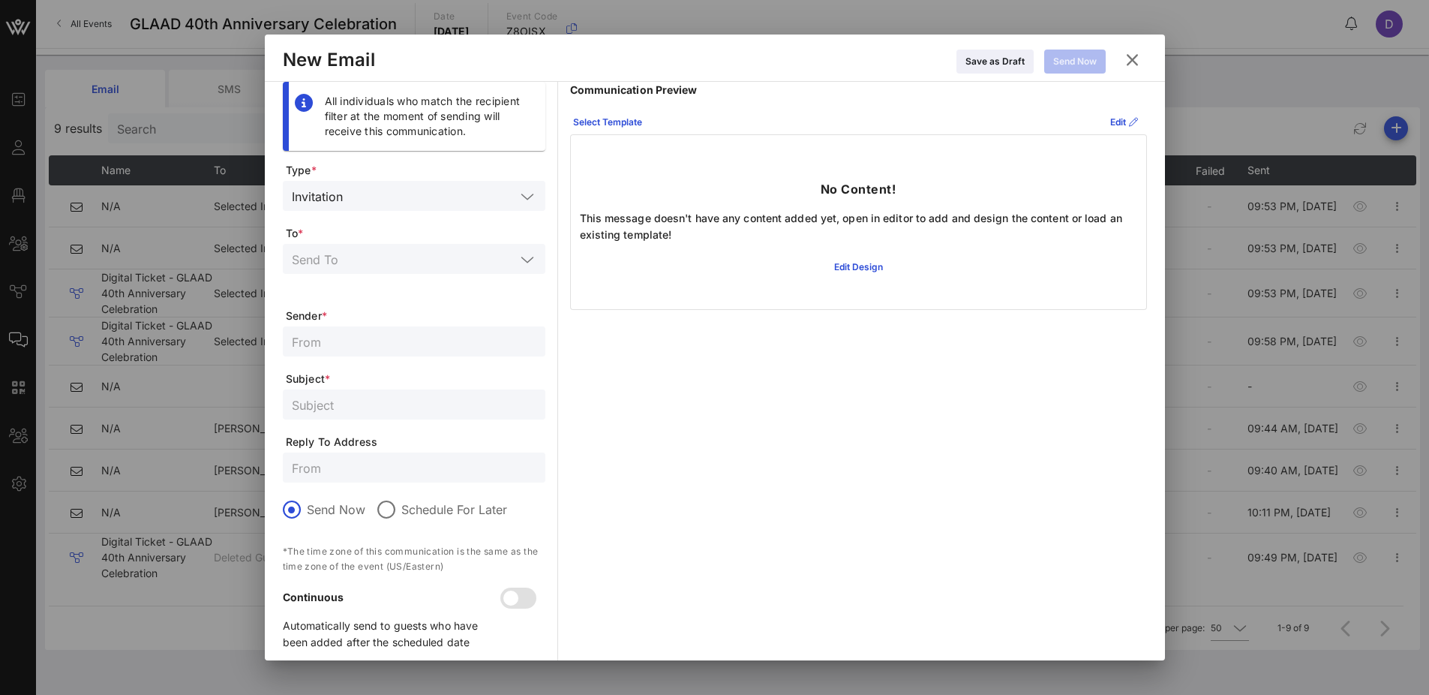
click at [1138, 65] on icon at bounding box center [1132, 60] width 20 height 18
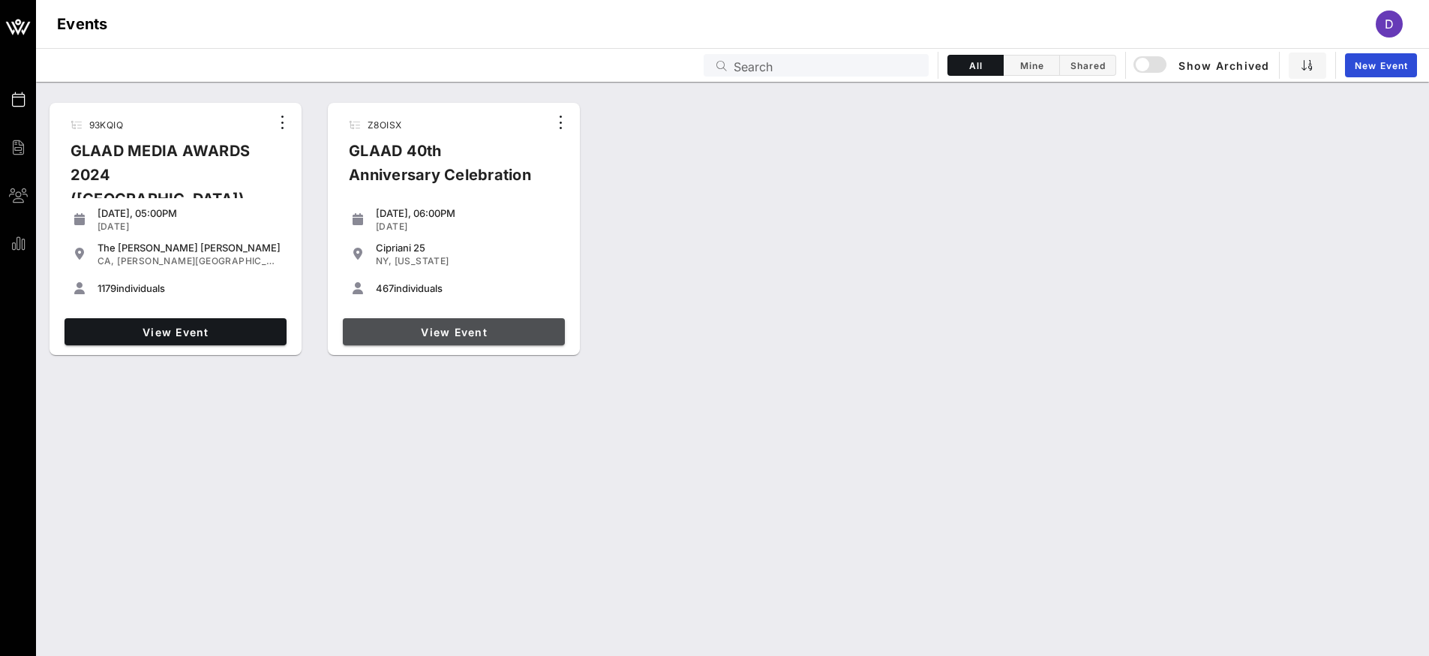
click at [447, 326] on span "View Event" at bounding box center [454, 332] width 210 height 13
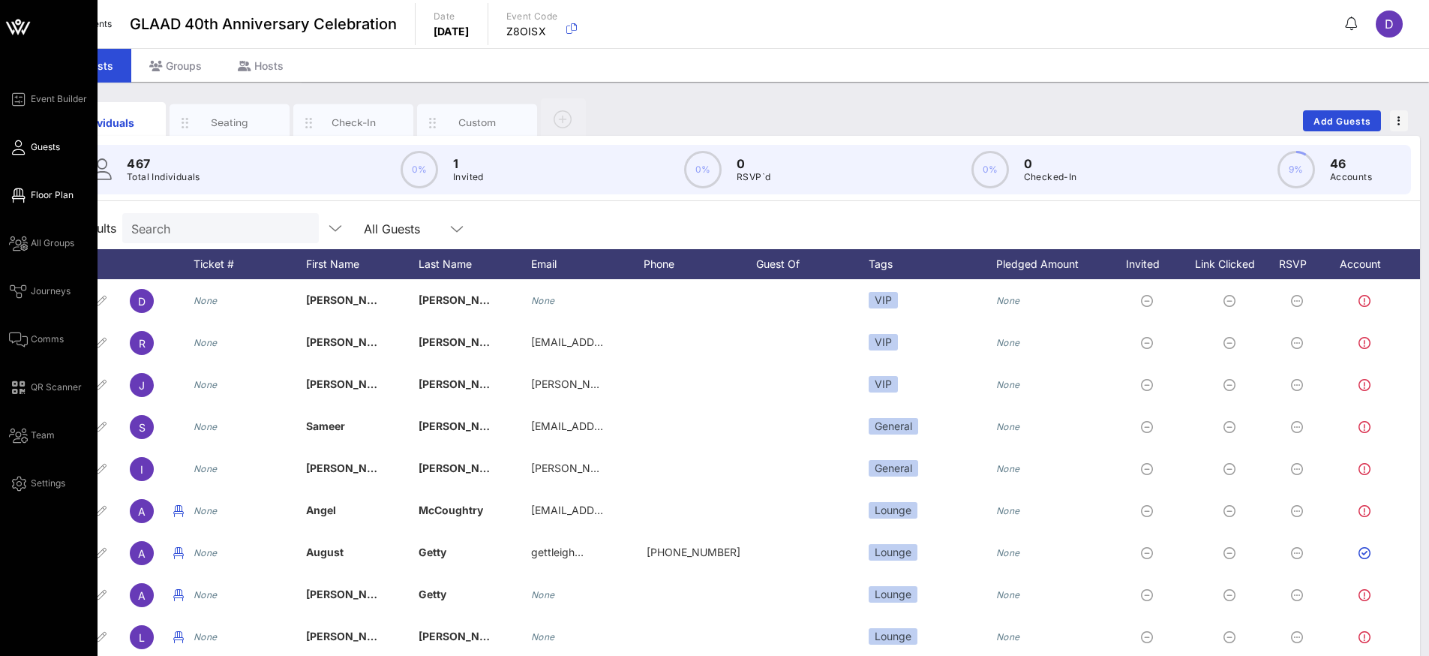
click at [32, 199] on span "Floor Plan" at bounding box center [52, 195] width 43 height 14
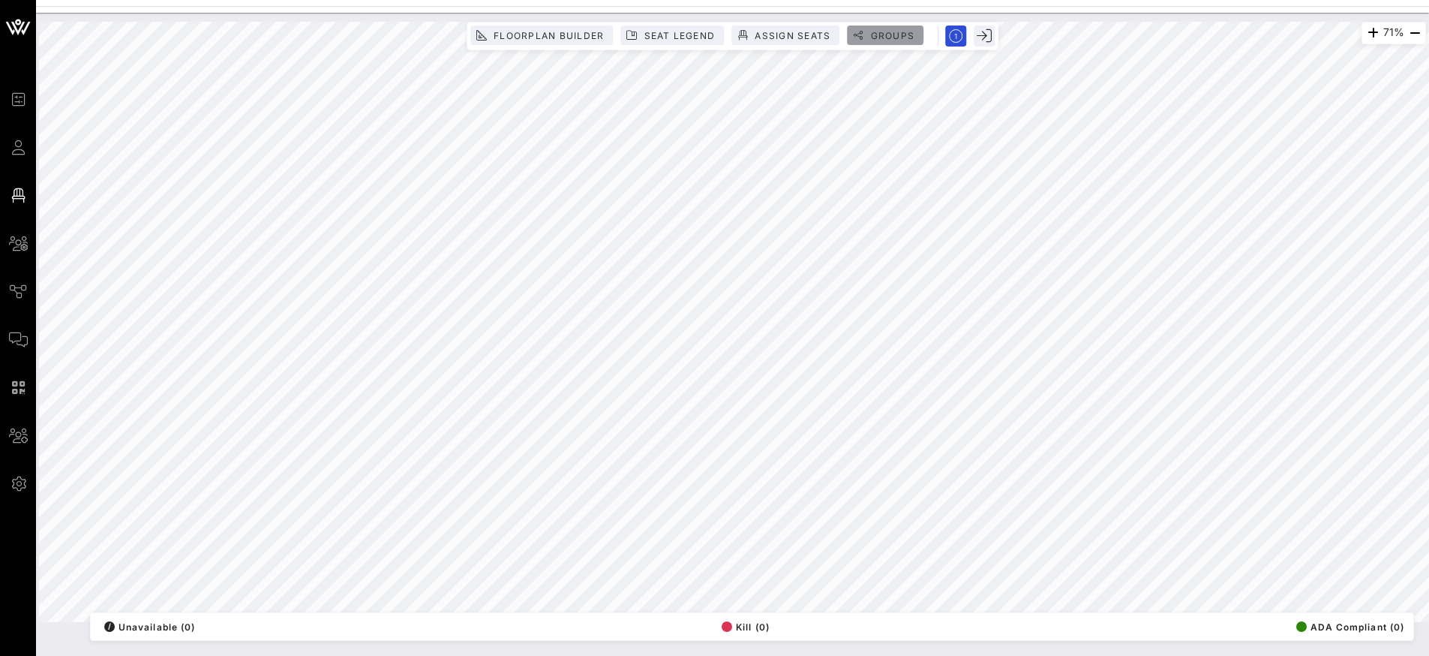
click at [904, 32] on span "Groups" at bounding box center [891, 35] width 45 height 11
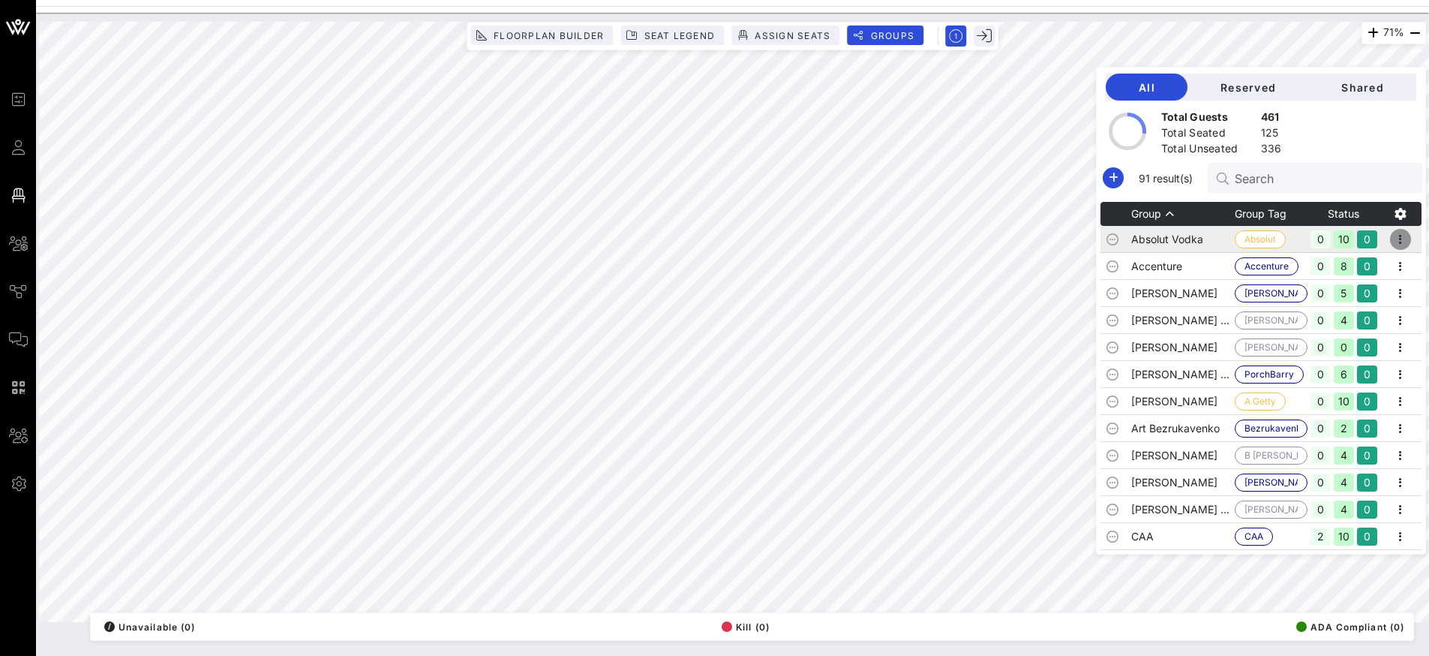
click at [1397, 242] on icon "button" at bounding box center [1401, 239] width 18 height 18
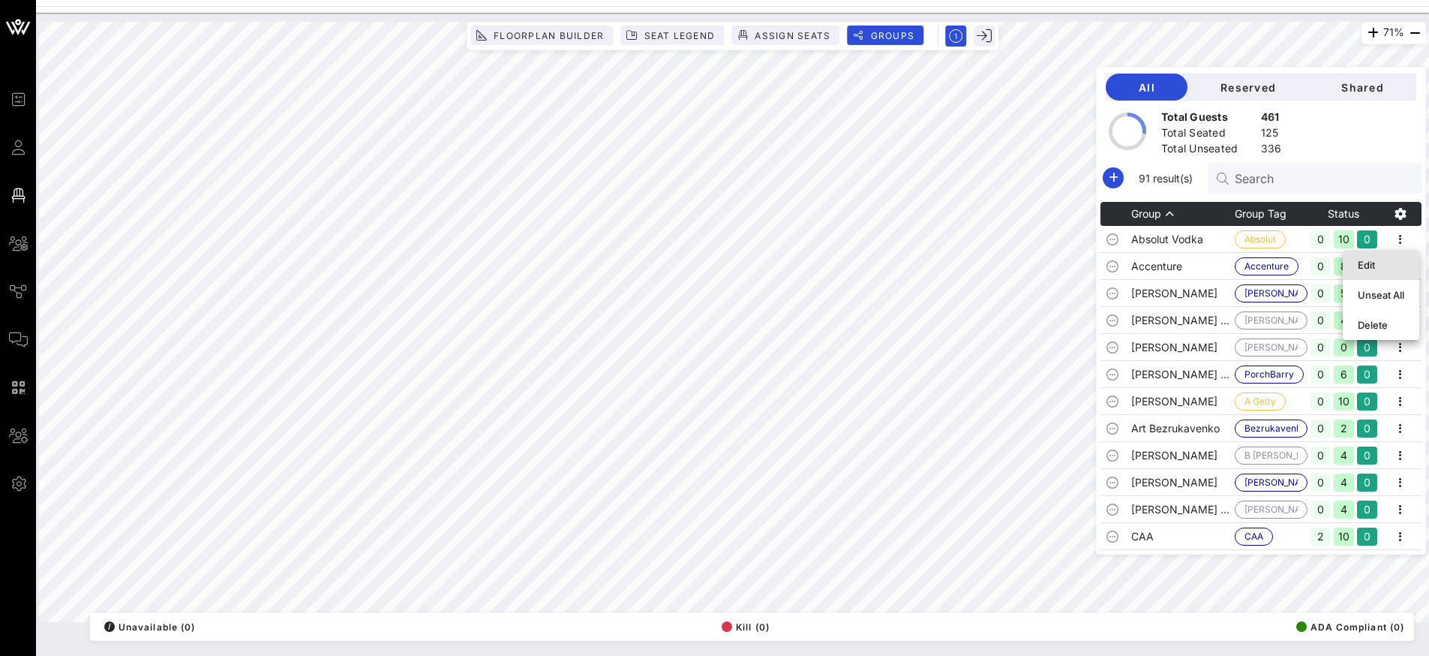
click at [1385, 262] on div "Edit" at bounding box center [1381, 265] width 47 height 12
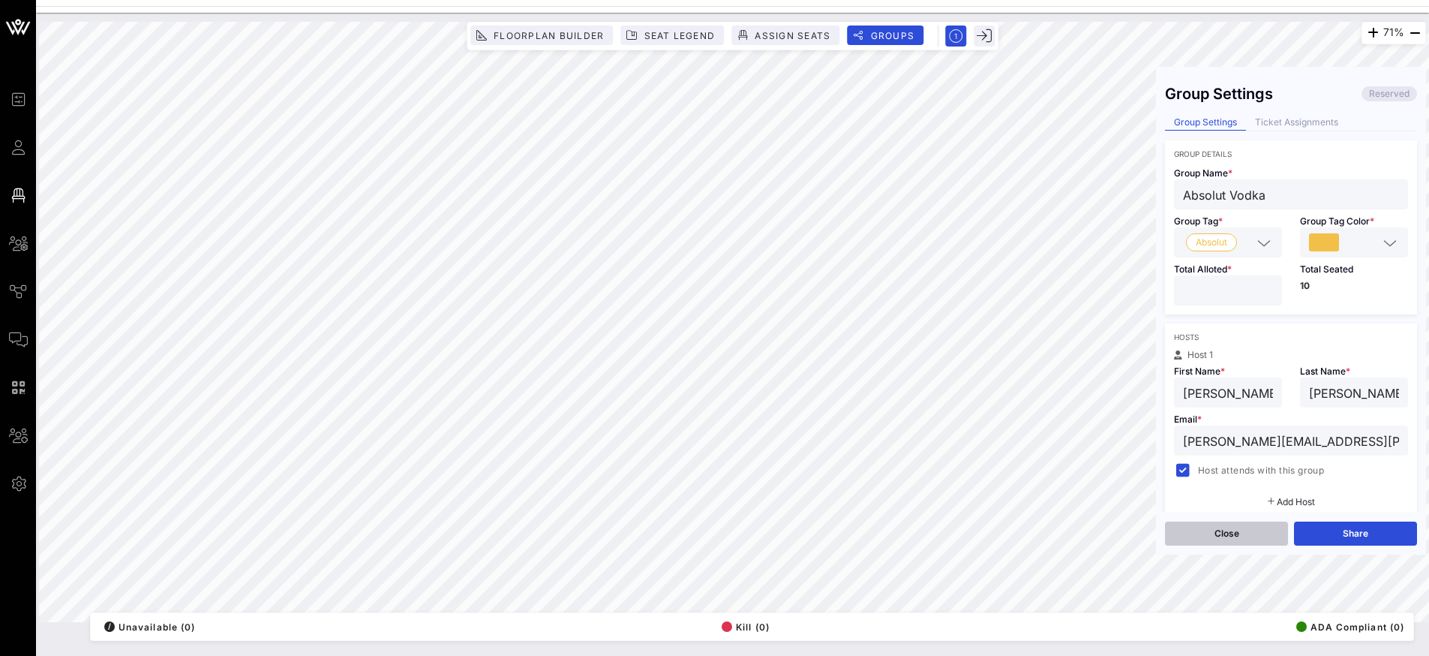
click at [1228, 535] on button "Close" at bounding box center [1226, 533] width 123 height 24
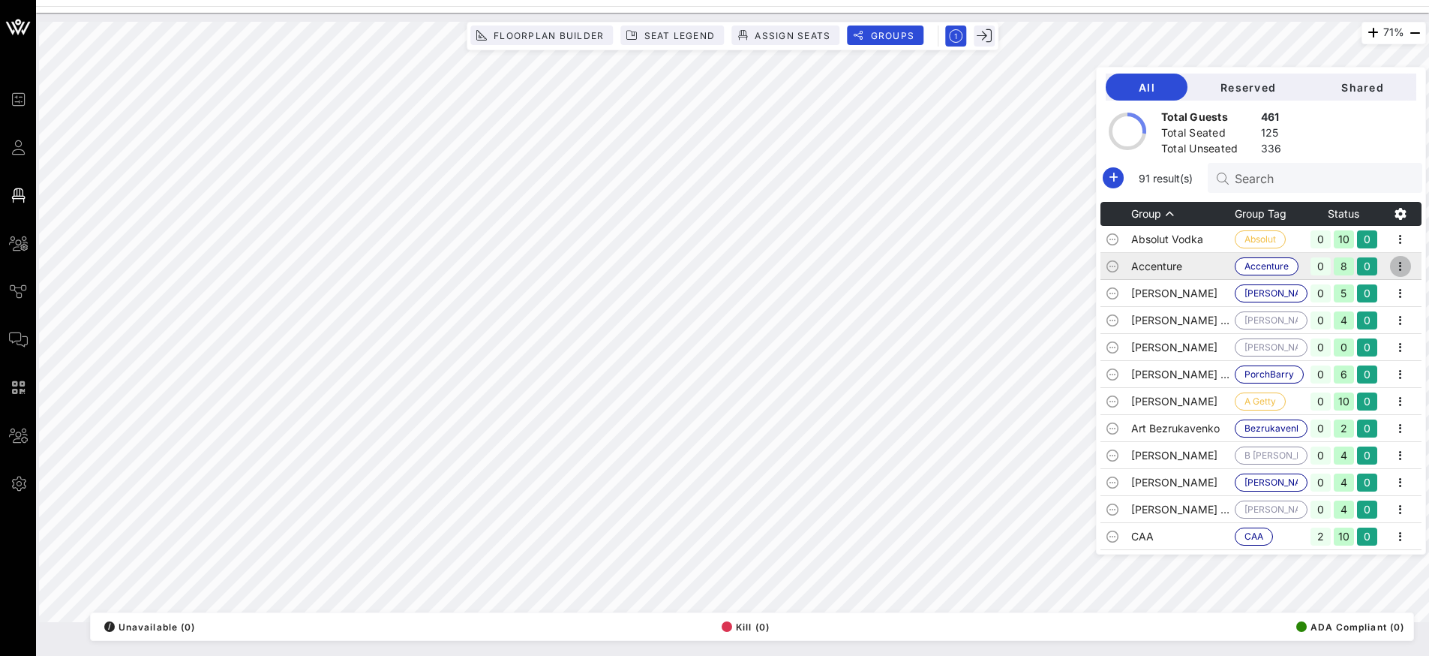
click at [1397, 264] on icon "button" at bounding box center [1401, 266] width 18 height 18
click at [1392, 292] on div "Edit" at bounding box center [1381, 292] width 47 height 12
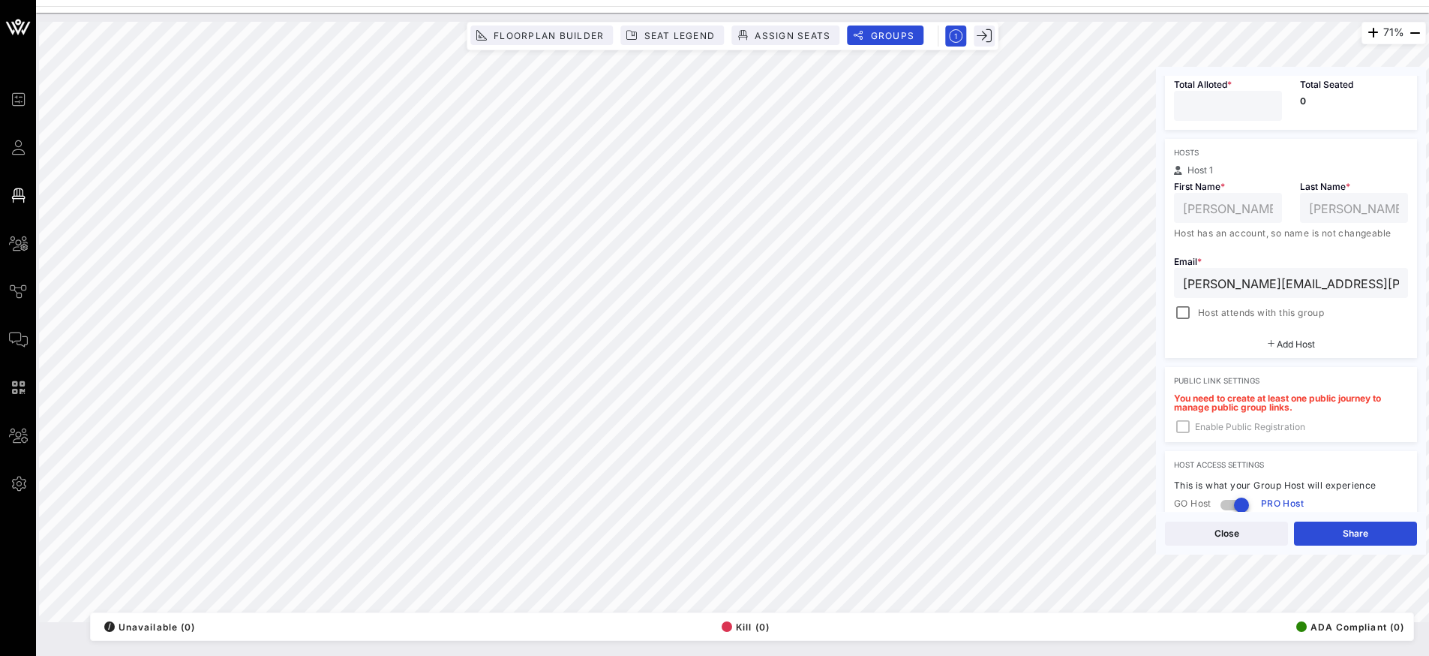
scroll to position [56, 0]
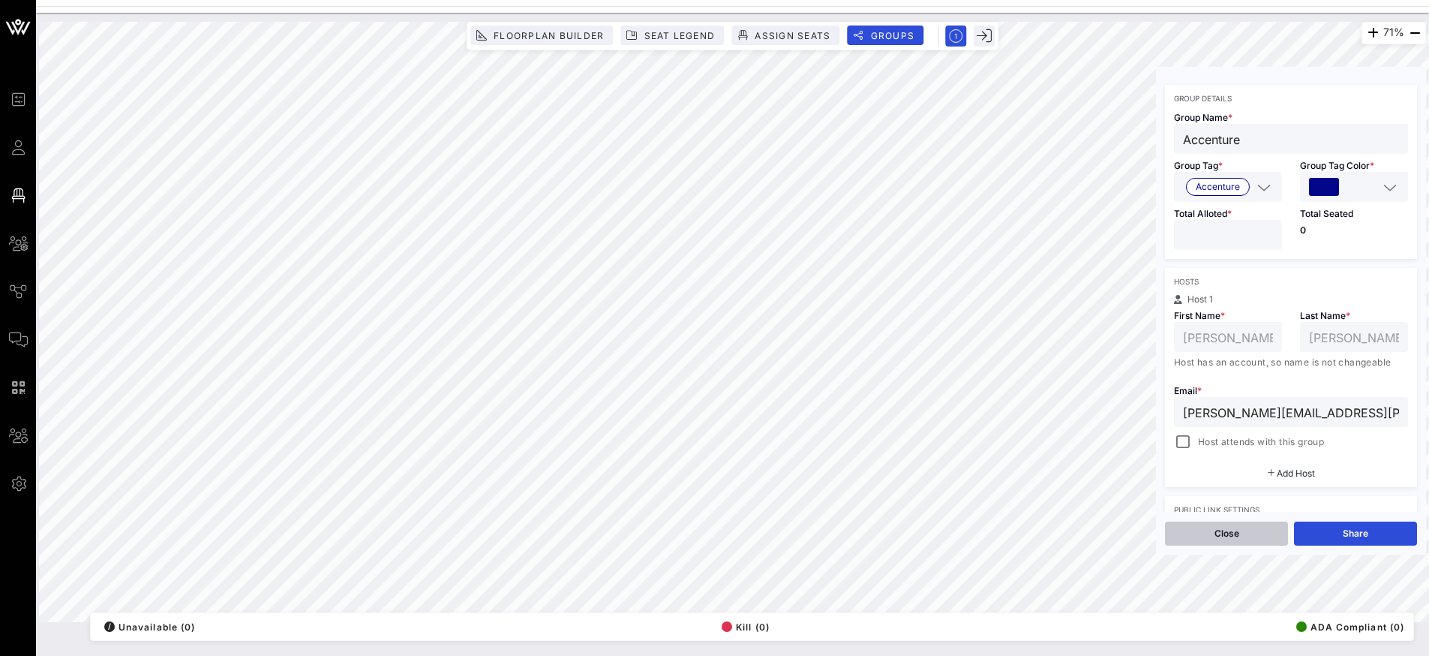
click at [1219, 538] on button "Close" at bounding box center [1226, 533] width 123 height 24
